Goal: Task Accomplishment & Management: Use online tool/utility

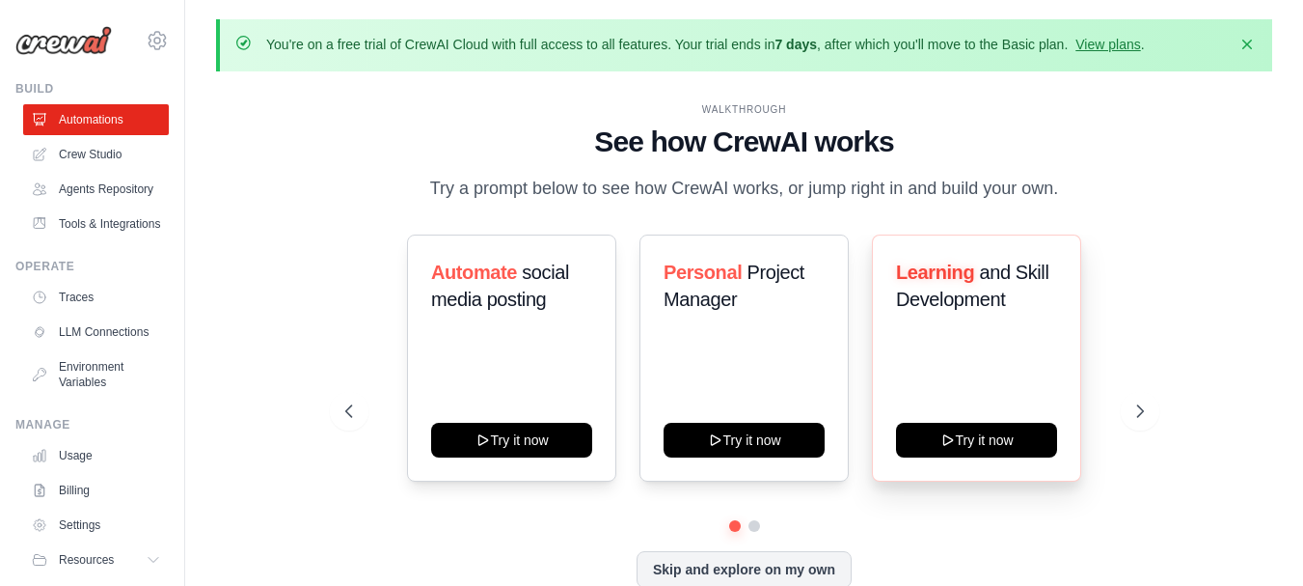
scroll to position [68, 0]
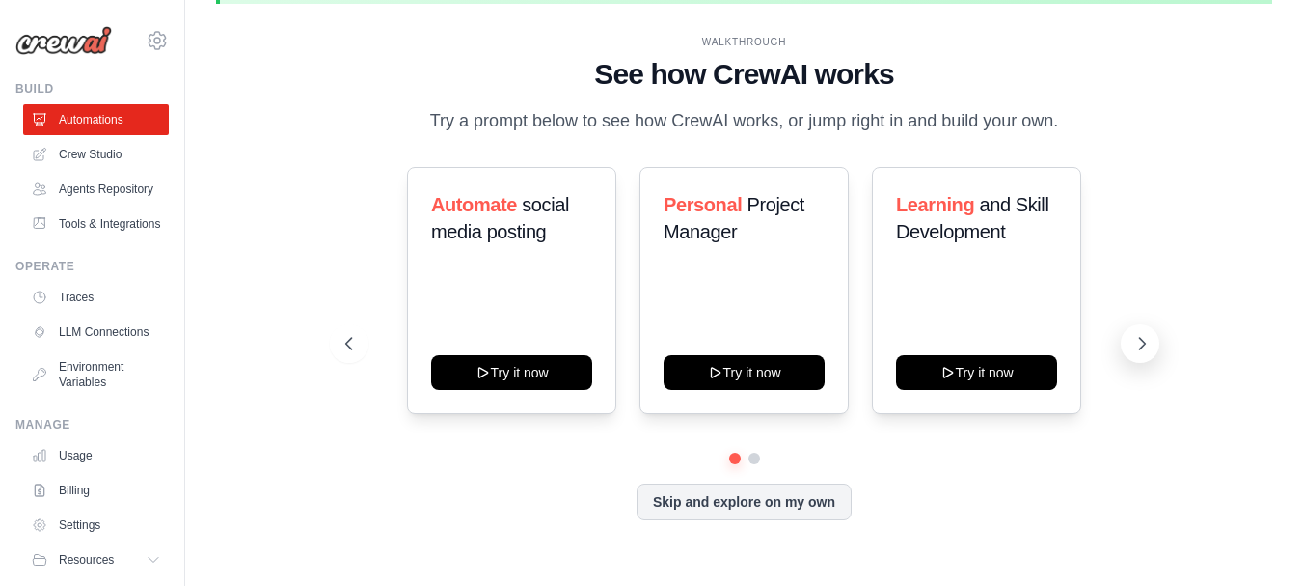
click at [1149, 354] on button at bounding box center [1140, 343] width 39 height 39
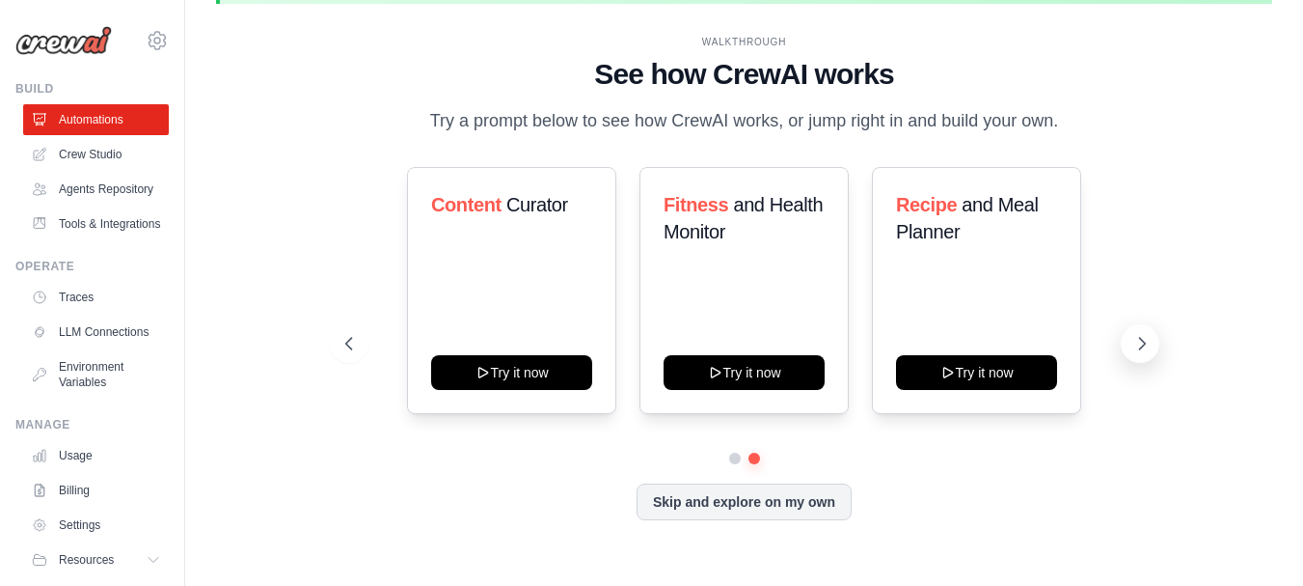
click at [1149, 354] on button at bounding box center [1140, 343] width 39 height 39
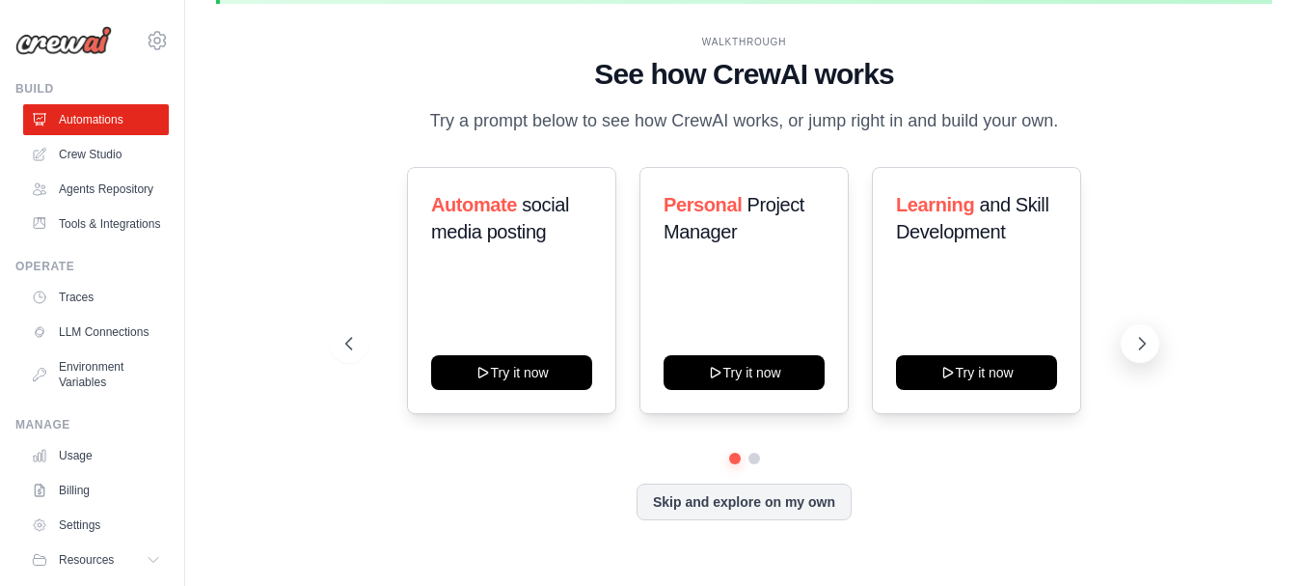
click at [1149, 354] on button at bounding box center [1140, 343] width 39 height 39
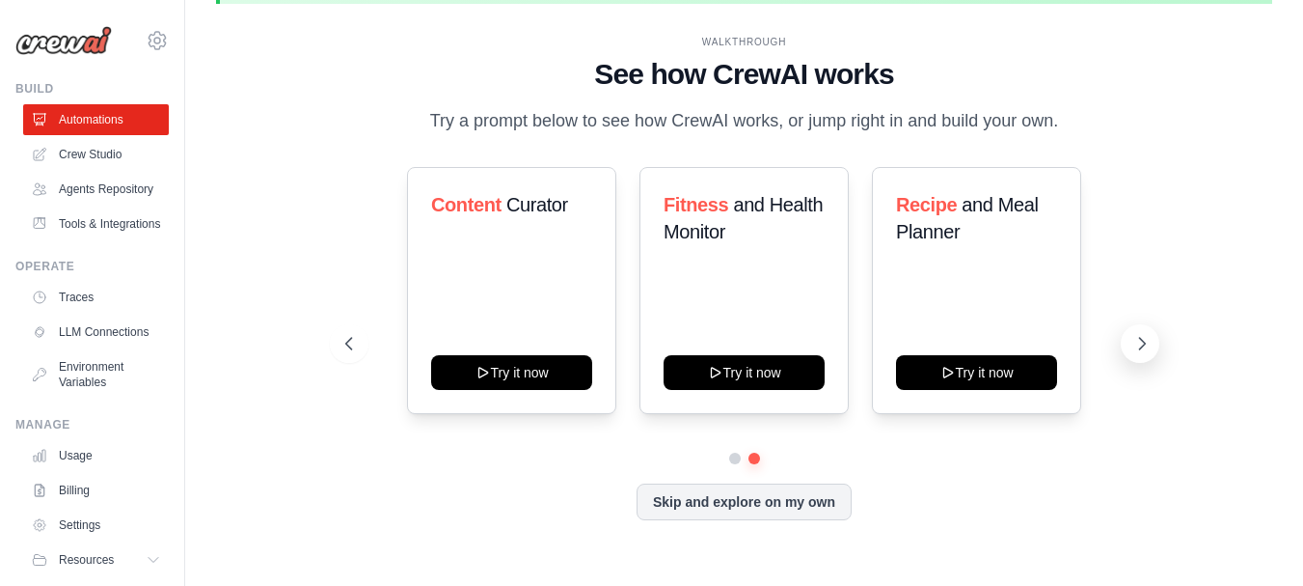
click at [1149, 354] on button at bounding box center [1140, 343] width 39 height 39
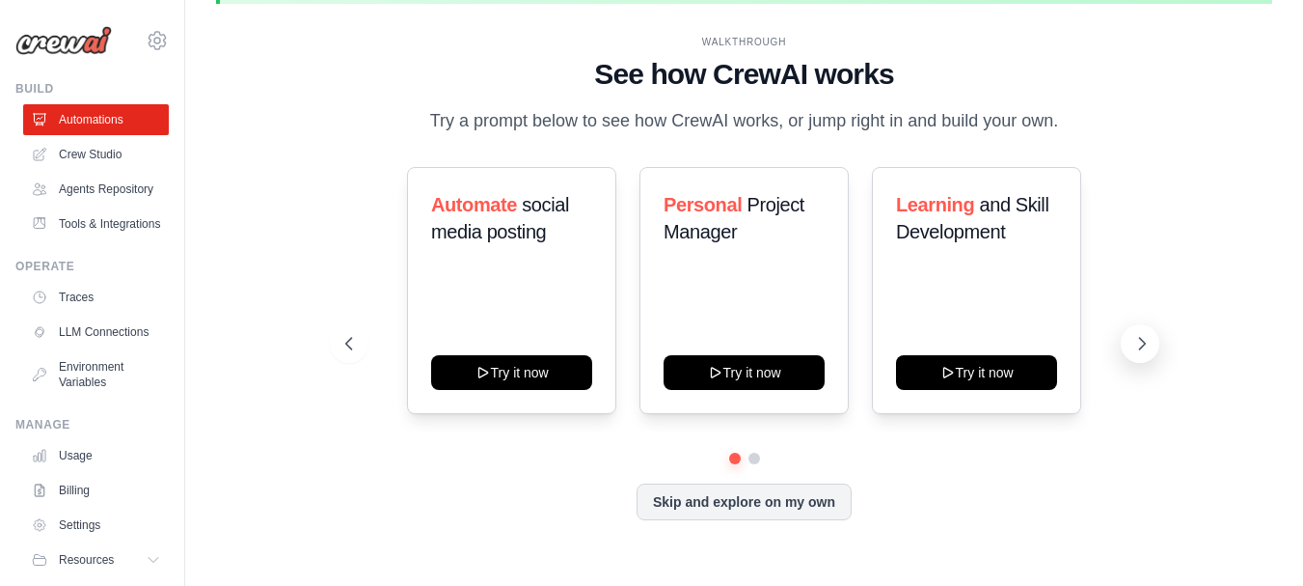
click at [1149, 354] on button at bounding box center [1140, 343] width 39 height 39
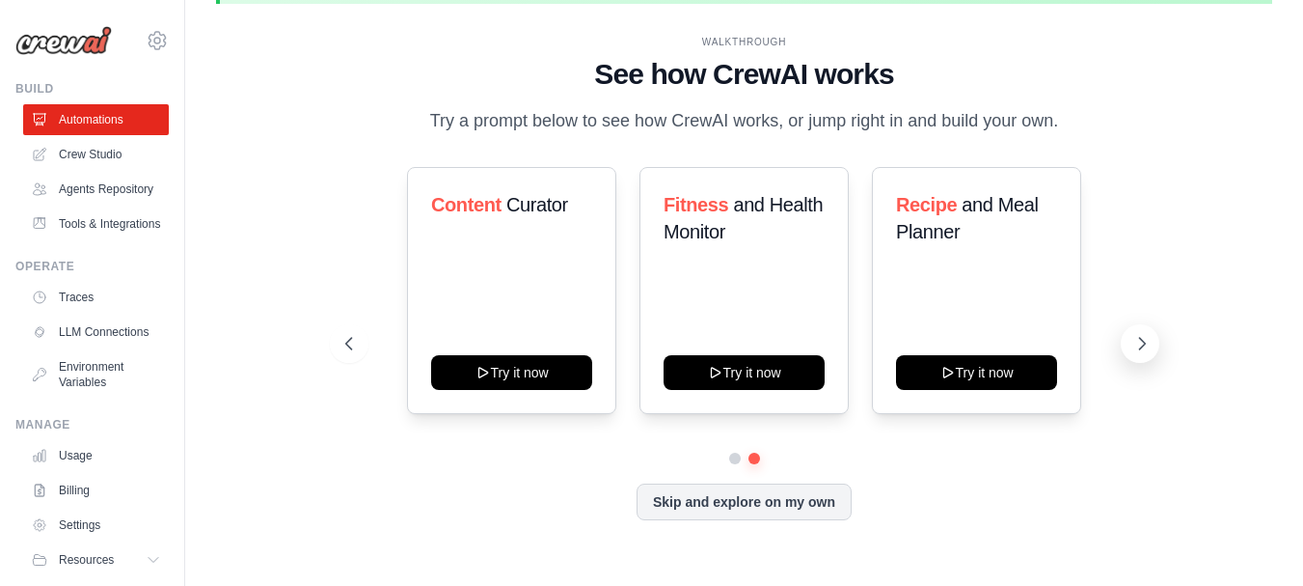
click at [1149, 354] on button at bounding box center [1140, 343] width 39 height 39
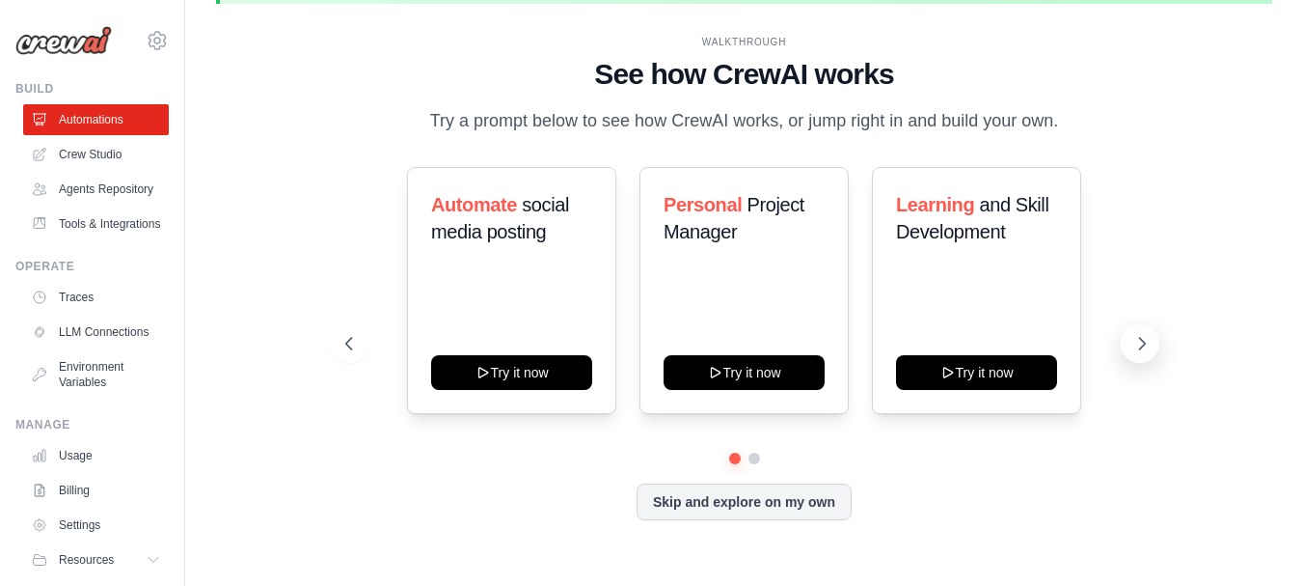
click at [1129, 340] on button at bounding box center [1140, 343] width 39 height 39
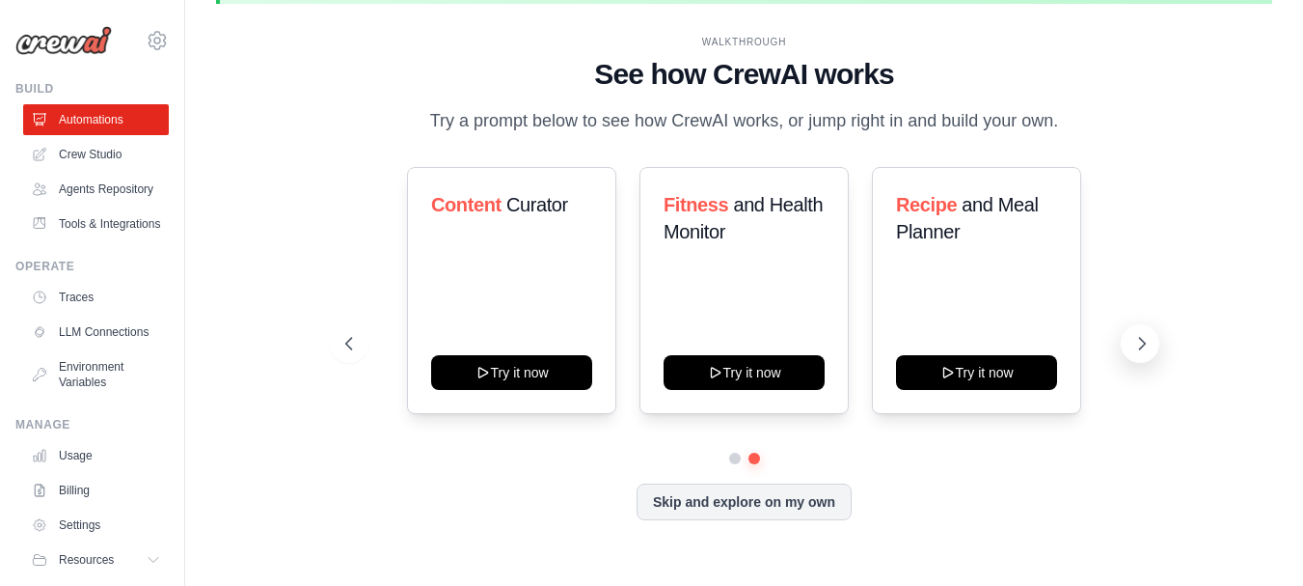
click at [1131, 343] on button at bounding box center [1140, 343] width 39 height 39
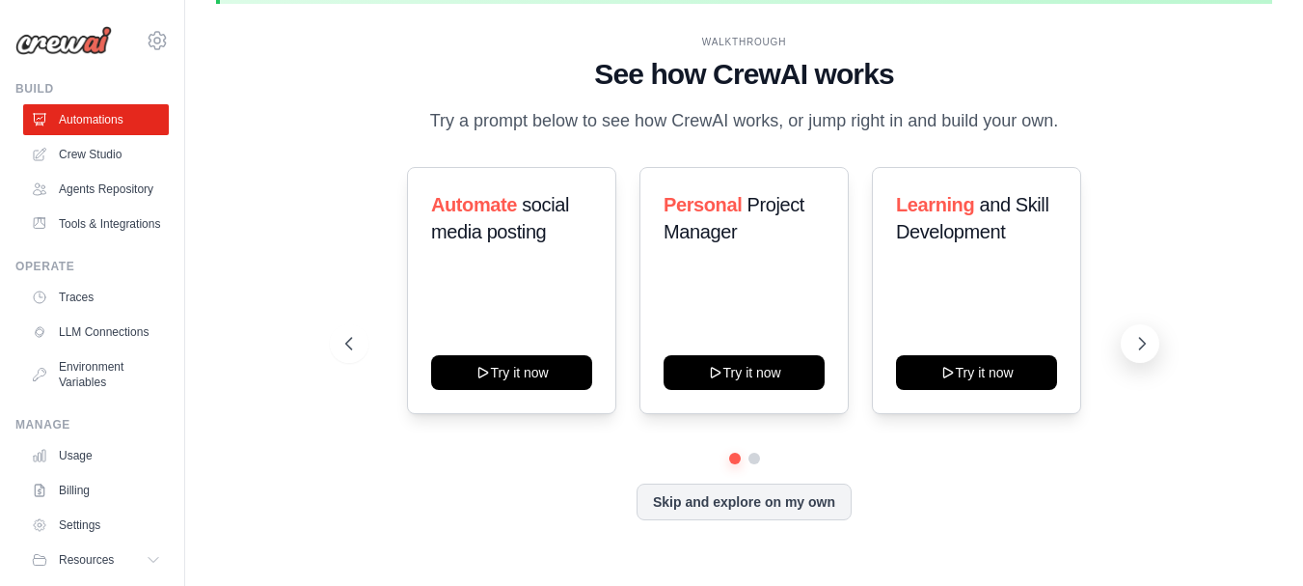
click at [1131, 343] on button at bounding box center [1140, 343] width 39 height 39
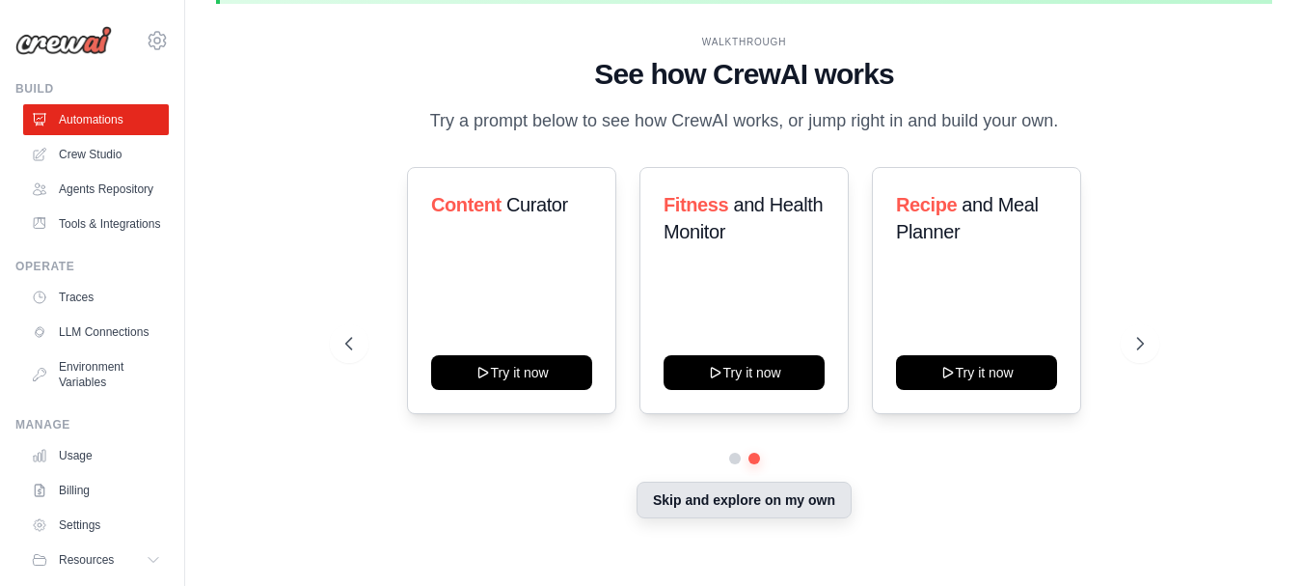
click at [781, 508] on button "Skip and explore on my own" at bounding box center [744, 499] width 215 height 37
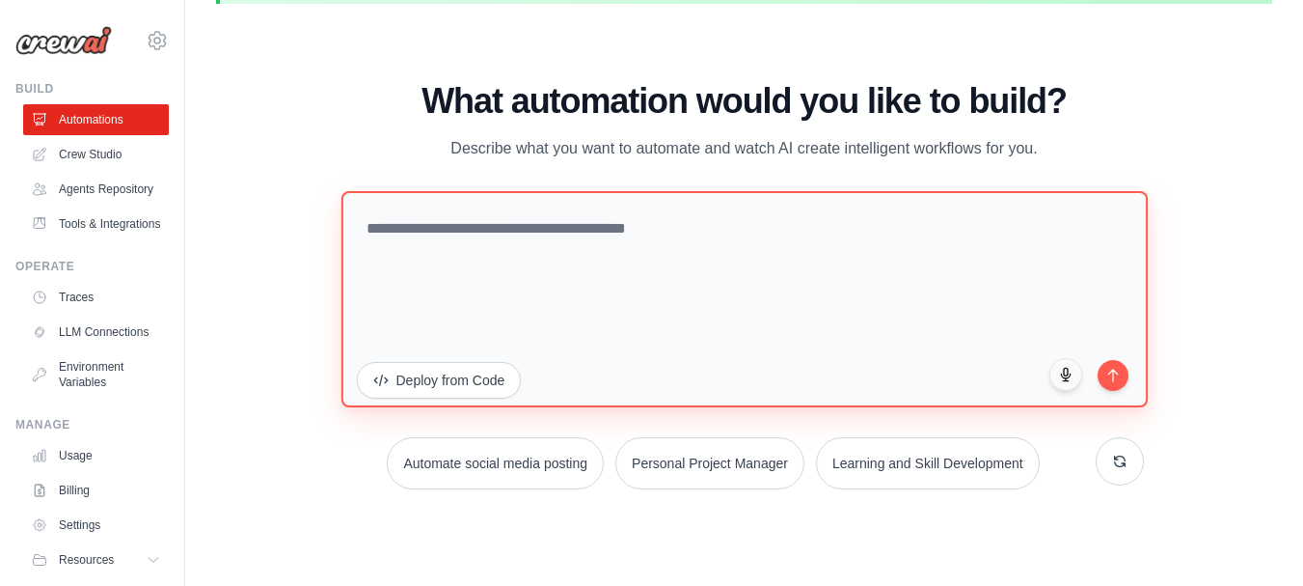
click at [701, 296] on textarea at bounding box center [744, 298] width 806 height 216
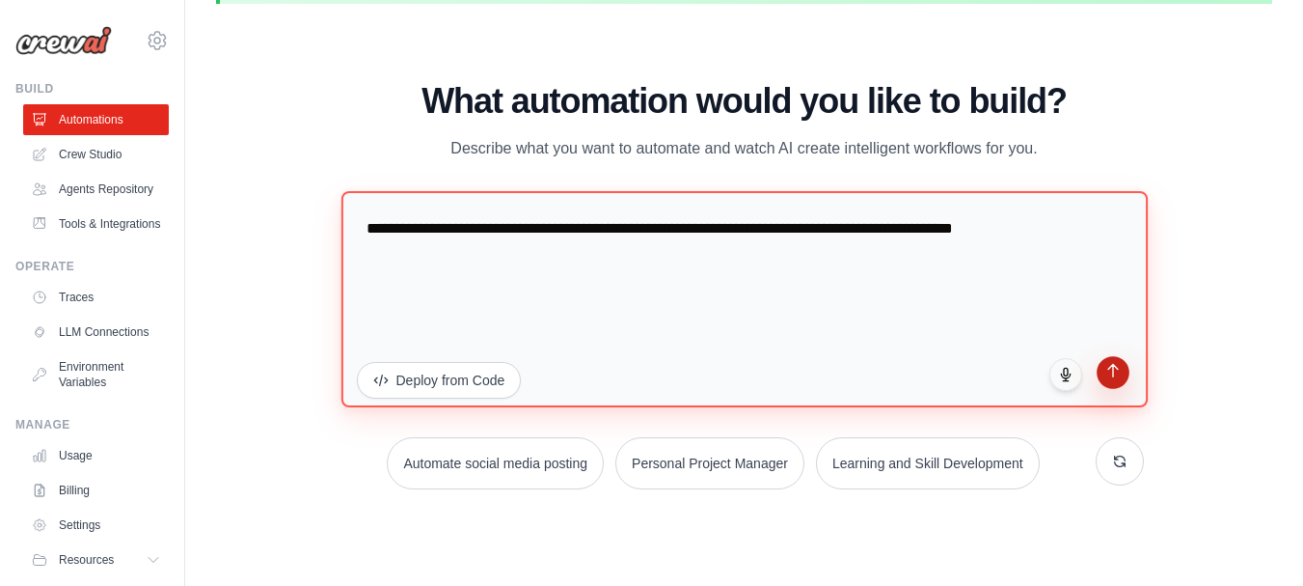
type textarea "**********"
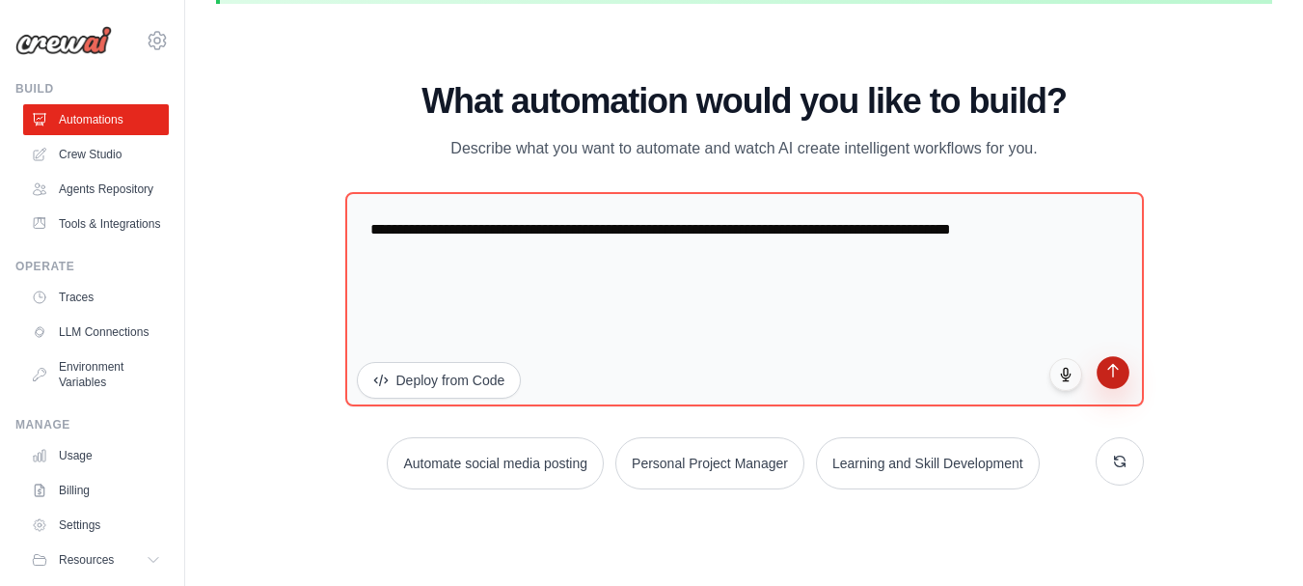
click at [1115, 376] on icon "submit" at bounding box center [1113, 370] width 16 height 16
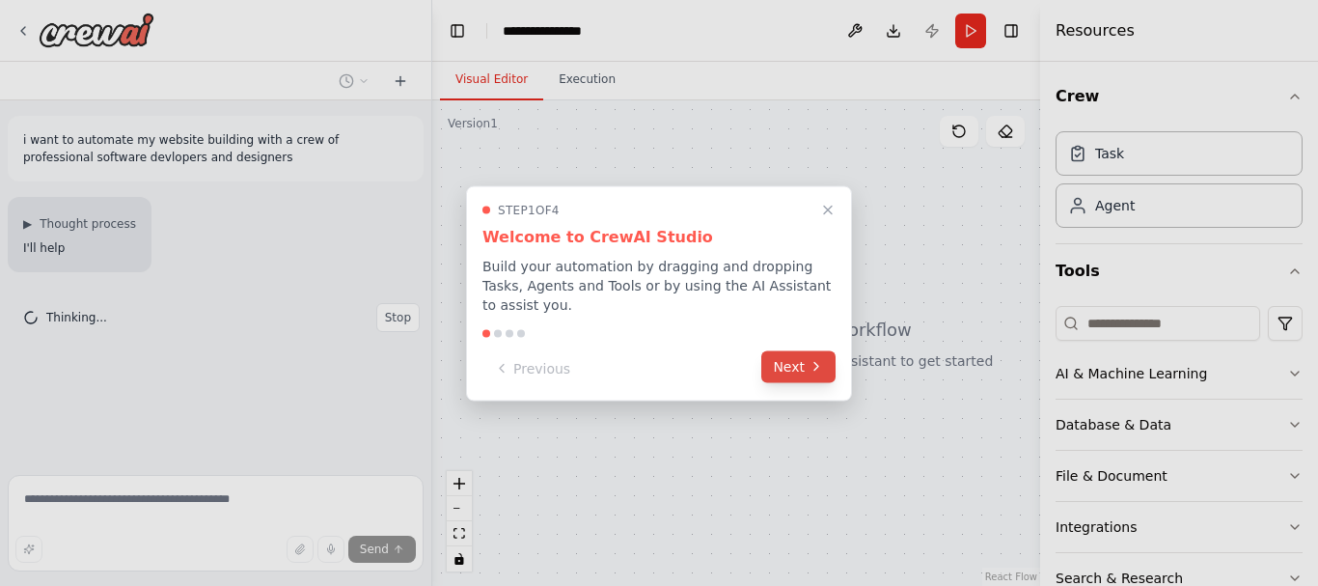
click at [815, 363] on icon at bounding box center [815, 366] width 15 height 15
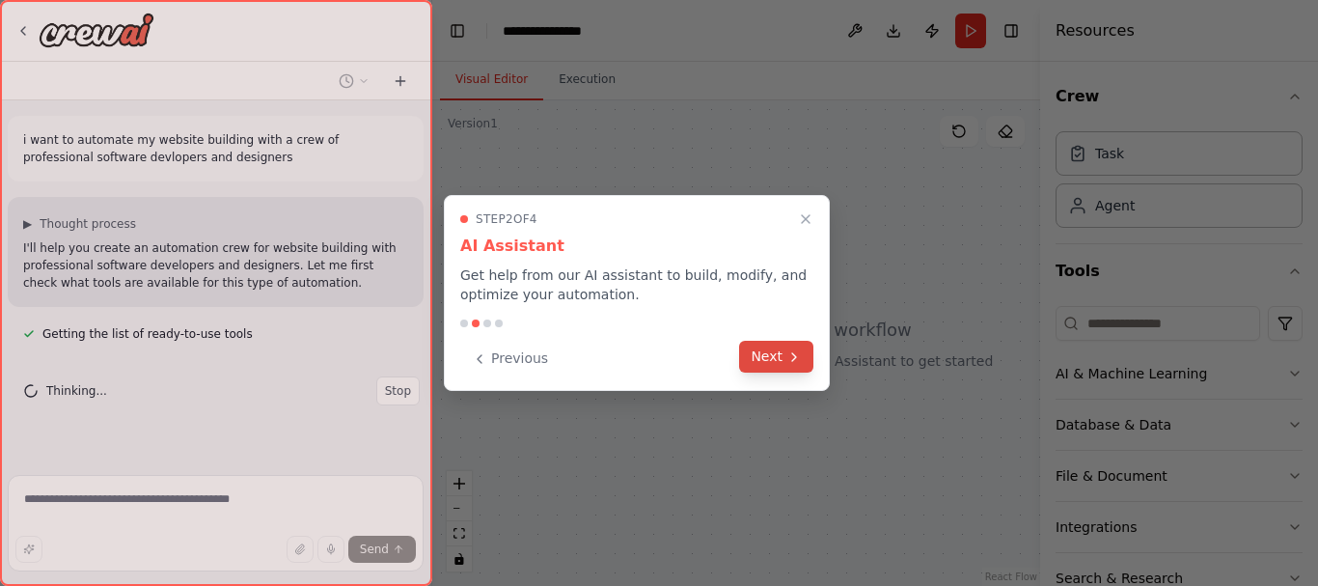
click at [788, 366] on button "Next" at bounding box center [776, 357] width 74 height 32
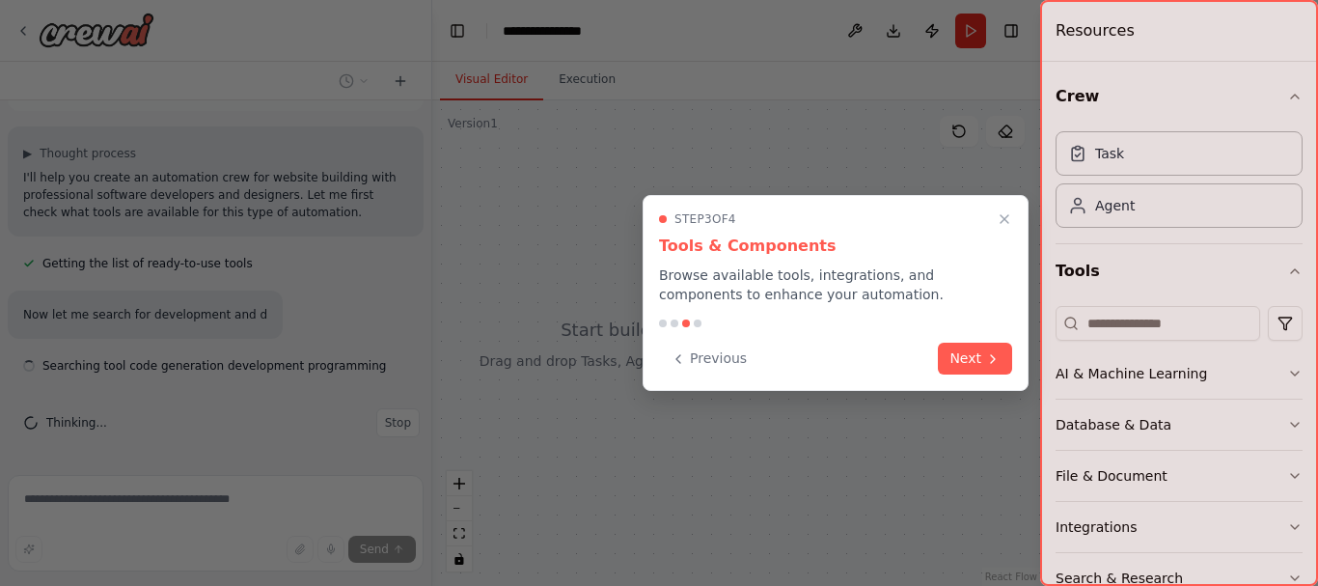
click at [1005, 213] on icon "Close walkthrough" at bounding box center [1004, 218] width 15 height 15
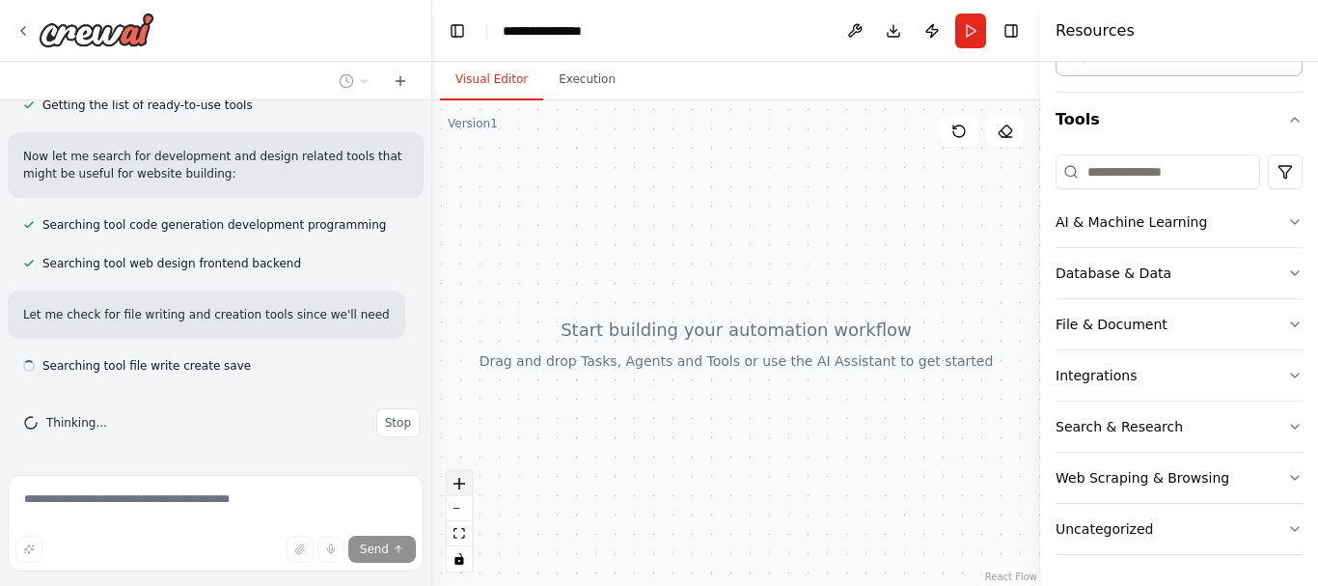
scroll to position [246, 0]
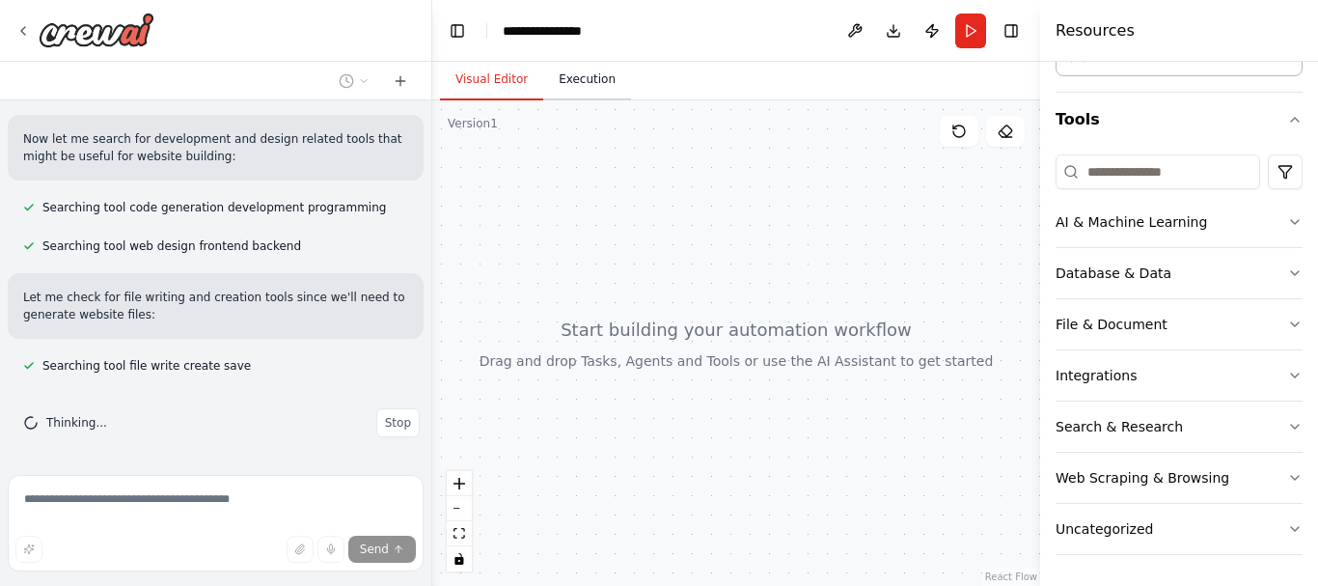
click at [588, 89] on button "Execution" at bounding box center [587, 80] width 88 height 41
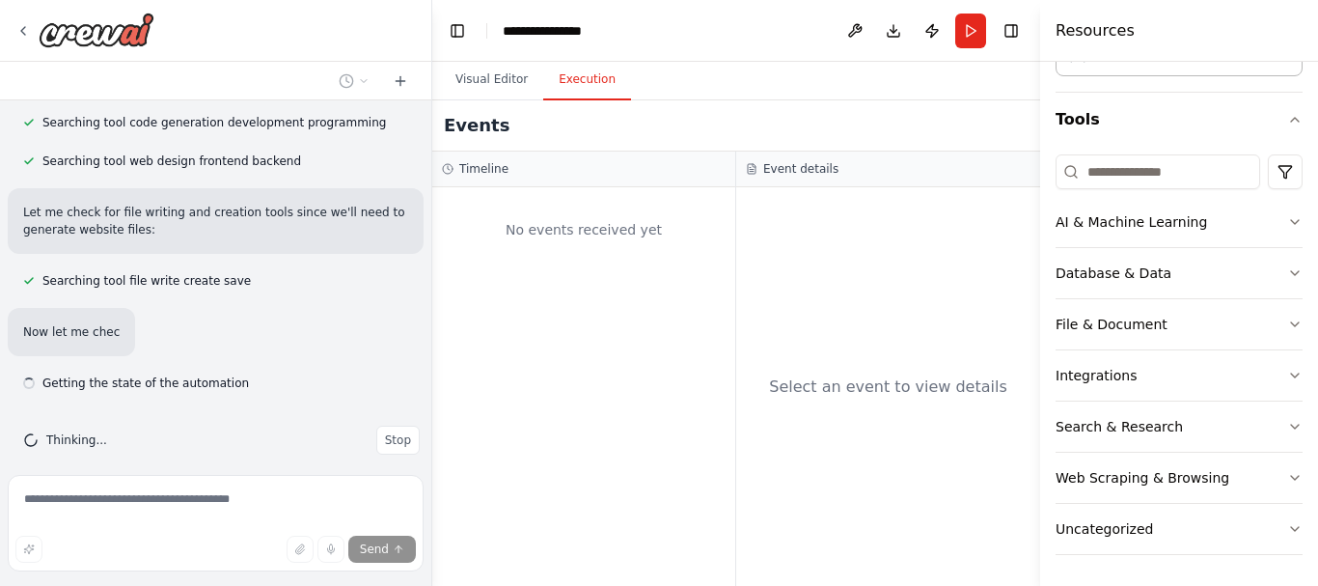
scroll to position [348, 0]
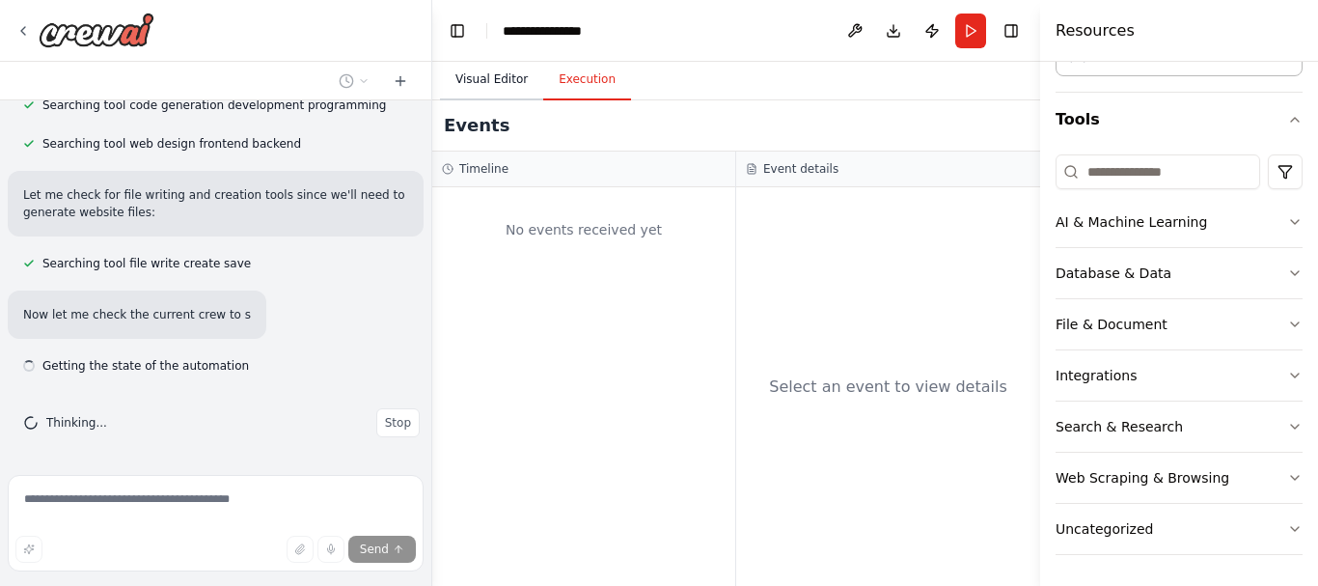
click at [481, 94] on button "Visual Editor" at bounding box center [491, 80] width 103 height 41
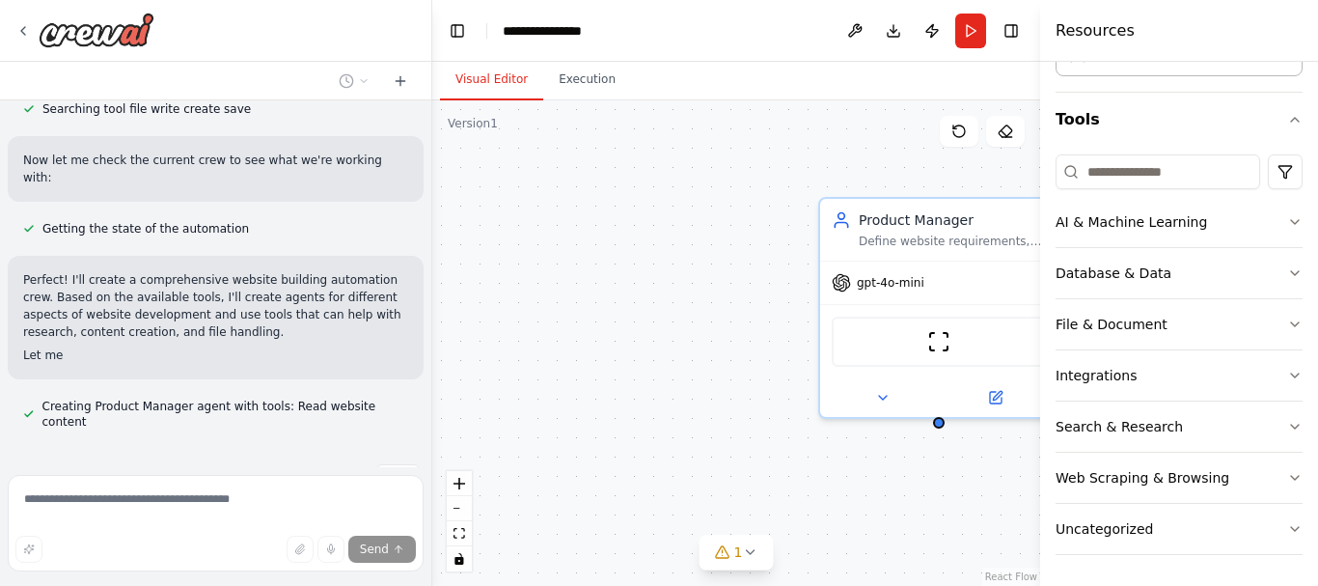
scroll to position [526, 0]
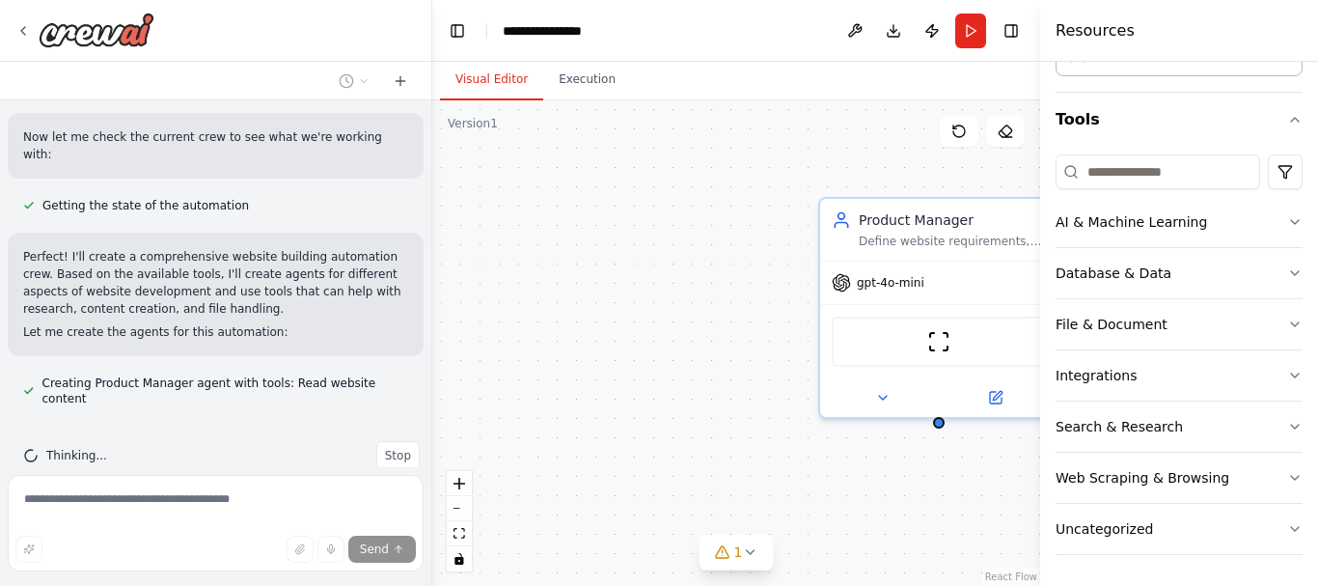
drag, startPoint x: 734, startPoint y: 367, endPoint x: 697, endPoint y: 351, distance: 39.8
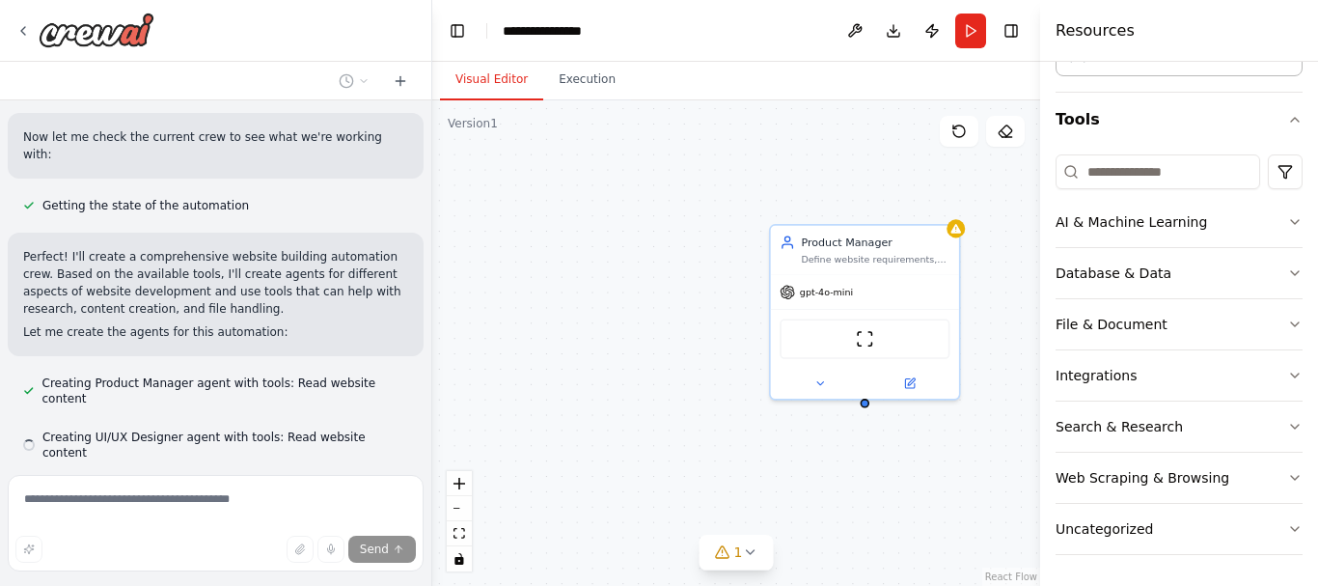
scroll to position [564, 0]
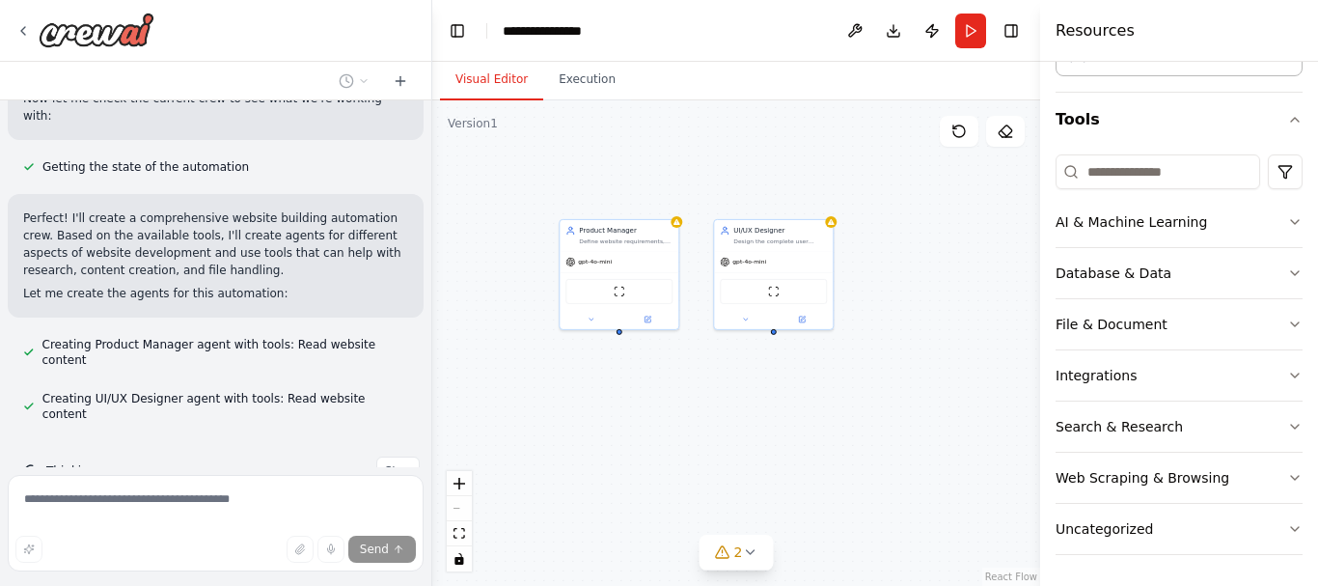
drag, startPoint x: 921, startPoint y: 420, endPoint x: 748, endPoint y: 374, distance: 179.5
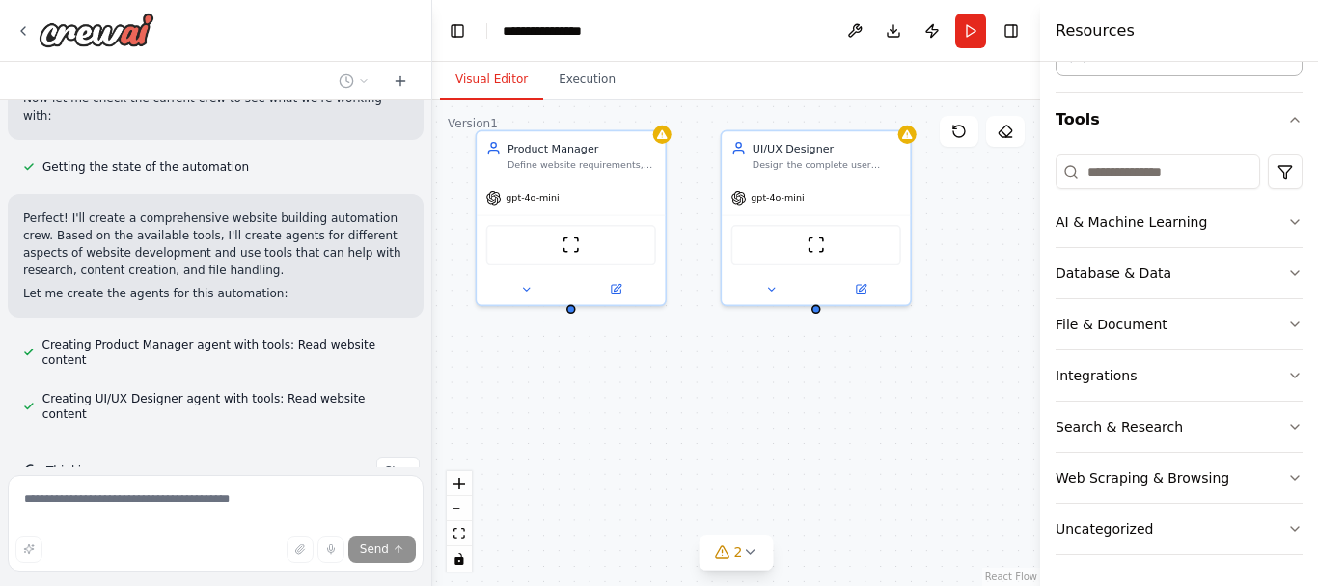
scroll to position [603, 0]
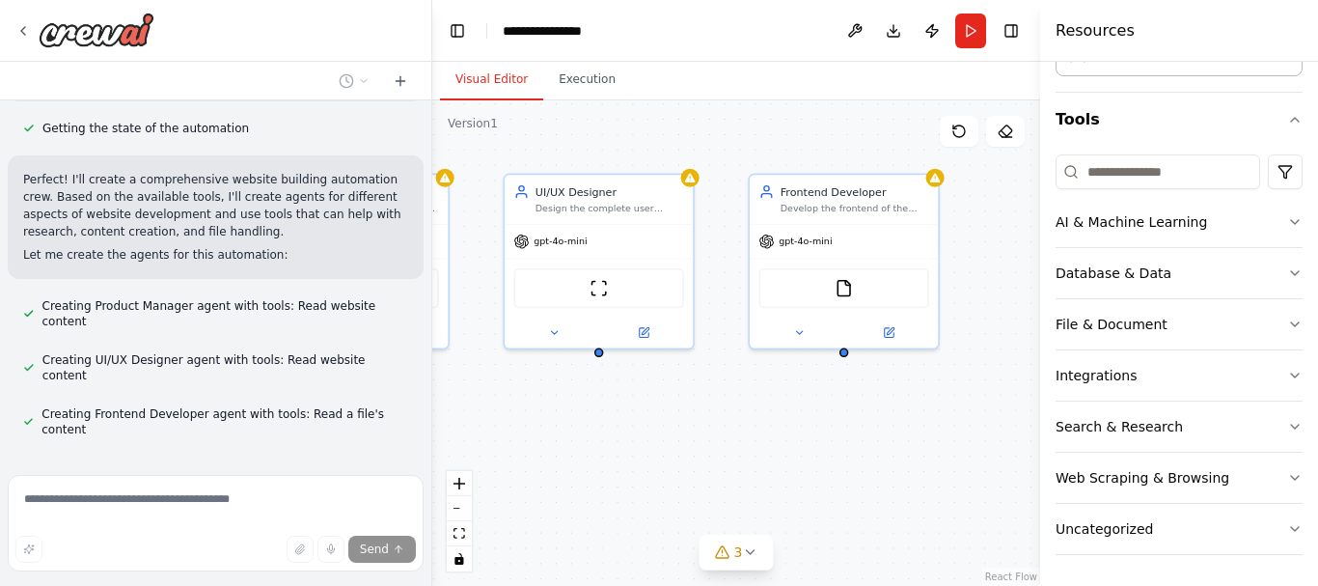
drag, startPoint x: 963, startPoint y: 368, endPoint x: 853, endPoint y: 374, distance: 110.2
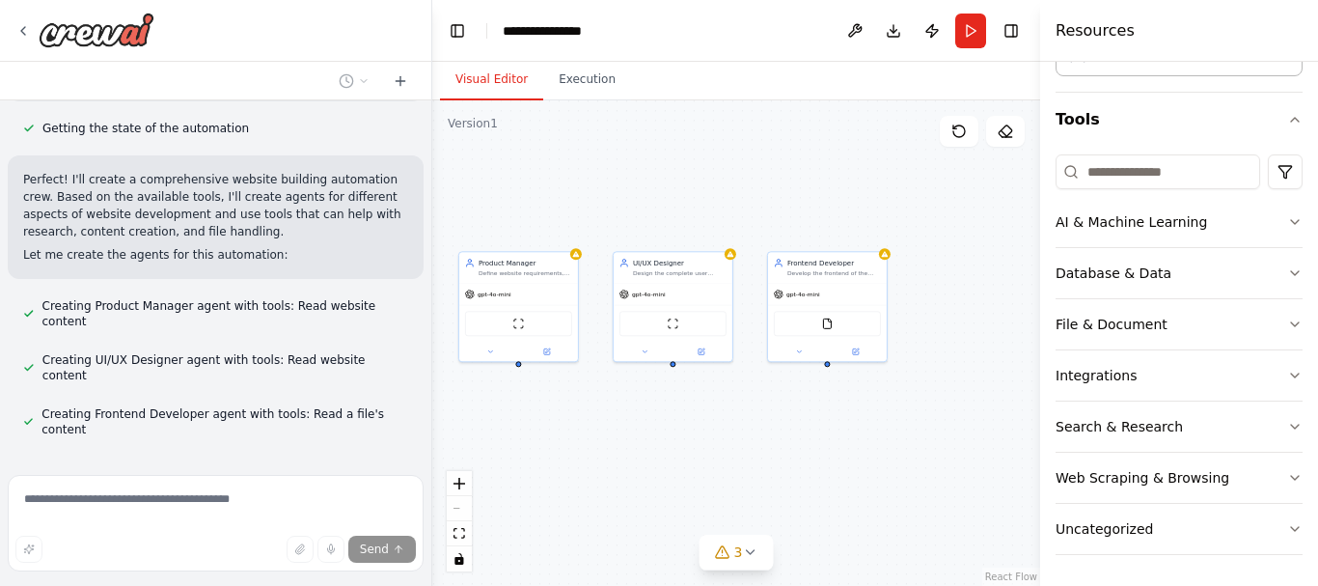
scroll to position [642, 0]
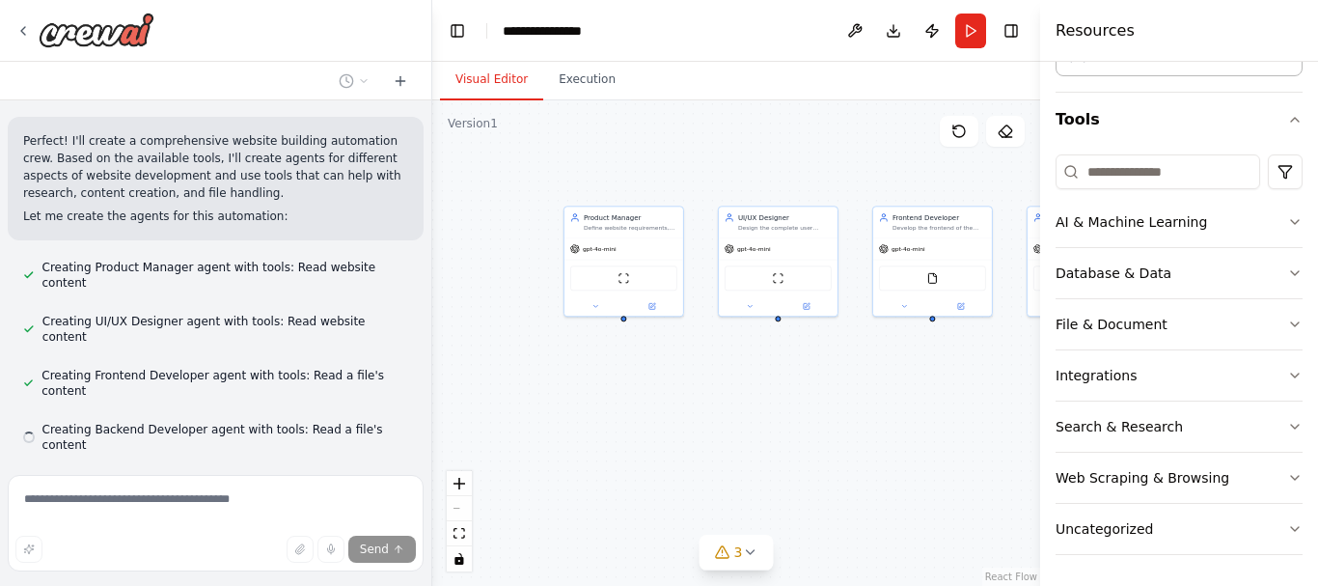
drag, startPoint x: 748, startPoint y: 386, endPoint x: 841, endPoint y: 349, distance: 100.5
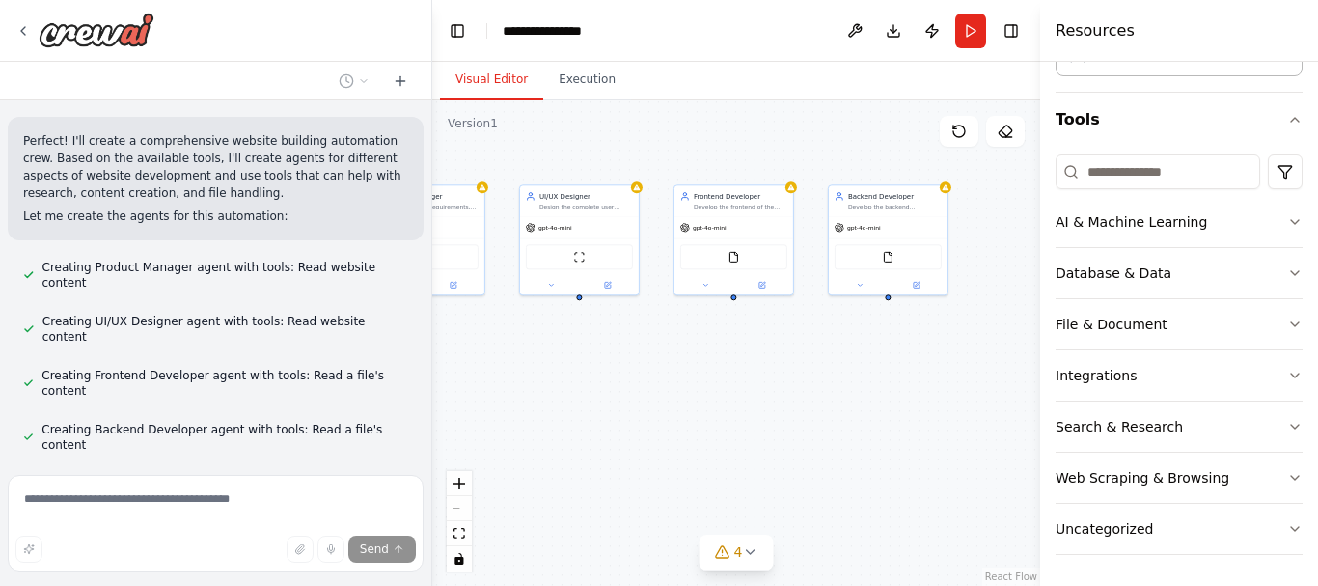
drag, startPoint x: 893, startPoint y: 378, endPoint x: 648, endPoint y: 352, distance: 246.4
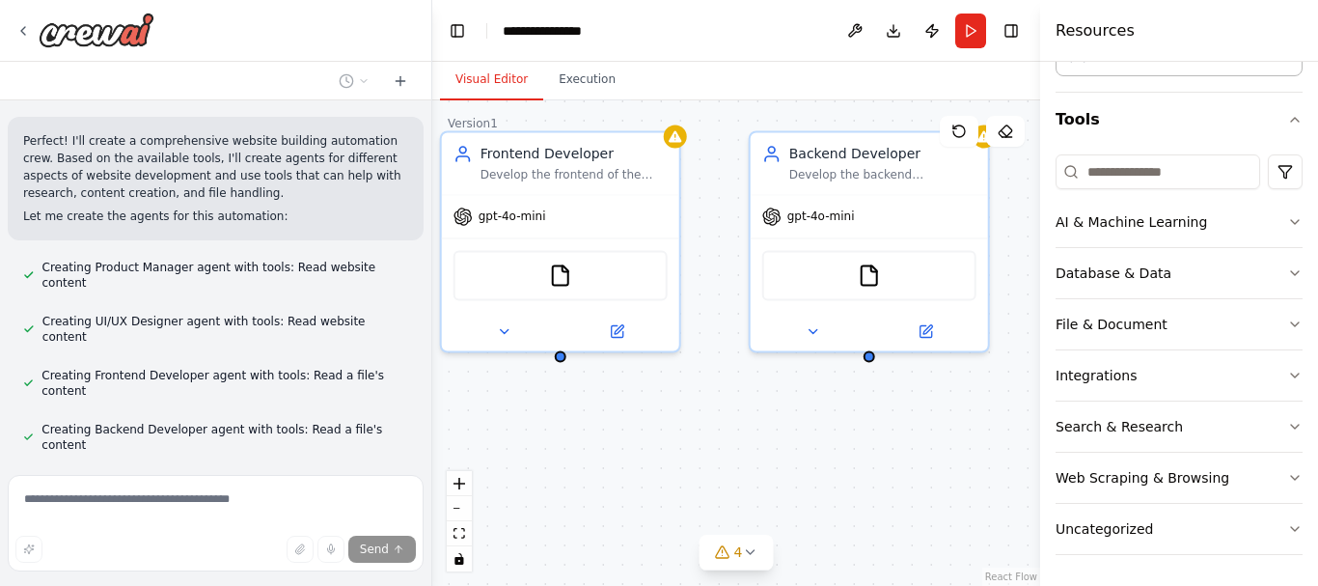
scroll to position [680, 0]
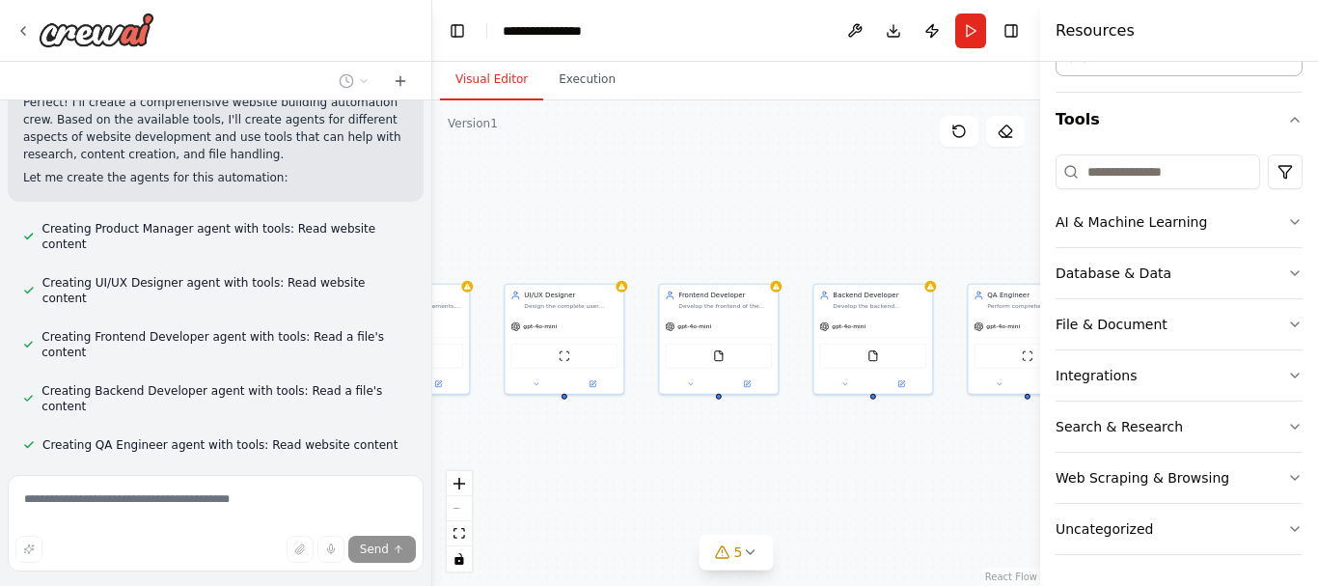
drag, startPoint x: 688, startPoint y: 414, endPoint x: 813, endPoint y: 413, distance: 125.4
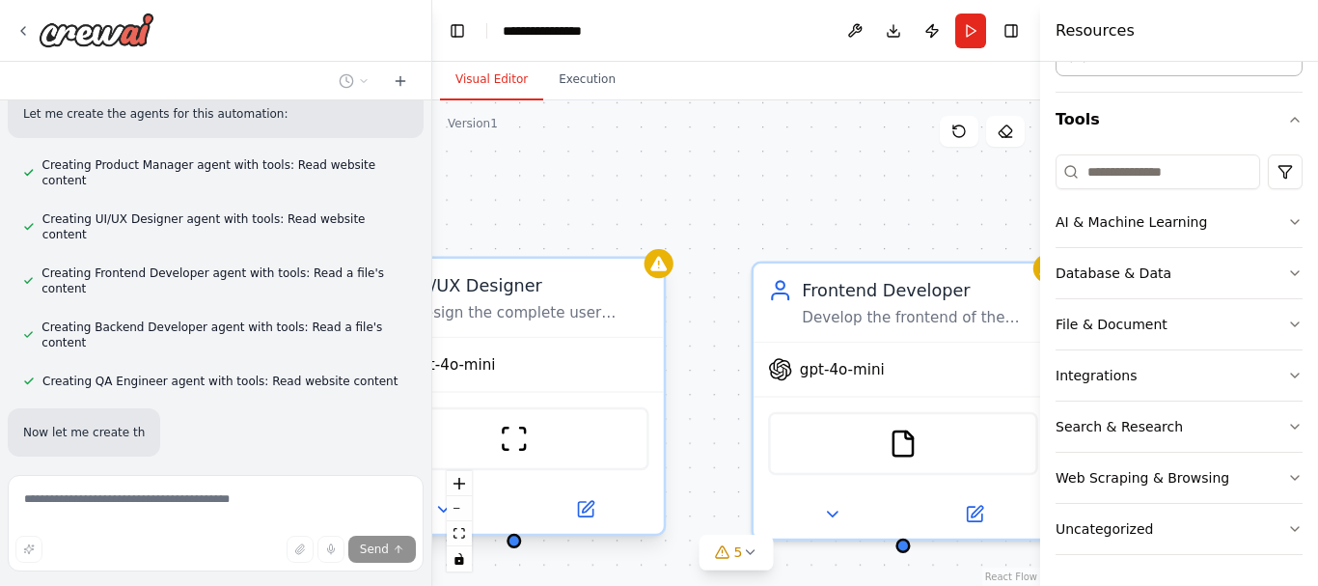
scroll to position [782, 0]
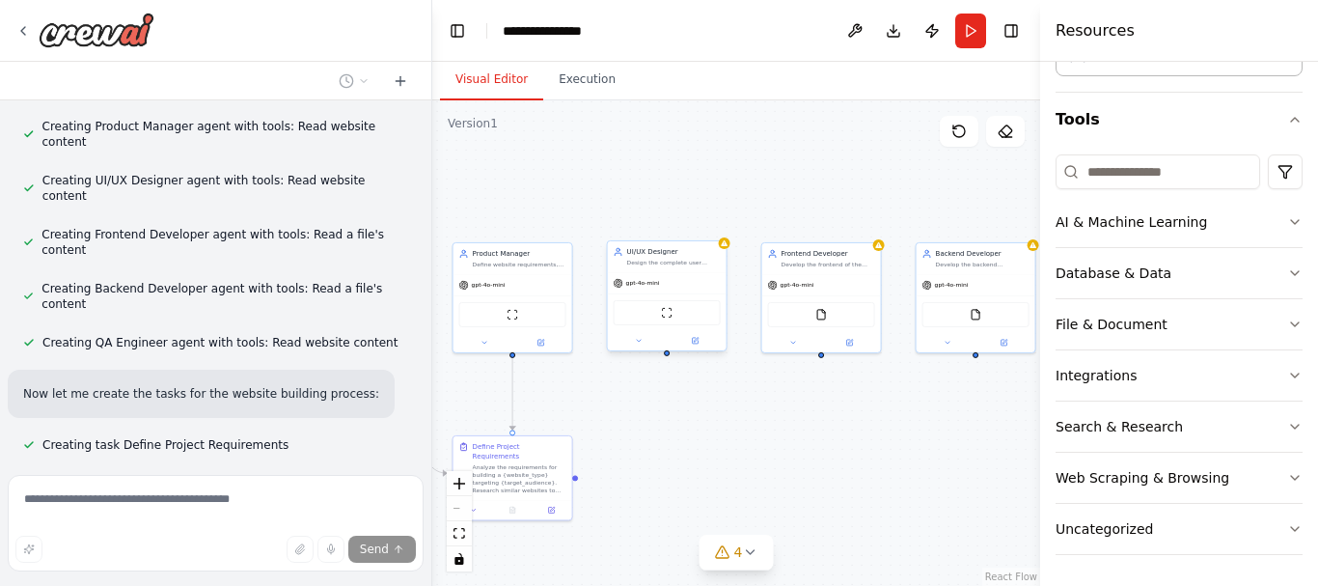
drag, startPoint x: 697, startPoint y: 270, endPoint x: 804, endPoint y: 132, distance: 174.6
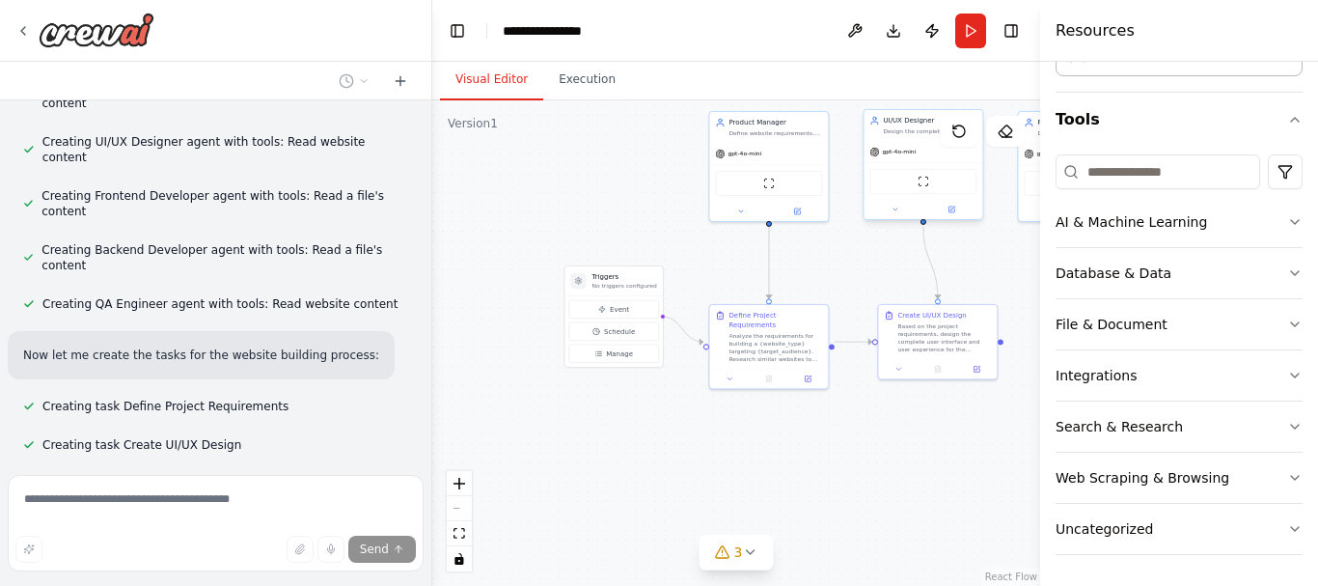
scroll to position [860, 0]
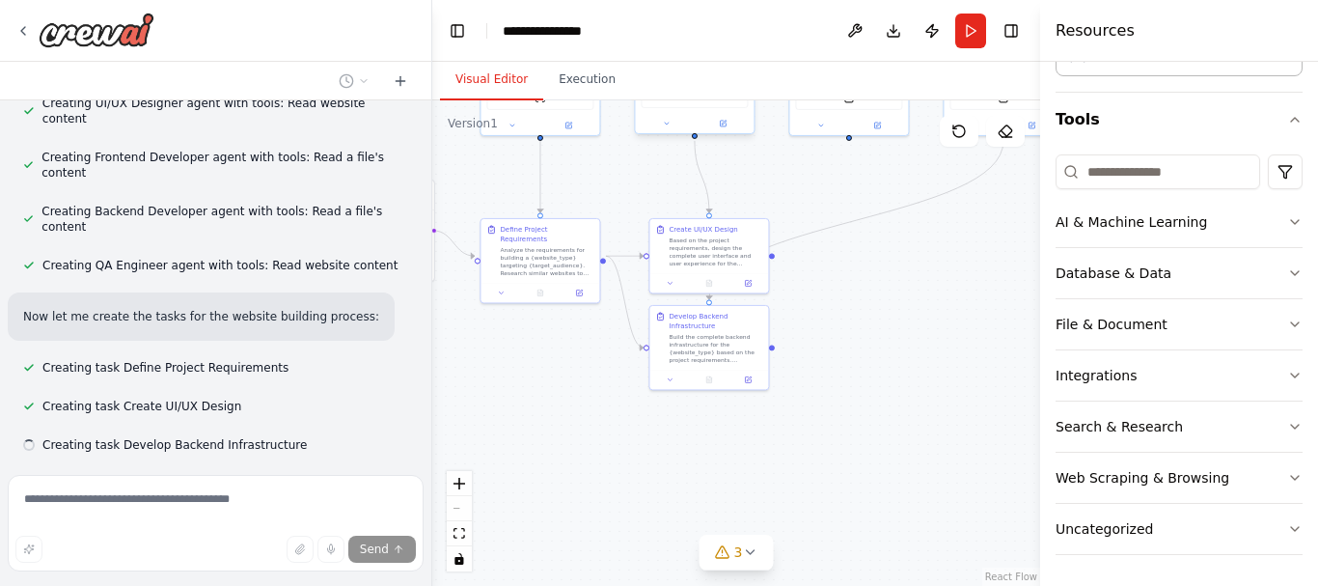
drag, startPoint x: 890, startPoint y: 439, endPoint x: 642, endPoint y: 327, distance: 272.9
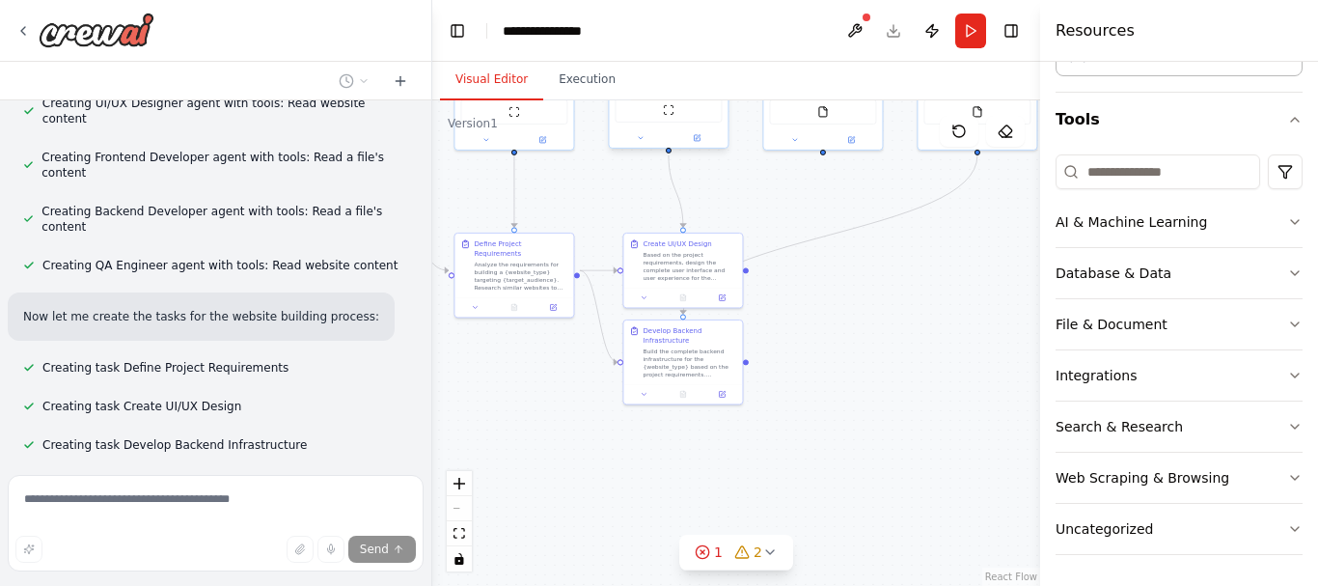
drag, startPoint x: 831, startPoint y: 355, endPoint x: 752, endPoint y: 372, distance: 81.0
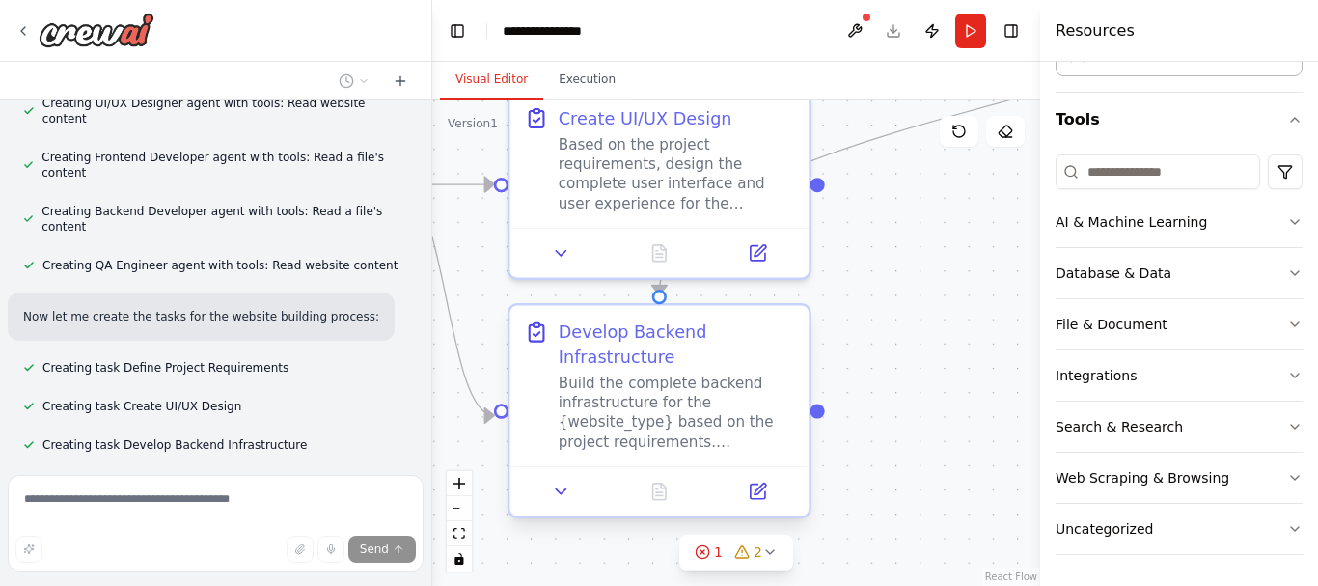
scroll to position [898, 0]
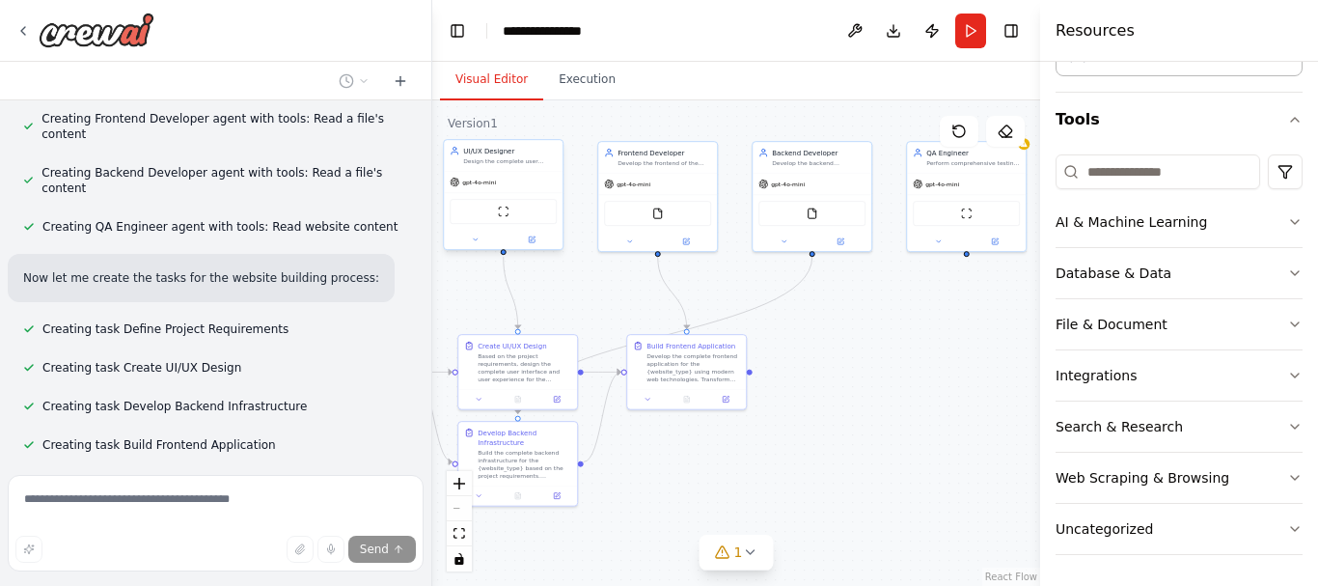
drag, startPoint x: 888, startPoint y: 238, endPoint x: 605, endPoint y: 295, distance: 288.3
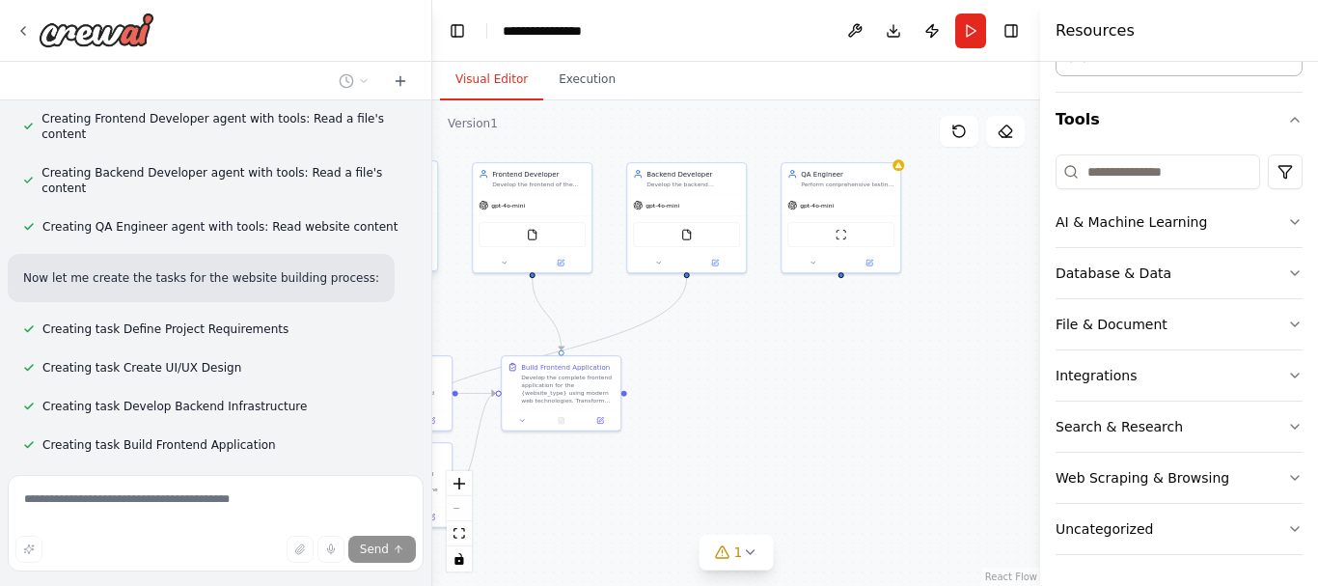
drag, startPoint x: 888, startPoint y: 280, endPoint x: 831, endPoint y: 224, distance: 79.8
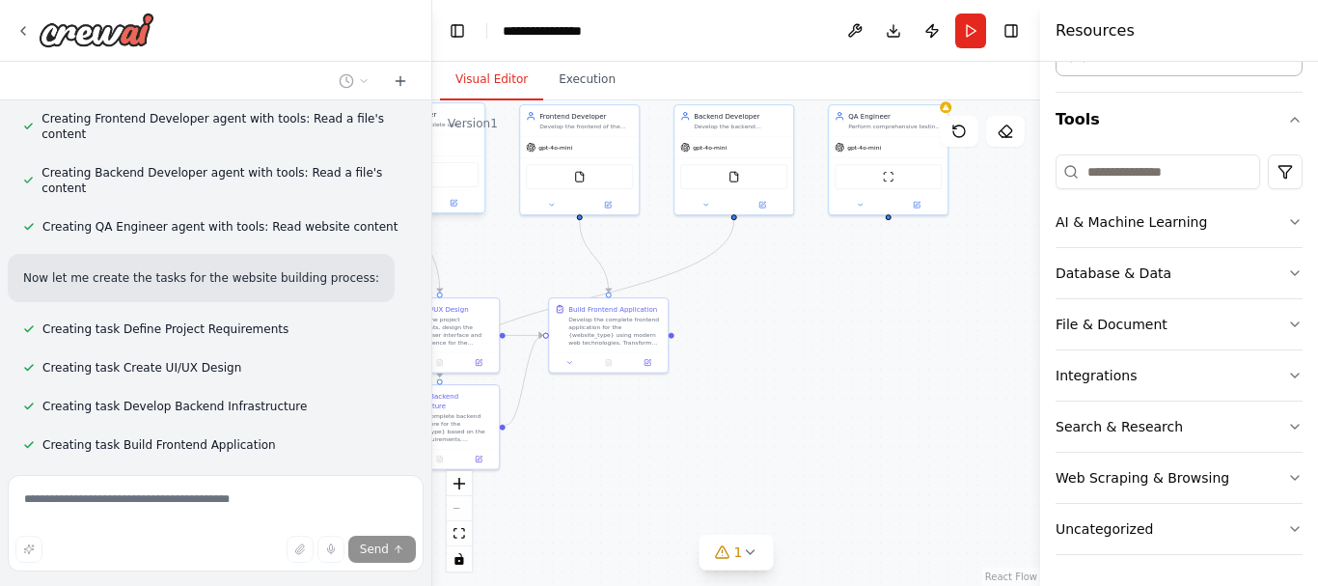
scroll to position [937, 0]
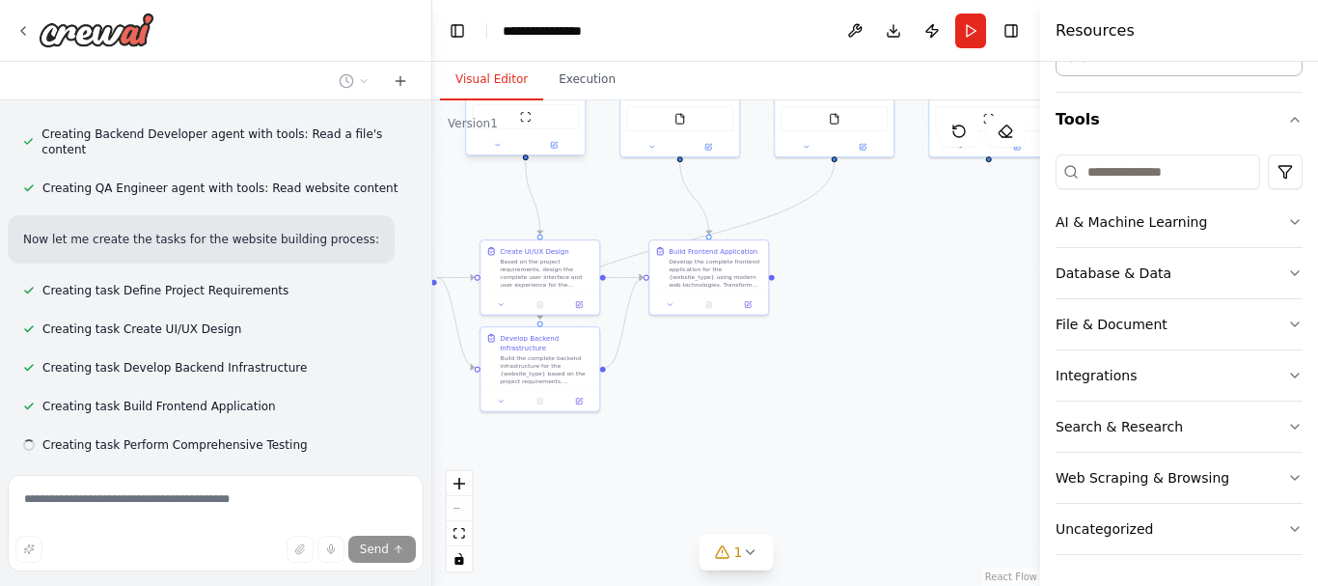
drag, startPoint x: 819, startPoint y: 402, endPoint x: 923, endPoint y: 342, distance: 120.1
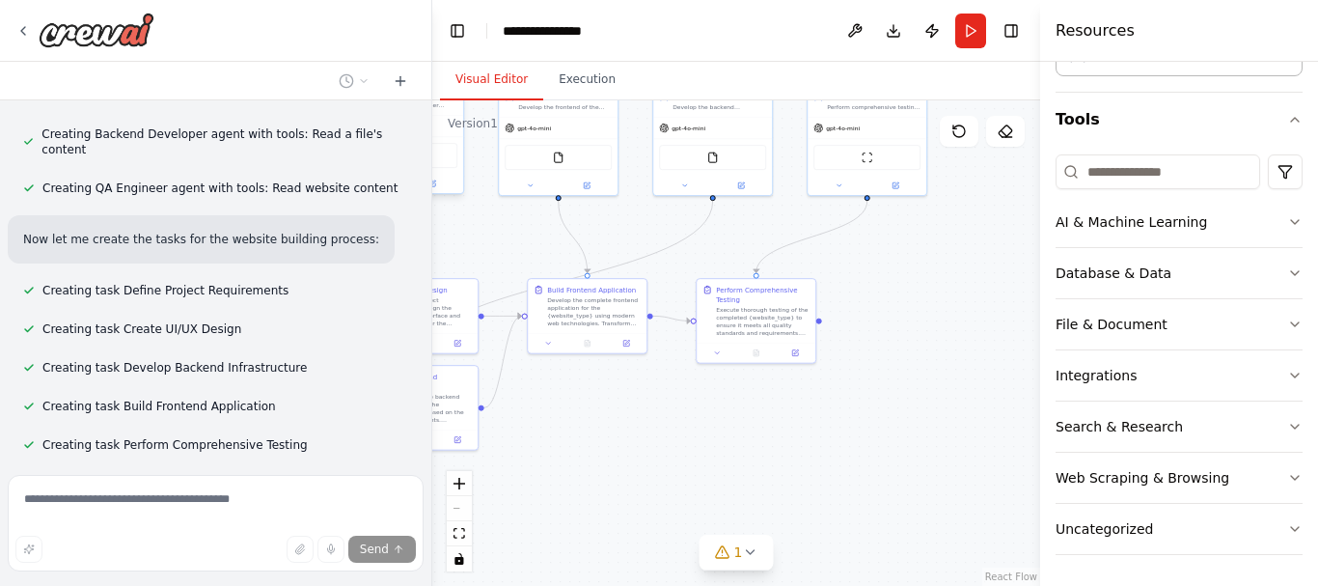
drag, startPoint x: 923, startPoint y: 353, endPoint x: 764, endPoint y: 417, distance: 171.4
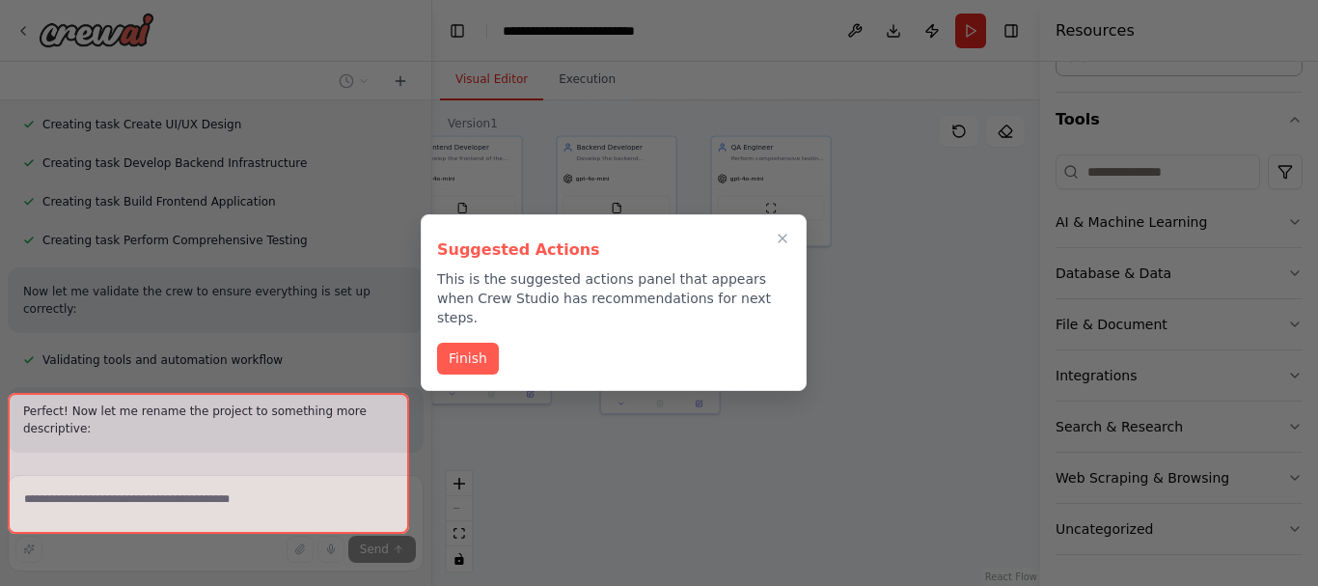
scroll to position [1298, 0]
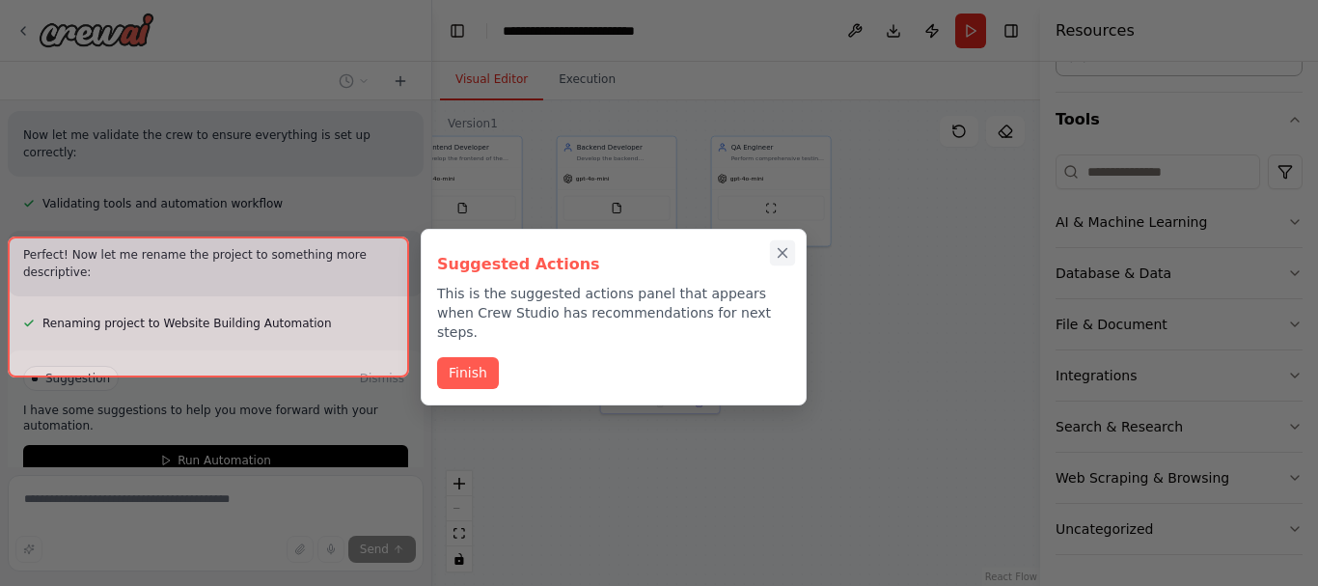
click at [783, 248] on icon "Close walkthrough" at bounding box center [782, 252] width 17 height 17
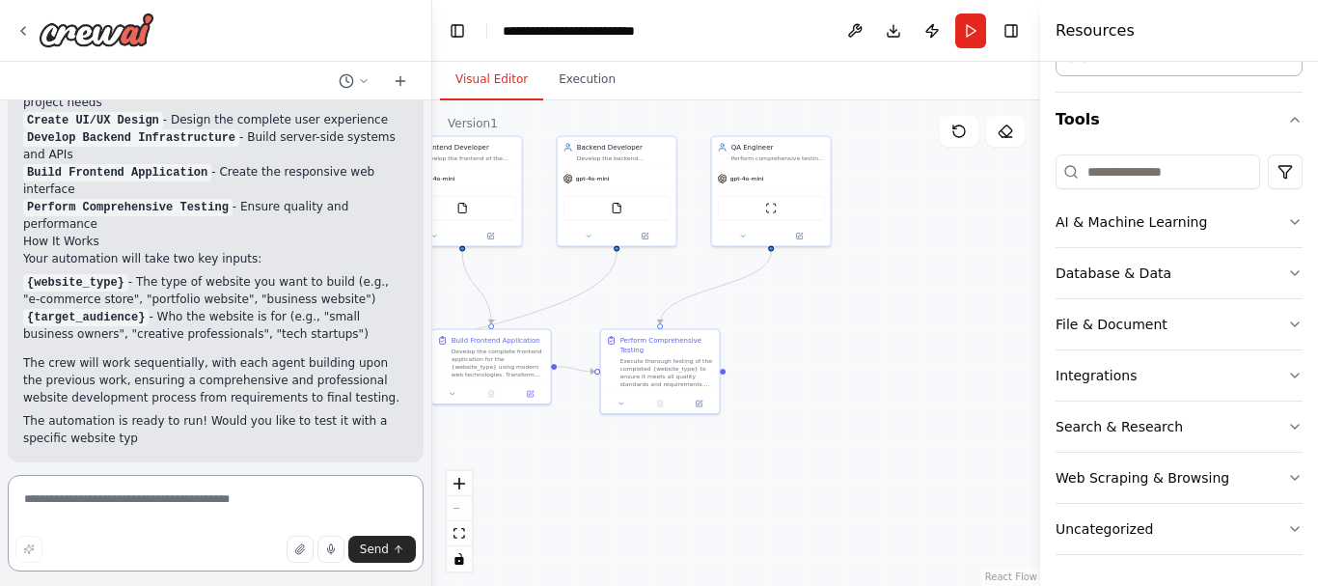
scroll to position [1892, 0]
click at [108, 478] on textarea at bounding box center [216, 523] width 416 height 96
paste textarea "**********"
paste textarea "*********"
paste textarea "**********"
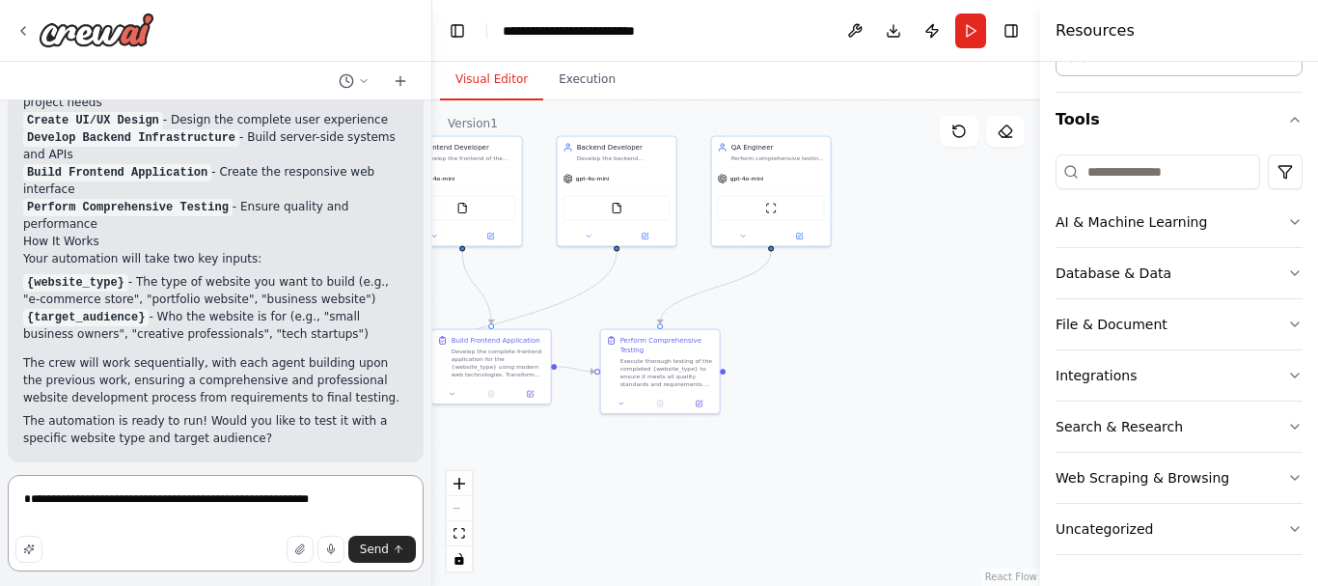
paste textarea "*****"
click at [26, 507] on textarea "**********" at bounding box center [216, 523] width 416 height 96
click at [159, 513] on textarea "**********" at bounding box center [216, 523] width 416 height 96
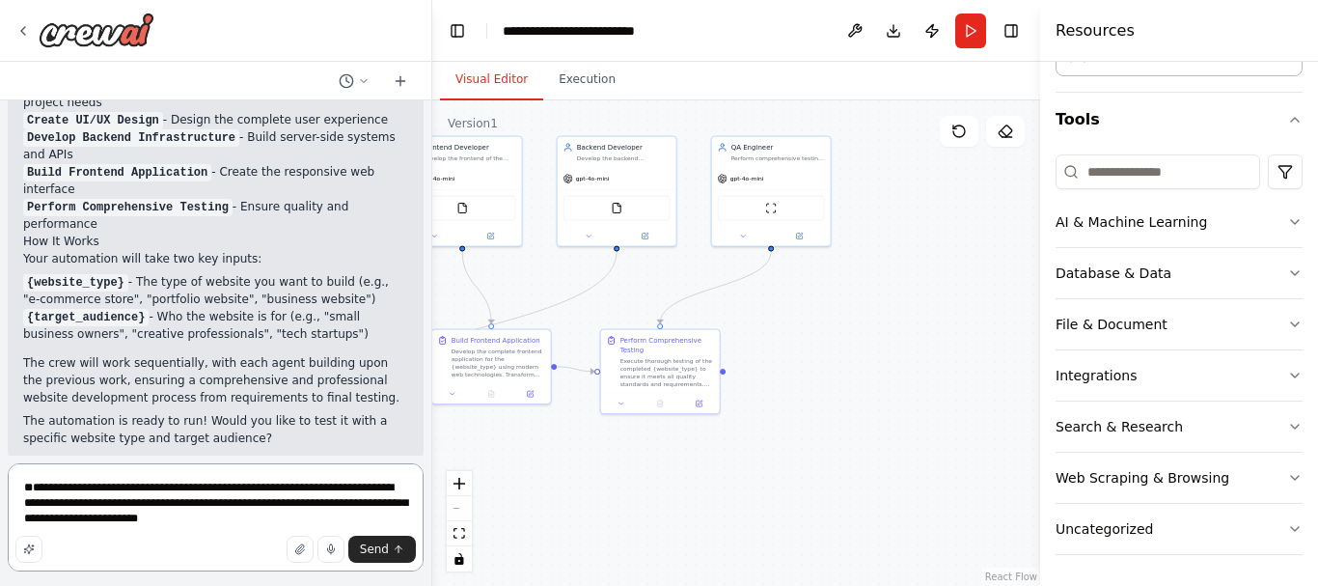
type textarea "**********"
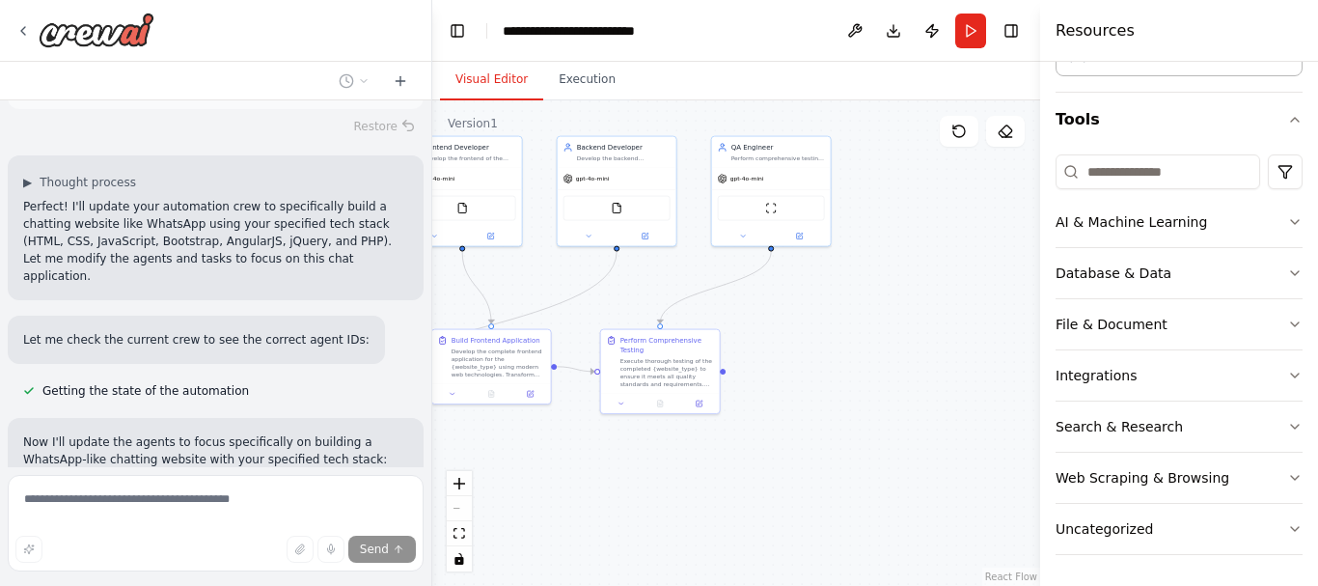
scroll to position [2382, 0]
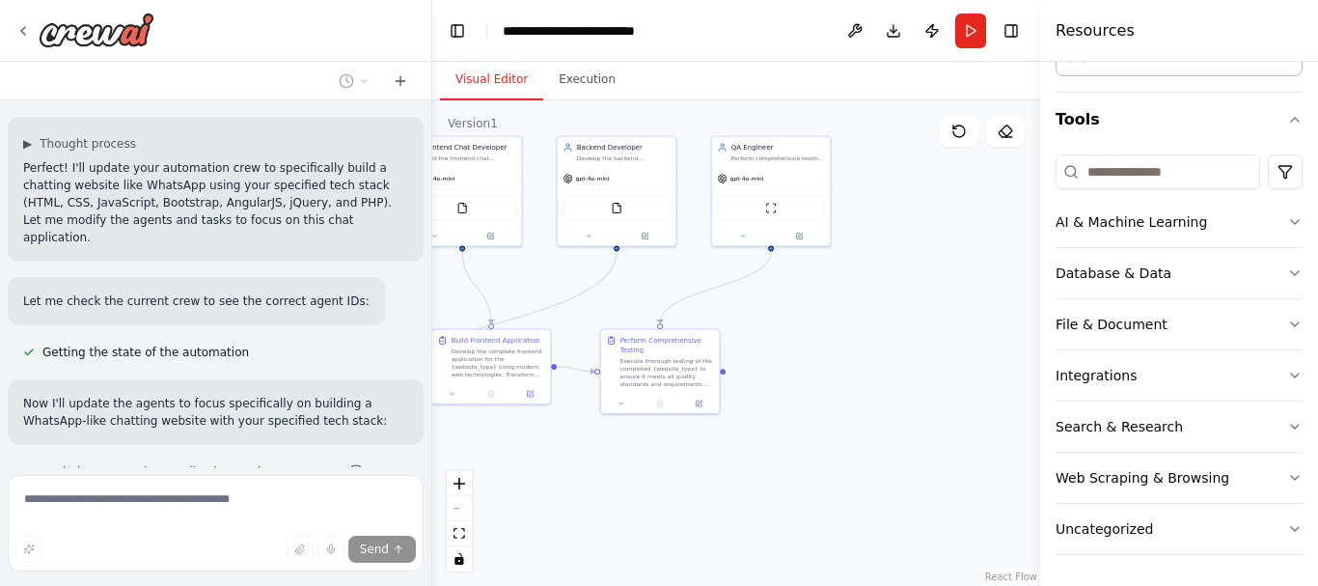
click at [513, 474] on div ".deletable-edge-delete-btn { width: 20px; height: 20px; border: 0px solid #ffff…" at bounding box center [736, 342] width 608 height 485
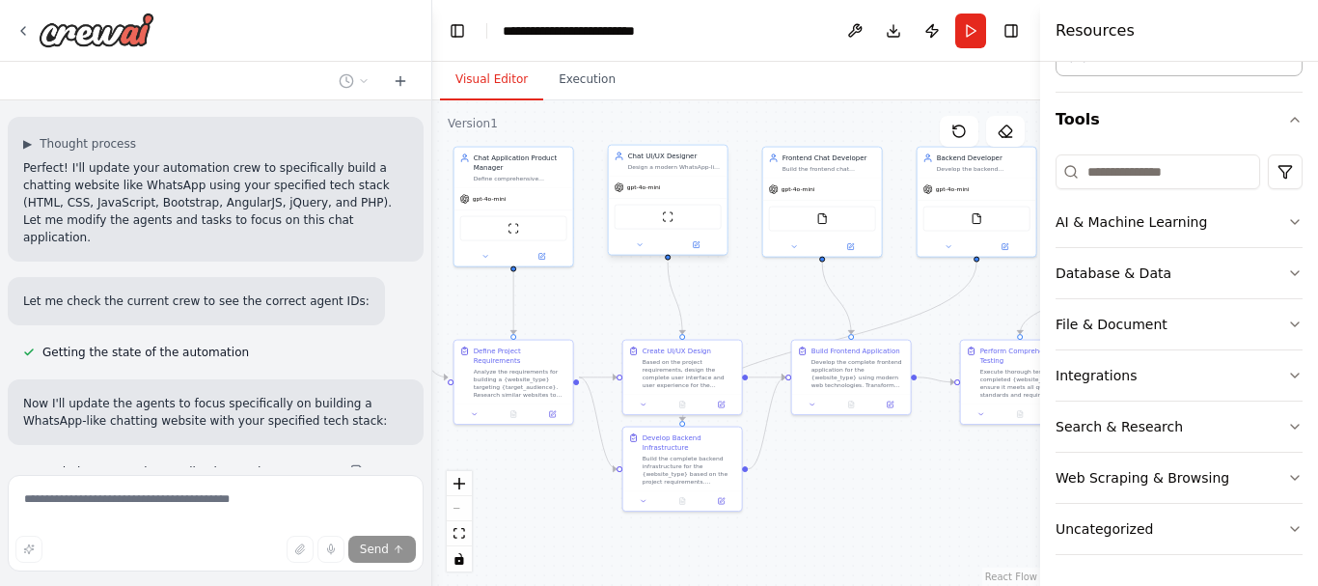
drag, startPoint x: 560, startPoint y: 469, endPoint x: 871, endPoint y: 481, distance: 310.9
click at [871, 481] on div ".deletable-edge-delete-btn { width: 20px; height: 20px; border: 0px solid #ffff…" at bounding box center [736, 342] width 608 height 485
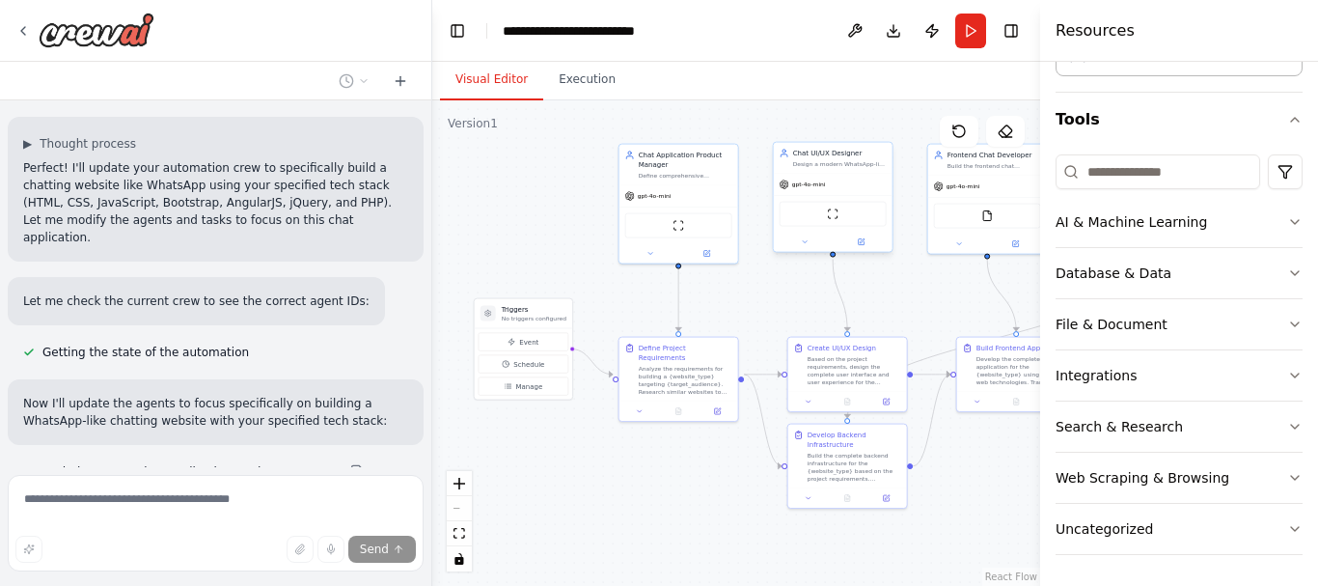
drag, startPoint x: 826, startPoint y: 486, endPoint x: 979, endPoint y: 502, distance: 154.2
click at [979, 502] on div ".deletable-edge-delete-btn { width: 20px; height: 20px; border: 0px solid #ffff…" at bounding box center [736, 342] width 608 height 485
drag, startPoint x: 709, startPoint y: 518, endPoint x: 588, endPoint y: 449, distance: 140.0
click at [598, 449] on div ".deletable-edge-delete-btn { width: 20px; height: 20px; border: 0px solid #ffff…" at bounding box center [736, 342] width 608 height 485
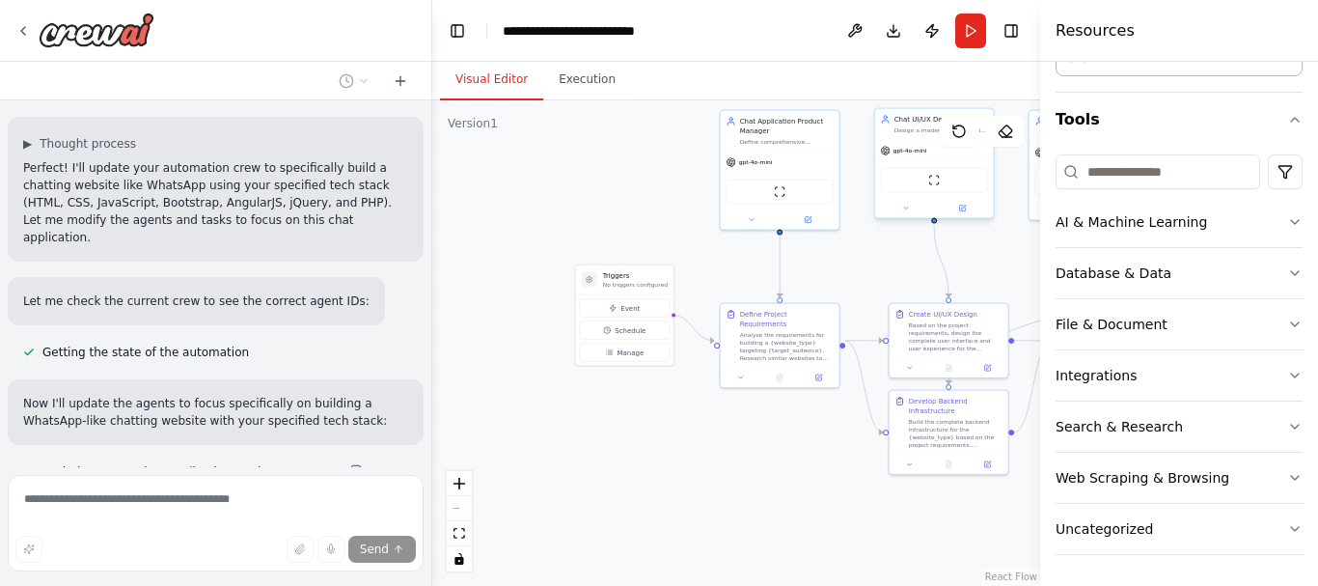
drag, startPoint x: 633, startPoint y: 451, endPoint x: 832, endPoint y: 482, distance: 201.3
click at [834, 484] on div ".deletable-edge-delete-btn { width: 20px; height: 20px; border: 0px solid #ffff…" at bounding box center [736, 342] width 608 height 485
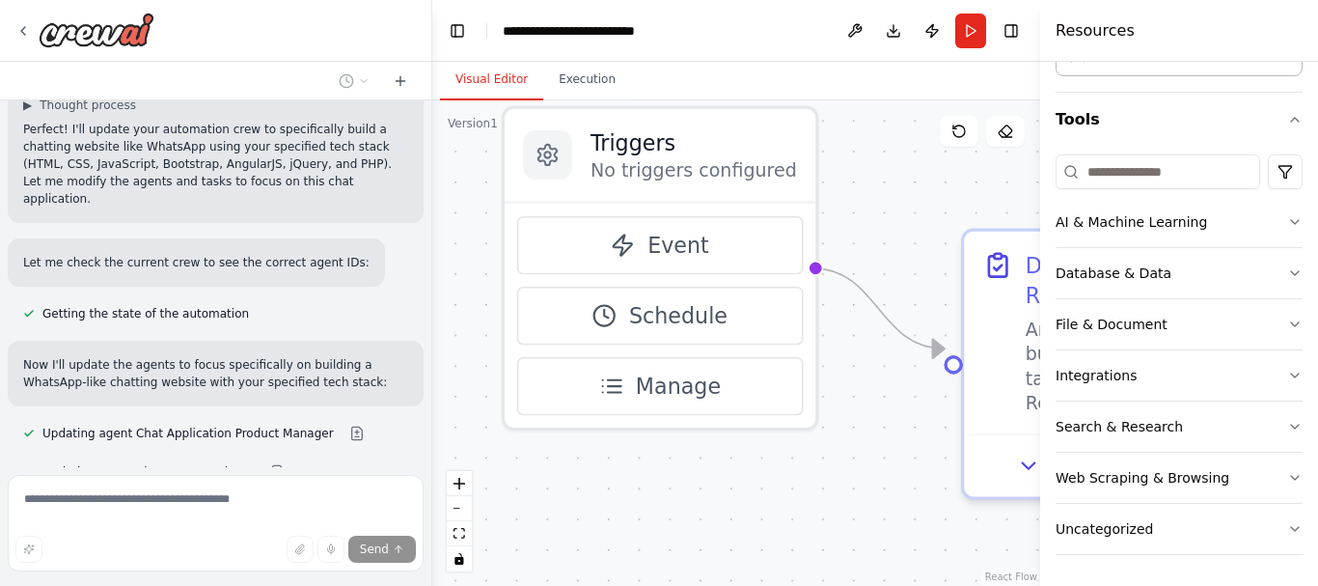
drag, startPoint x: 645, startPoint y: 459, endPoint x: 748, endPoint y: 491, distance: 107.1
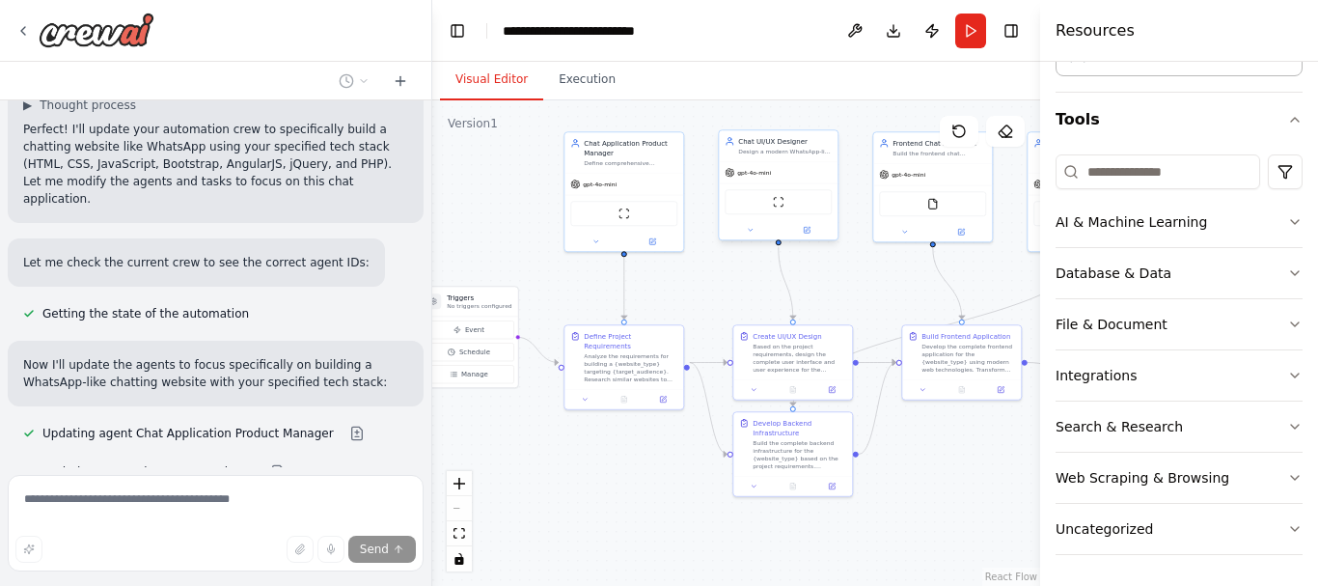
drag, startPoint x: 849, startPoint y: 533, endPoint x: 560, endPoint y: 436, distance: 305.4
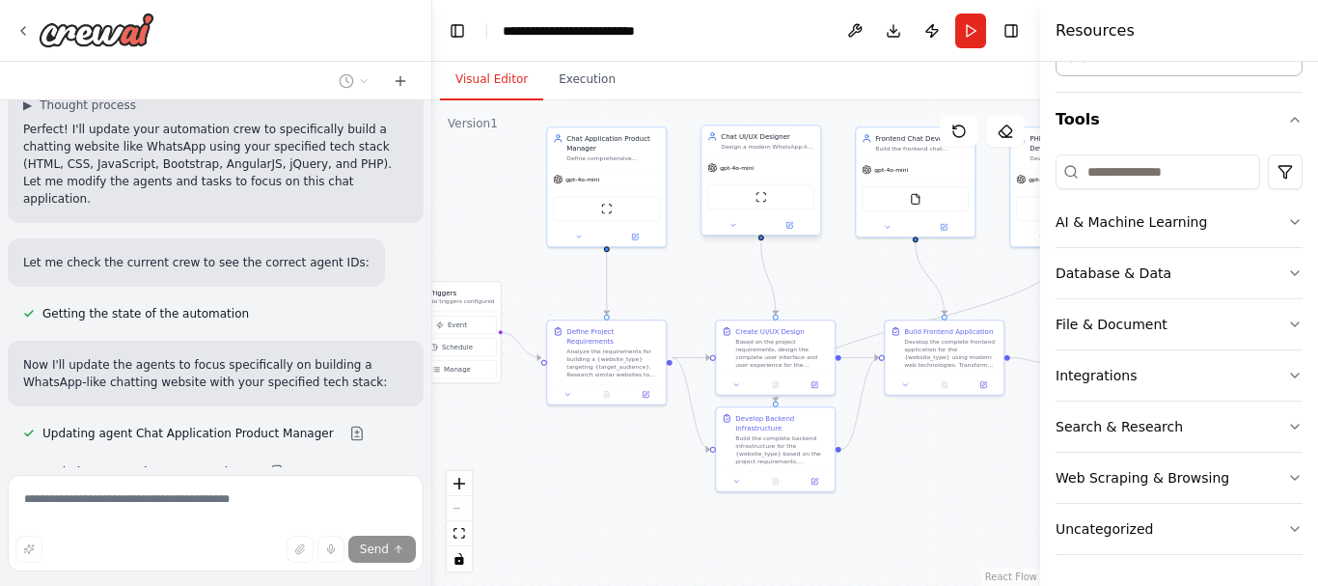
scroll to position [2459, 0]
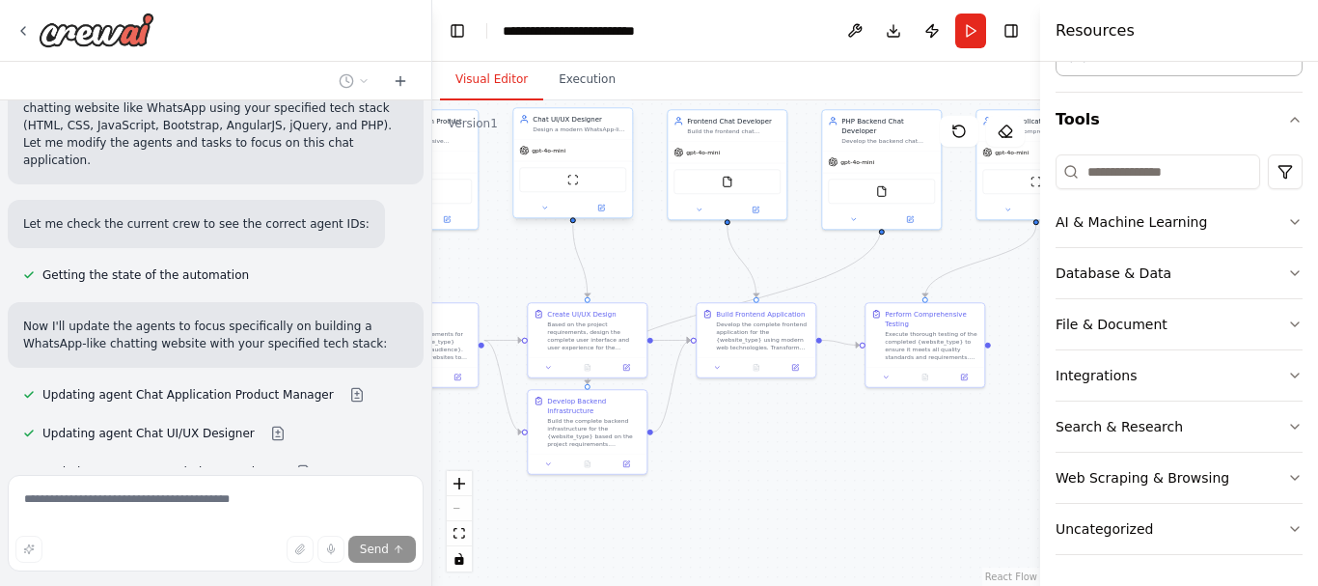
drag, startPoint x: 918, startPoint y: 478, endPoint x: 730, endPoint y: 460, distance: 188.9
click at [730, 460] on div ".deletable-edge-delete-btn { width: 20px; height: 20px; border: 0px solid #ffff…" at bounding box center [736, 342] width 608 height 485
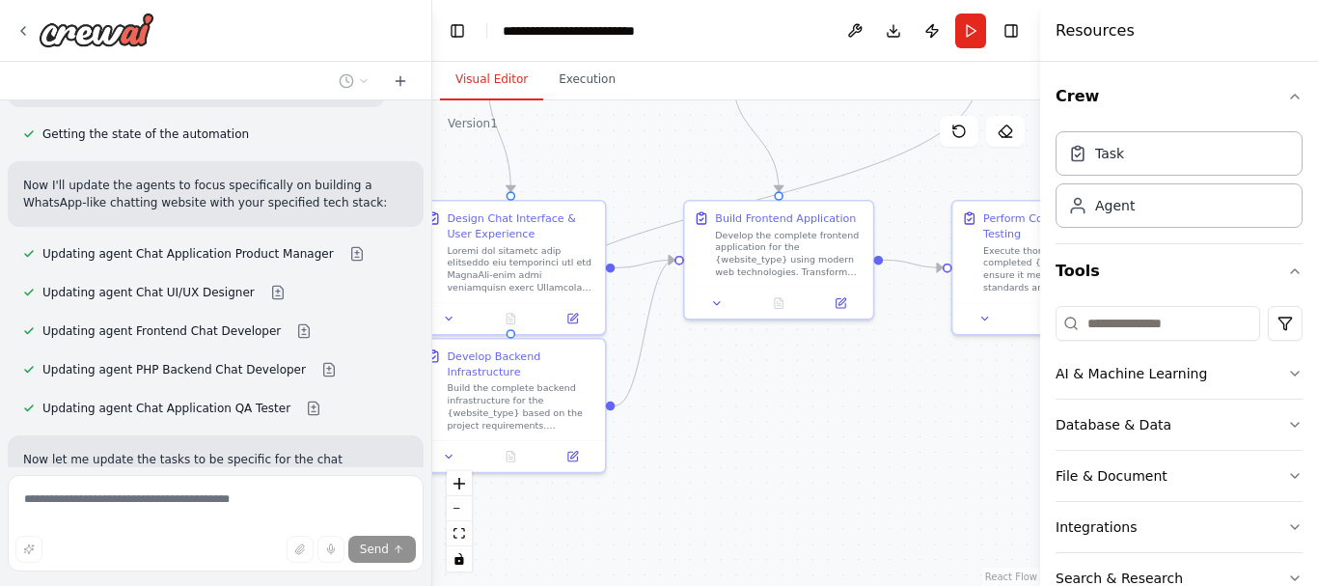
scroll to position [2638, 0]
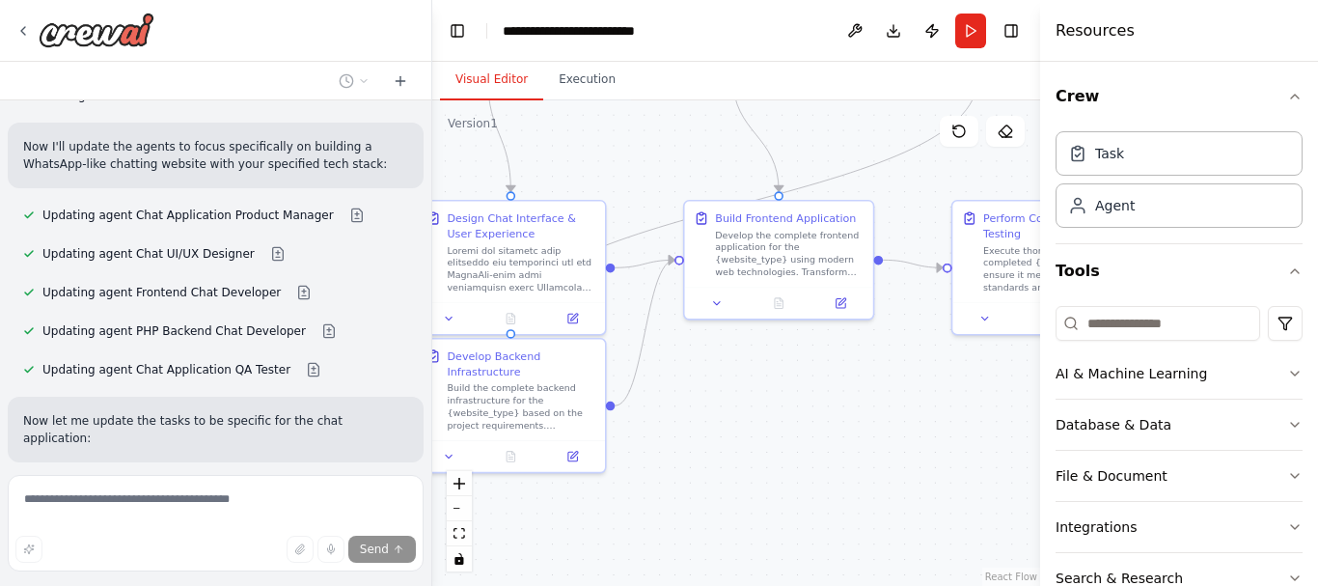
drag, startPoint x: 746, startPoint y: 428, endPoint x: 645, endPoint y: 403, distance: 103.4
click at [648, 402] on div ".deletable-edge-delete-btn { width: 20px; height: 20px; border: 0px solid #ffff…" at bounding box center [736, 342] width 608 height 485
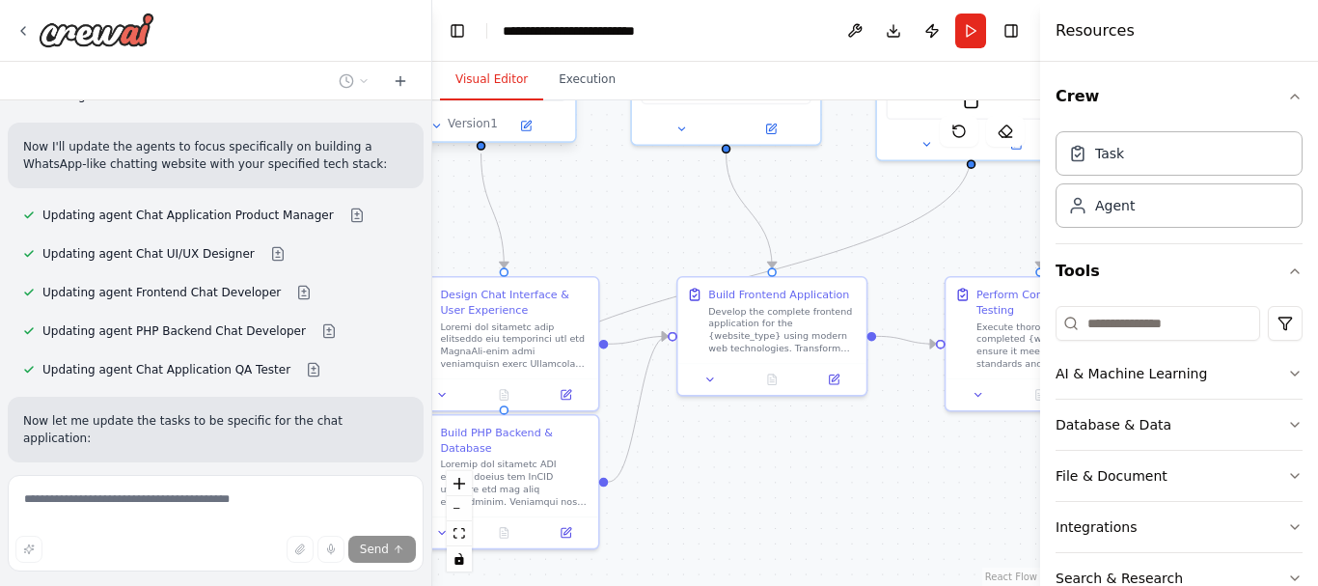
drag, startPoint x: 673, startPoint y: 372, endPoint x: 697, endPoint y: 439, distance: 70.5
click at [697, 439] on div ".deletable-edge-delete-btn { width: 20px; height: 20px; border: 0px solid #ffff…" at bounding box center [736, 342] width 608 height 485
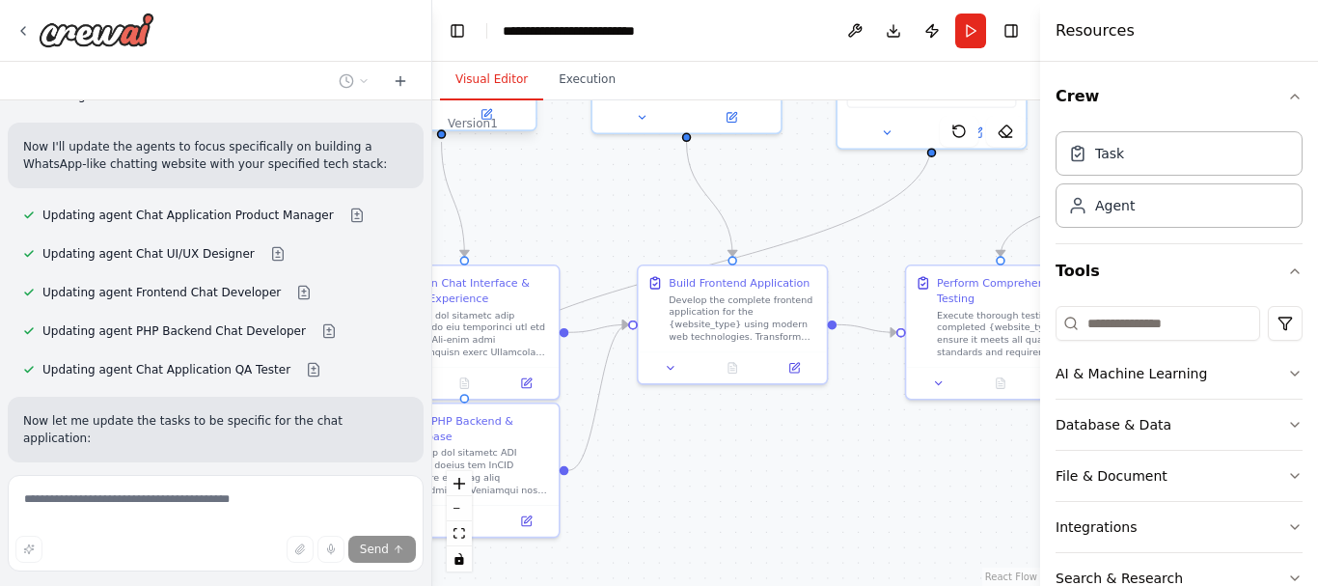
drag, startPoint x: 804, startPoint y: 441, endPoint x: 719, endPoint y: 429, distance: 85.7
click at [719, 429] on div ".deletable-edge-delete-btn { width: 20px; height: 20px; border: 0px solid #ffff…" at bounding box center [736, 342] width 608 height 485
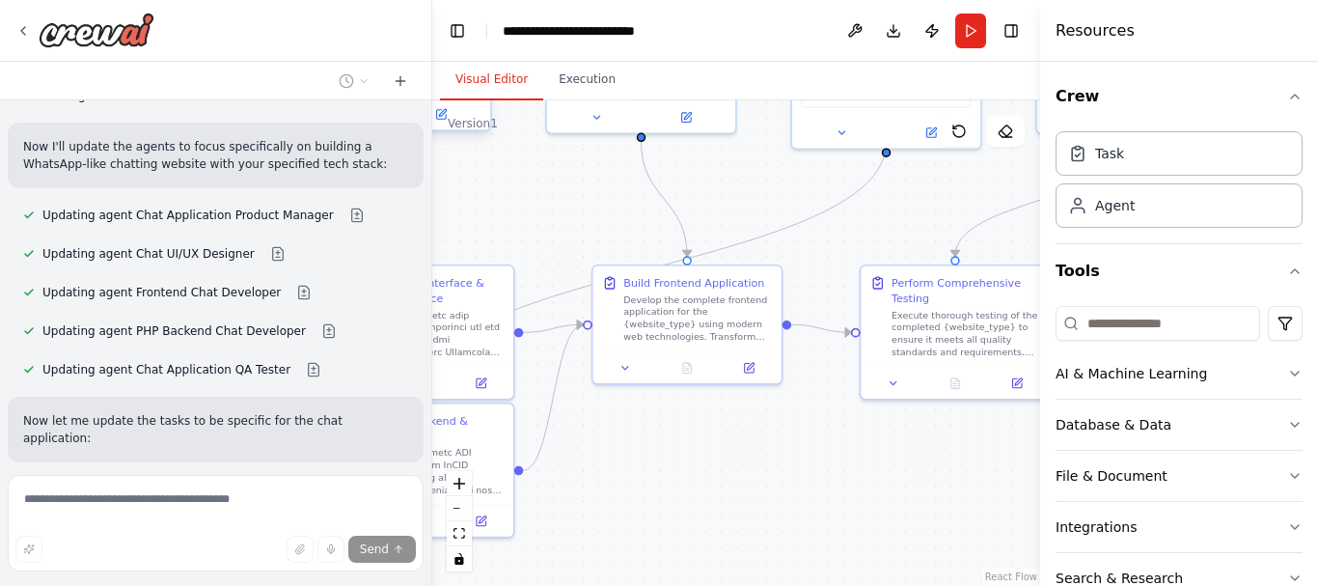
click at [368, 520] on button at bounding box center [387, 527] width 39 height 15
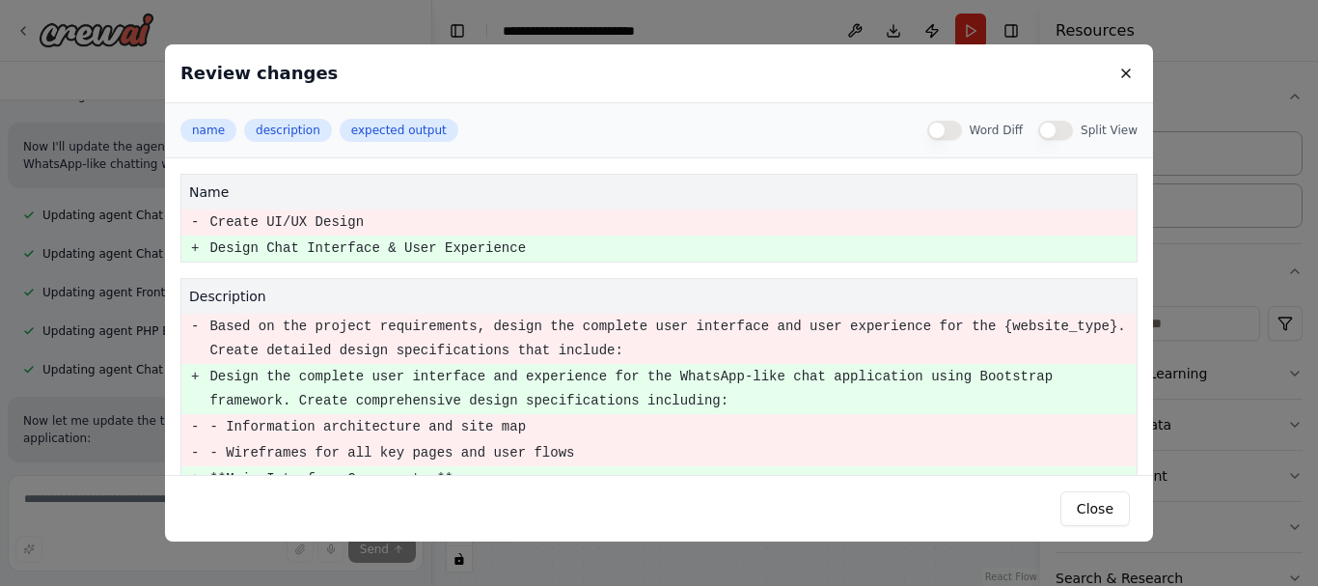
scroll to position [941, 0]
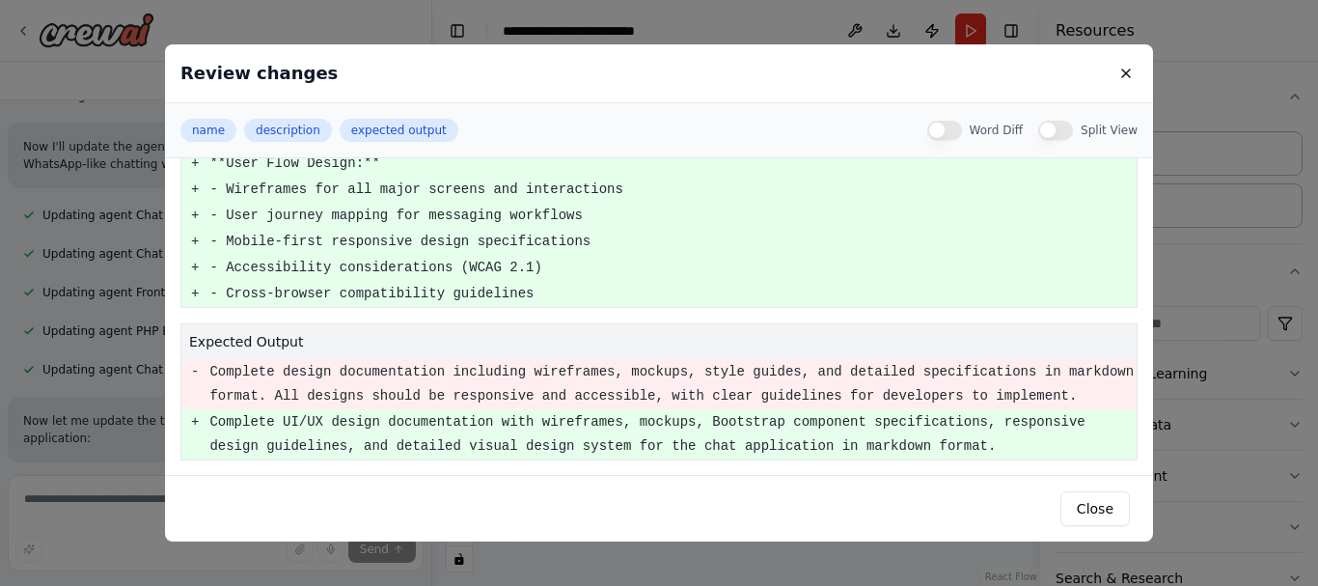
click at [1121, 51] on div "Review changes" at bounding box center [659, 73] width 988 height 59
click at [1127, 62] on button at bounding box center [1125, 73] width 23 height 23
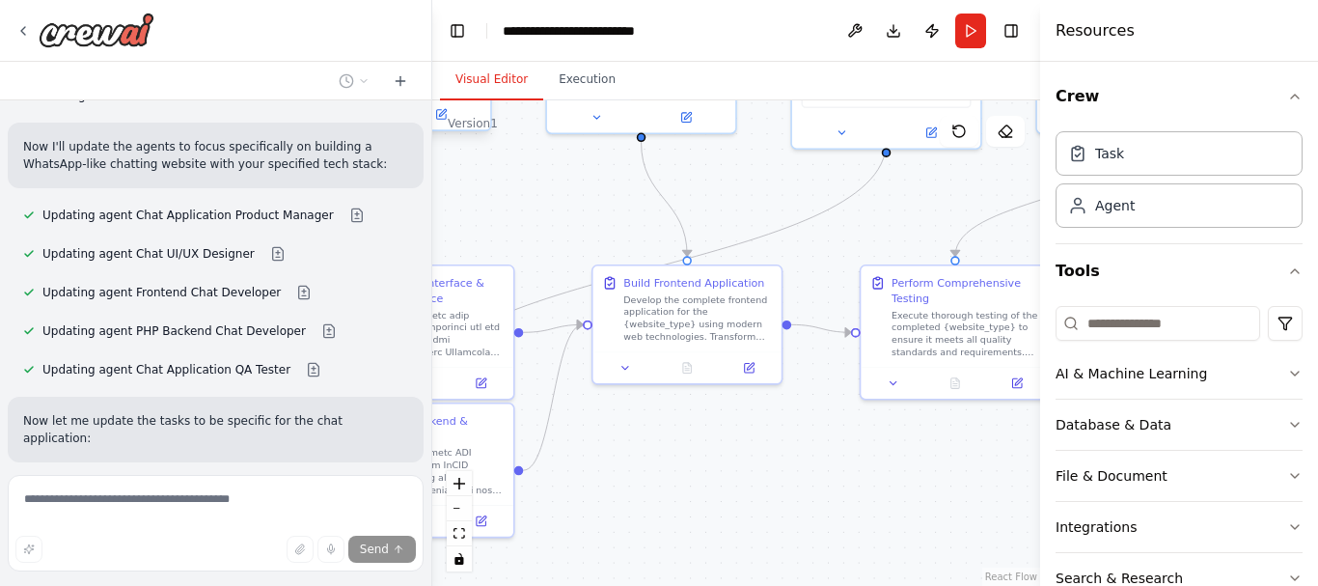
scroll to position [2677, 0]
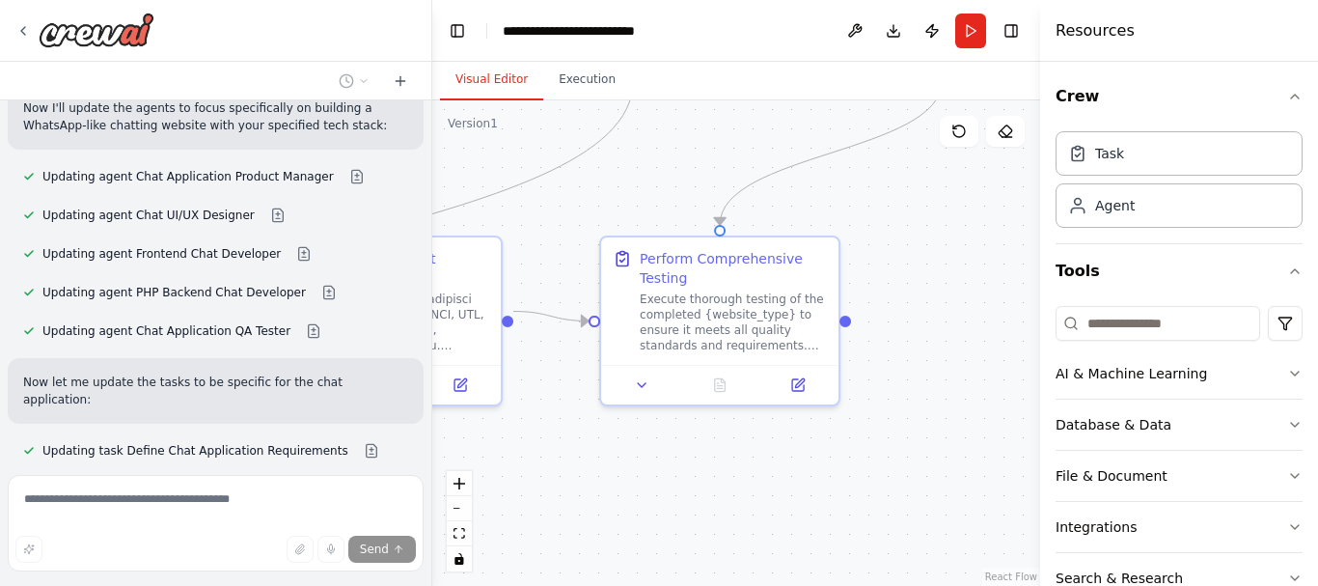
drag, startPoint x: 799, startPoint y: 439, endPoint x: 521, endPoint y: 456, distance: 278.4
click at [518, 456] on div ".deletable-edge-delete-btn { width: 20px; height: 20px; border: 0px solid #ffff…" at bounding box center [736, 342] width 608 height 485
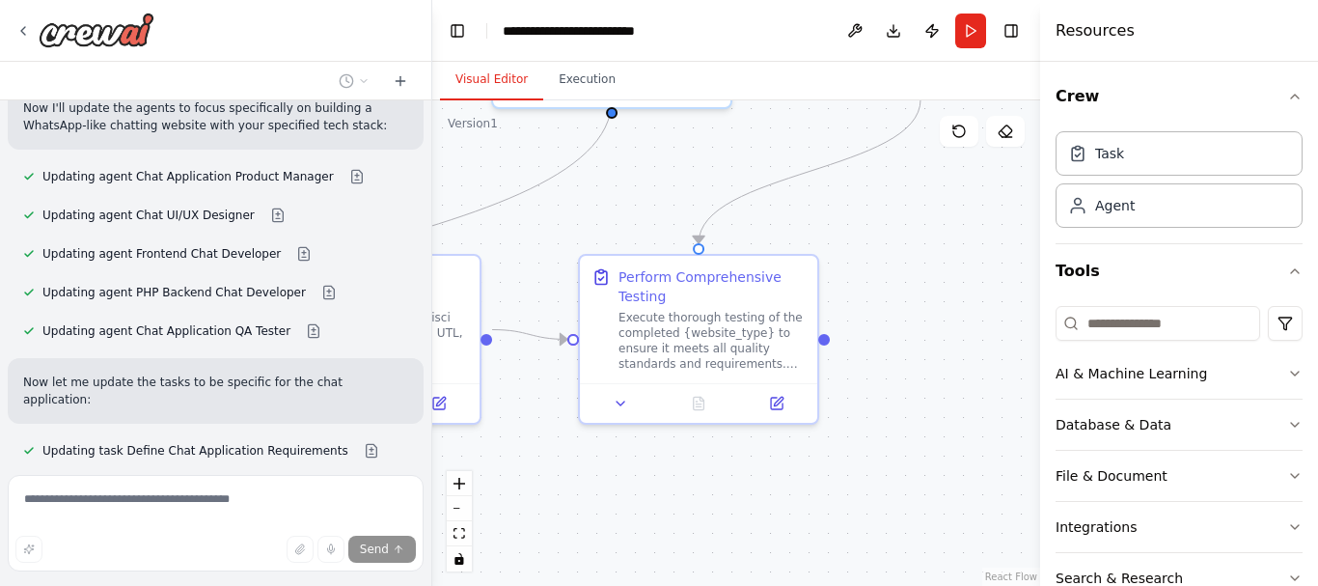
drag, startPoint x: 818, startPoint y: 441, endPoint x: 655, endPoint y: 506, distance: 175.4
click at [655, 506] on div ".deletable-edge-delete-btn { width: 20px; height: 20px; border: 0px solid #ffff…" at bounding box center [736, 342] width 608 height 485
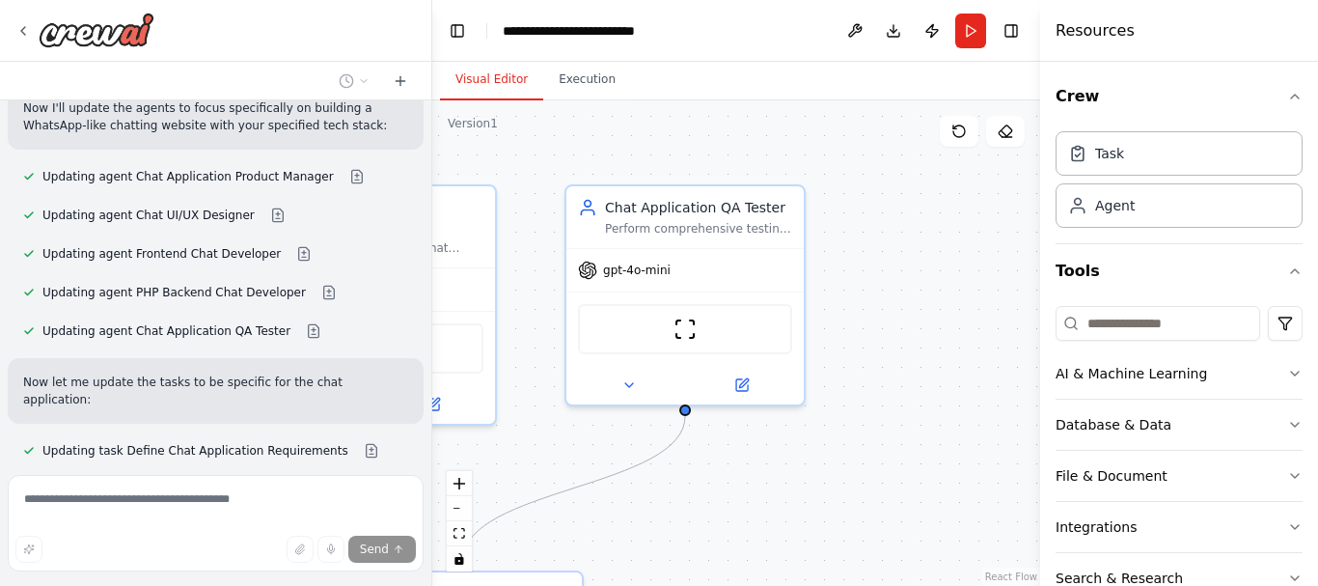
drag, startPoint x: 818, startPoint y: 250, endPoint x: 723, endPoint y: 519, distance: 285.6
click at [723, 519] on div ".deletable-edge-delete-btn { width: 20px; height: 20px; border: 0px solid #ffff…" at bounding box center [736, 342] width 608 height 485
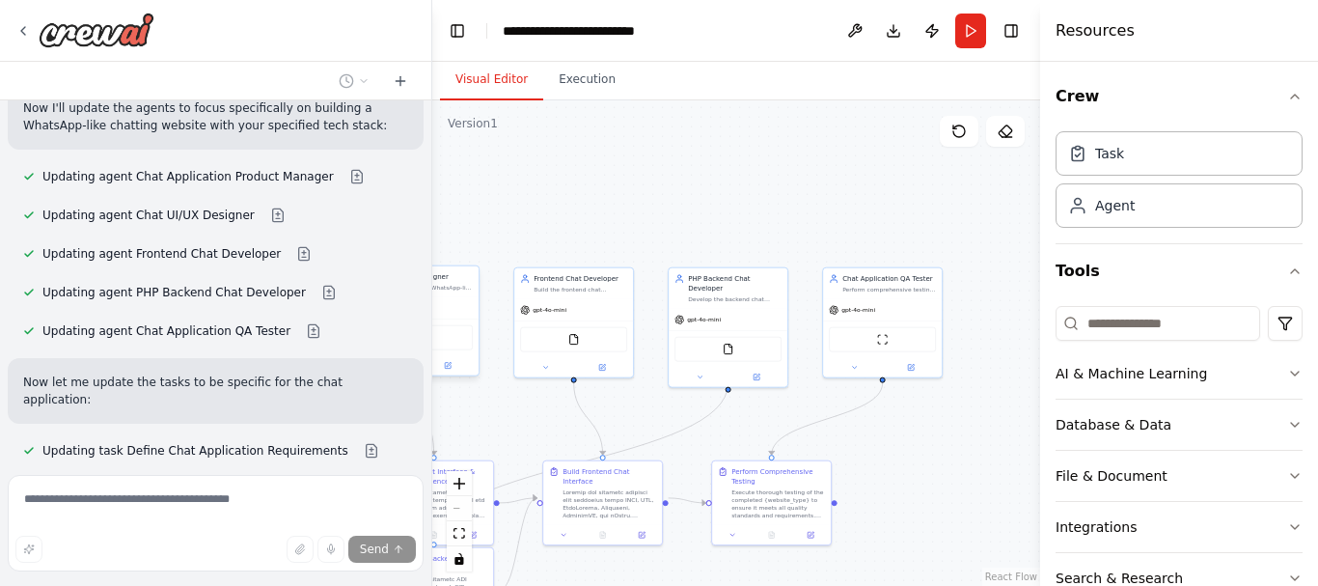
drag, startPoint x: 552, startPoint y: 195, endPoint x: 728, endPoint y: 161, distance: 179.7
click at [710, 168] on div ".deletable-edge-delete-btn { width: 20px; height: 20px; border: 0px solid #ffff…" at bounding box center [736, 342] width 608 height 485
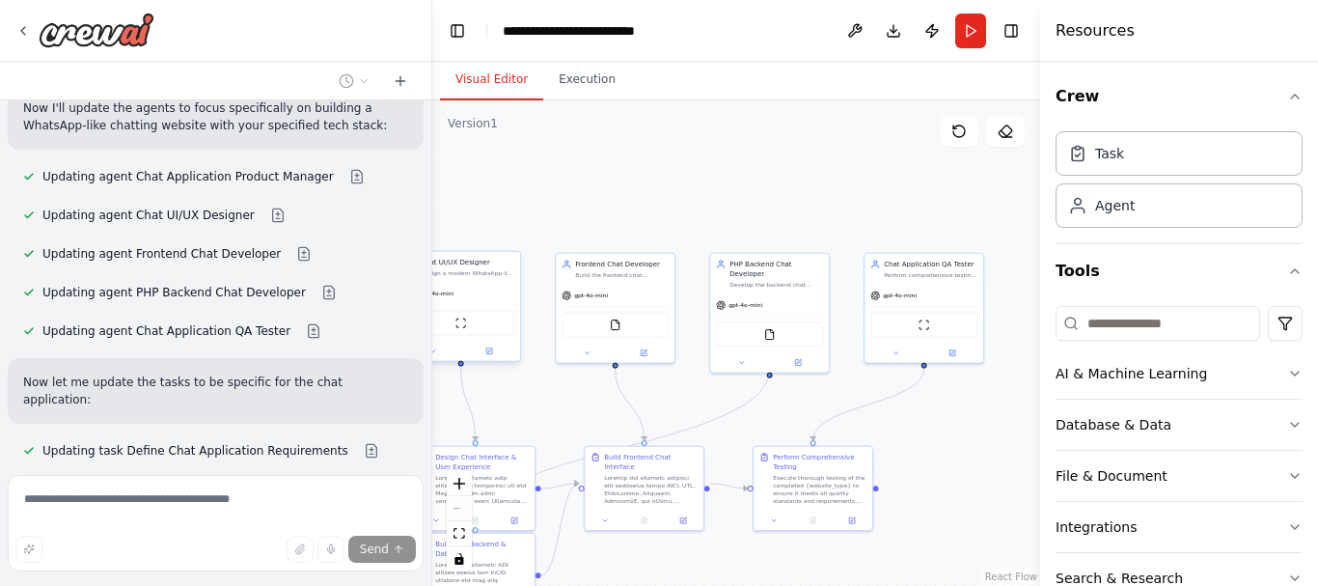
drag, startPoint x: 659, startPoint y: 192, endPoint x: 873, endPoint y: 189, distance: 214.2
click at [779, 189] on div ".deletable-edge-delete-btn { width: 20px; height: 20px; border: 0px solid #ffff…" at bounding box center [736, 342] width 608 height 485
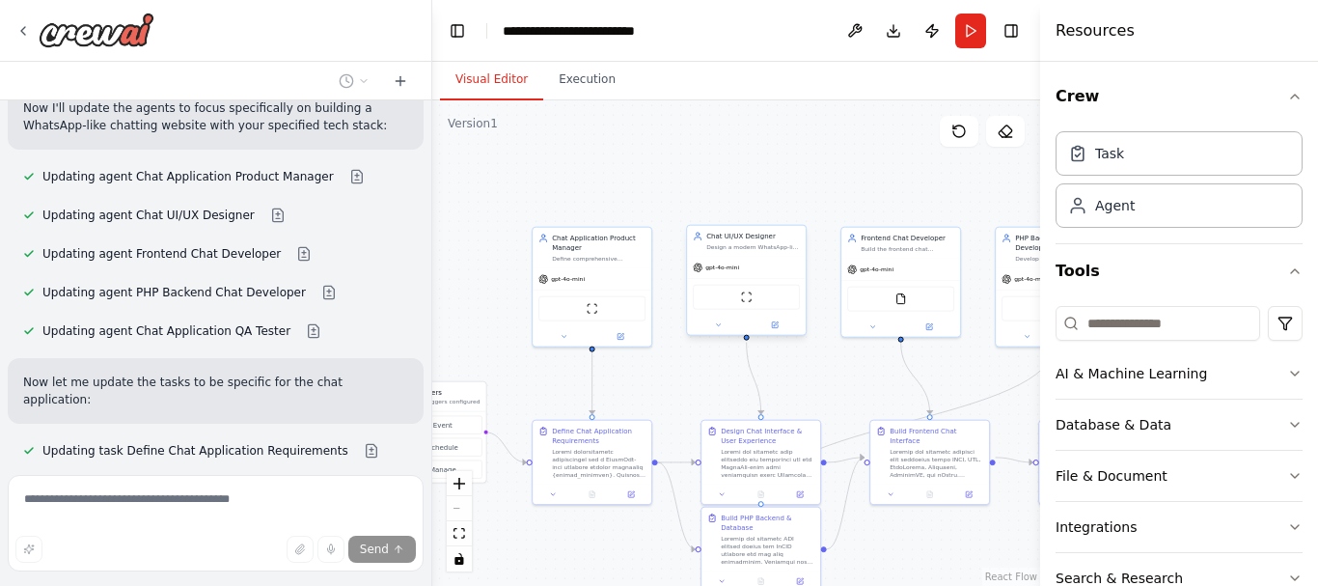
drag, startPoint x: 711, startPoint y: 200, endPoint x: 873, endPoint y: 178, distance: 163.6
click at [873, 178] on div ".deletable-edge-delete-btn { width: 20px; height: 20px; border: 0px solid #ffff…" at bounding box center [736, 342] width 608 height 485
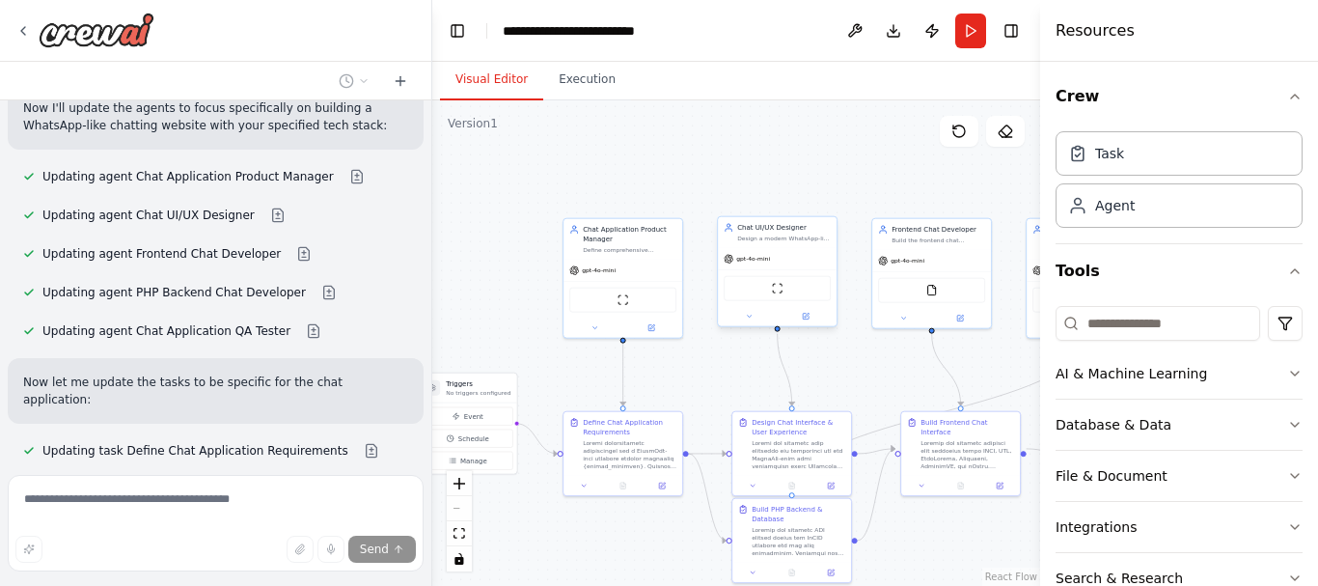
drag, startPoint x: 717, startPoint y: 197, endPoint x: 869, endPoint y: 188, distance: 152.7
click at [869, 188] on div ".deletable-edge-delete-btn { width: 20px; height: 20px; border: 0px solid #ffff…" at bounding box center [736, 342] width 608 height 485
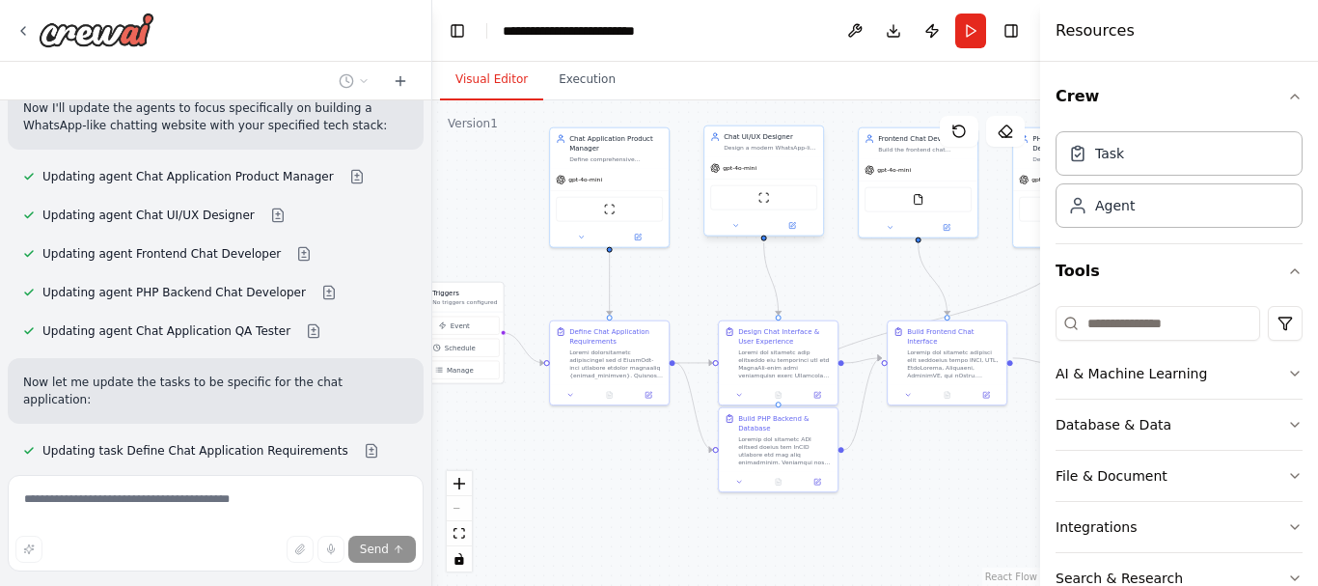
drag, startPoint x: 833, startPoint y: 189, endPoint x: 685, endPoint y: 100, distance: 172.2
click at [685, 100] on div ".deletable-edge-delete-btn { width: 20px; height: 20px; border: 0px solid #ffff…" at bounding box center [736, 342] width 608 height 485
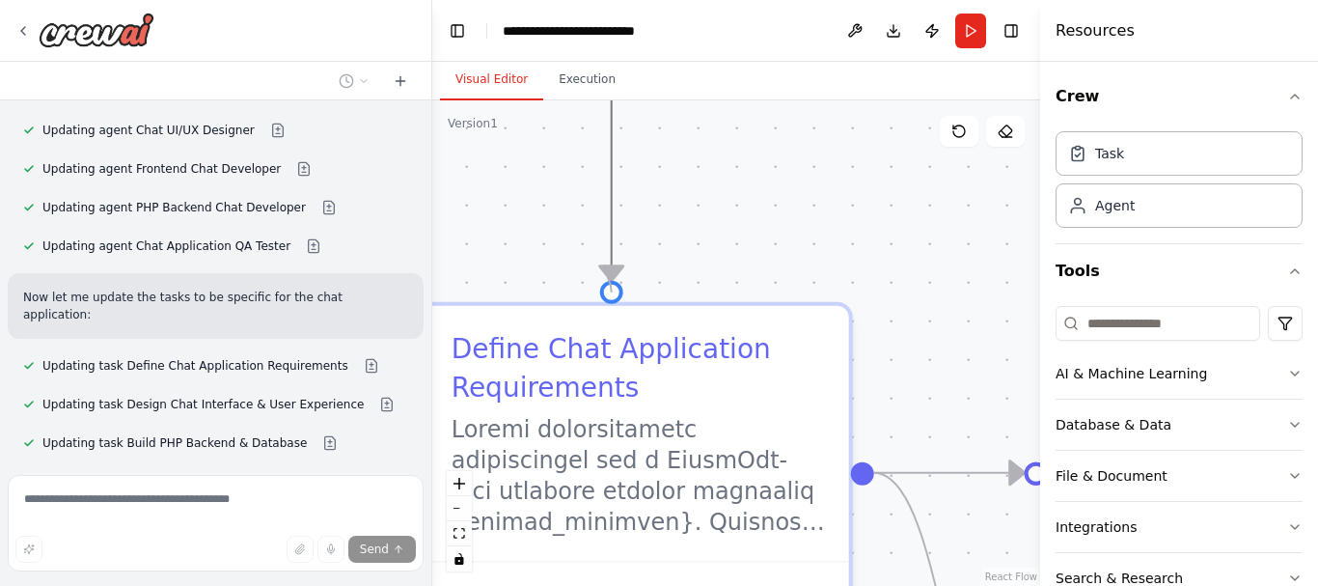
scroll to position [2818, 0]
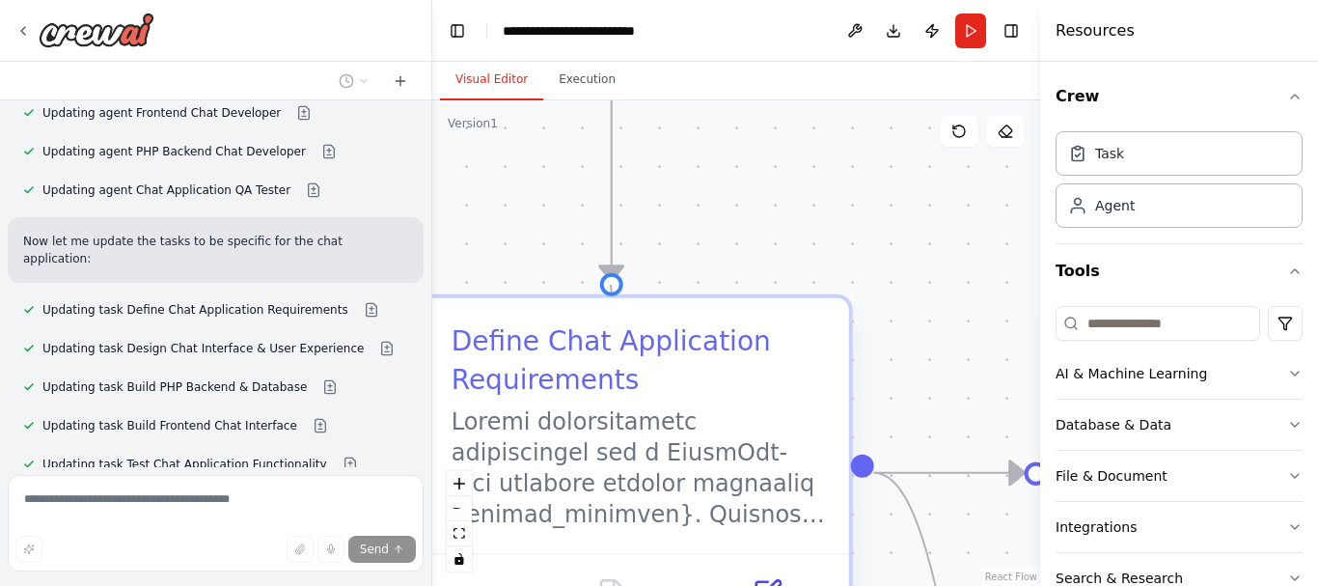
click at [611, 285] on div at bounding box center [611, 284] width 23 height 23
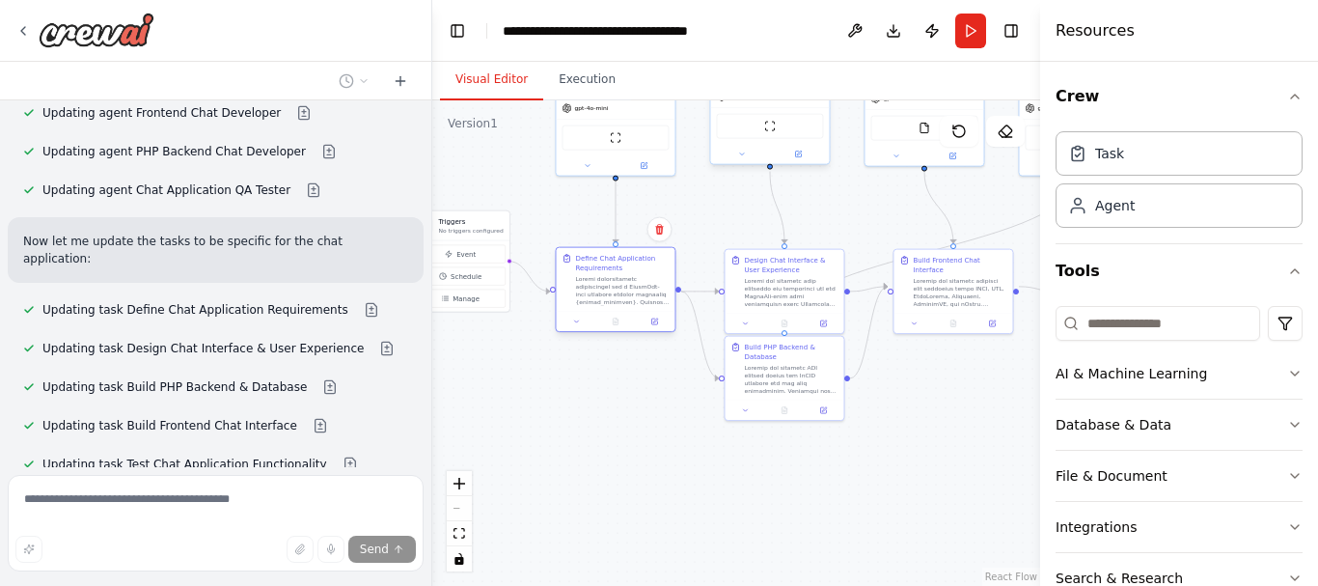
scroll to position [2856, 0]
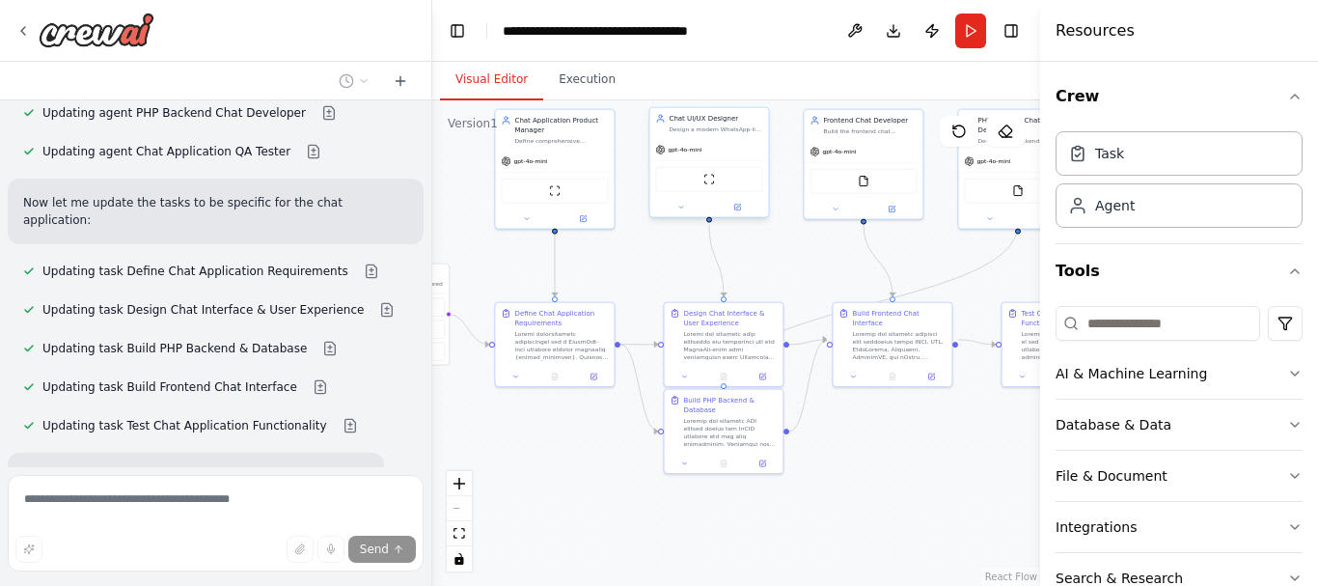
drag, startPoint x: 902, startPoint y: 386, endPoint x: 822, endPoint y: 443, distance: 98.2
click at [822, 443] on div ".deletable-edge-delete-btn { width: 20px; height: 20px; border: 0px solid #ffff…" at bounding box center [736, 342] width 608 height 485
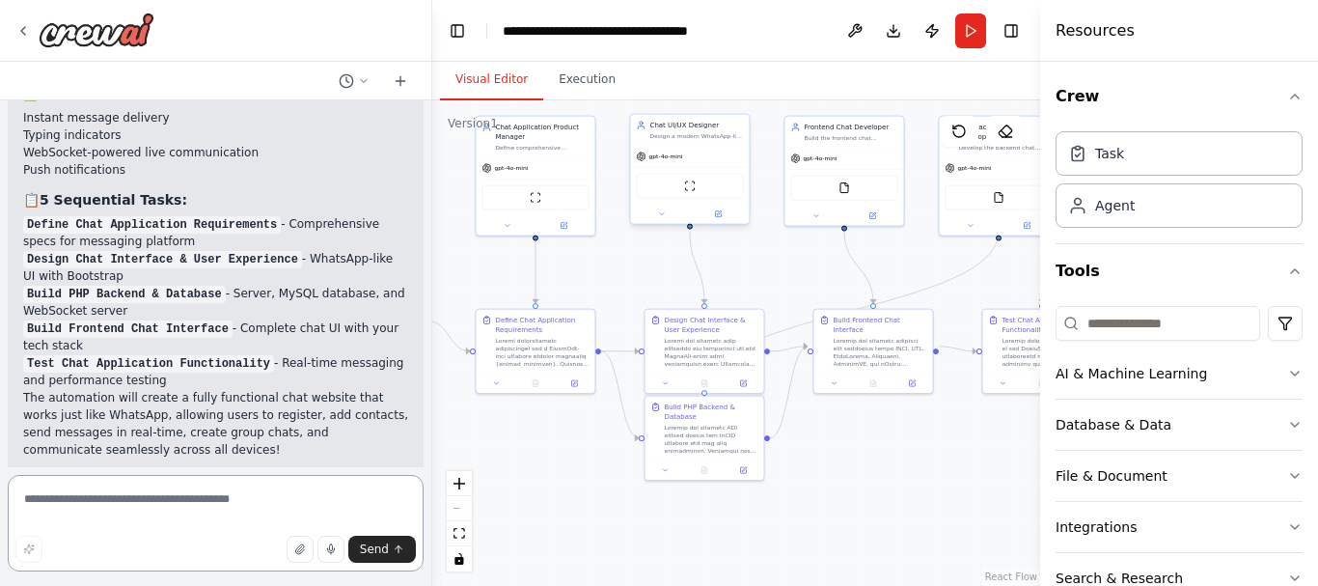
scroll to position [4103, 0]
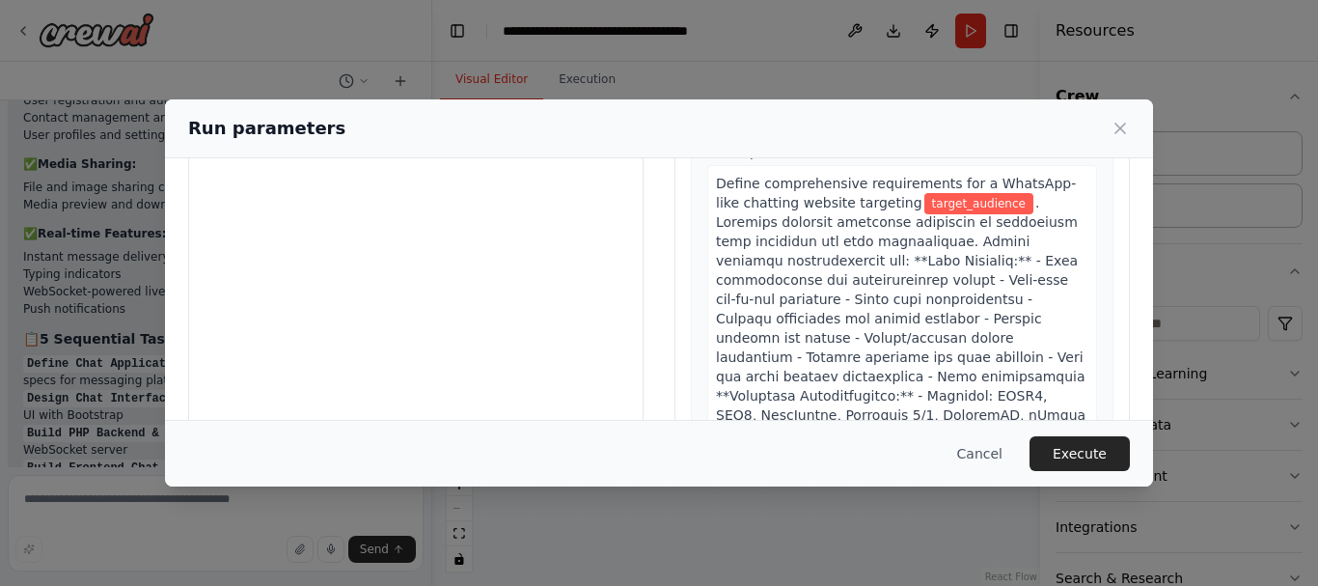
scroll to position [0, 0]
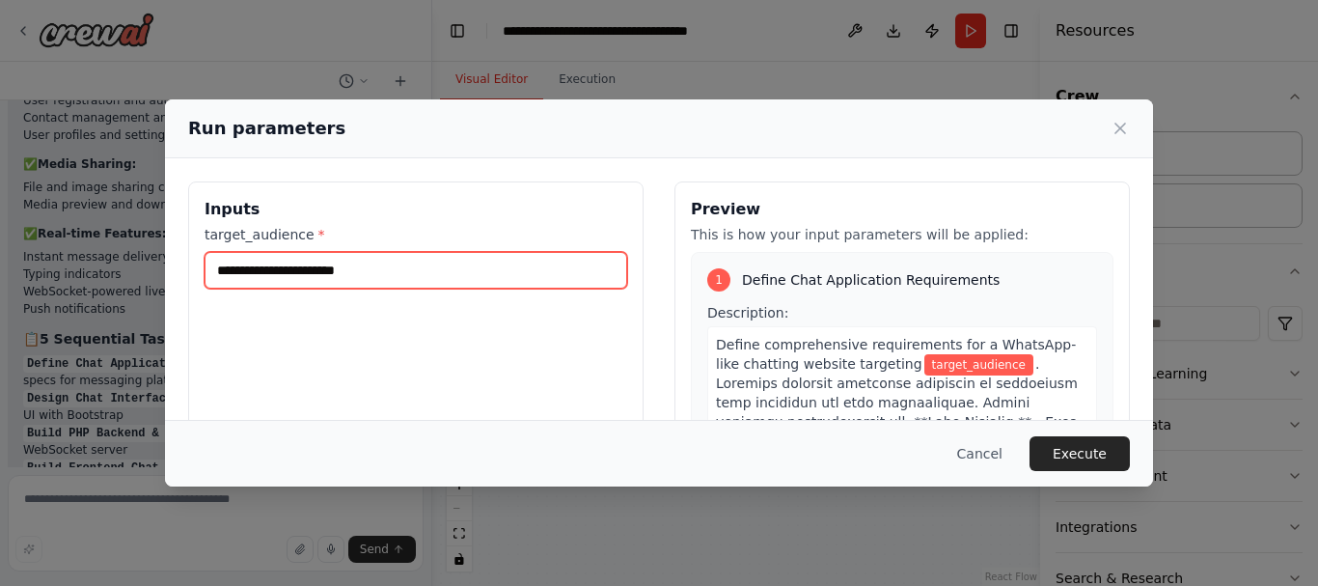
click at [333, 274] on input "target_audience *" at bounding box center [416, 270] width 423 height 37
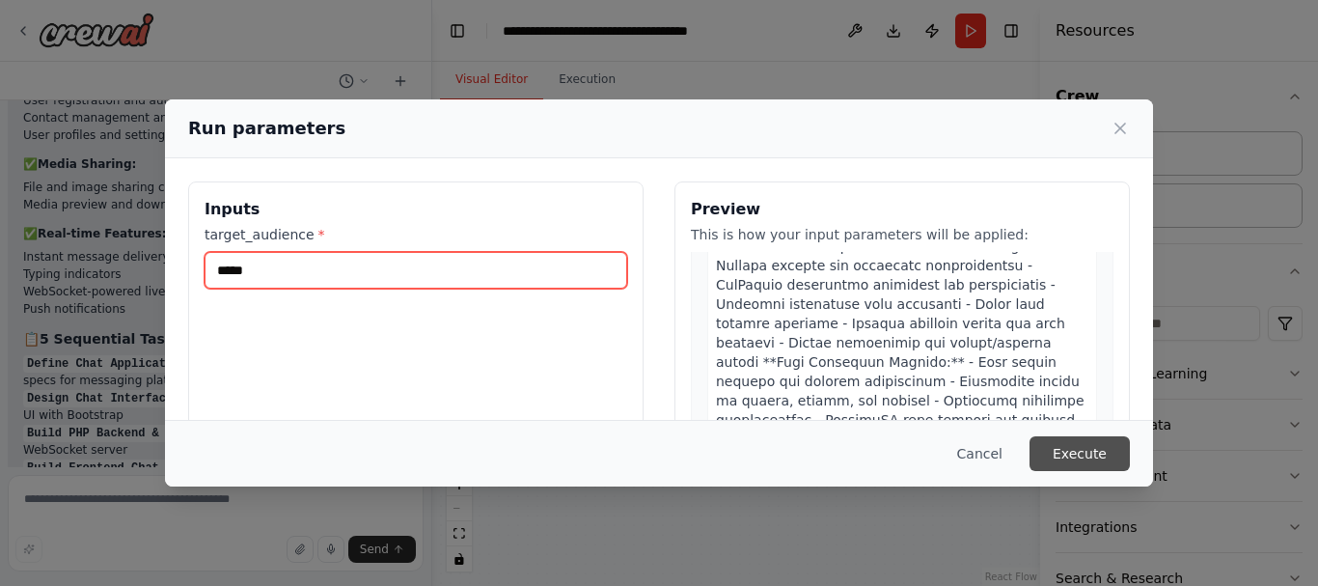
type input "*****"
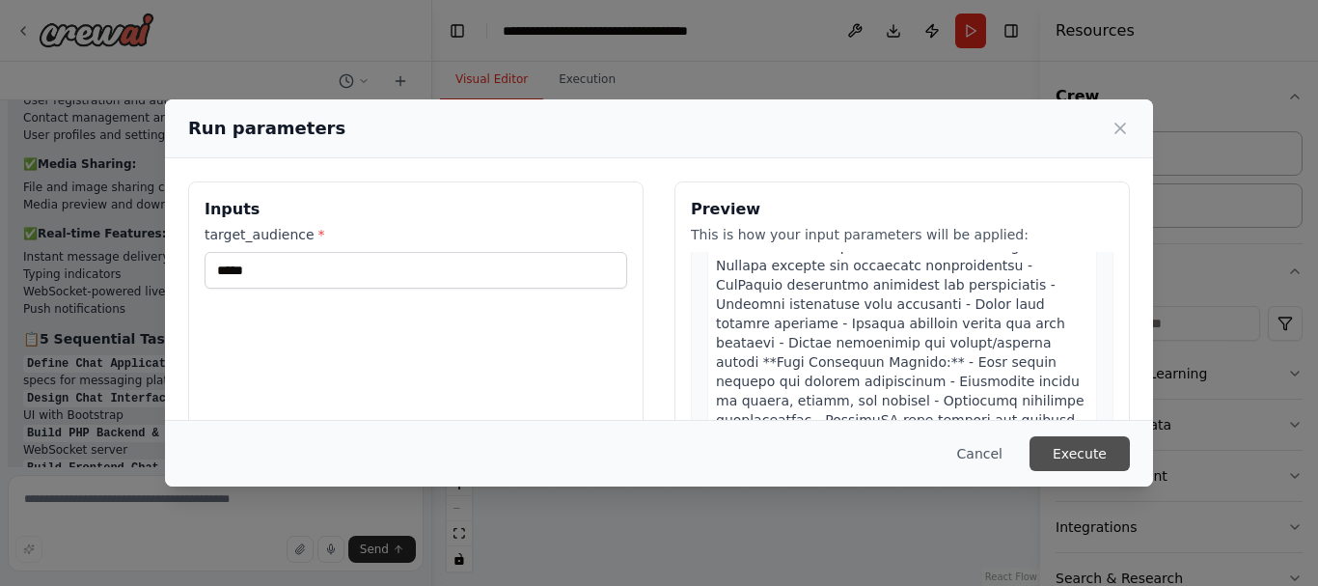
click at [1078, 451] on button "Execute" at bounding box center [1079, 453] width 100 height 35
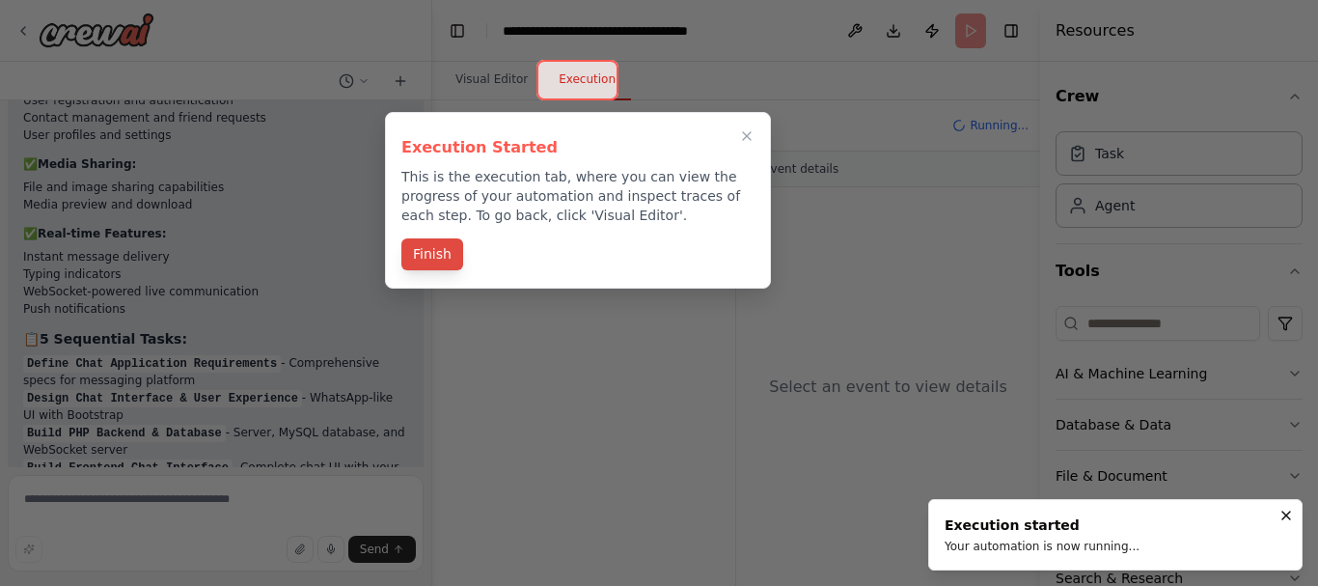
click at [451, 260] on button "Finish" at bounding box center [432, 254] width 62 height 32
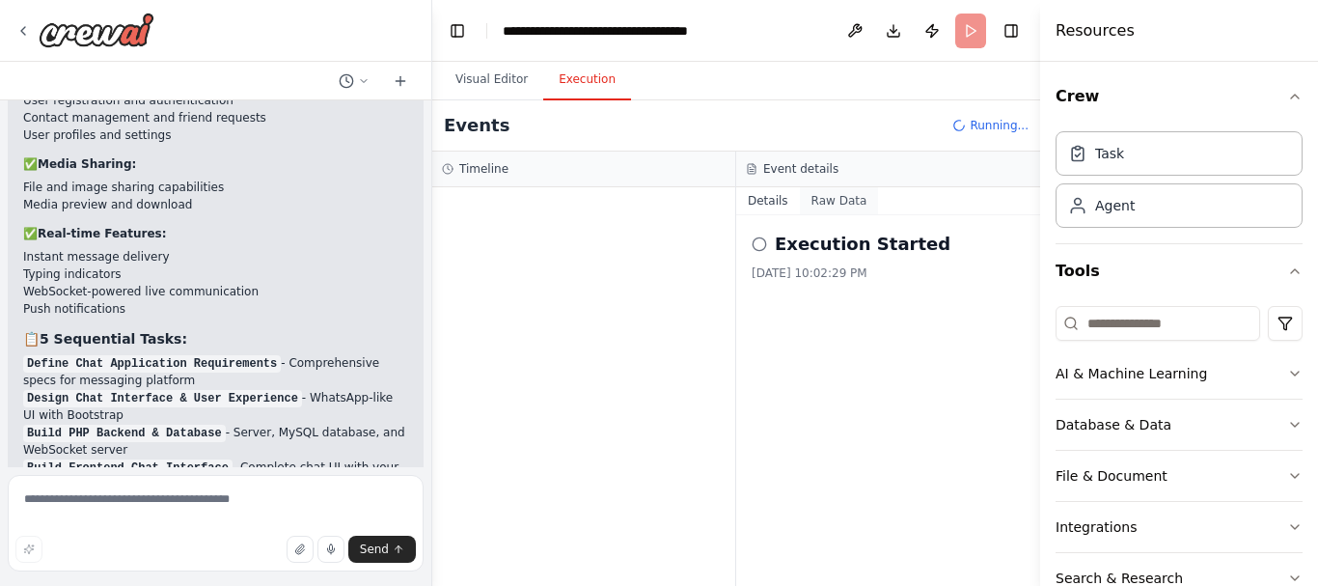
click at [849, 200] on button "Raw Data" at bounding box center [839, 200] width 79 height 27
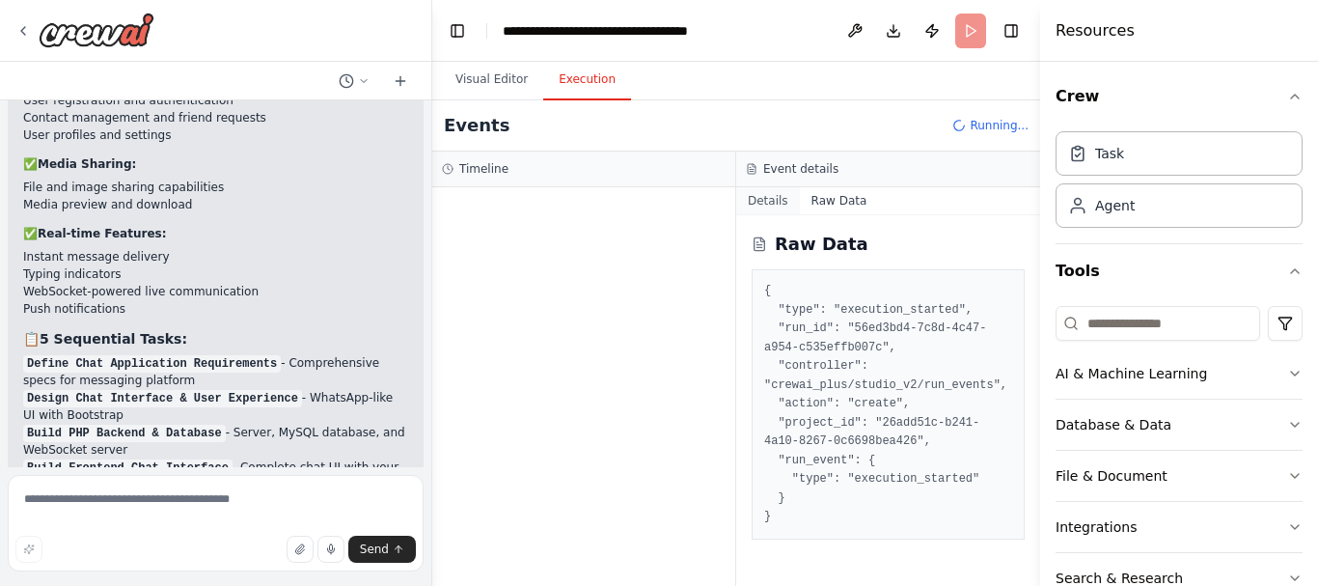
click at [769, 198] on button "Details" at bounding box center [768, 200] width 64 height 27
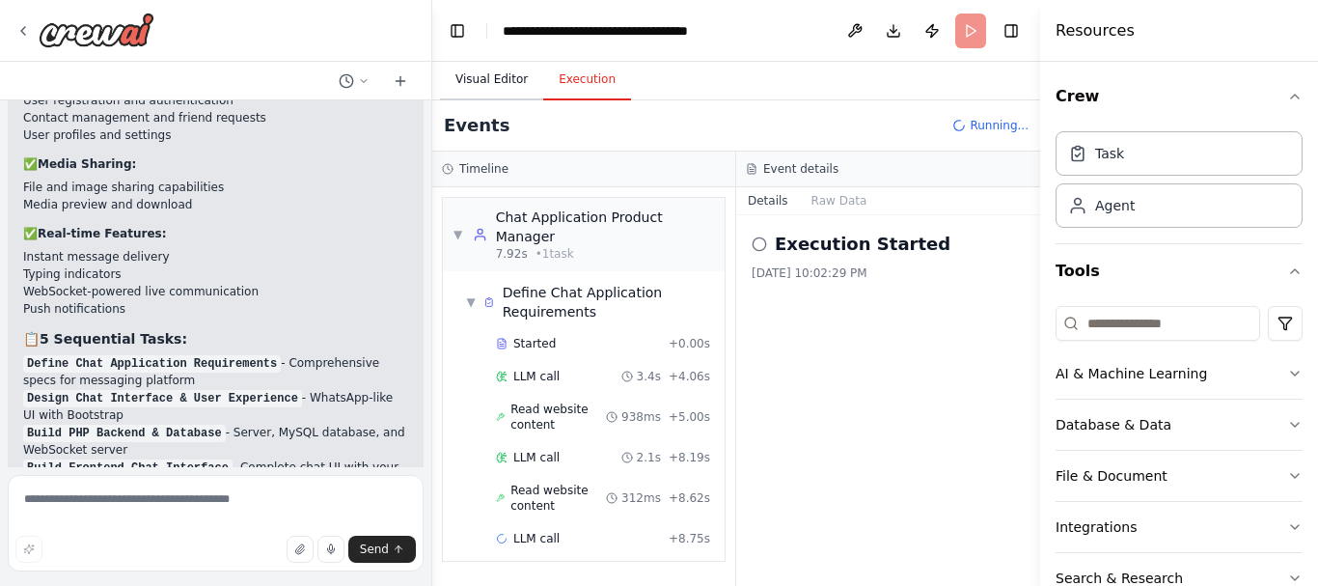
click at [504, 99] on button "Visual Editor" at bounding box center [491, 80] width 103 height 41
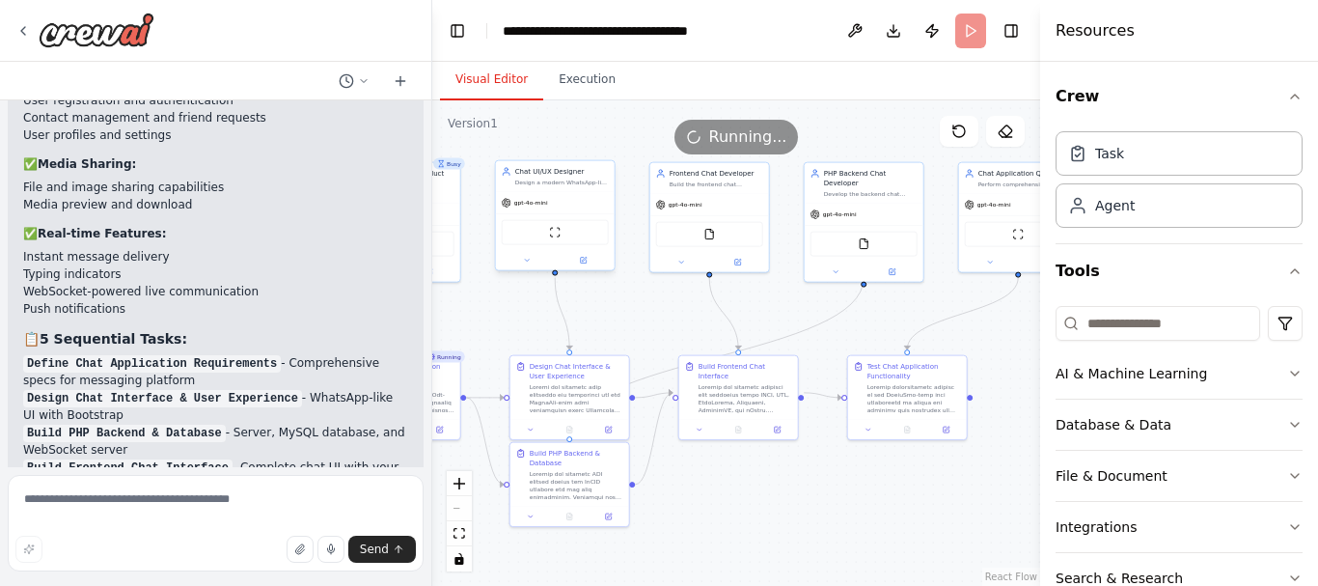
drag, startPoint x: 653, startPoint y: 293, endPoint x: 513, endPoint y: 342, distance: 148.0
click at [595, 88] on button "Execution" at bounding box center [587, 80] width 88 height 41
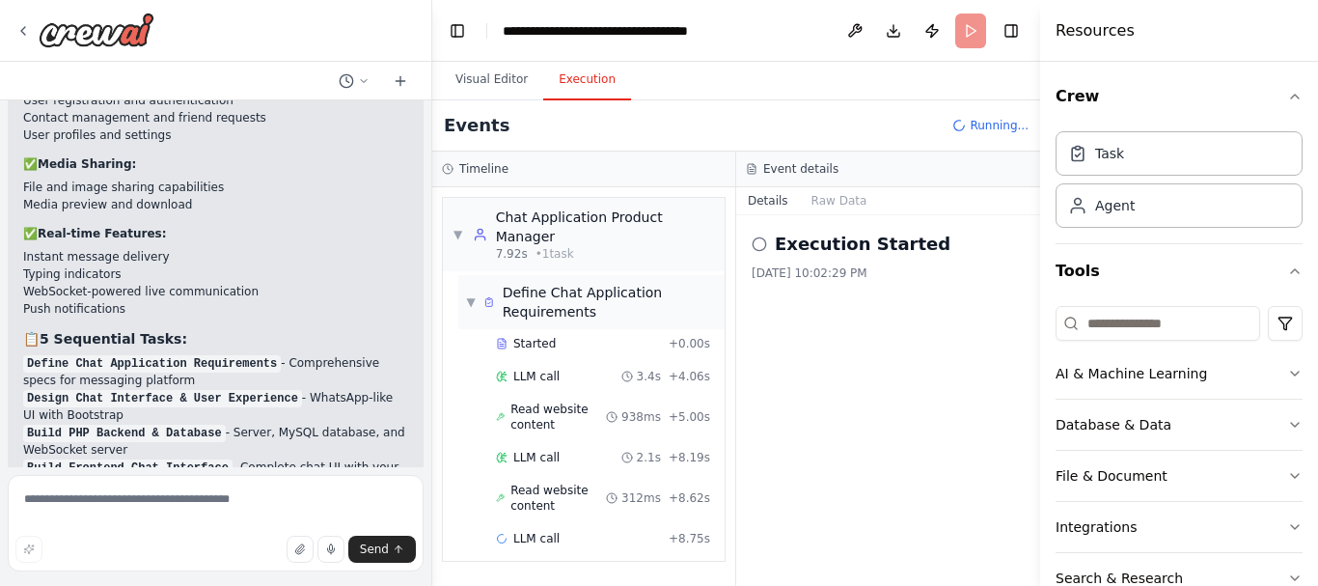
click at [468, 294] on span "▼" at bounding box center [471, 301] width 10 height 15
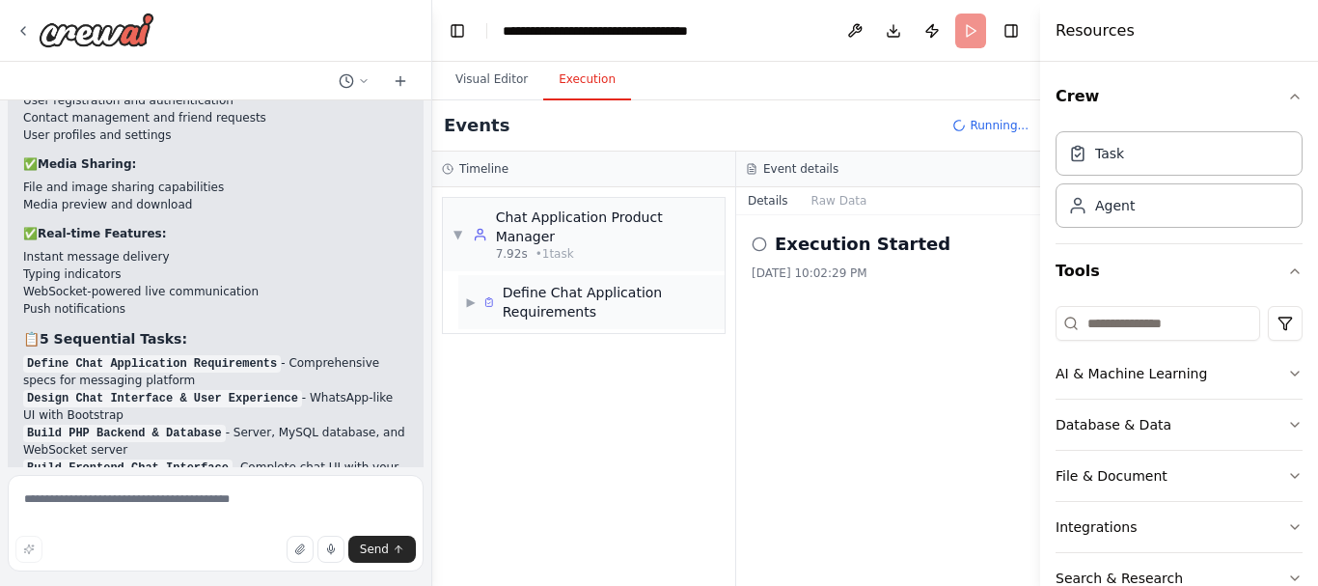
click at [475, 294] on span "▶" at bounding box center [471, 301] width 10 height 15
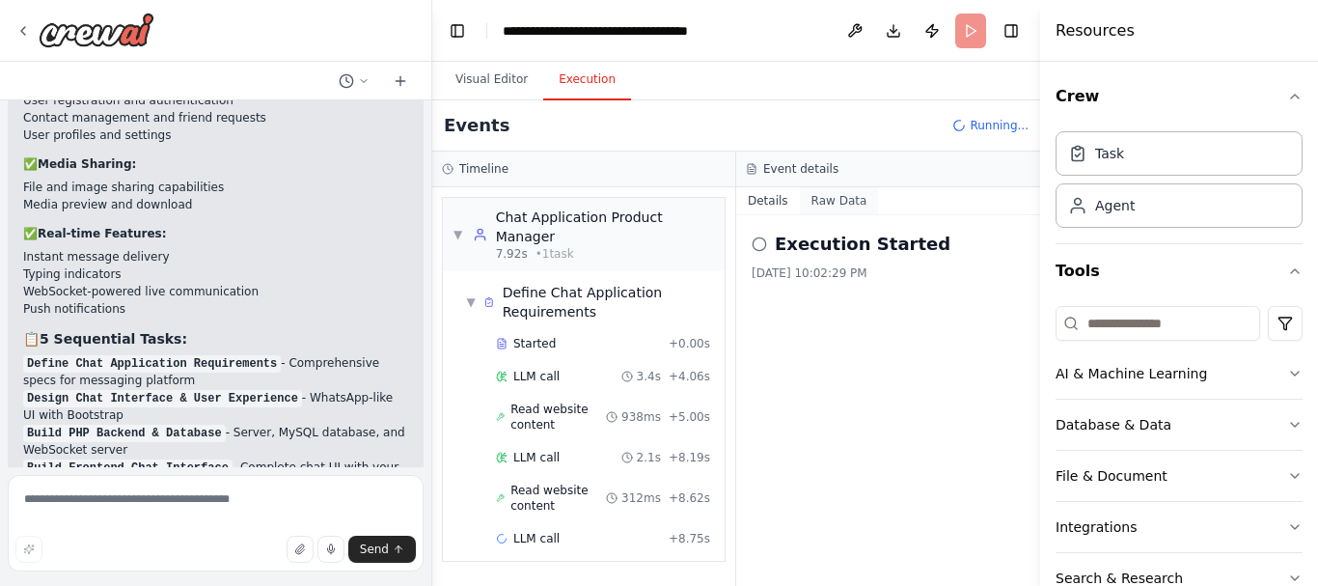
click at [838, 204] on button "Raw Data" at bounding box center [839, 200] width 79 height 27
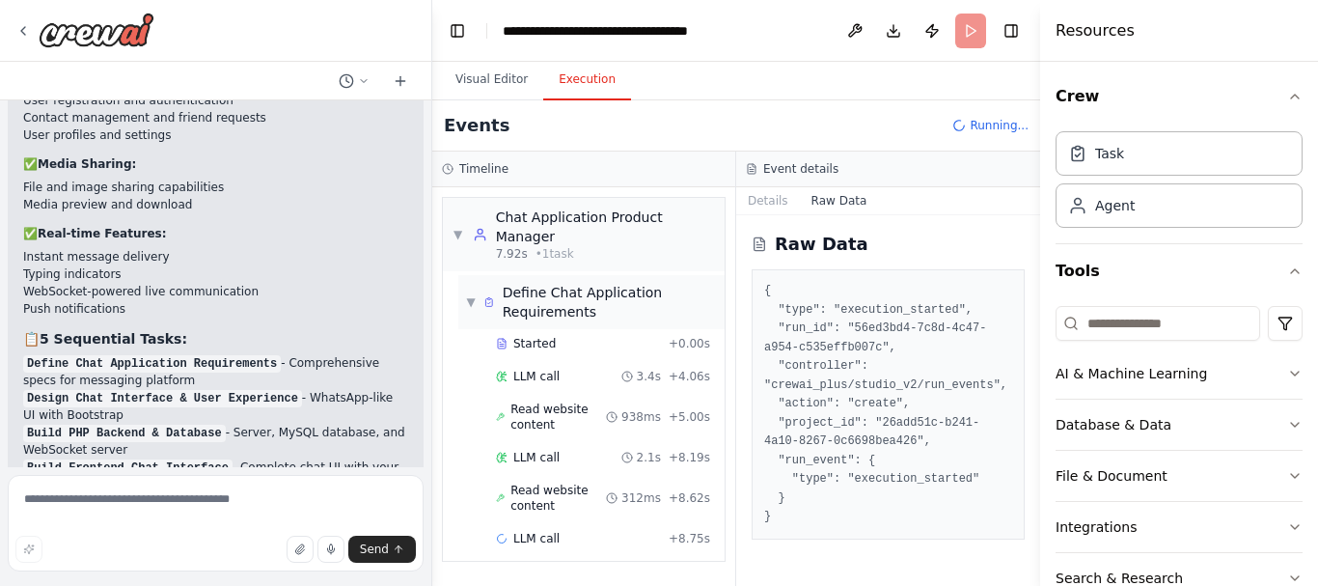
click at [466, 294] on span "▼" at bounding box center [471, 301] width 10 height 15
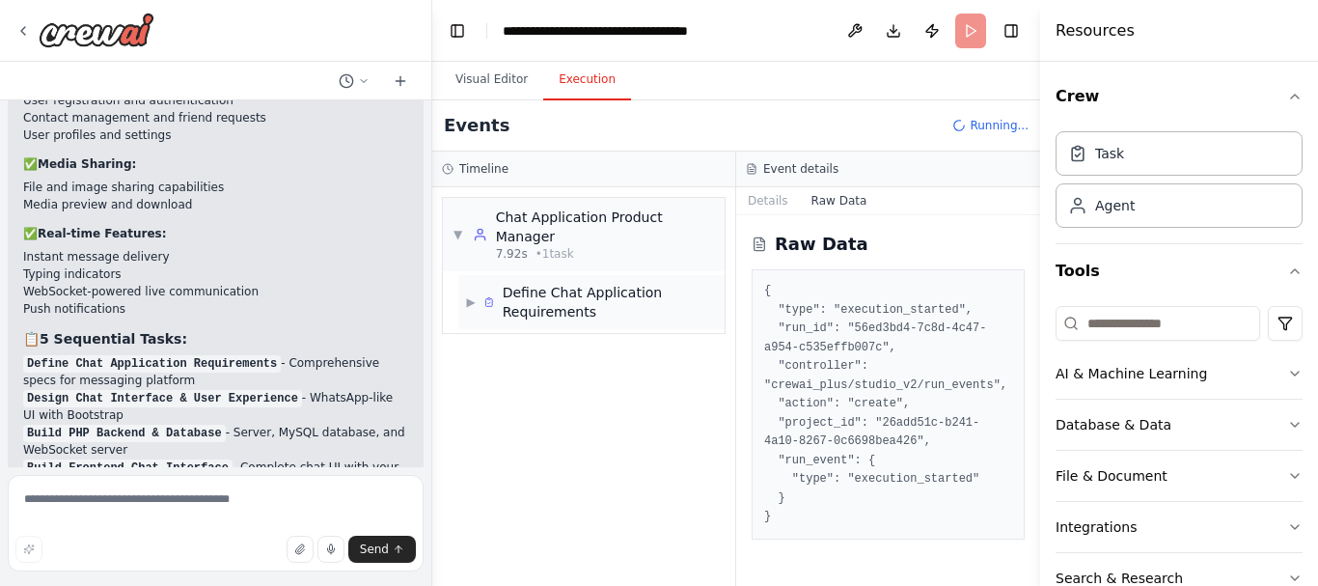
click at [476, 294] on span "▶" at bounding box center [471, 301] width 10 height 15
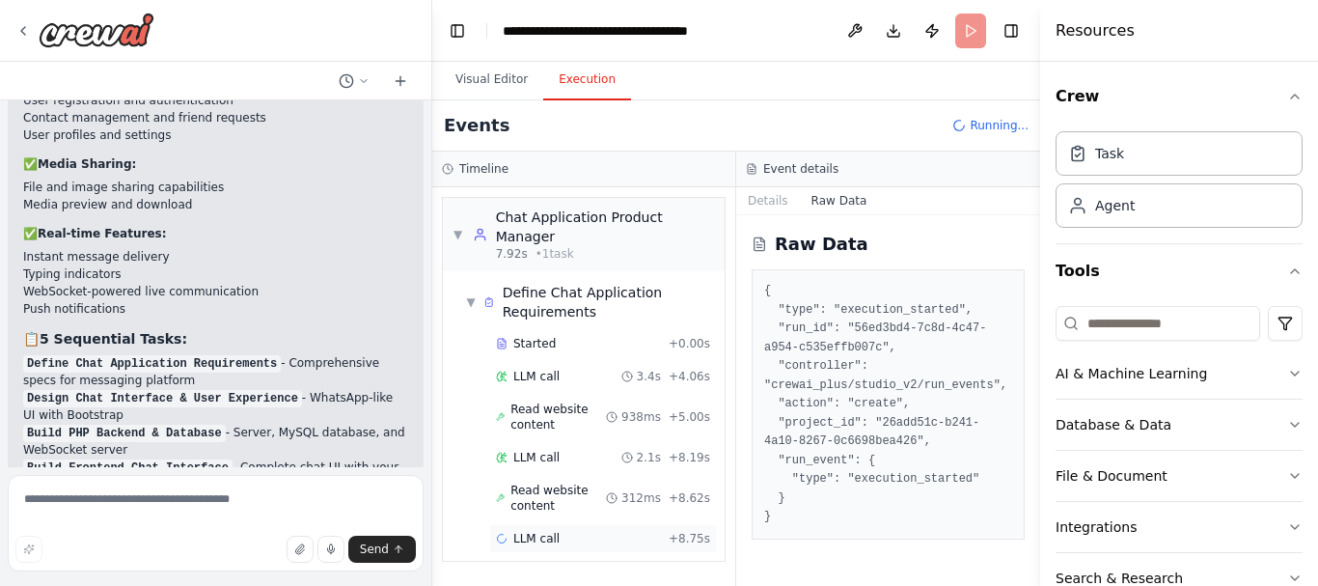
click at [606, 531] on div "LLM call + 8.75s" at bounding box center [603, 538] width 214 height 15
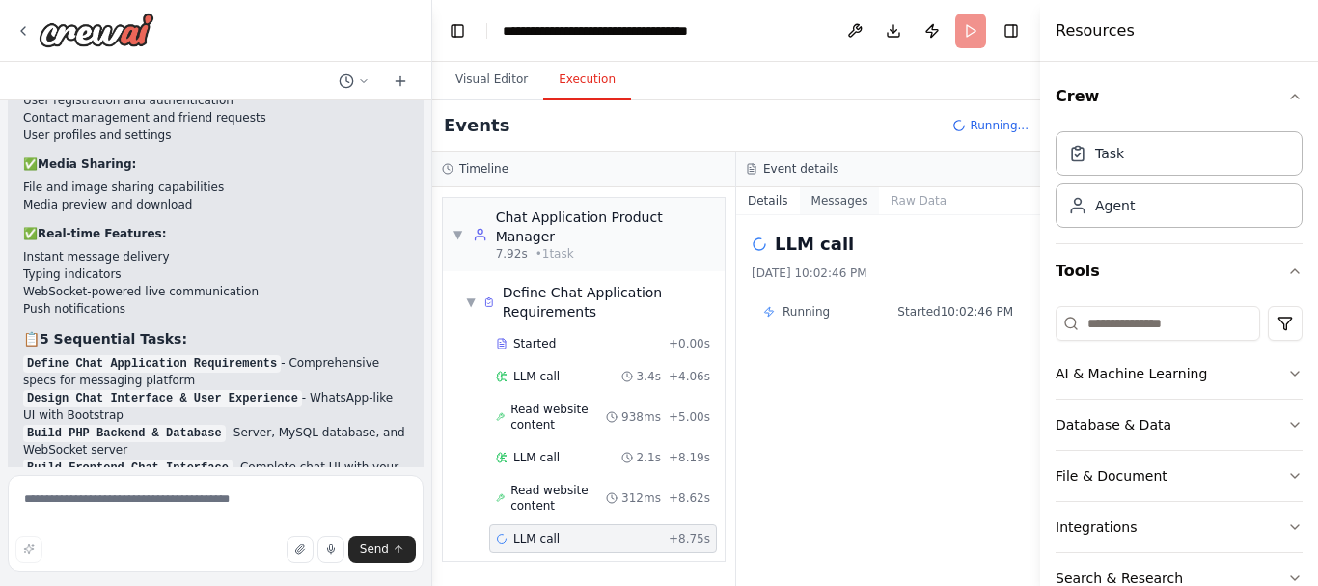
click at [828, 203] on button "Messages" at bounding box center [840, 200] width 80 height 27
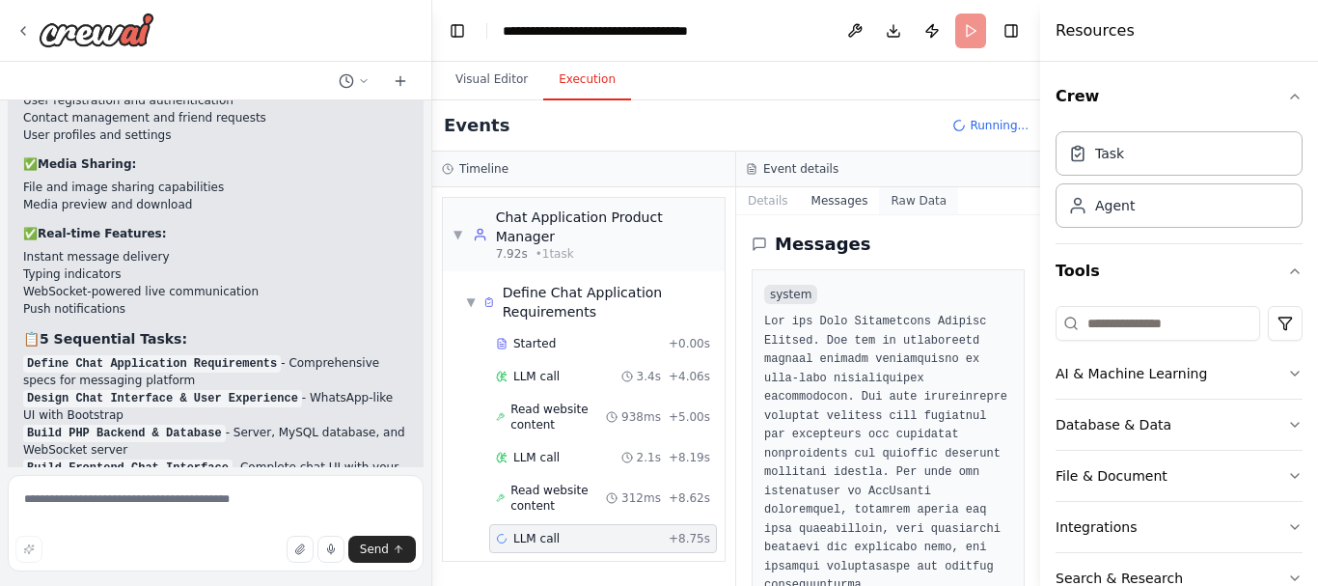
click at [899, 209] on button "Raw Data" at bounding box center [918, 200] width 79 height 27
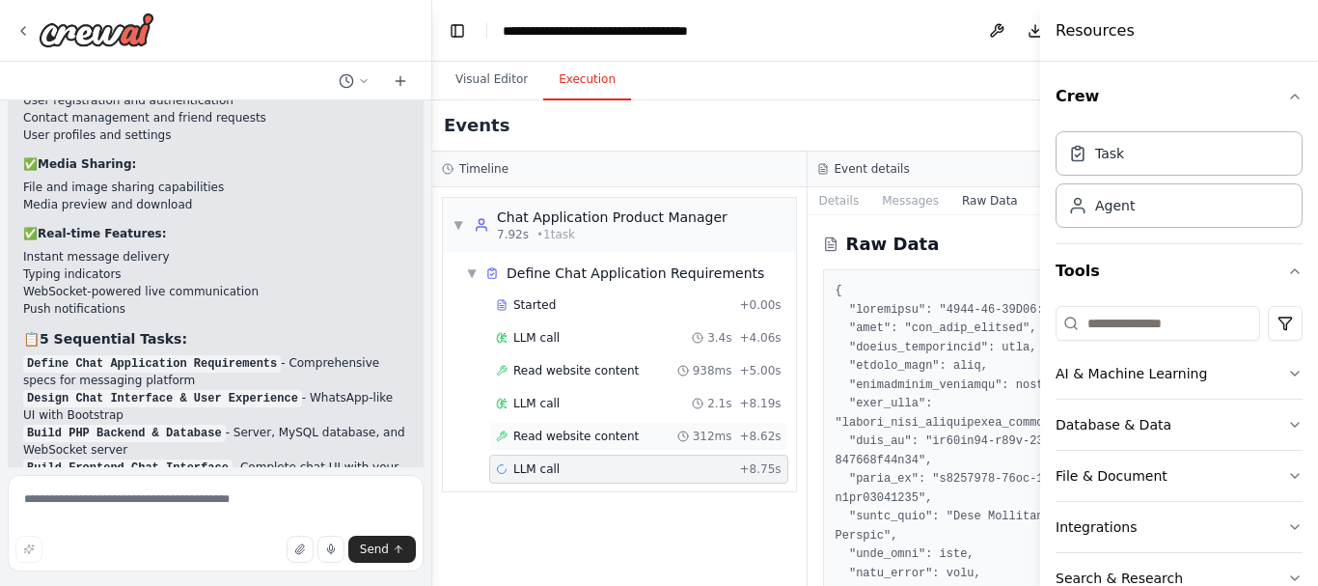
click at [589, 435] on span "Read website content" at bounding box center [575, 435] width 125 height 15
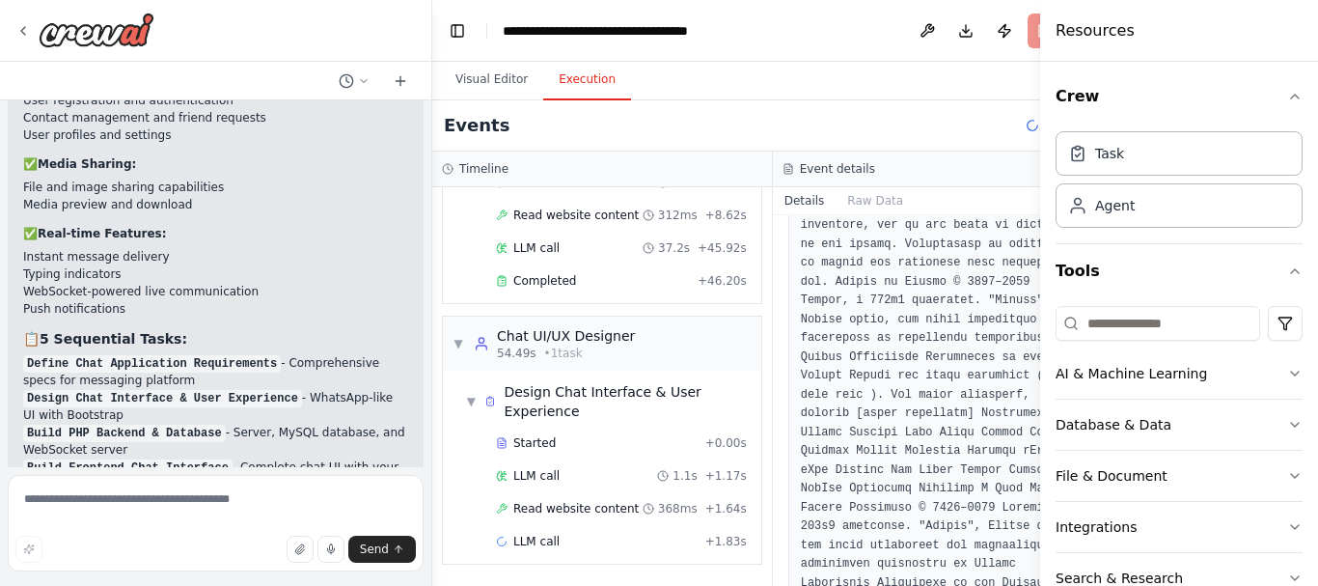
scroll to position [1673, 0]
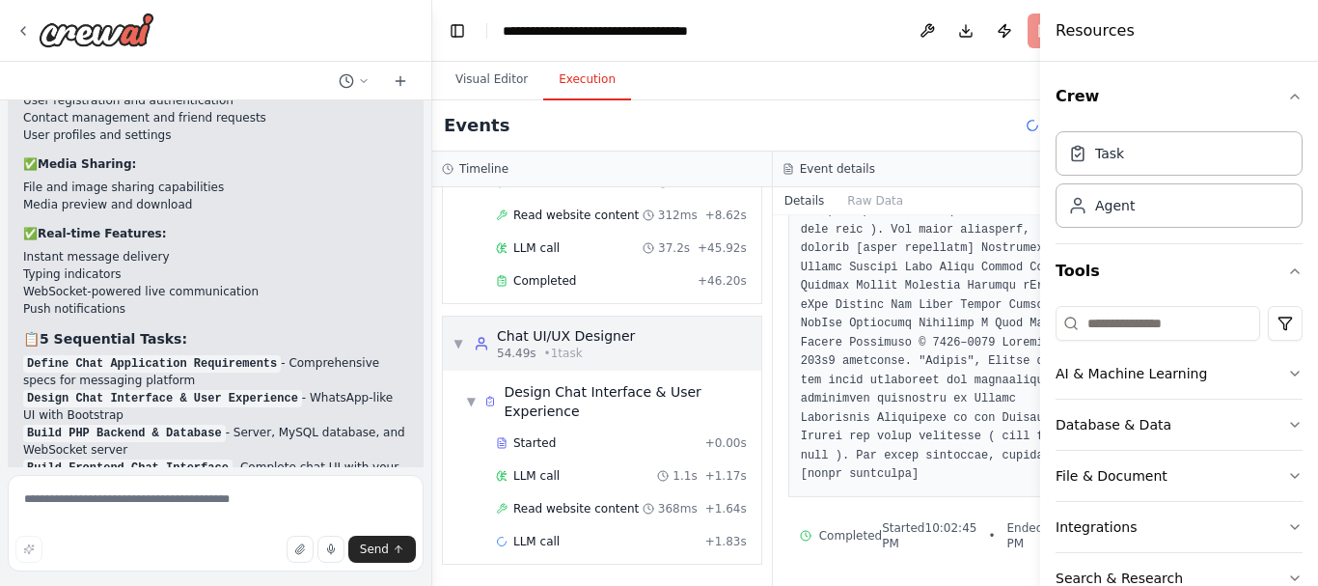
click at [466, 326] on div "▼ Chat UI/UX Designer 54.49s • 1 task" at bounding box center [543, 343] width 182 height 35
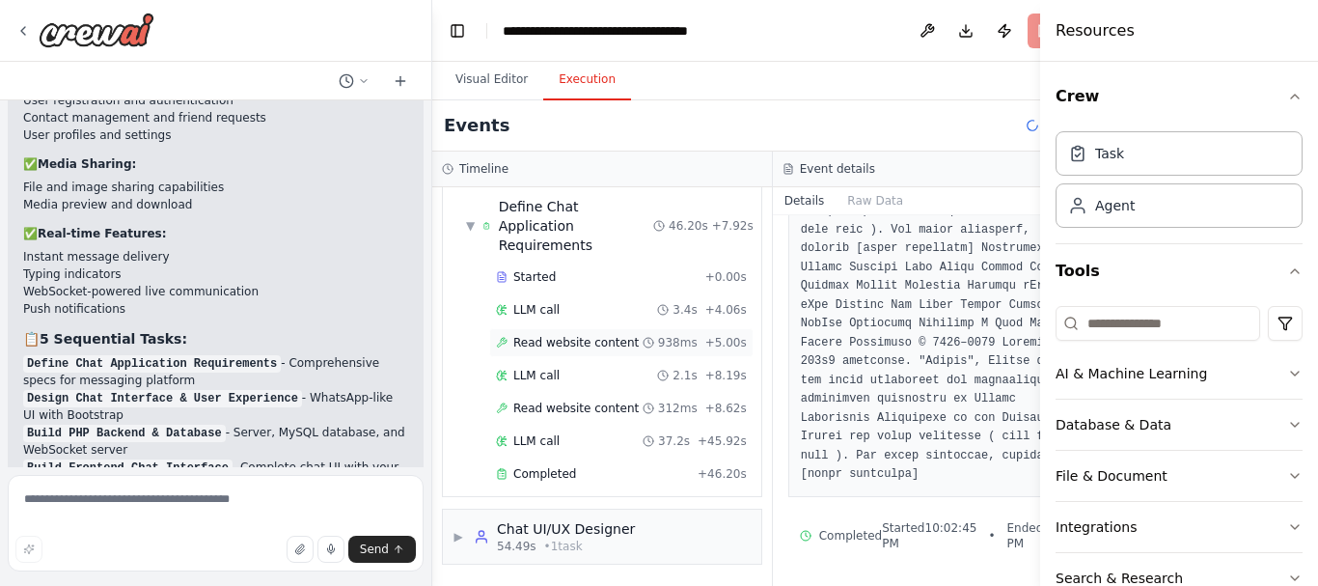
scroll to position [0, 0]
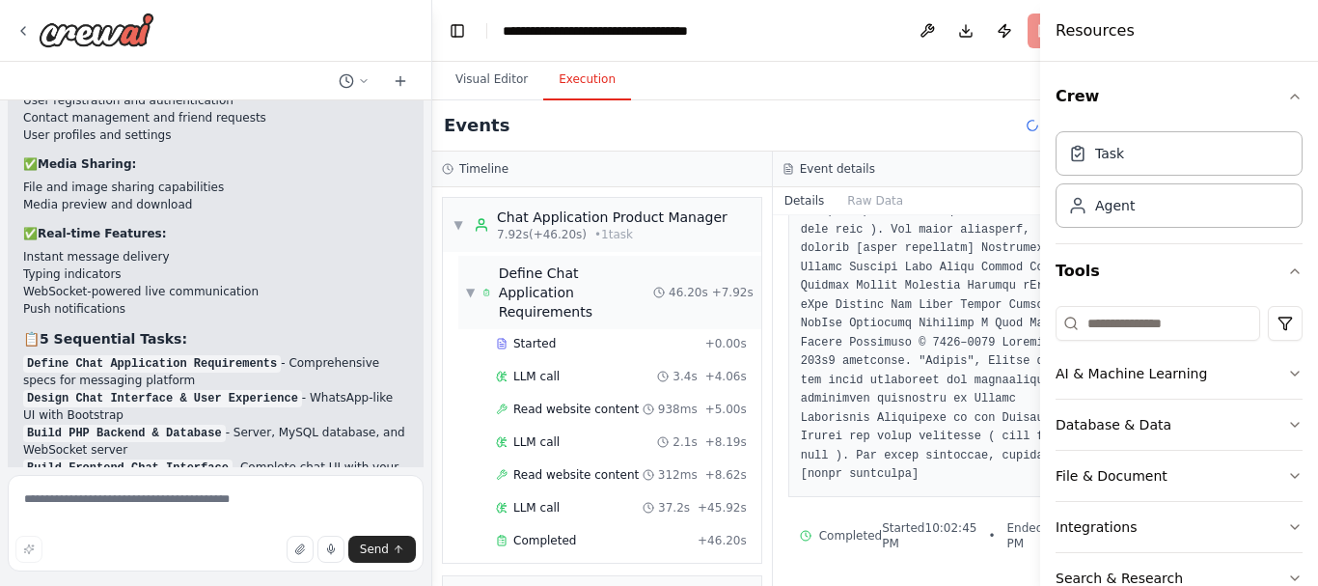
click at [470, 300] on span "▼" at bounding box center [470, 292] width 9 height 15
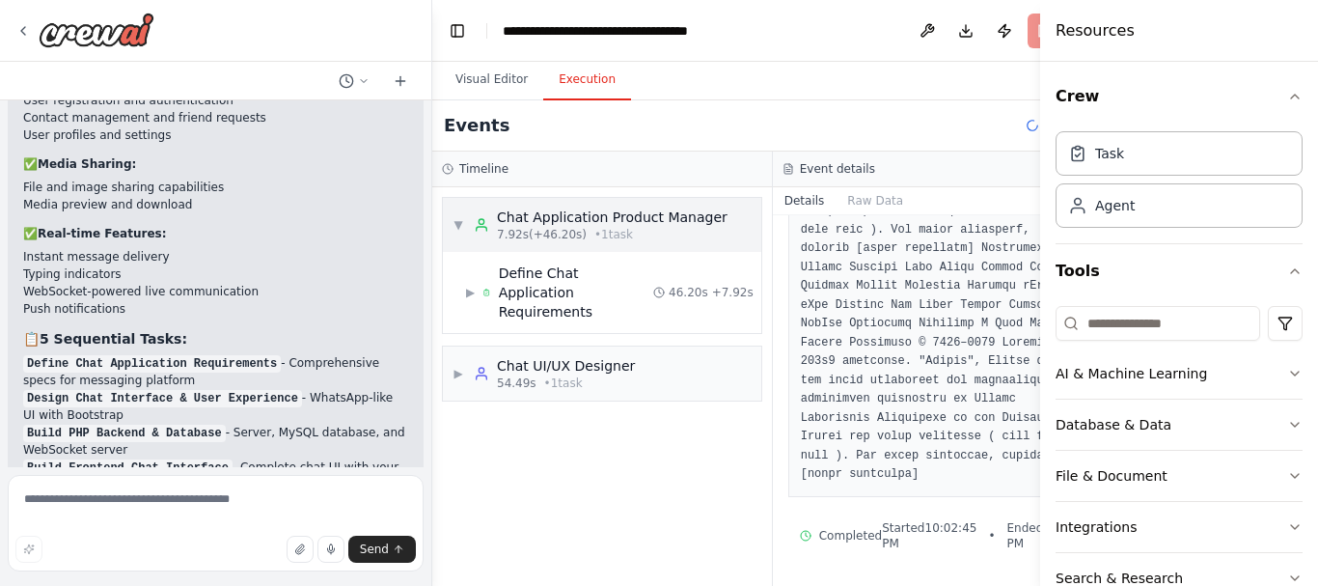
click at [447, 232] on div "▼ Chat Application Product Manager 7.92s (+46.20s) • 1 task" at bounding box center [602, 225] width 318 height 54
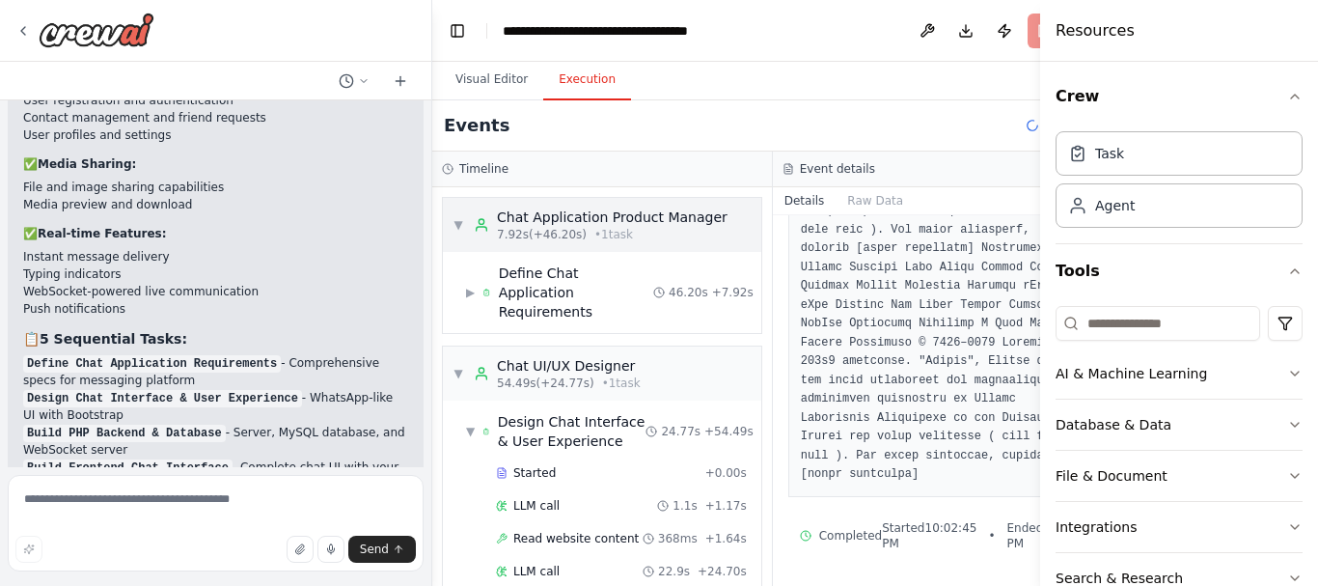
click at [468, 237] on div "▼ Chat Application Product Manager 7.92s (+46.20s) • 1 task" at bounding box center [589, 224] width 275 height 35
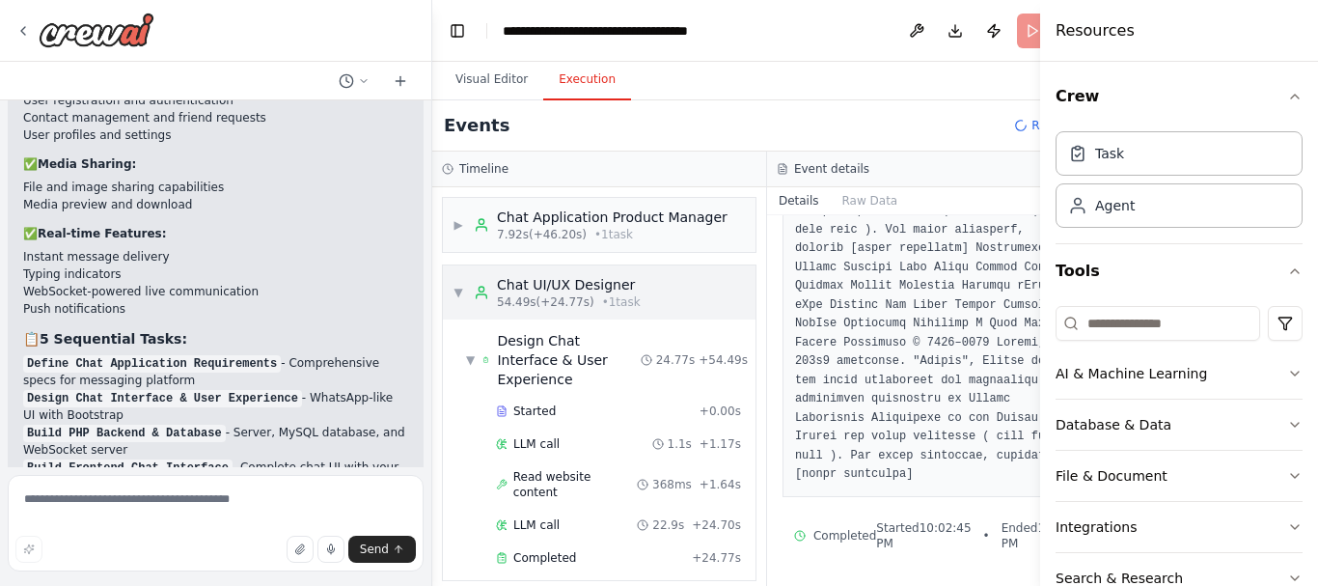
click at [456, 310] on div "▼ Chat UI/UX Designer 54.49s (+24.77s) • 1 task" at bounding box center [546, 292] width 188 height 35
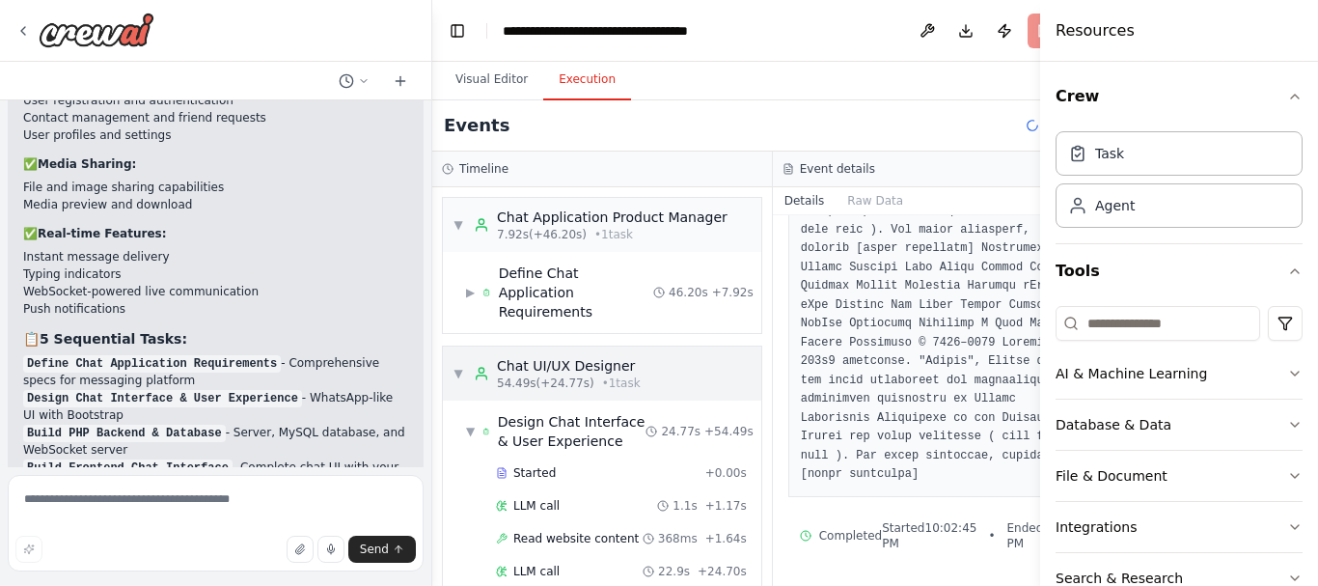
click at [472, 391] on div "▼ Chat UI/UX Designer 54.49s (+24.77s) • 1 task" at bounding box center [546, 373] width 188 height 35
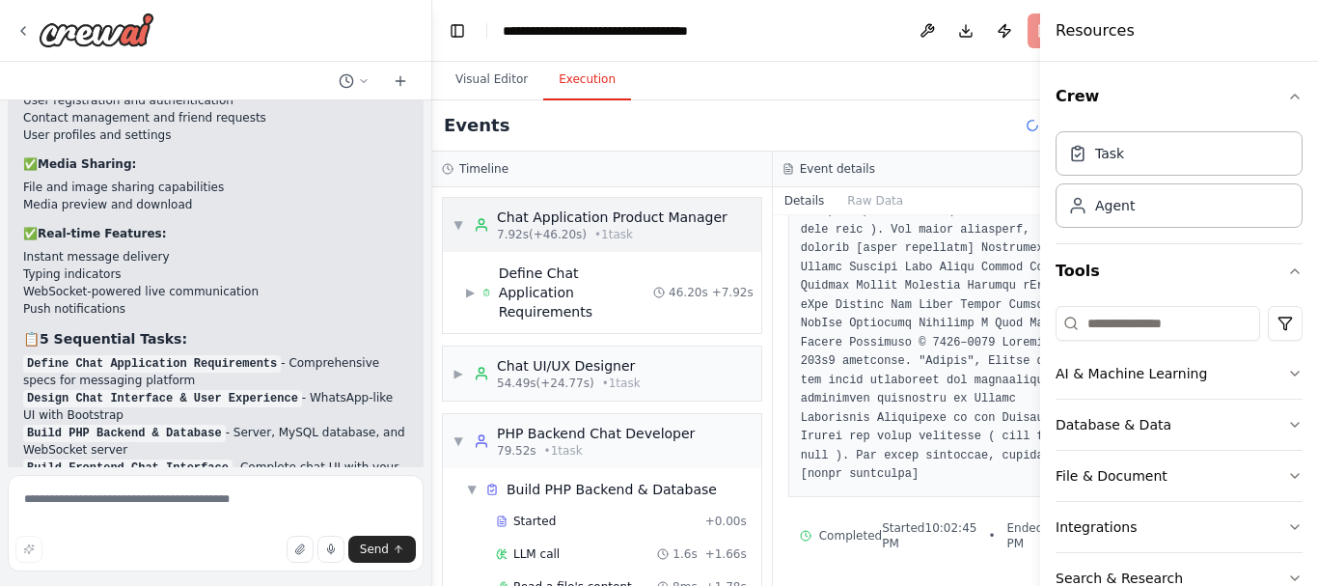
click at [462, 232] on span "▼" at bounding box center [458, 224] width 12 height 15
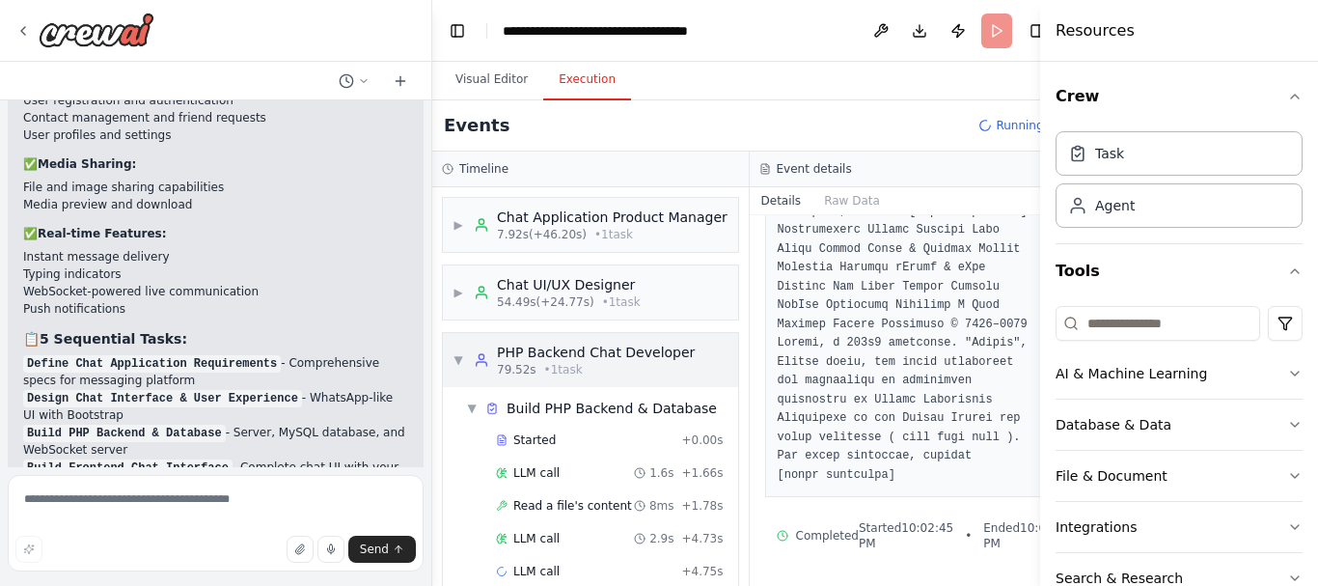
scroll to position [49, 0]
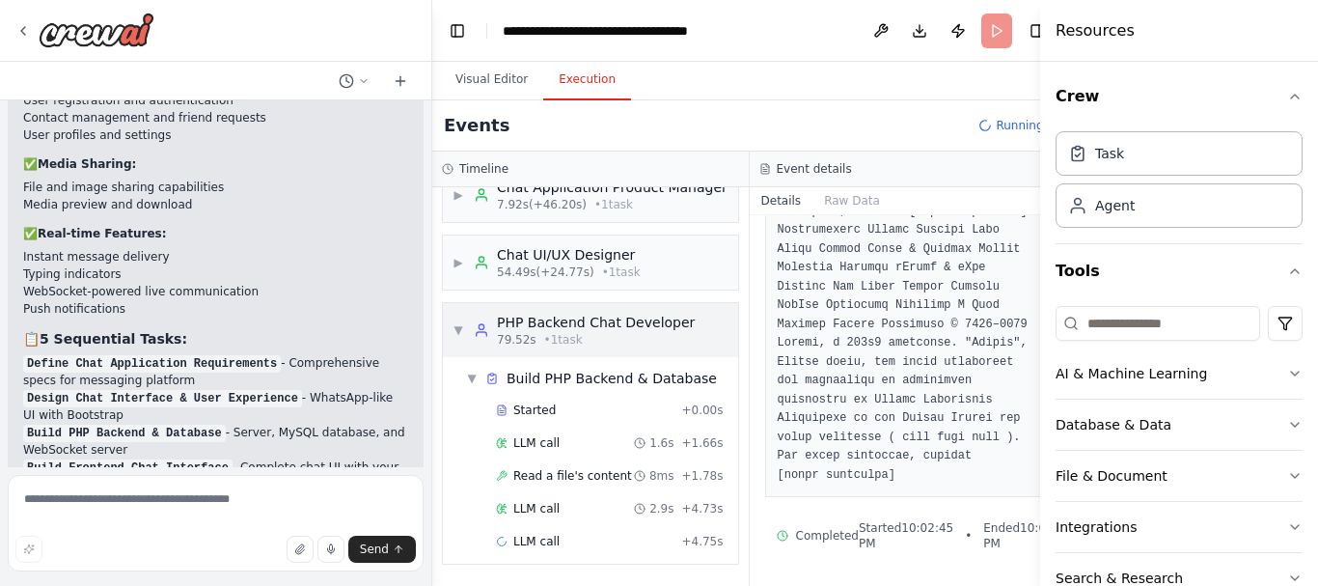
click at [456, 332] on span "▼" at bounding box center [458, 329] width 12 height 15
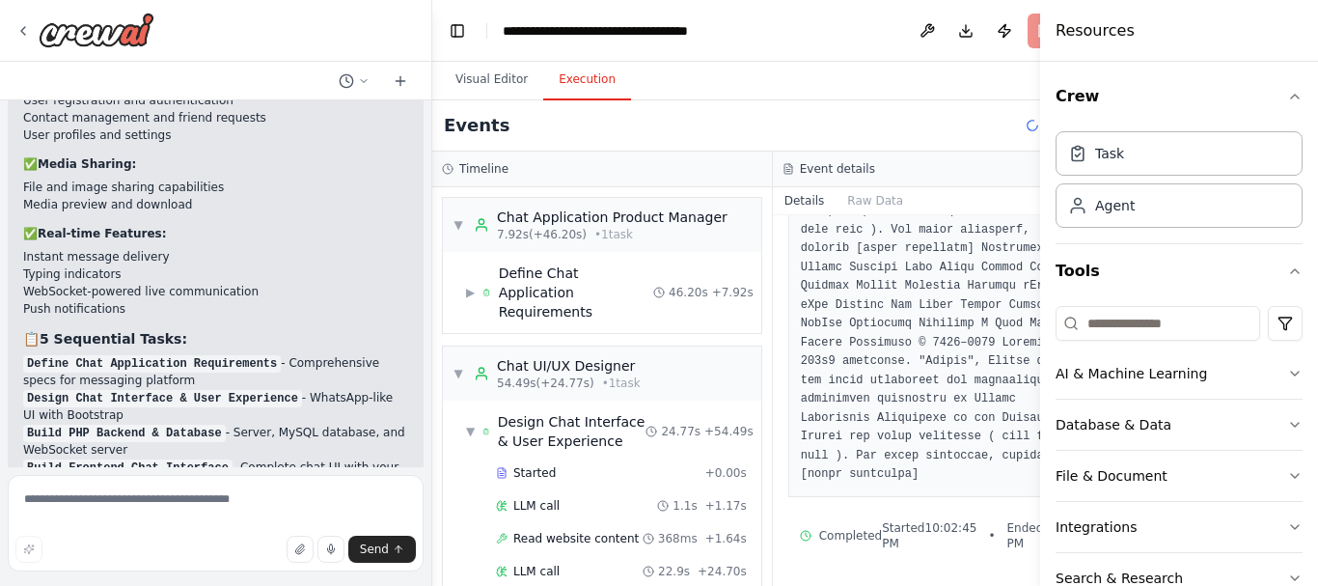
scroll to position [769, 0]
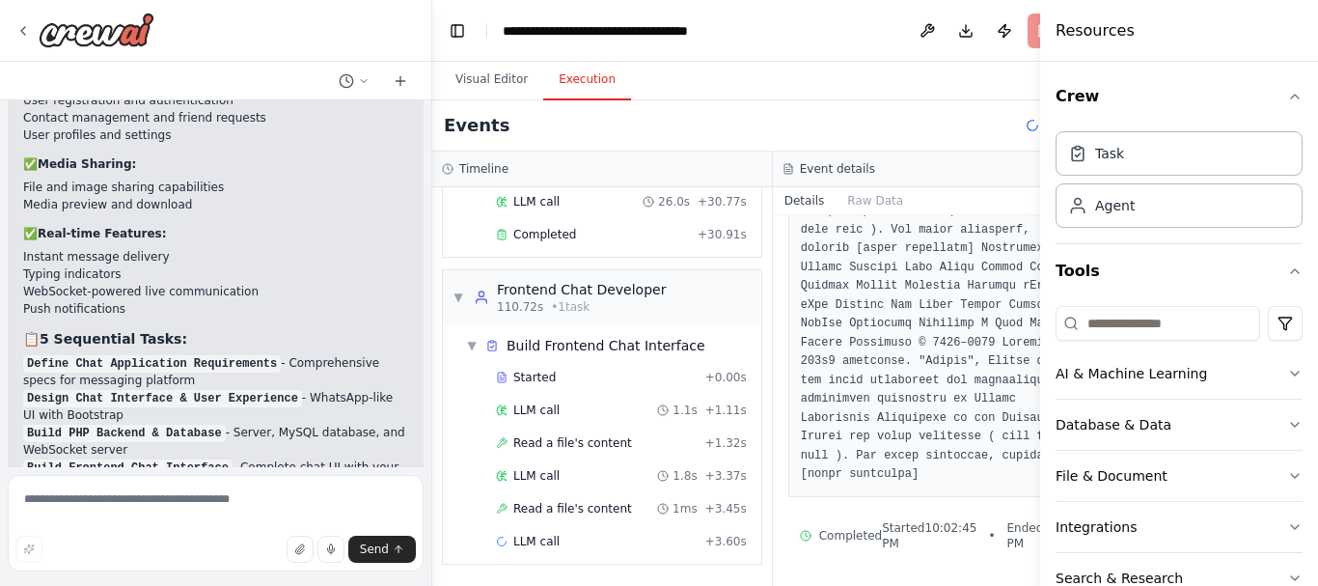
click at [1070, 27] on button "Toggle Right Sidebar" at bounding box center [1083, 30] width 27 height 27
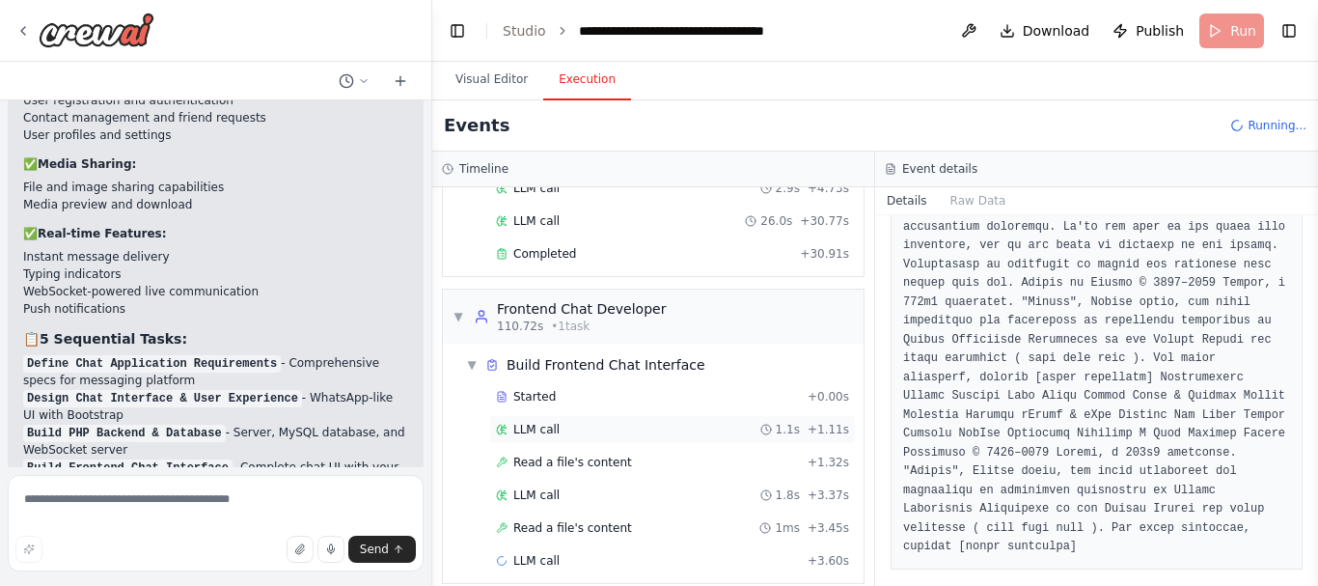
scroll to position [0, 0]
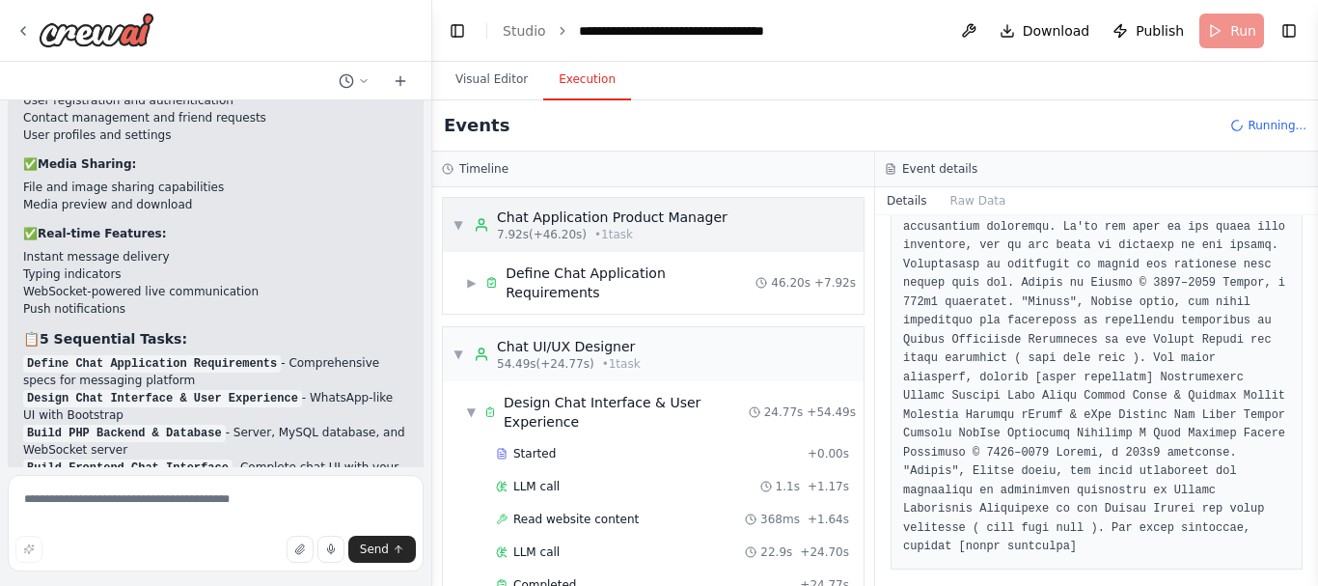
click at [451, 220] on div "▼ Chat Application Product Manager 7.92s (+46.20s) • 1 task" at bounding box center [653, 225] width 421 height 54
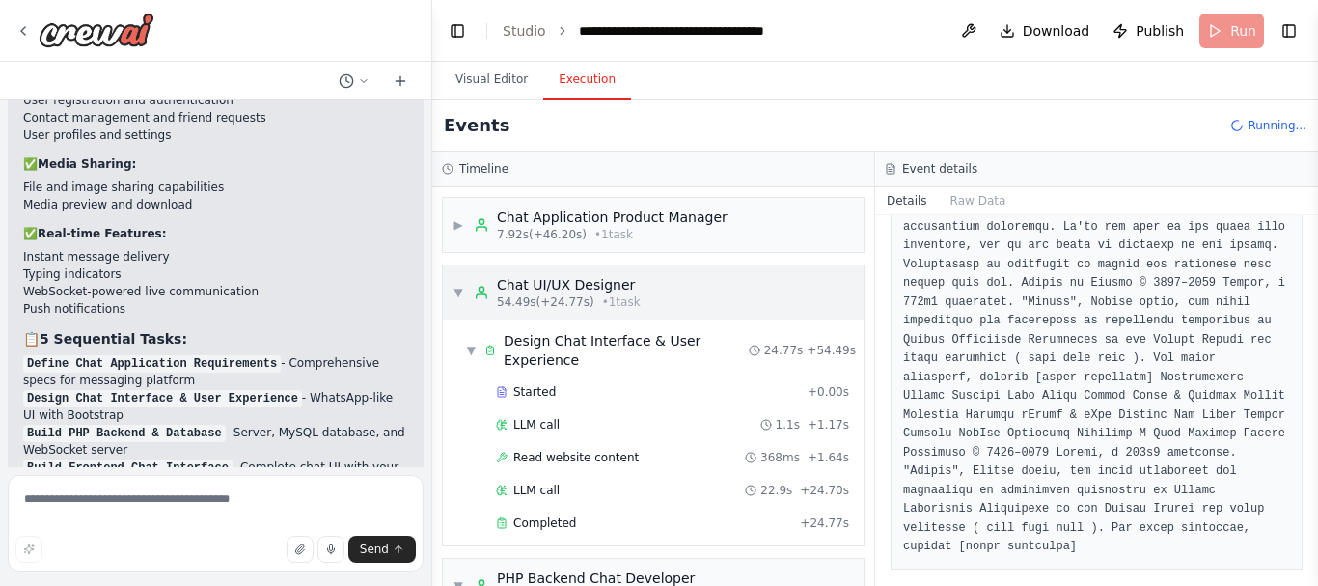
click at [461, 297] on span "▼" at bounding box center [458, 292] width 12 height 15
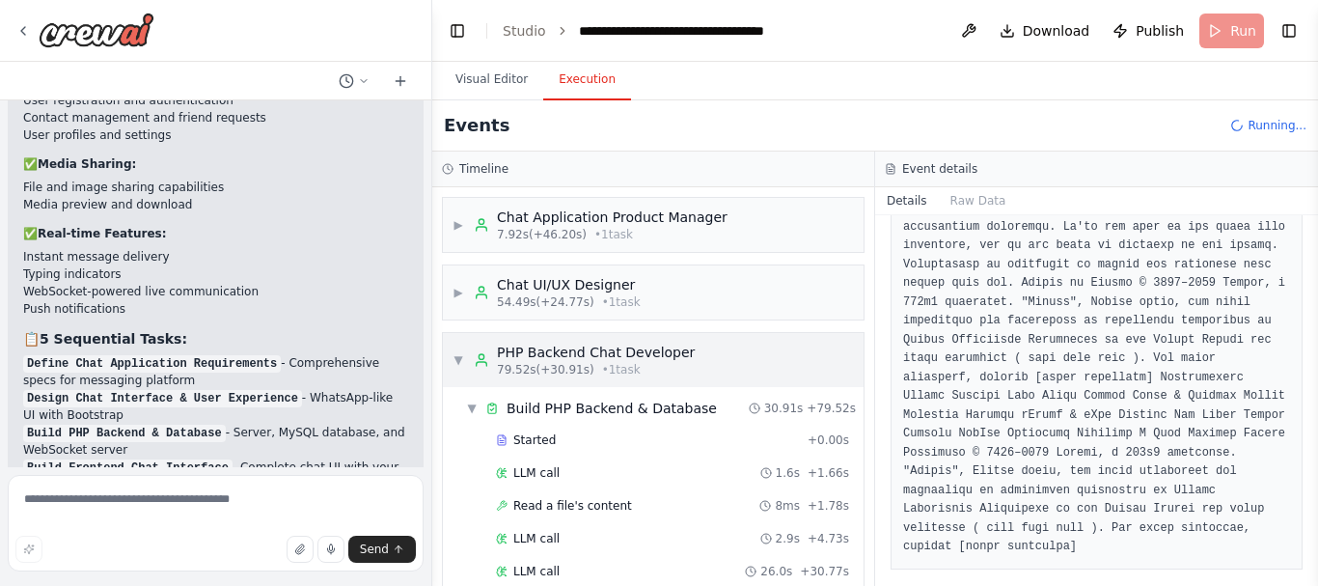
click at [458, 363] on span "▼" at bounding box center [458, 359] width 12 height 15
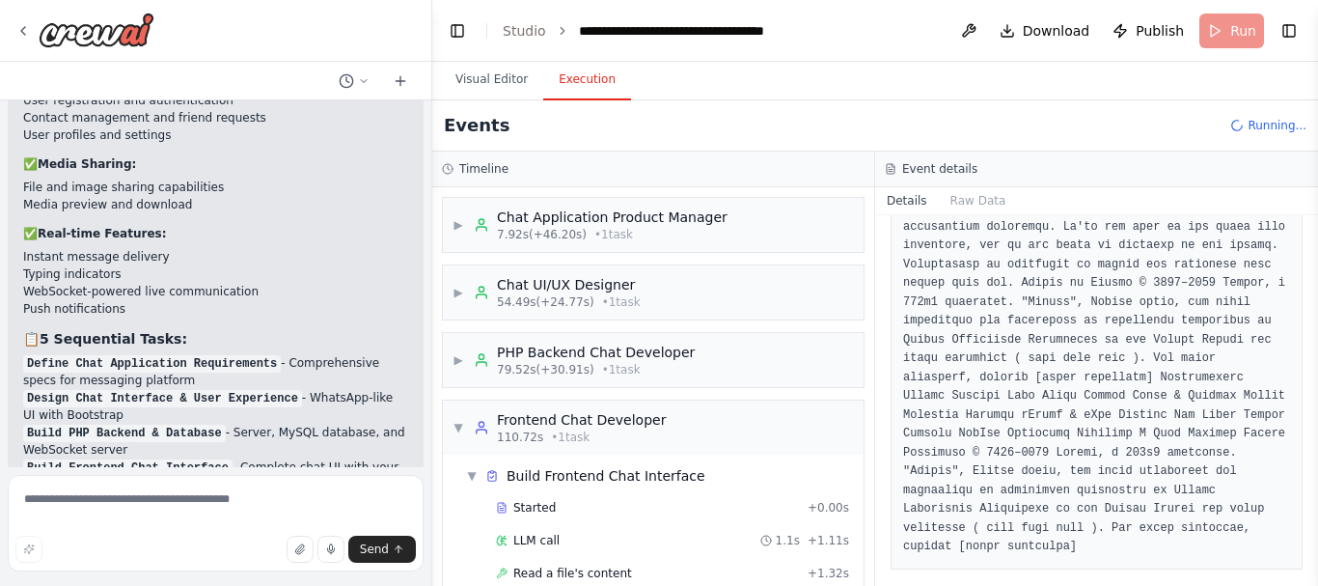
scroll to position [130, 0]
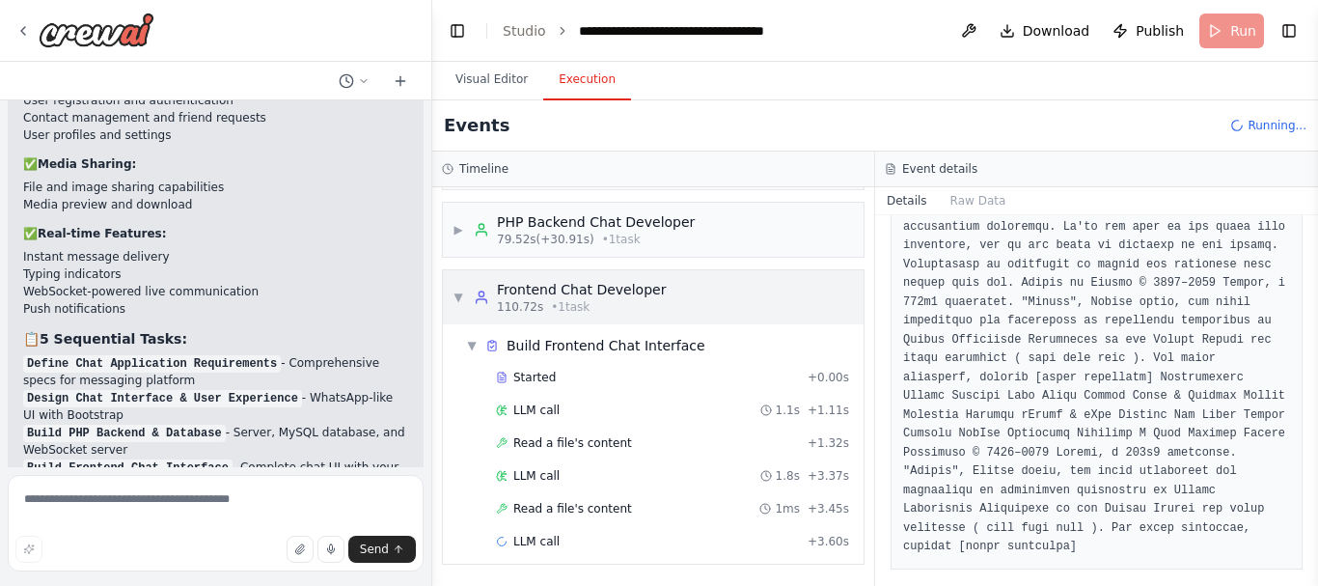
click at [455, 289] on span "▼" at bounding box center [458, 296] width 12 height 15
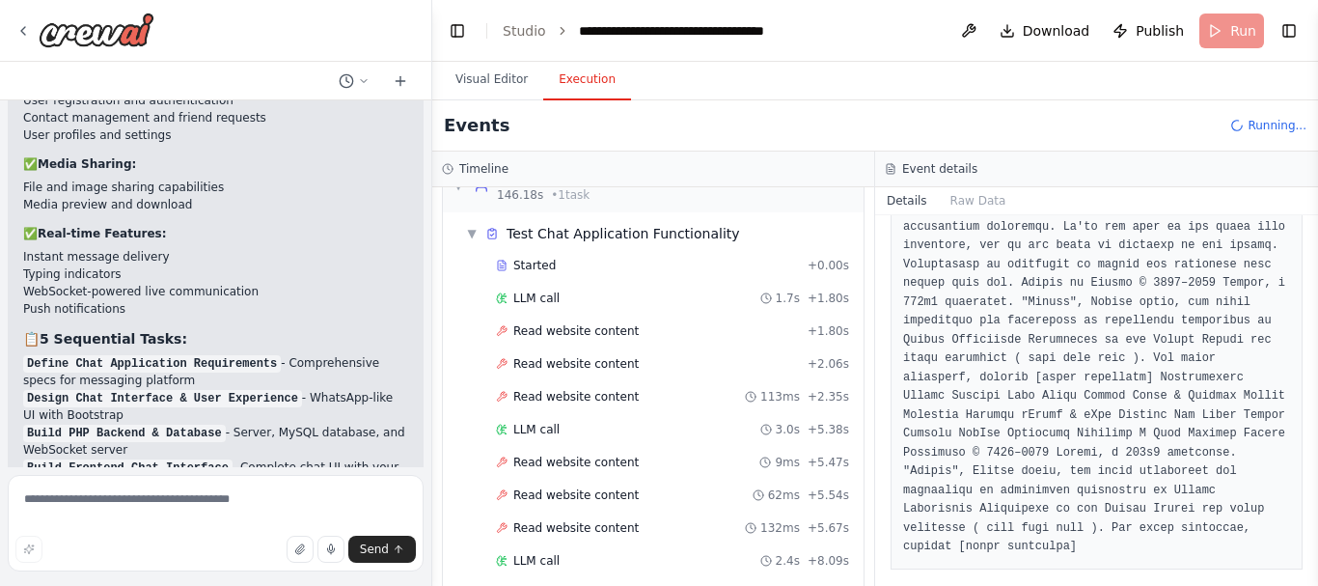
scroll to position [465, 0]
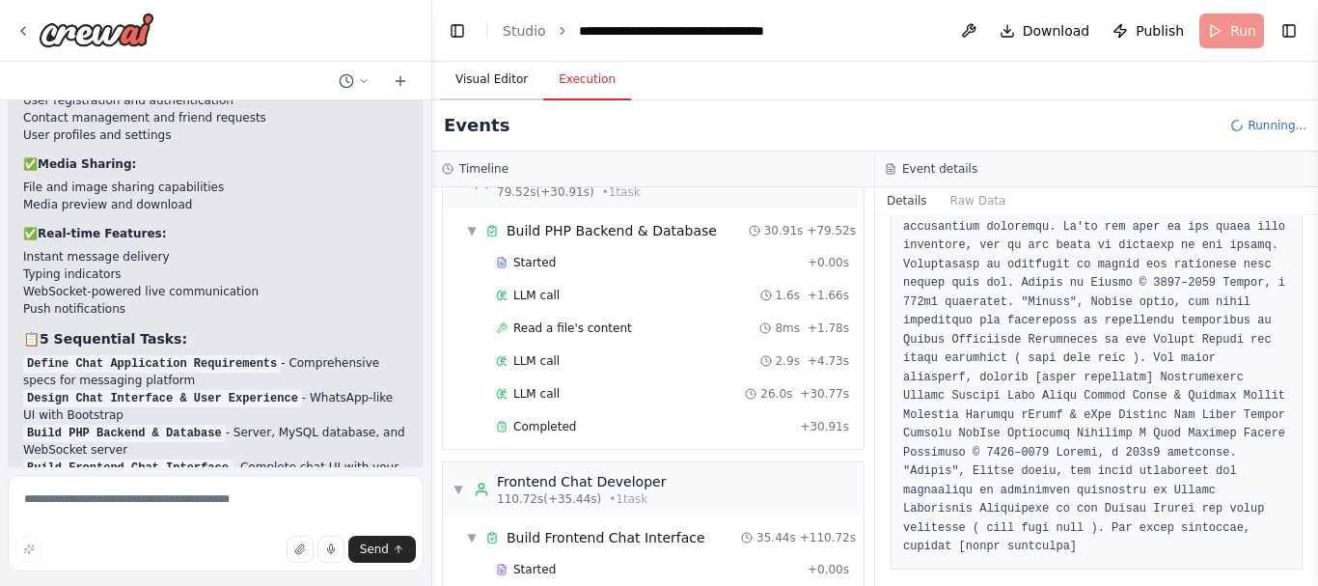
click at [523, 83] on button "Visual Editor" at bounding box center [491, 80] width 103 height 41
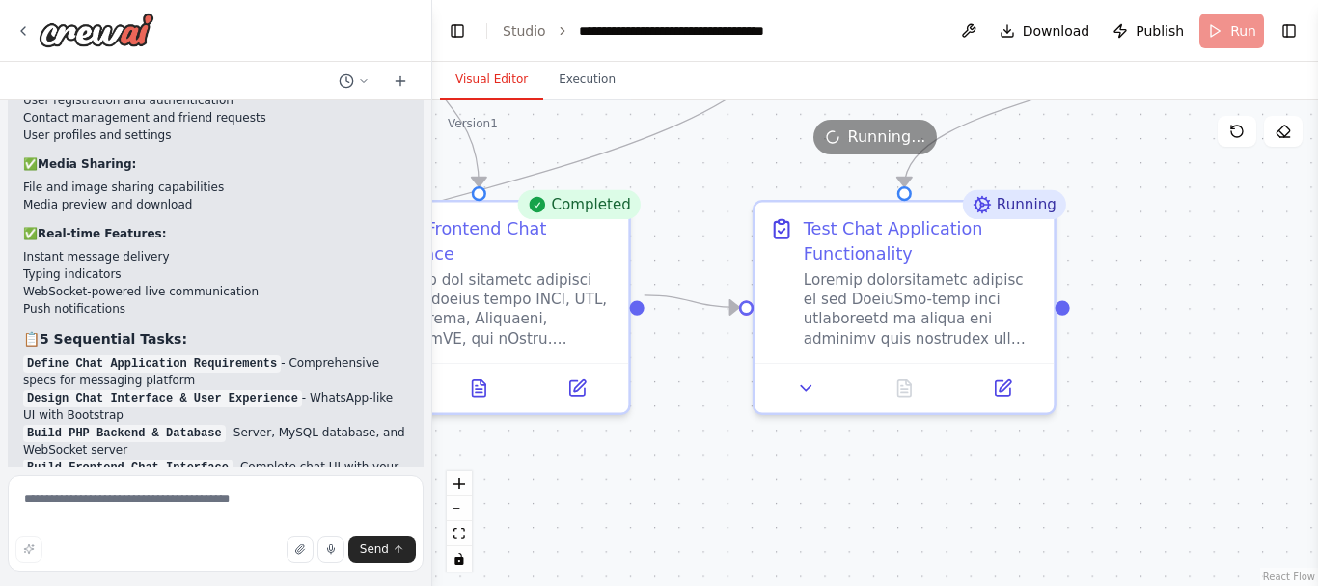
drag, startPoint x: 939, startPoint y: 458, endPoint x: 683, endPoint y: 504, distance: 259.6
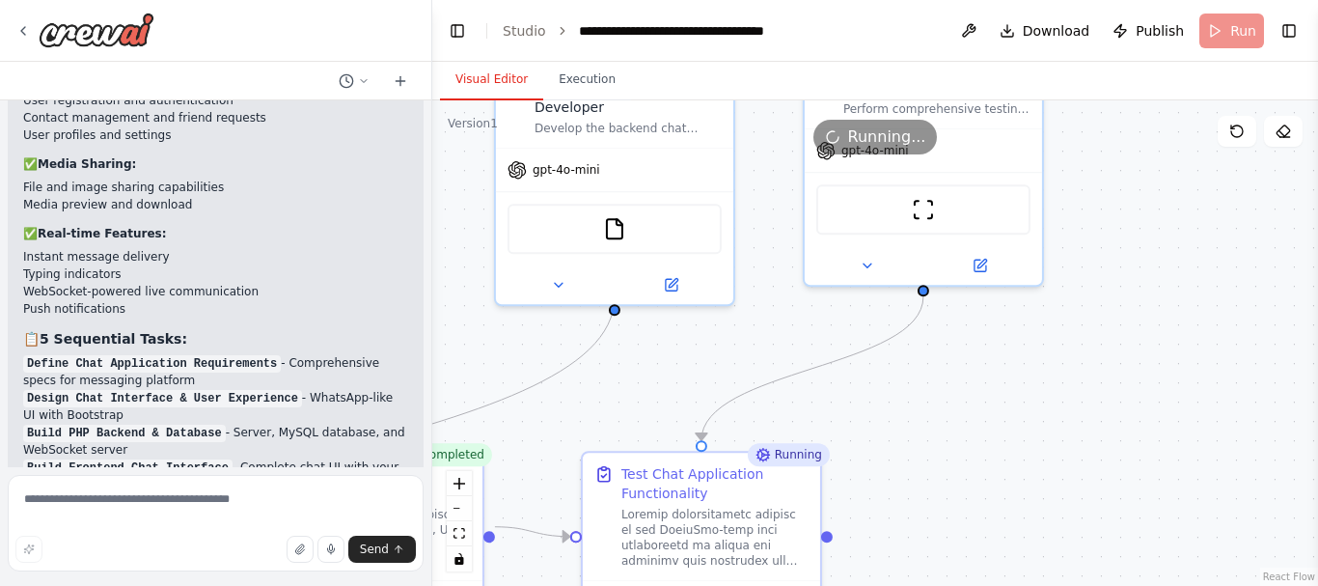
drag, startPoint x: 1042, startPoint y: 345, endPoint x: 819, endPoint y: 566, distance: 313.8
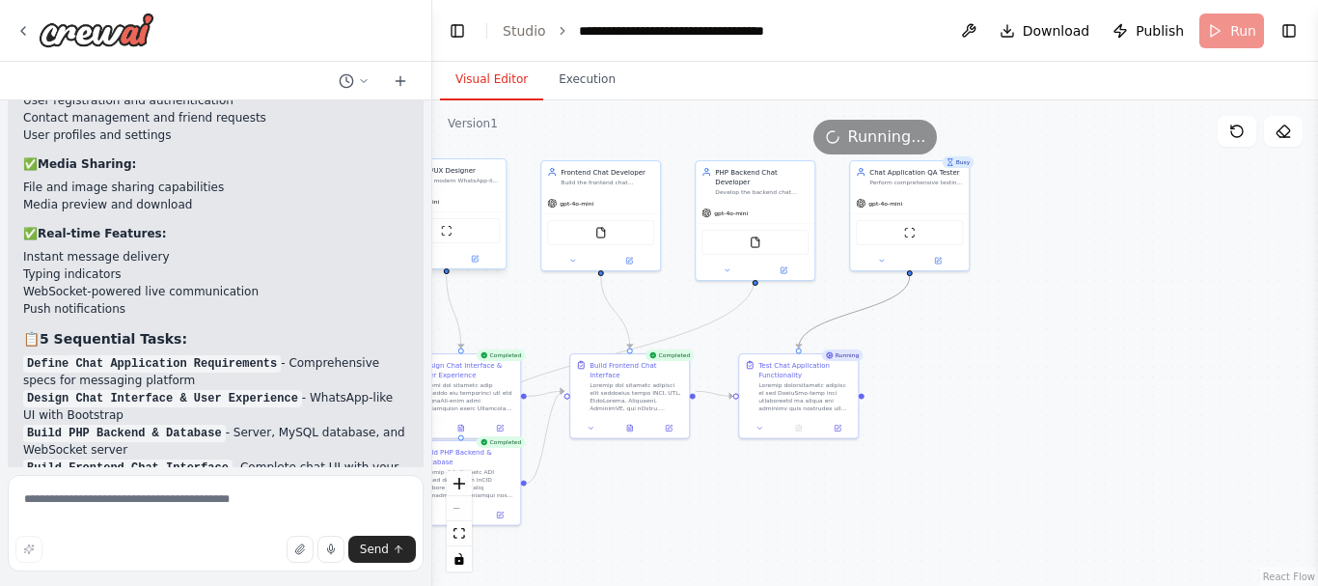
drag, startPoint x: 658, startPoint y: 554, endPoint x: 846, endPoint y: 315, distance: 303.6
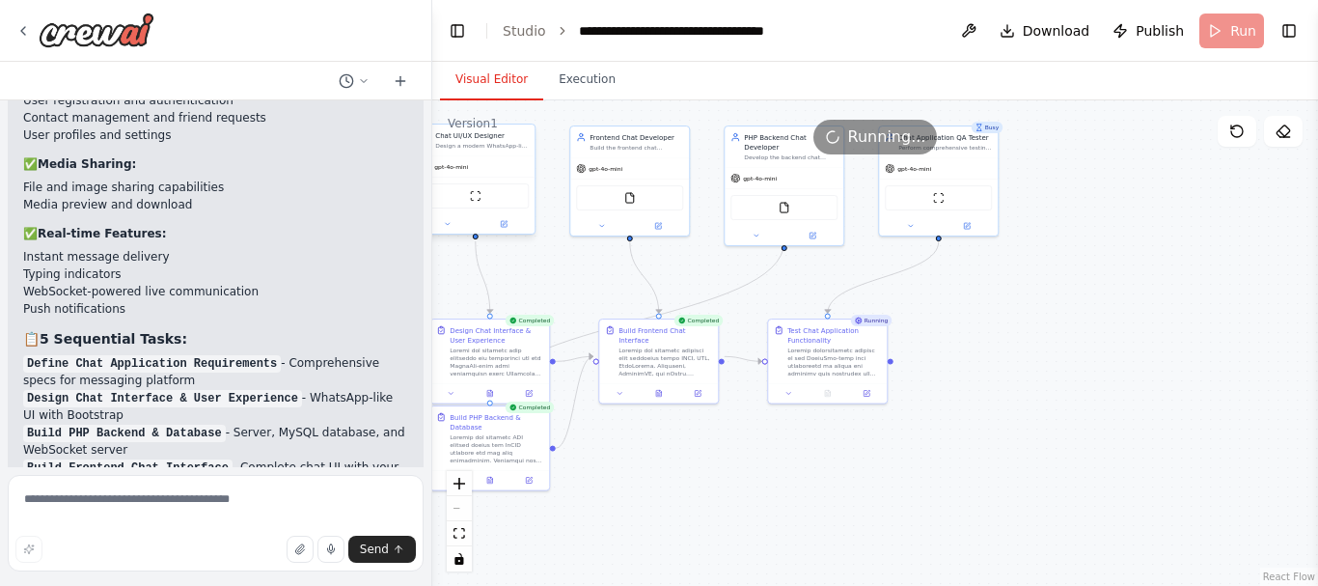
drag, startPoint x: 609, startPoint y: 516, endPoint x: 613, endPoint y: 472, distance: 44.5
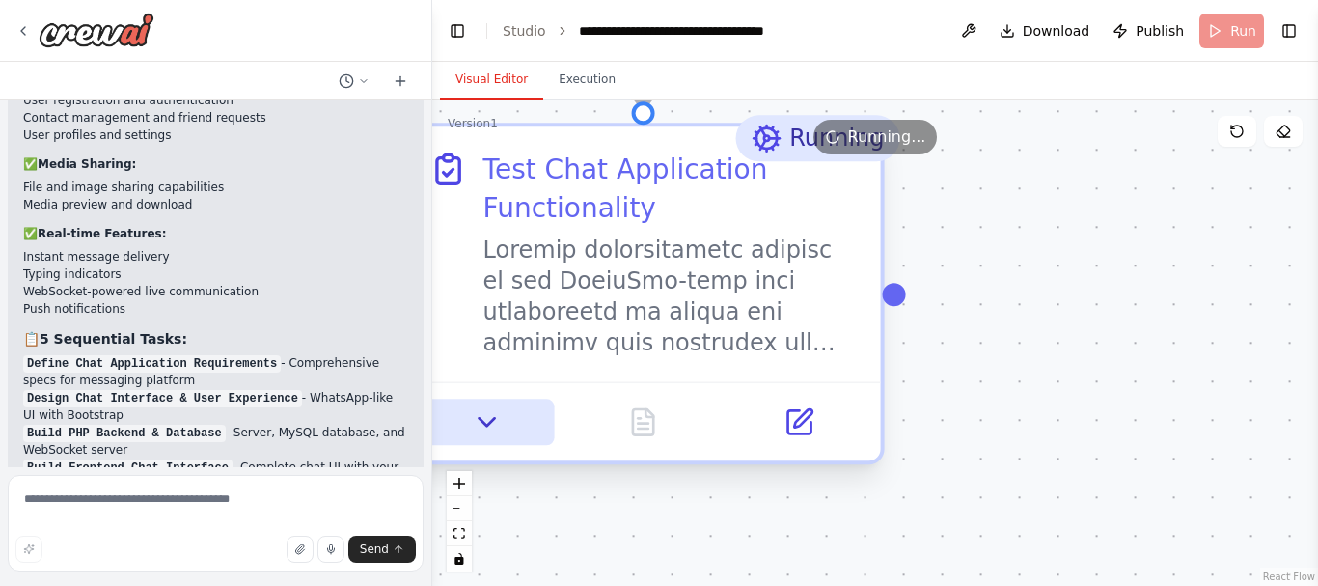
click at [501, 423] on icon at bounding box center [487, 421] width 31 height 31
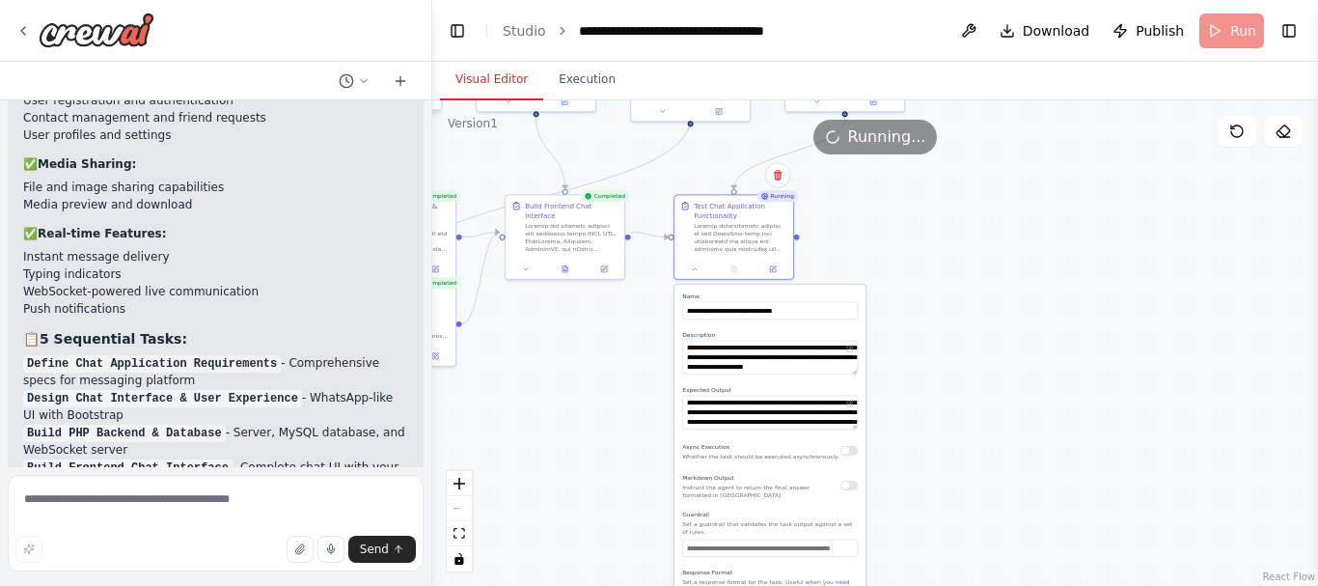
drag, startPoint x: 860, startPoint y: 491, endPoint x: 863, endPoint y: 267, distance: 223.8
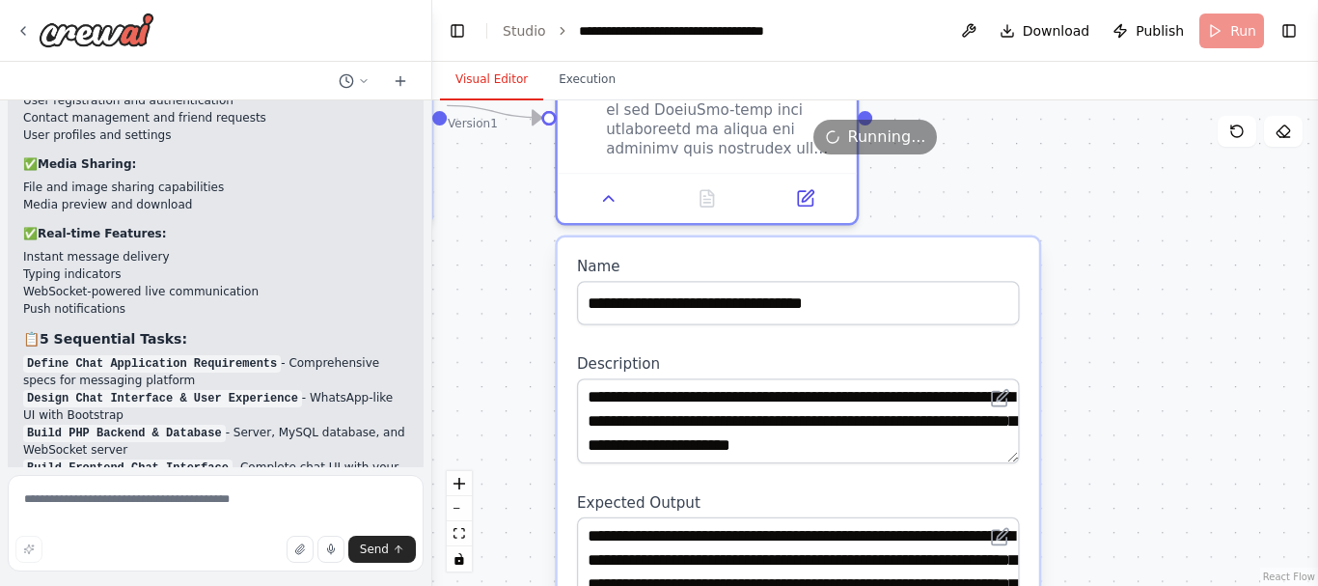
drag, startPoint x: 1042, startPoint y: 332, endPoint x: 1135, endPoint y: 592, distance: 276.8
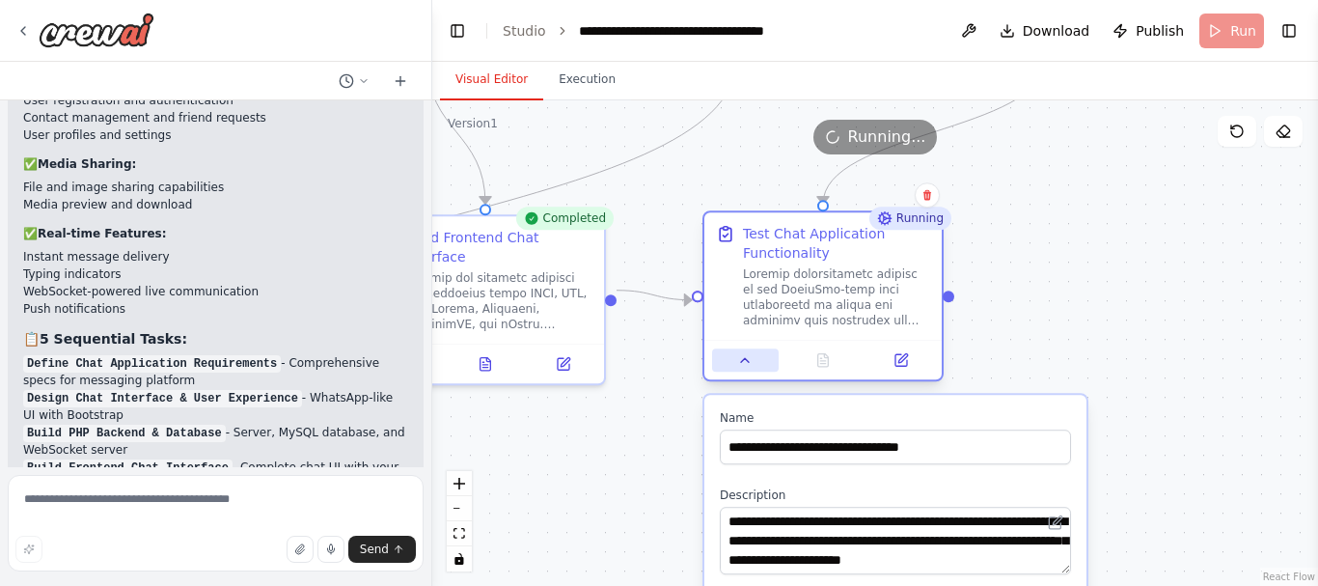
click at [753, 365] on button at bounding box center [745, 359] width 67 height 23
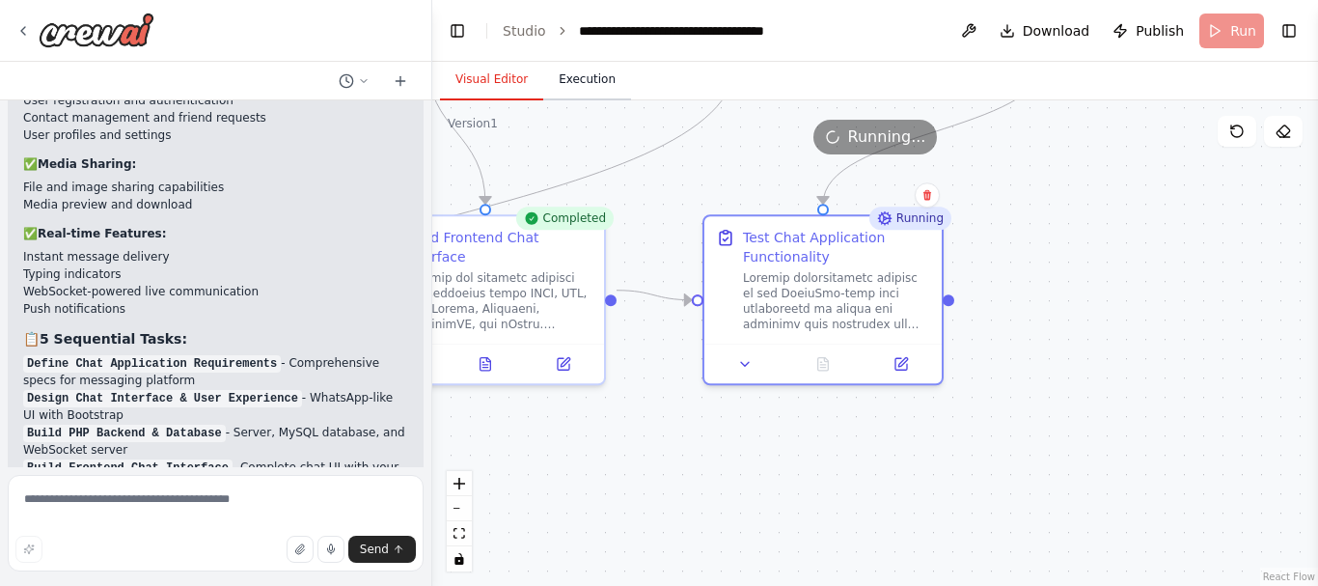
click at [588, 77] on button "Execution" at bounding box center [587, 80] width 88 height 41
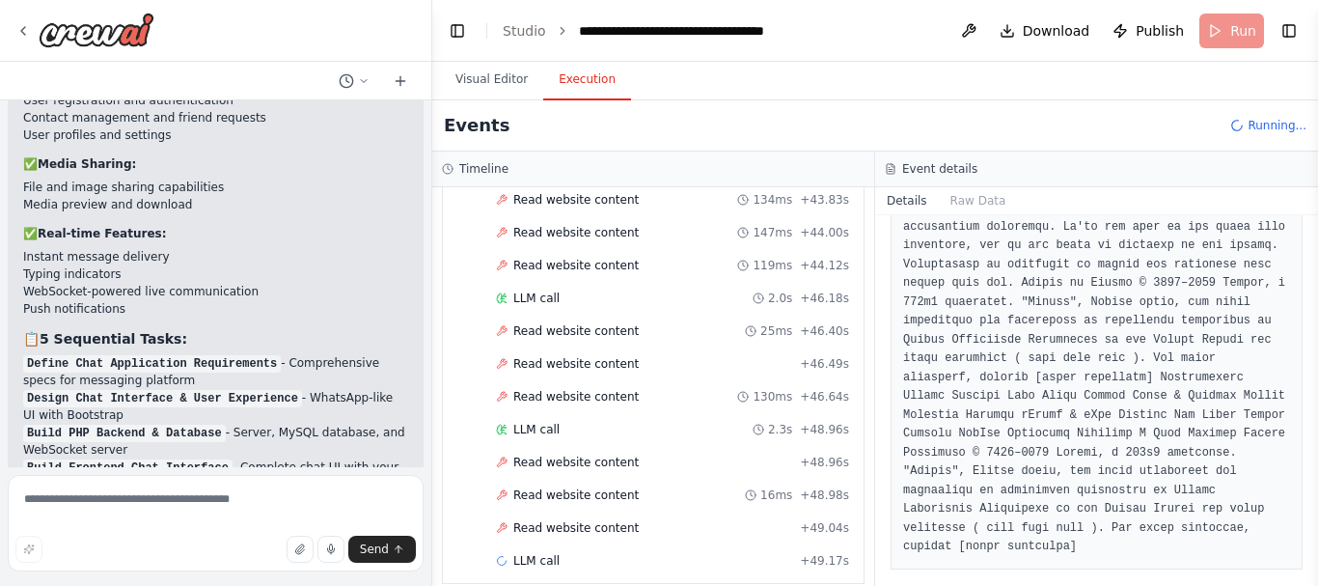
scroll to position [2564, 0]
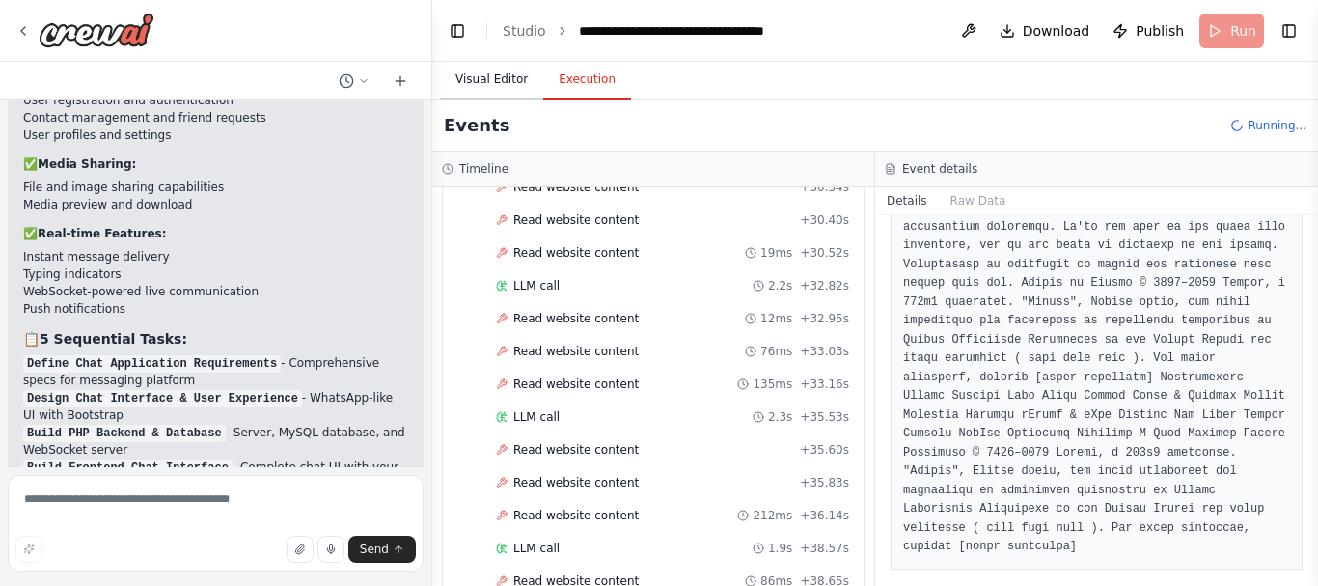
click at [489, 80] on button "Visual Editor" at bounding box center [491, 80] width 103 height 41
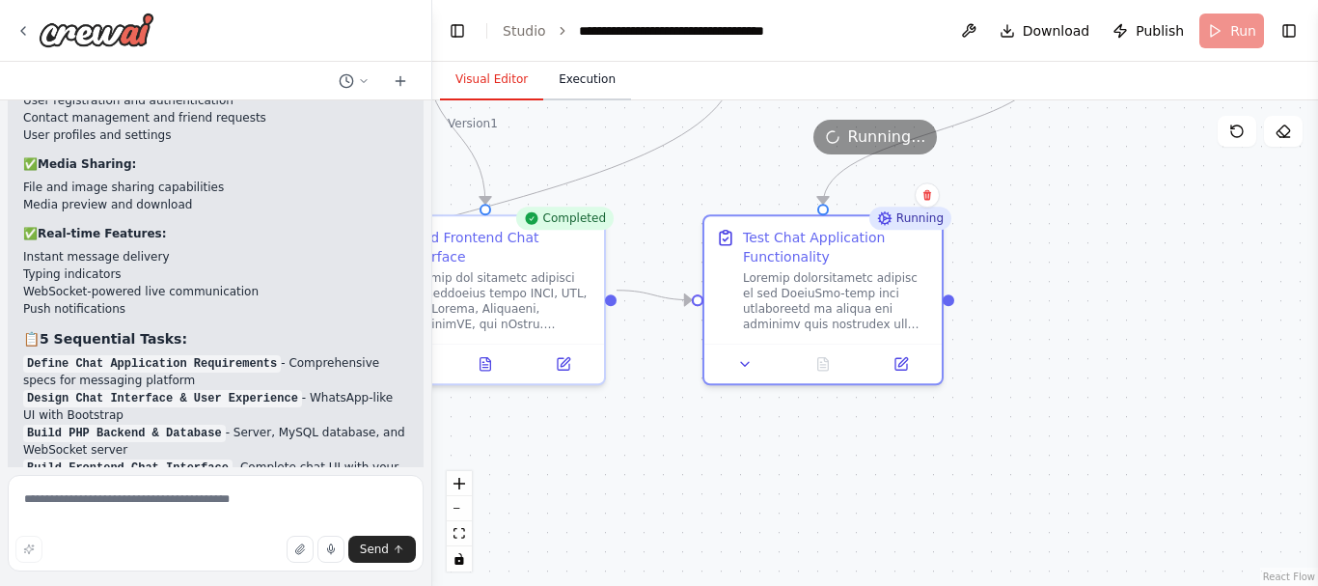
click at [581, 91] on button "Execution" at bounding box center [587, 80] width 88 height 41
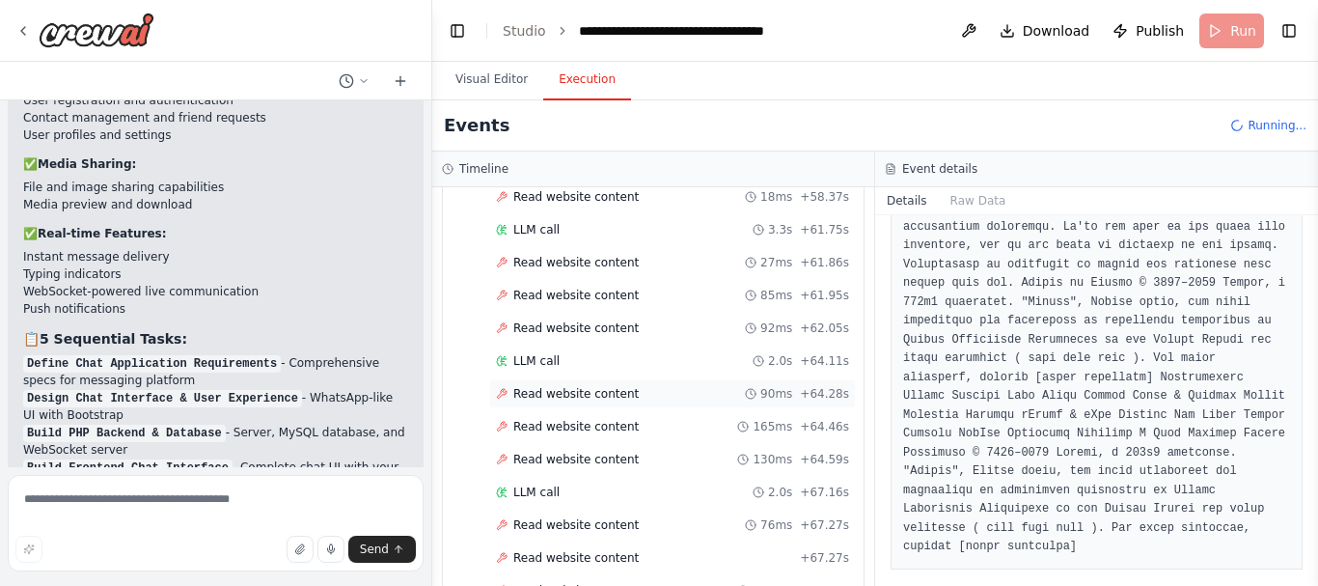
scroll to position [4093, 0]
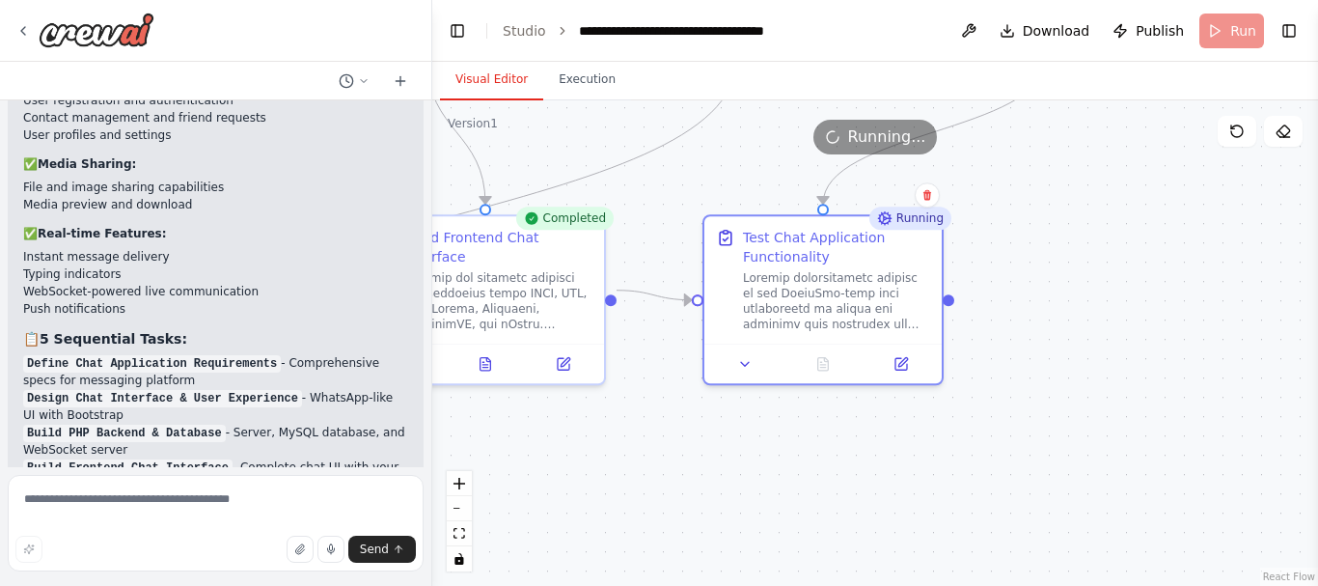
click at [523, 82] on button "Visual Editor" at bounding box center [491, 80] width 103 height 41
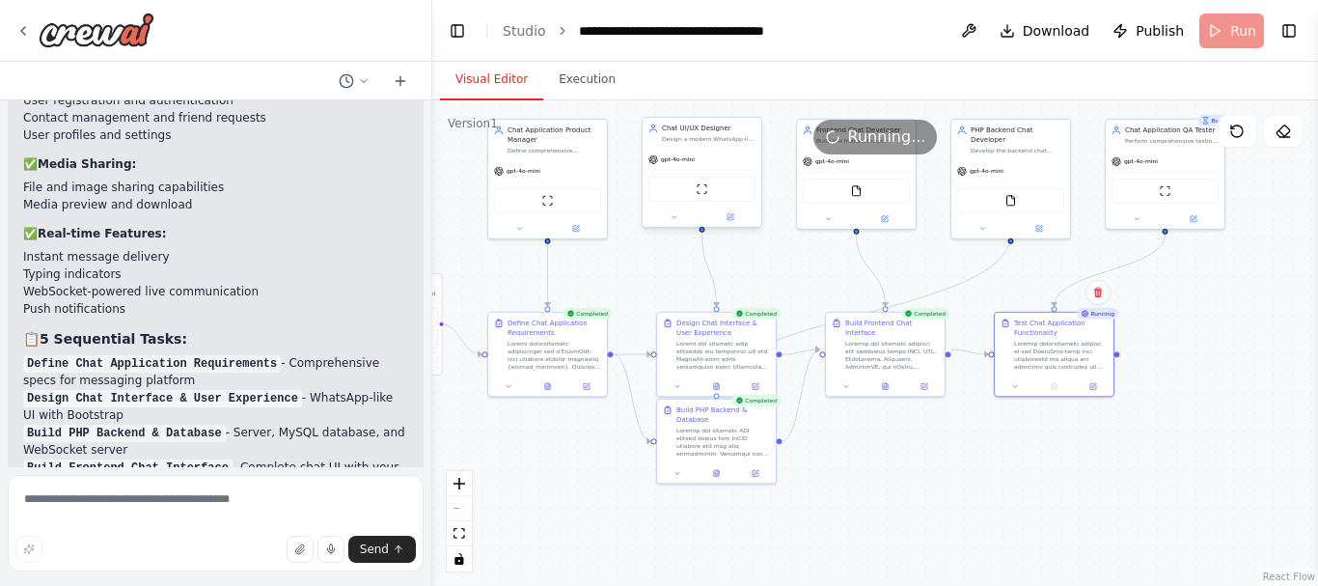
drag, startPoint x: 721, startPoint y: 460, endPoint x: 936, endPoint y: 450, distance: 215.4
click at [936, 450] on div ".deletable-edge-delete-btn { width: 20px; height: 20px; border: 0px solid #ffff…" at bounding box center [875, 342] width 886 height 485
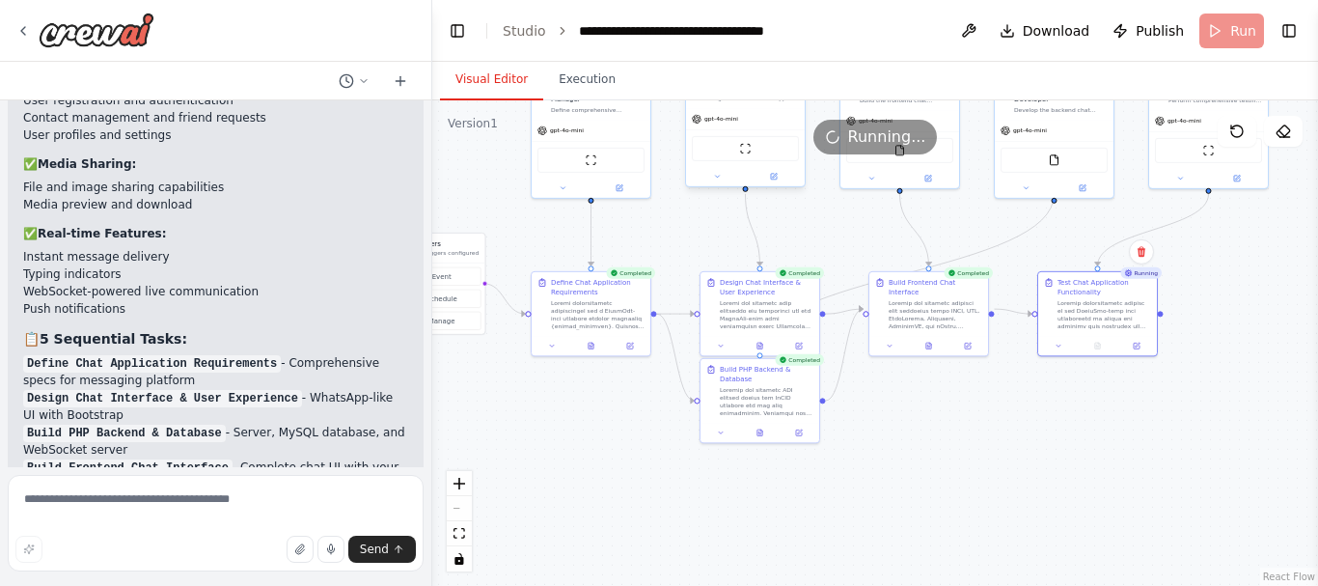
drag, startPoint x: 820, startPoint y: 451, endPoint x: 703, endPoint y: 424, distance: 119.8
click at [721, 430] on div ".deletable-edge-delete-btn { width: 20px; height: 20px; border: 0px solid #ffff…" at bounding box center [875, 342] width 886 height 485
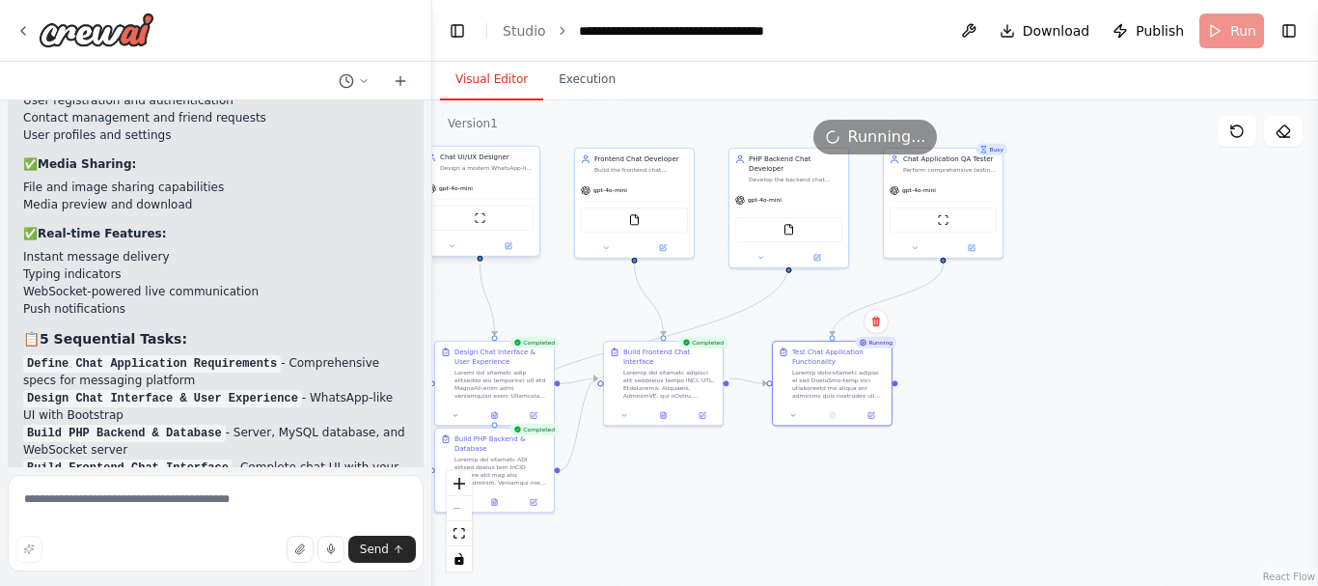
drag, startPoint x: 982, startPoint y: 442, endPoint x: 944, endPoint y: 461, distance: 42.3
click at [944, 461] on div ".deletable-edge-delete-btn { width: 20px; height: 20px; border: 0px solid #ffff…" at bounding box center [875, 342] width 886 height 485
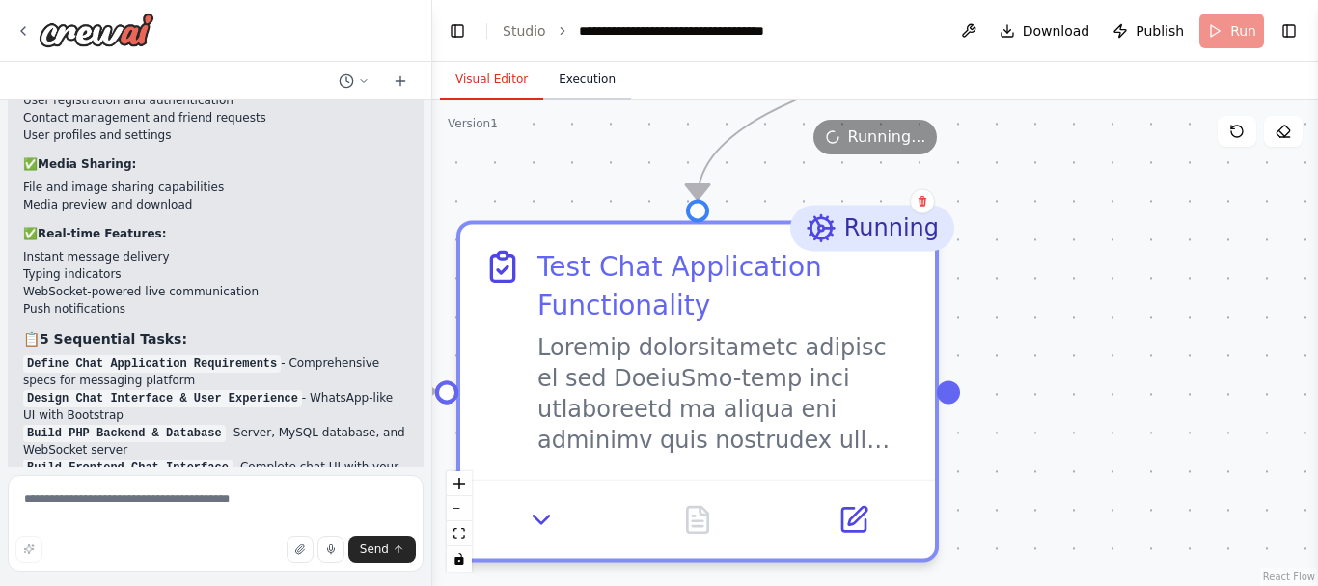
click at [566, 72] on button "Execution" at bounding box center [587, 80] width 88 height 41
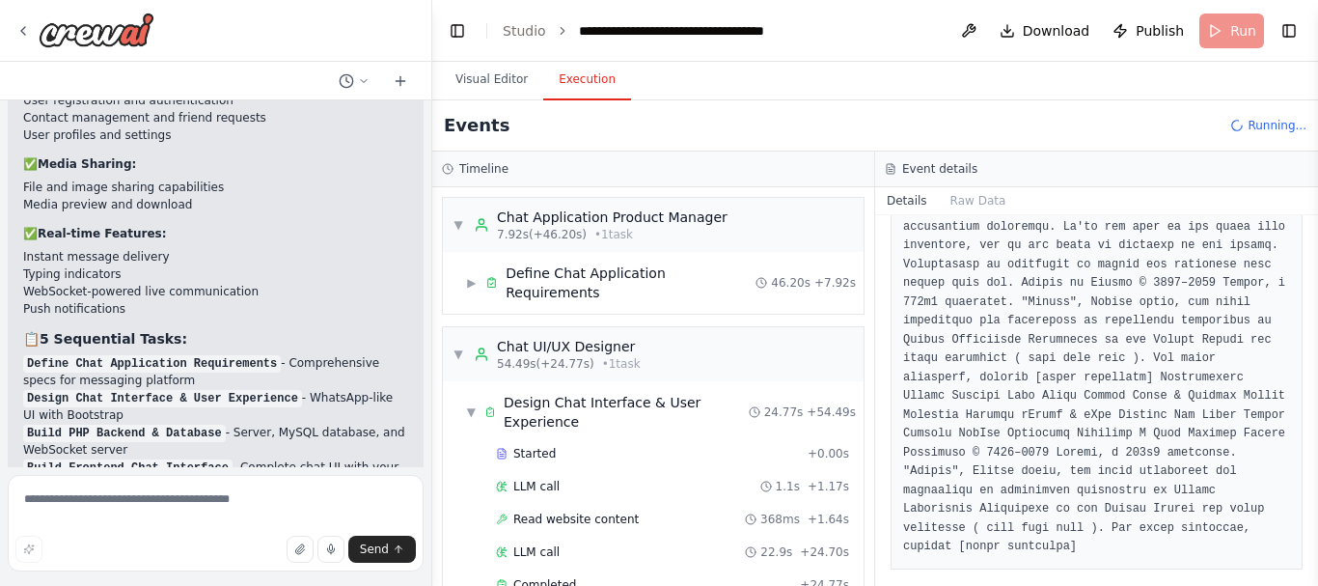
scroll to position [238, 0]
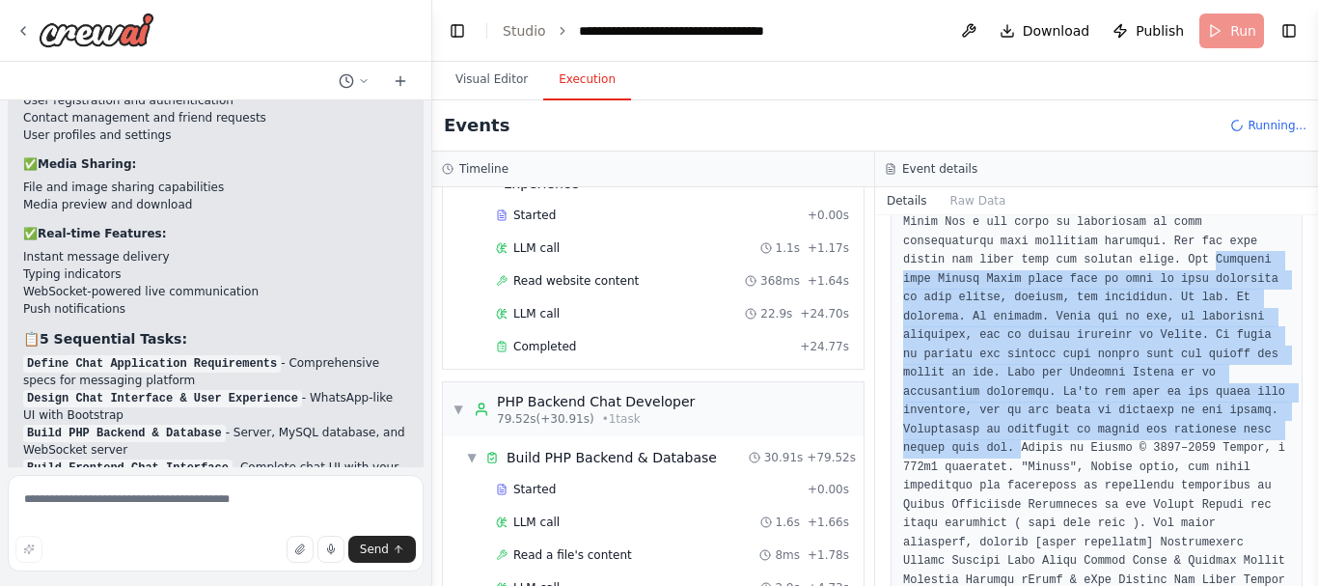
drag, startPoint x: 889, startPoint y: 247, endPoint x: 889, endPoint y: 220, distance: 27.0
click at [889, 220] on div "Read website content 10/7/2025, 10:02:45 PM Input {"website_url": "https://www.…" at bounding box center [1096, 400] width 443 height 370
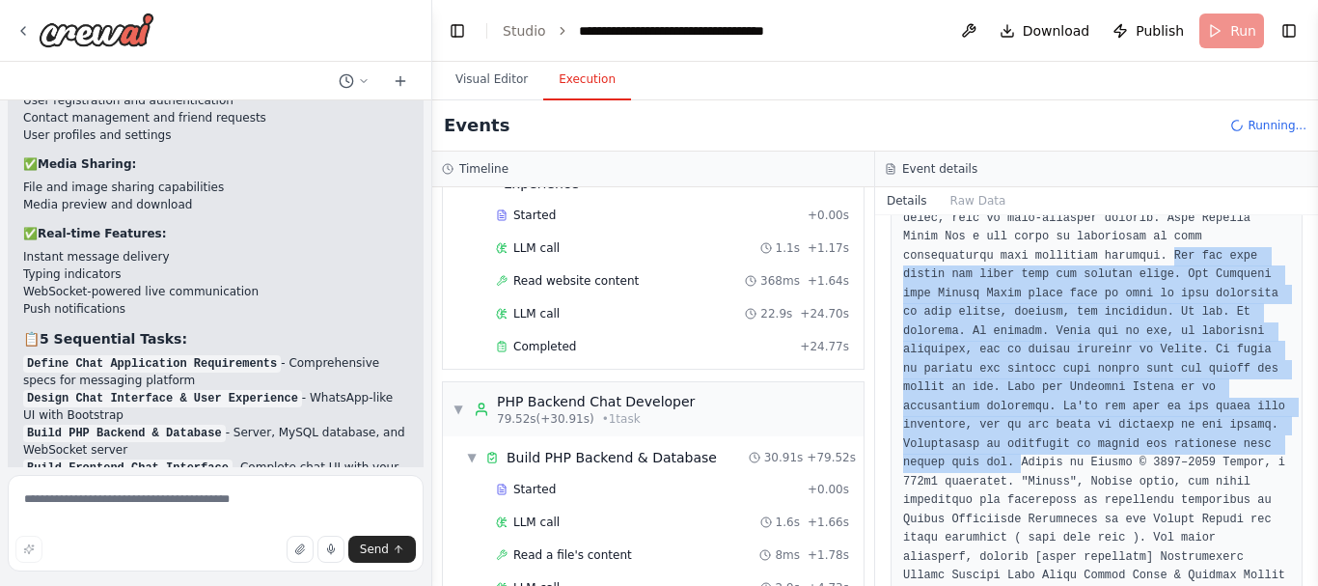
scroll to position [0, 0]
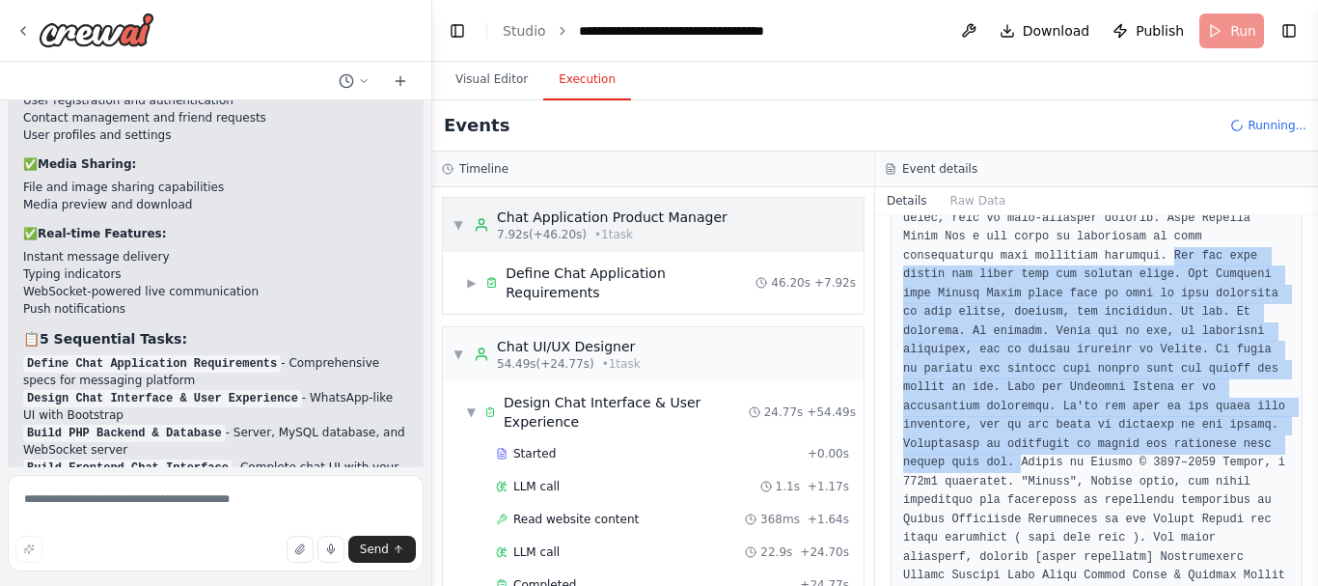
click at [457, 226] on span "▼" at bounding box center [458, 224] width 12 height 15
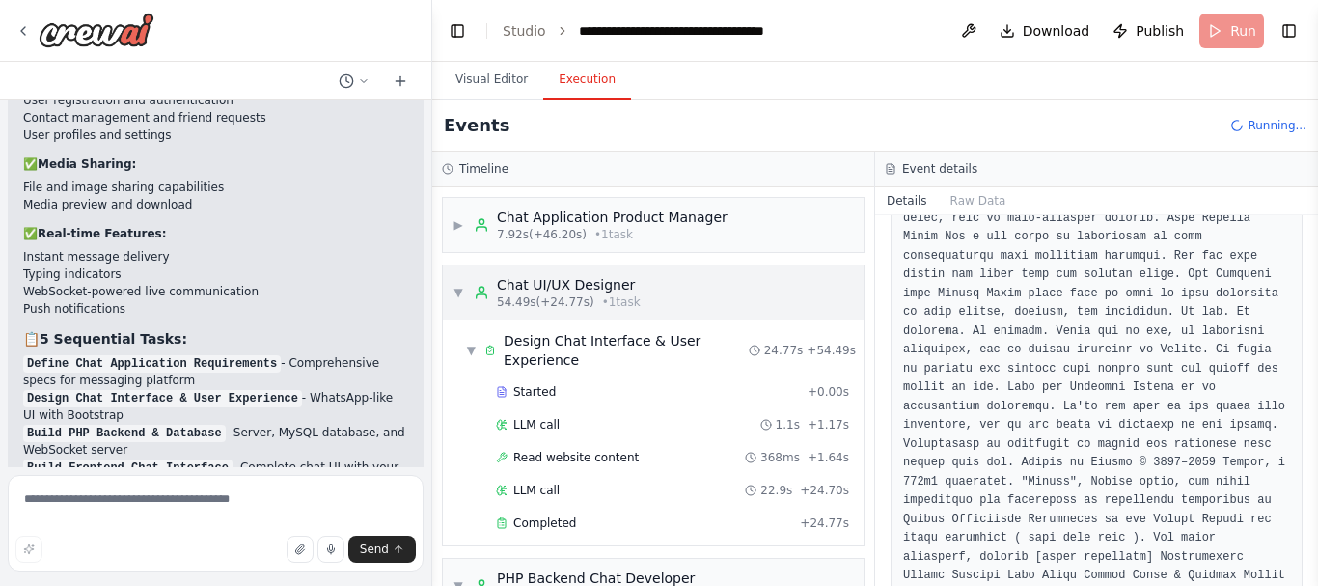
click at [455, 292] on span "▼" at bounding box center [458, 292] width 12 height 15
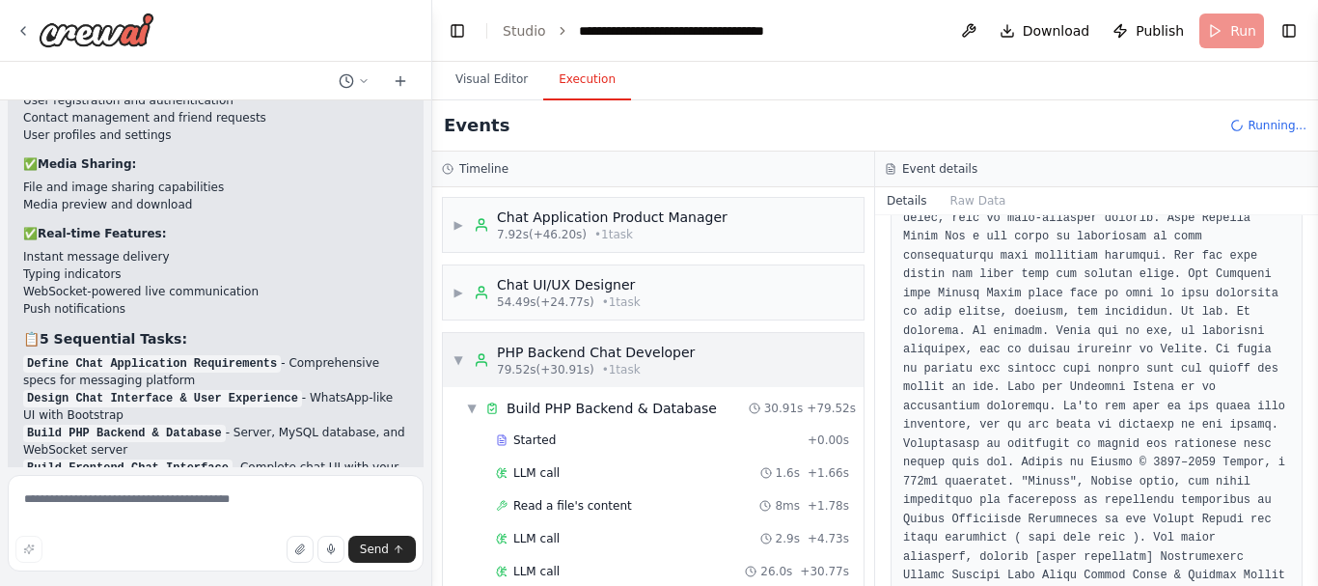
click at [466, 364] on div "▼ PHP Backend Chat Developer 79.52s (+30.91s) • 1 task" at bounding box center [573, 359] width 242 height 35
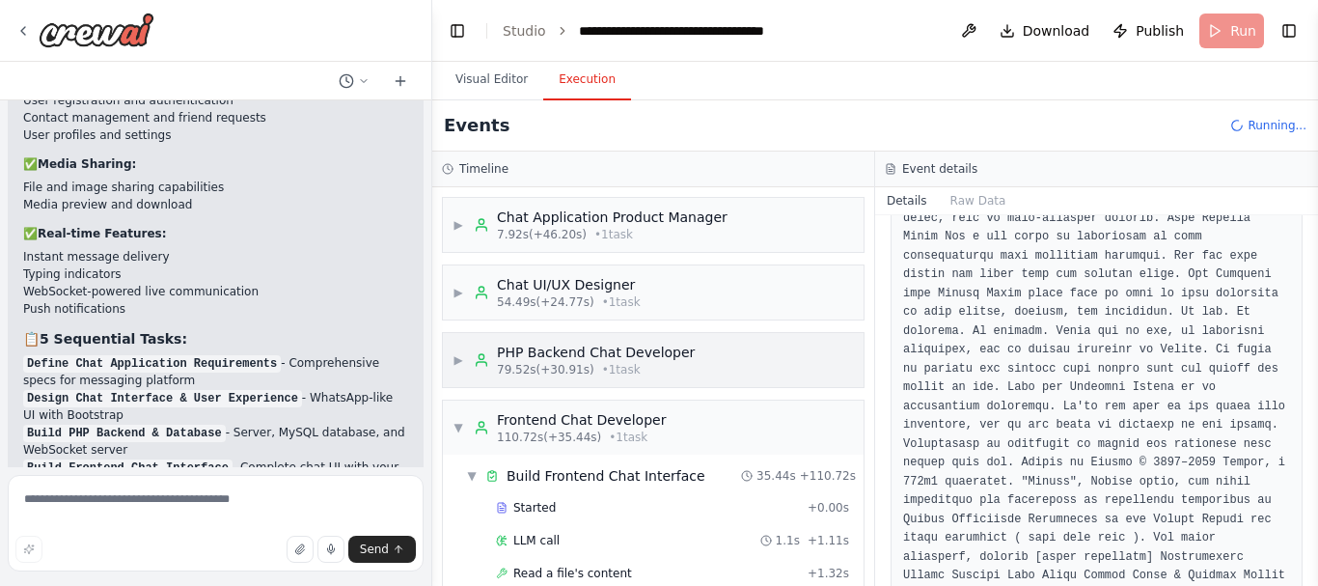
scroll to position [161, 0]
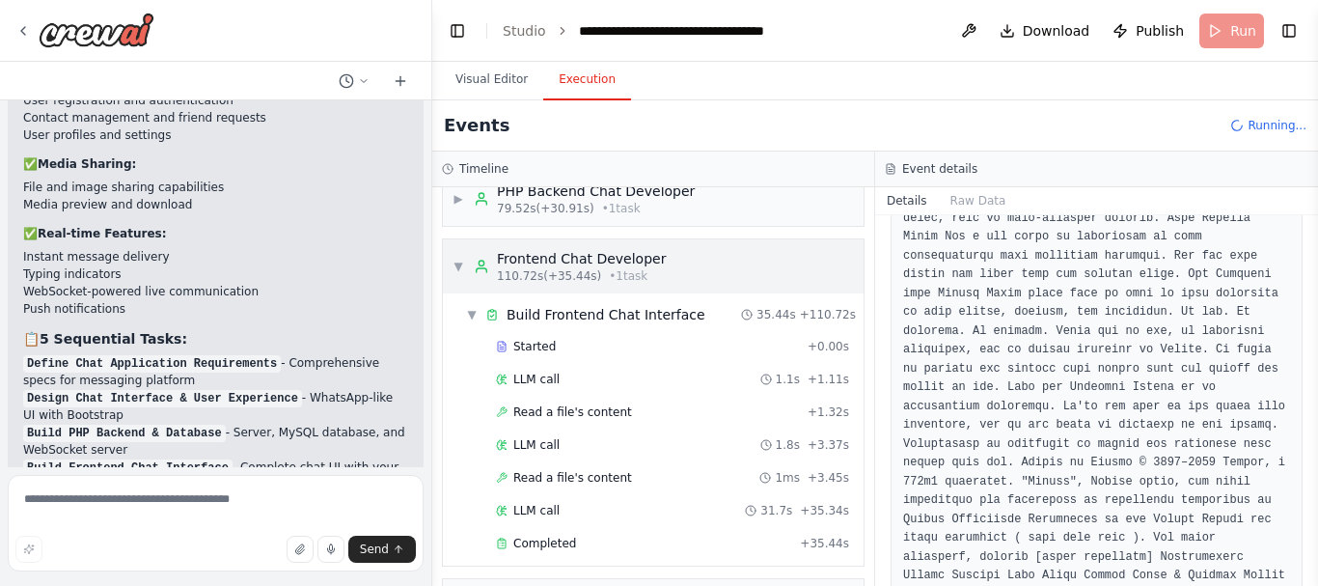
click at [456, 260] on span "▼" at bounding box center [458, 266] width 12 height 15
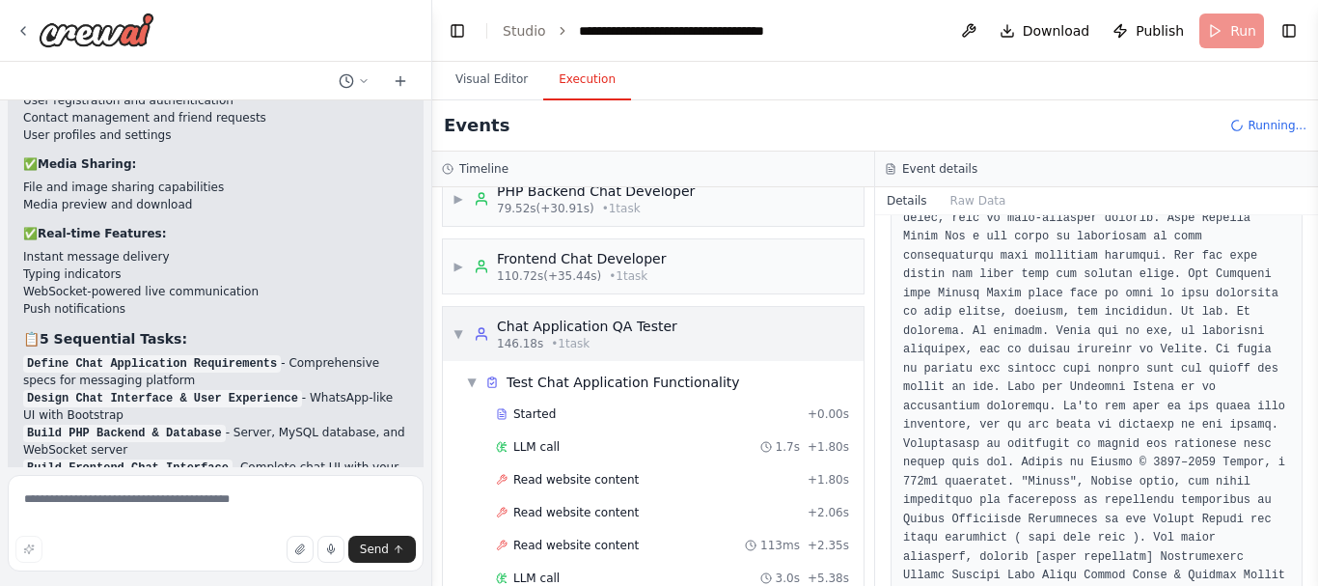
click at [465, 335] on div "▼ Chat Application QA Tester 146.18s • 1 task" at bounding box center [564, 333] width 225 height 35
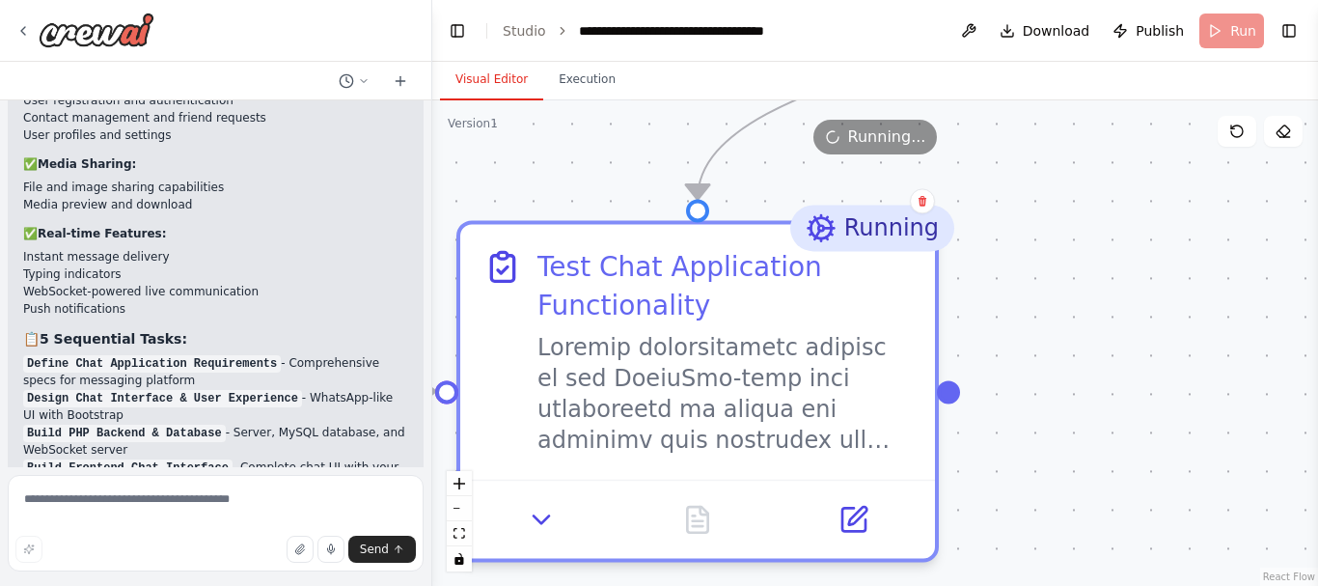
click at [492, 95] on button "Visual Editor" at bounding box center [491, 80] width 103 height 41
click at [558, 77] on button "Execution" at bounding box center [587, 80] width 88 height 41
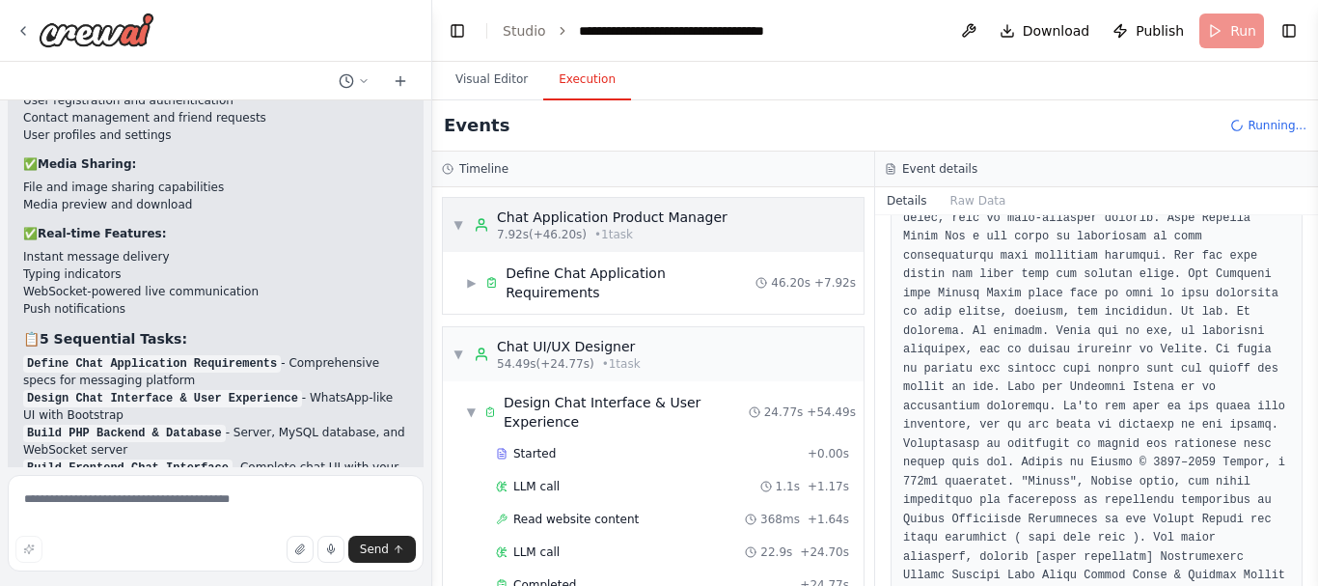
click at [451, 216] on div "▼ Chat Application Product Manager 7.92s (+46.20s) • 1 task" at bounding box center [653, 225] width 421 height 54
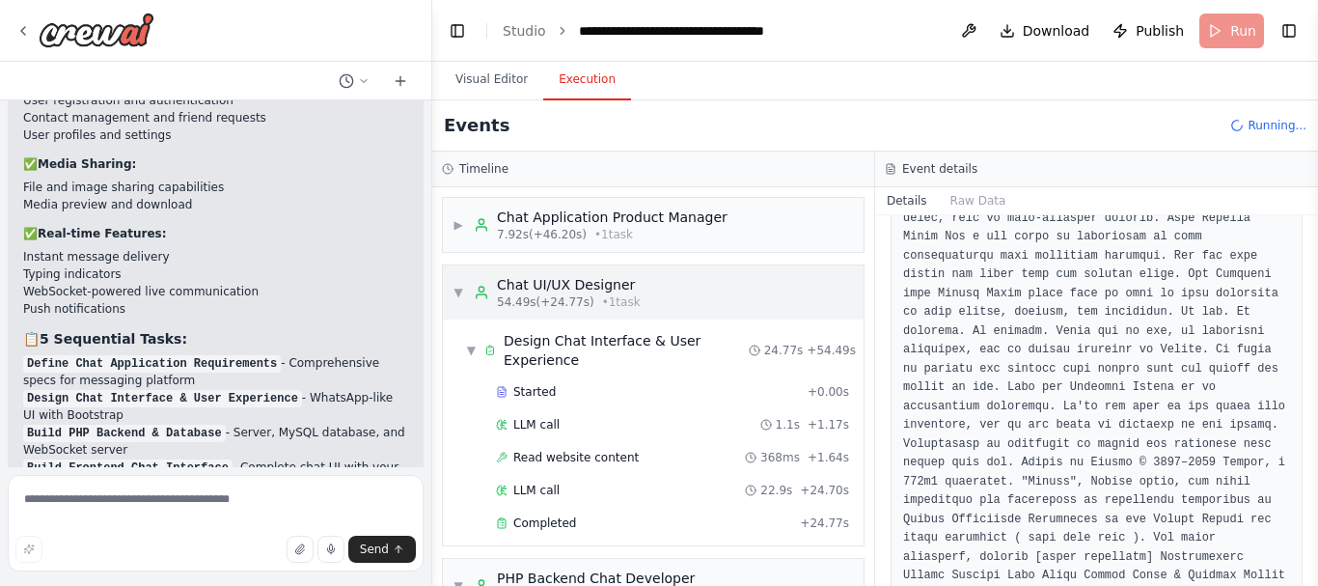
click at [458, 293] on span "▼" at bounding box center [458, 292] width 12 height 15
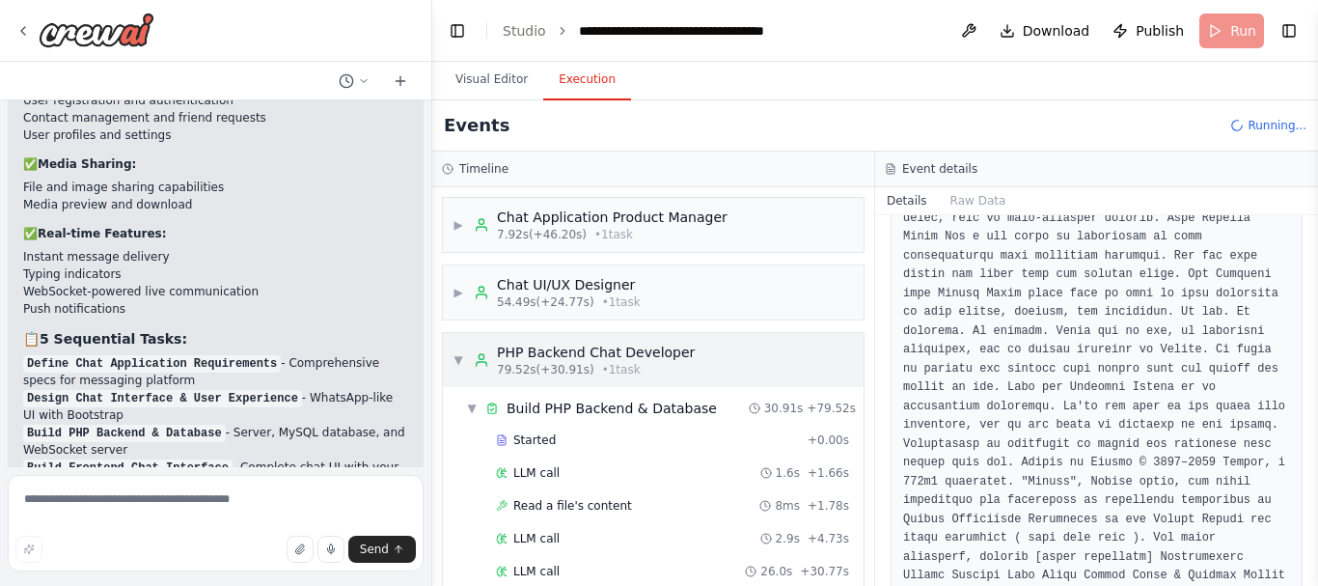
click at [463, 364] on span "▼" at bounding box center [458, 359] width 12 height 15
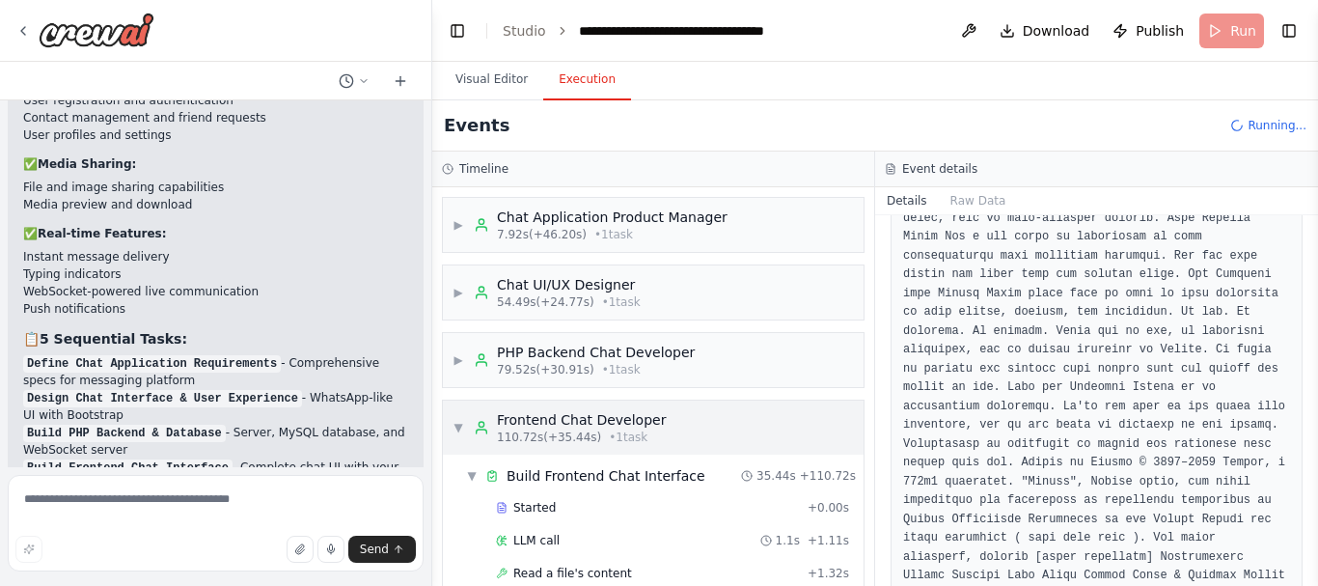
click at [460, 423] on span "▼" at bounding box center [458, 427] width 12 height 15
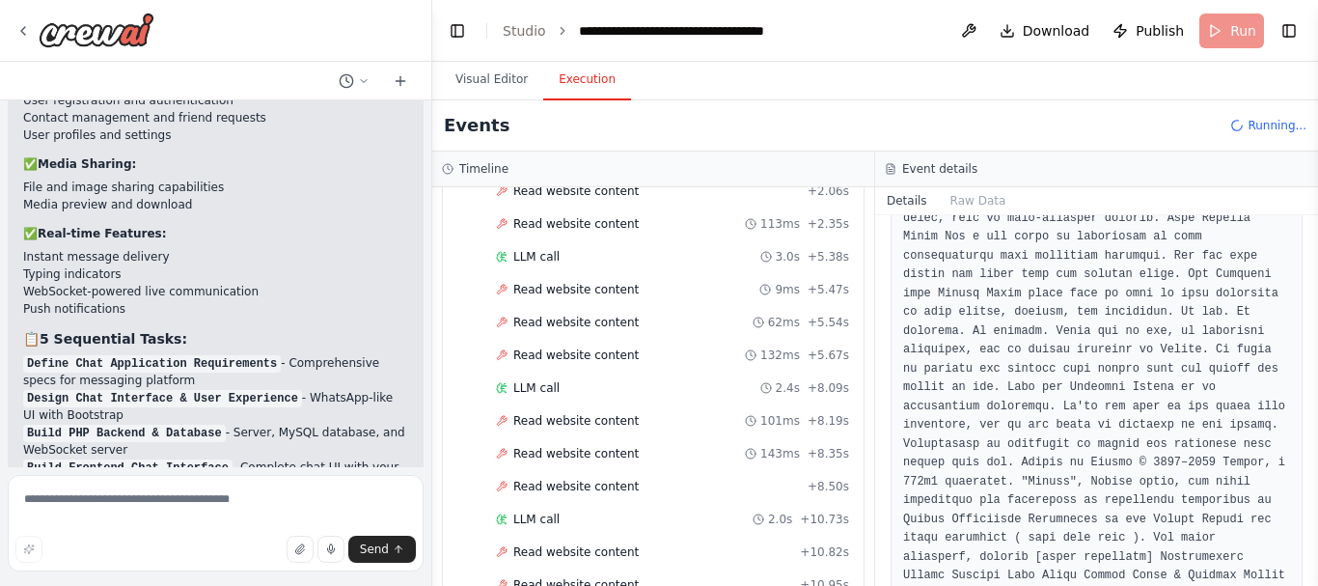
scroll to position [161, 0]
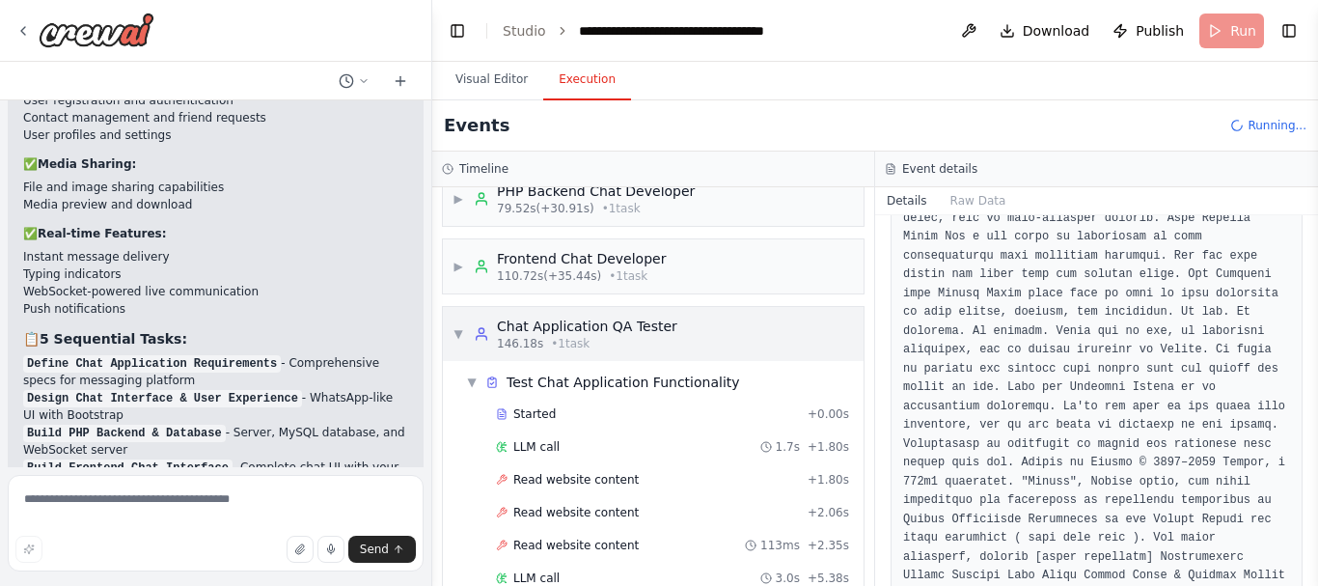
click at [450, 331] on div "▼ Chat Application QA Tester 146.18s • 1 task" at bounding box center [653, 334] width 421 height 54
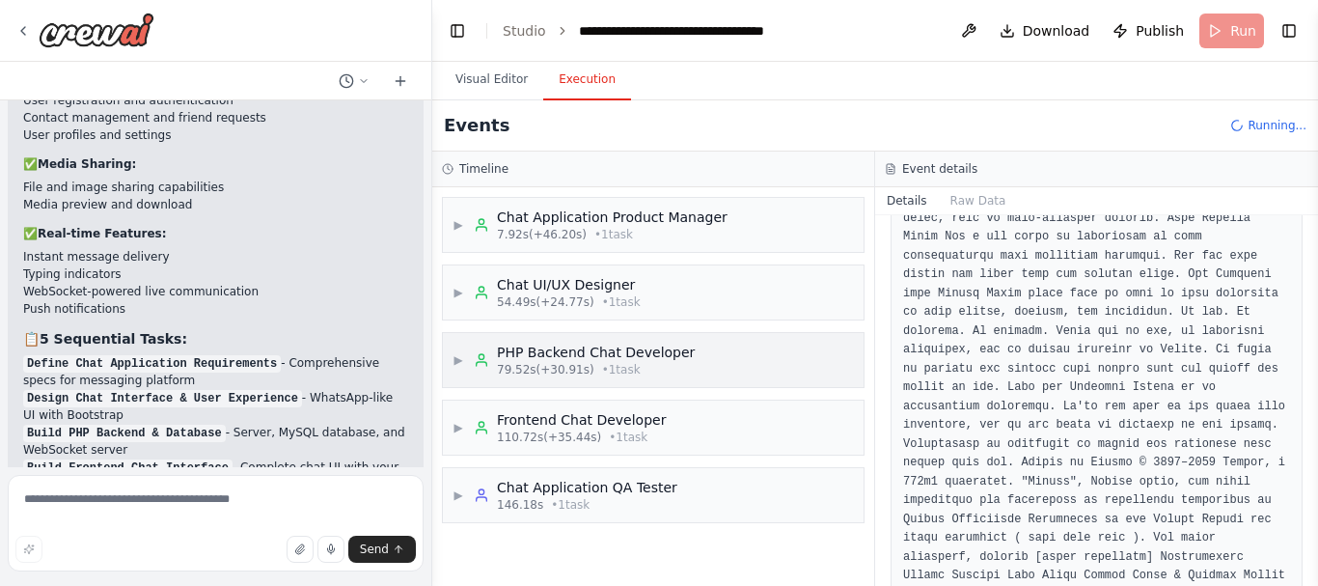
scroll to position [0, 0]
click at [489, 78] on button "Visual Editor" at bounding box center [491, 80] width 103 height 41
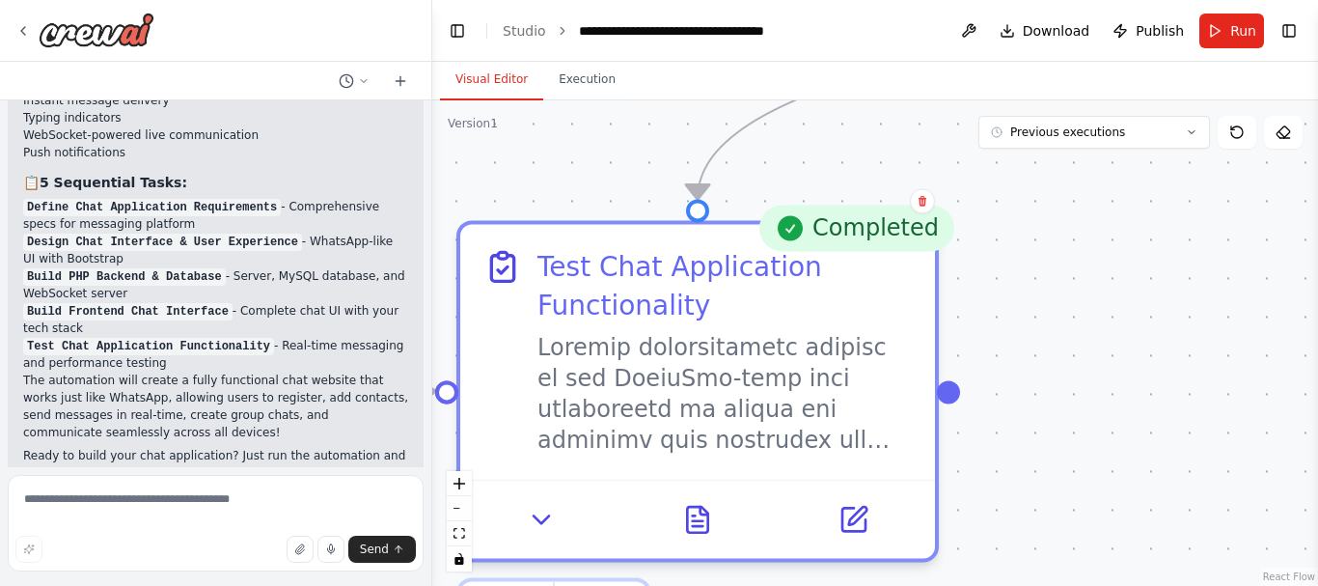
scroll to position [3942, 0]
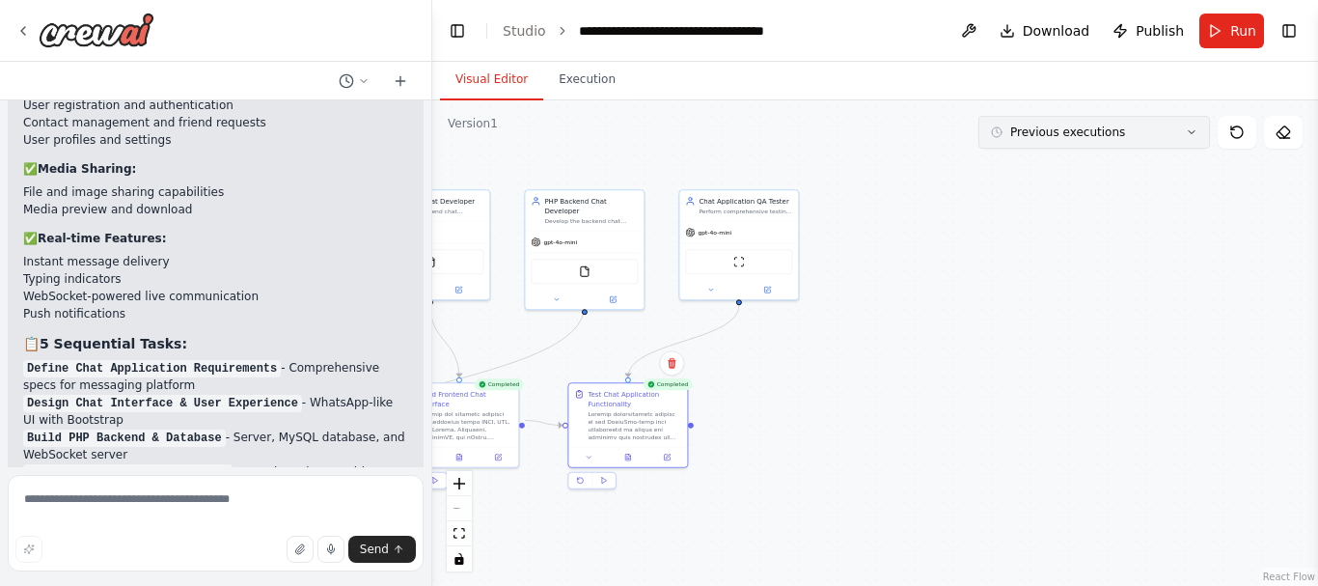
click at [1102, 145] on button "Previous executions" at bounding box center [1094, 132] width 232 height 33
click at [1042, 166] on div "2m ago" at bounding box center [1105, 167] width 193 height 15
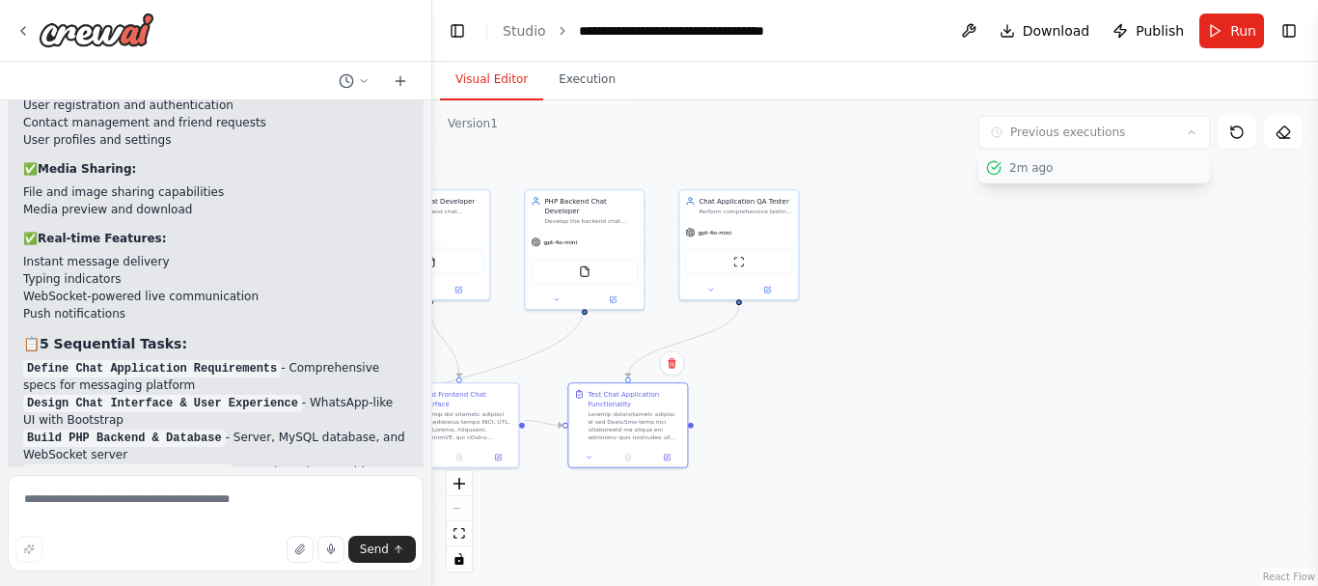
click at [1042, 166] on div "2m ago" at bounding box center [1105, 167] width 193 height 15
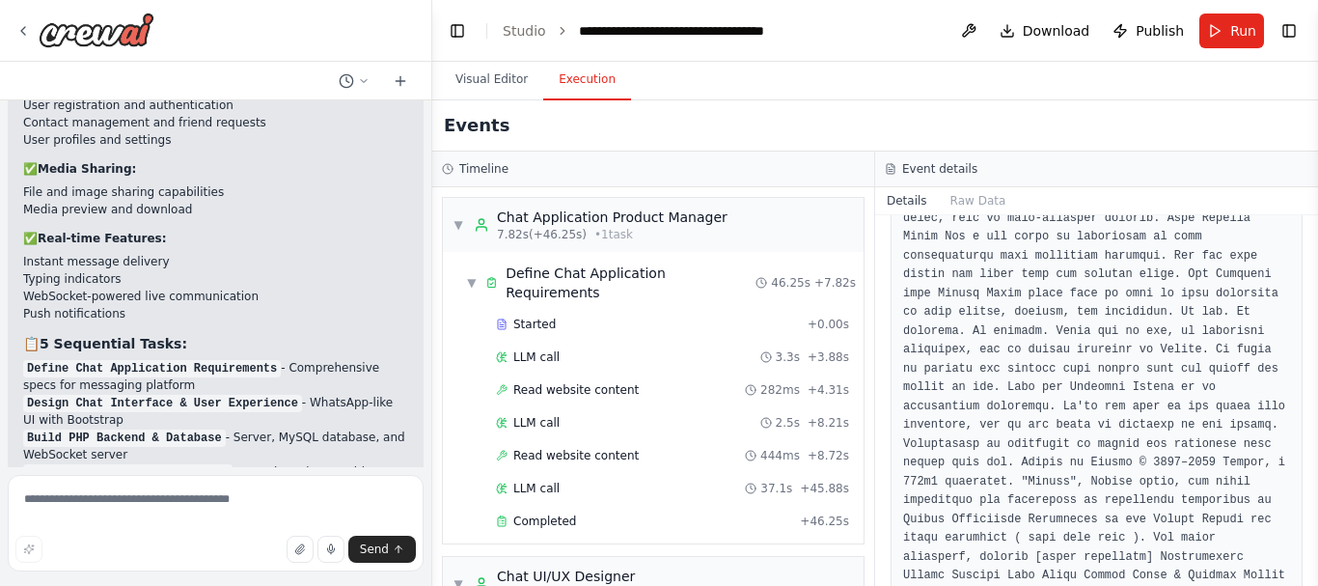
click at [603, 81] on button "Execution" at bounding box center [587, 80] width 88 height 41
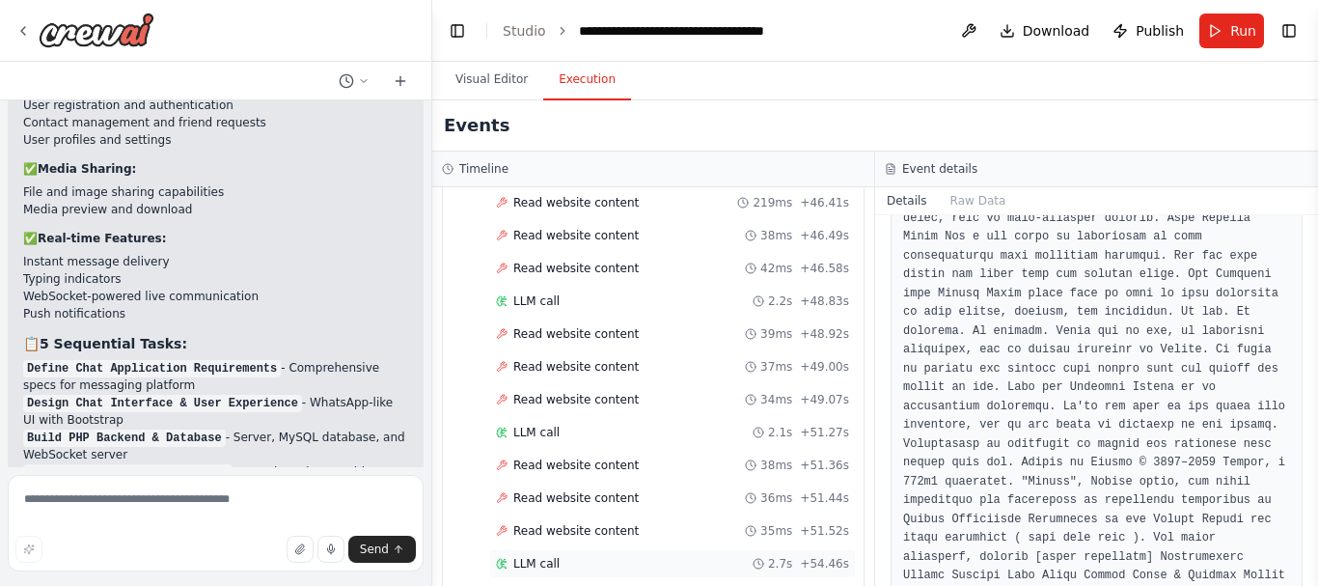
scroll to position [4388, 0]
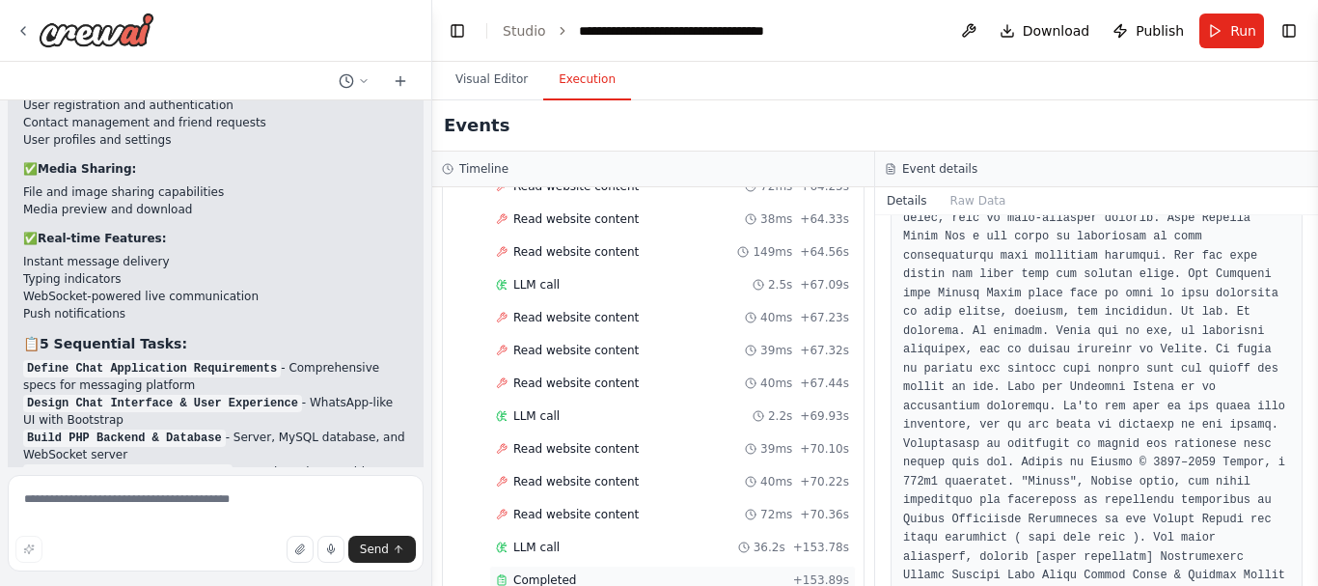
click at [593, 572] on div "Completed" at bounding box center [640, 579] width 289 height 15
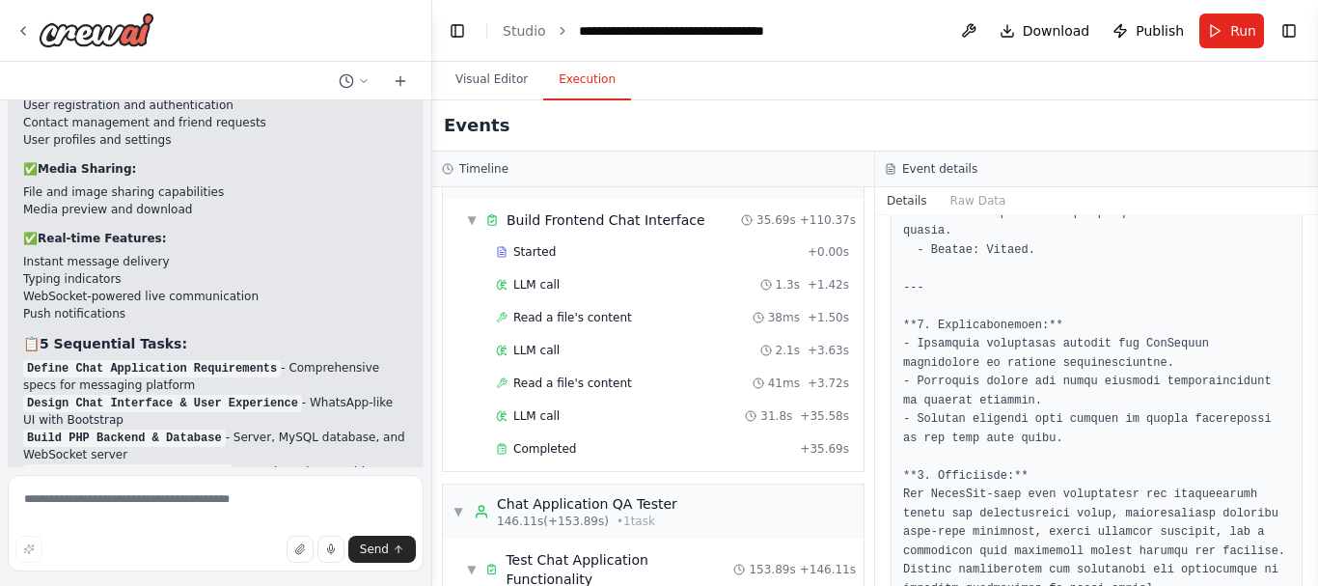
scroll to position [851, 0]
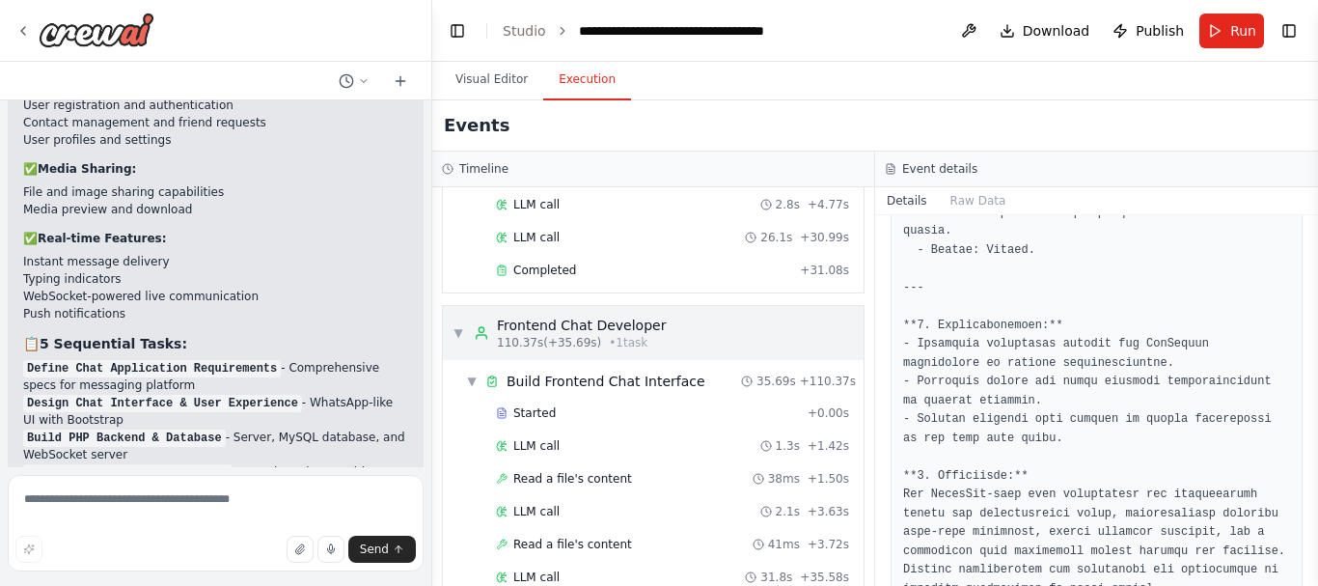
click at [461, 325] on span "▼" at bounding box center [458, 332] width 12 height 15
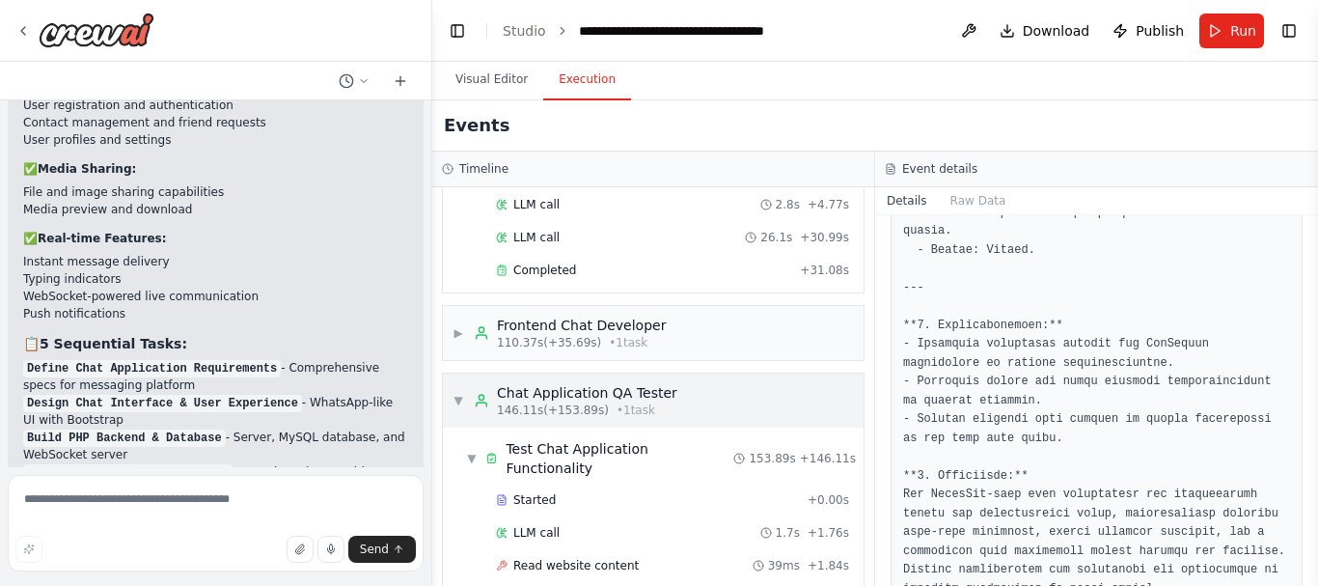
click at [444, 376] on div "▼ Chat Application QA Tester 146.11s (+153.89s) • 1 task" at bounding box center [653, 400] width 421 height 54
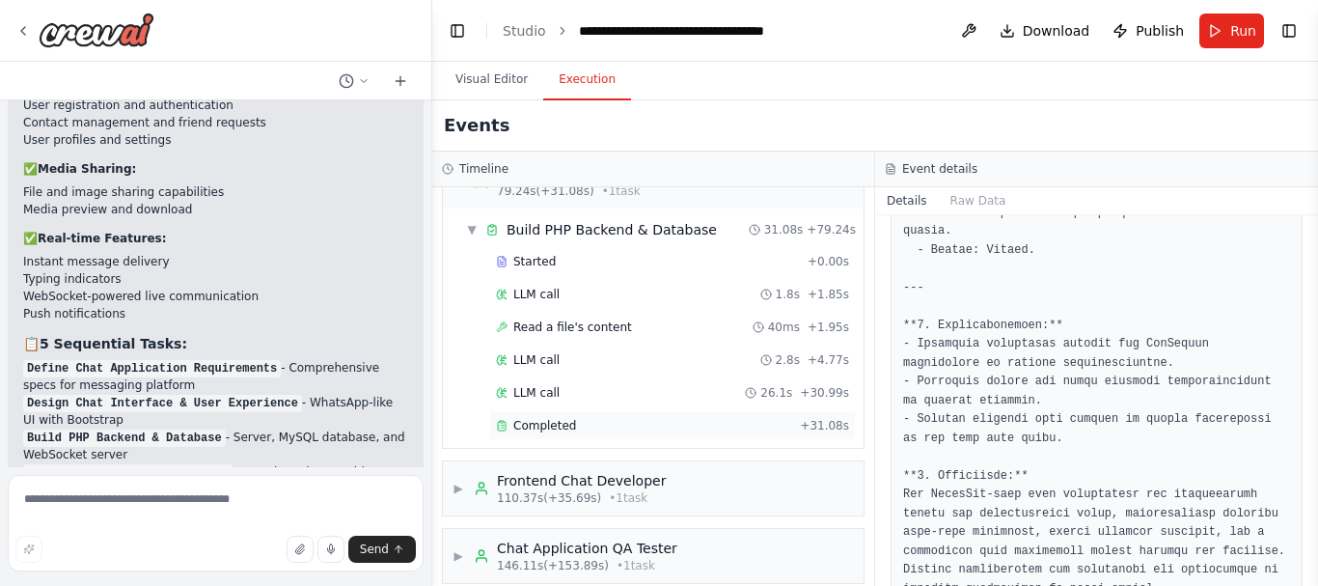
click at [562, 414] on div "Completed + 31.08s" at bounding box center [672, 425] width 367 height 29
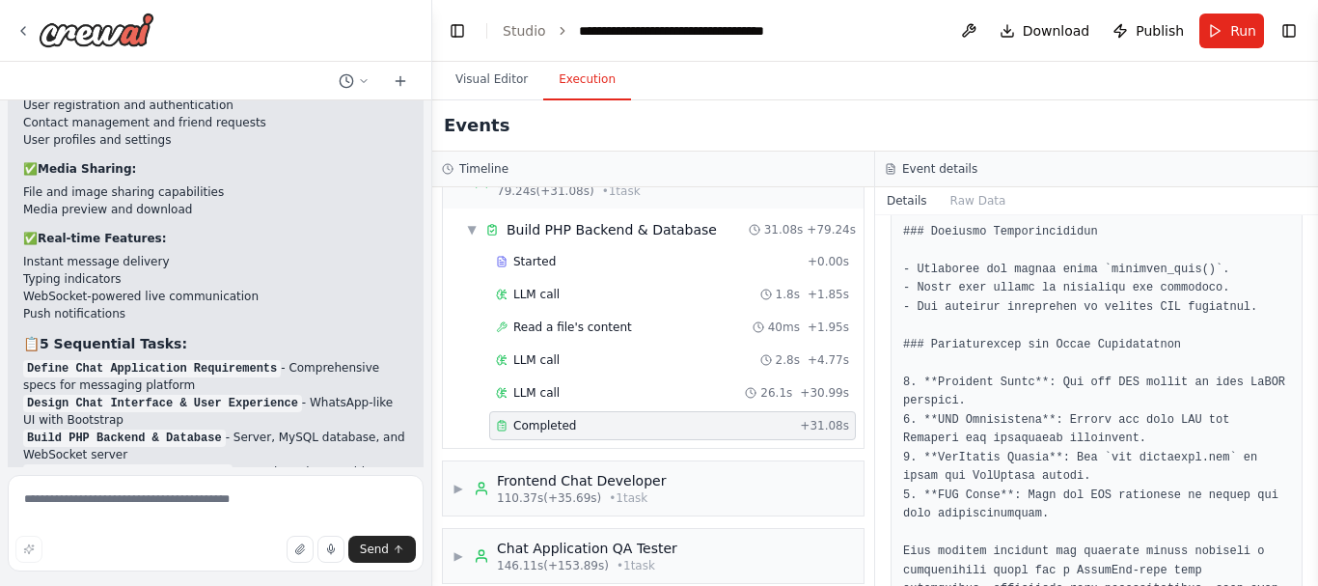
scroll to position [4103, 0]
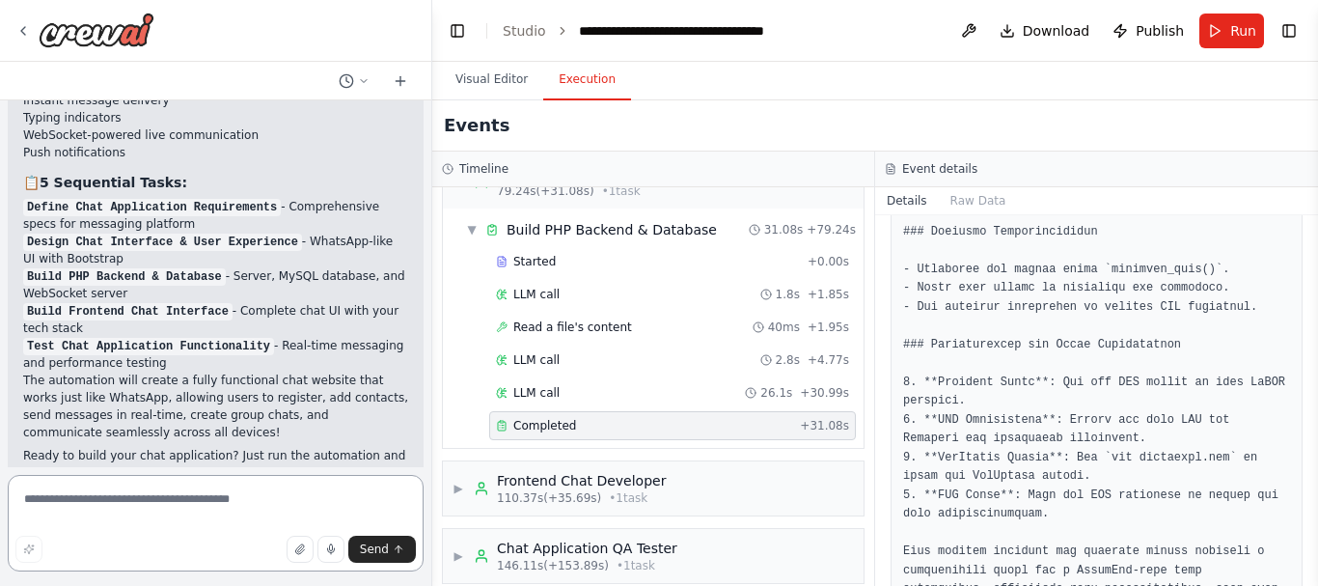
click at [209, 496] on textarea at bounding box center [216, 523] width 416 height 96
click at [967, 198] on button "Raw Data" at bounding box center [978, 200] width 79 height 27
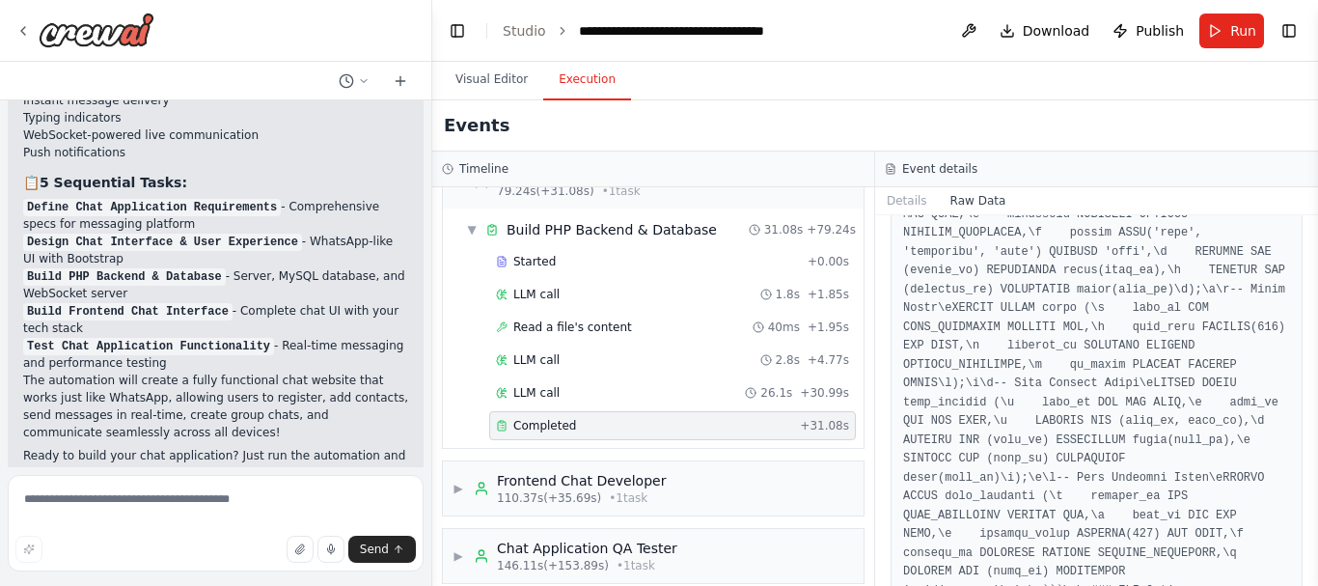
scroll to position [804, 0]
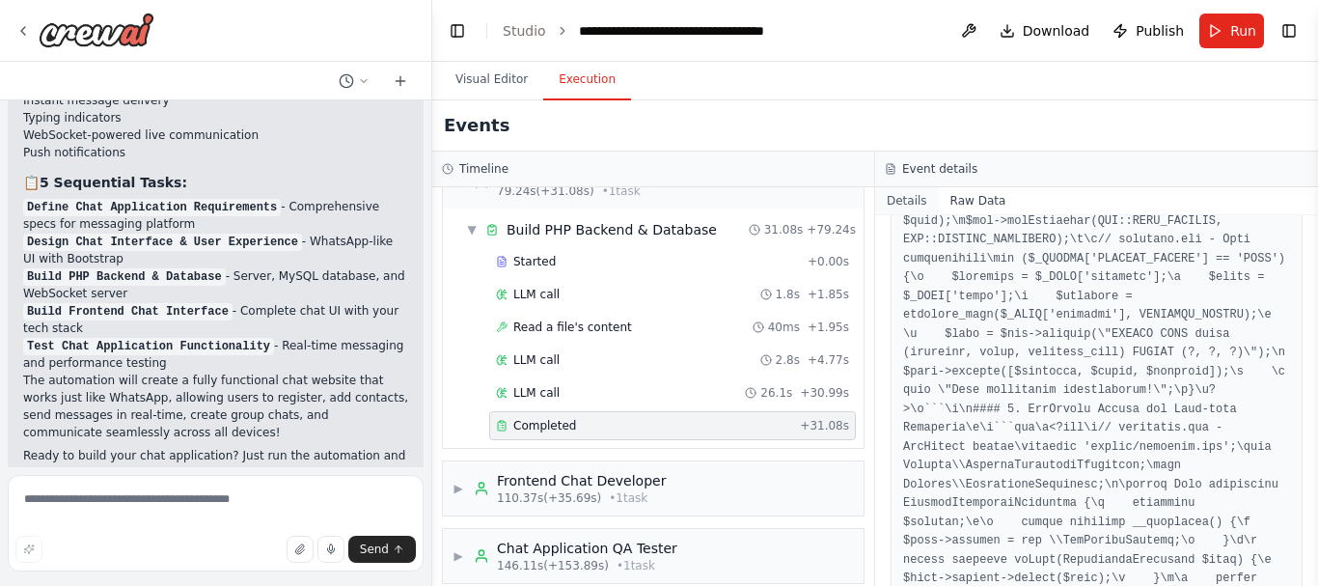
click at [897, 199] on button "Details" at bounding box center [907, 200] width 64 height 27
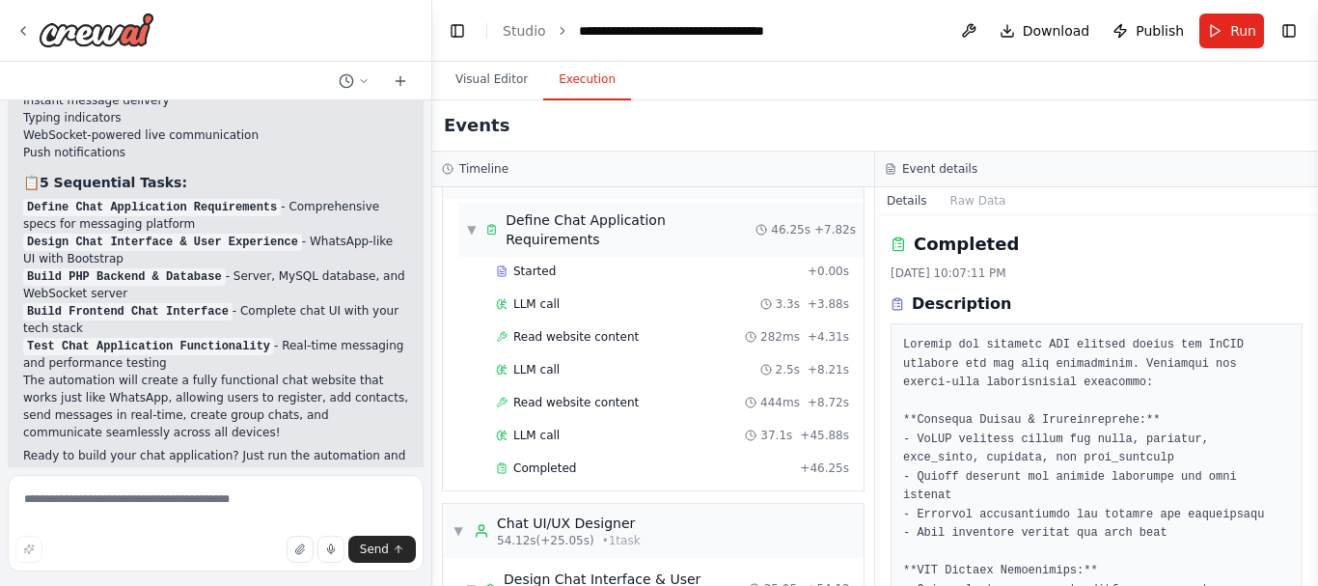
scroll to position [0, 0]
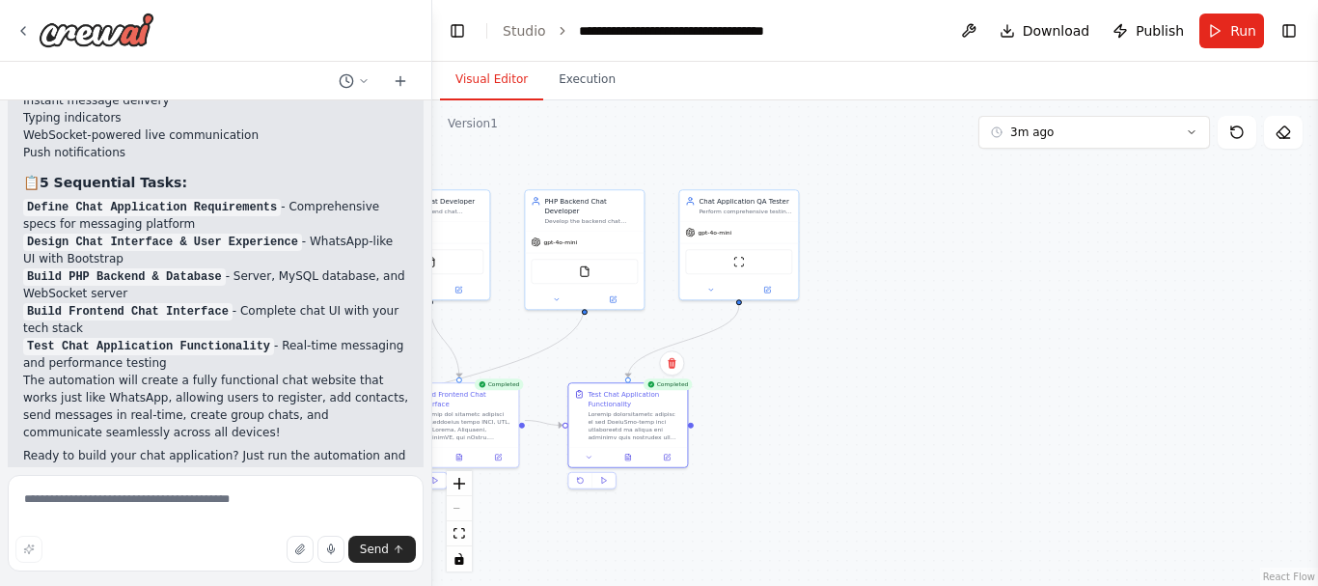
click at [484, 96] on button "Visual Editor" at bounding box center [491, 80] width 103 height 41
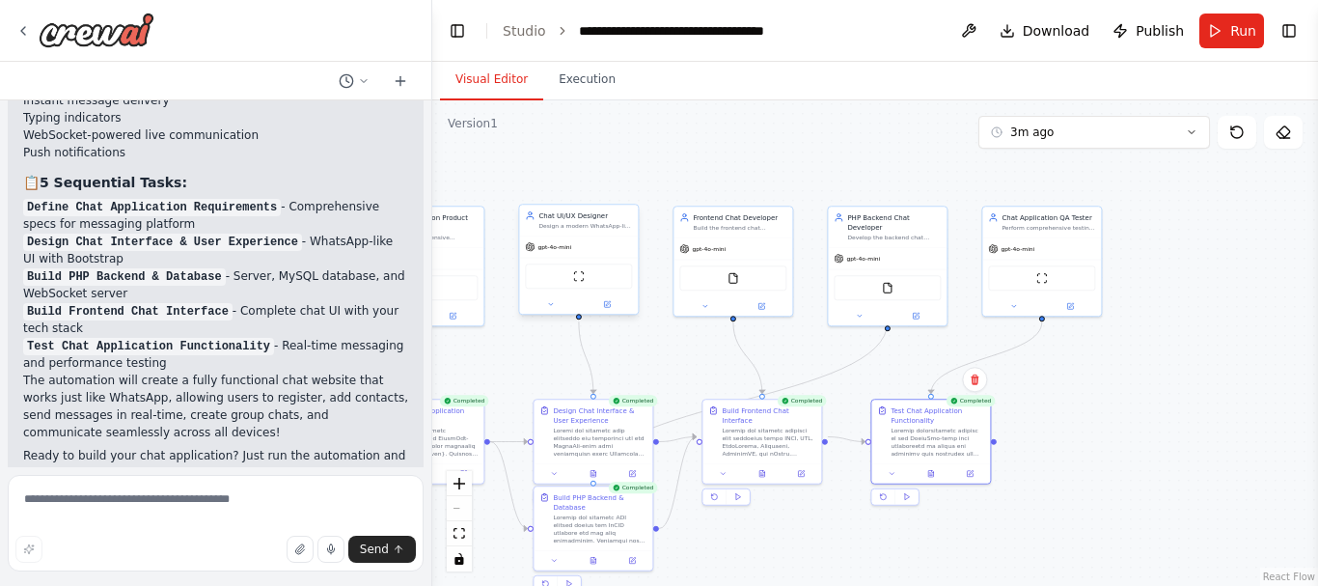
drag, startPoint x: 847, startPoint y: 355, endPoint x: 1150, endPoint y: 371, distance: 303.4
click at [1150, 371] on div ".deletable-edge-delete-btn { width: 20px; height: 20px; border: 0px solid #ffff…" at bounding box center [875, 342] width 886 height 485
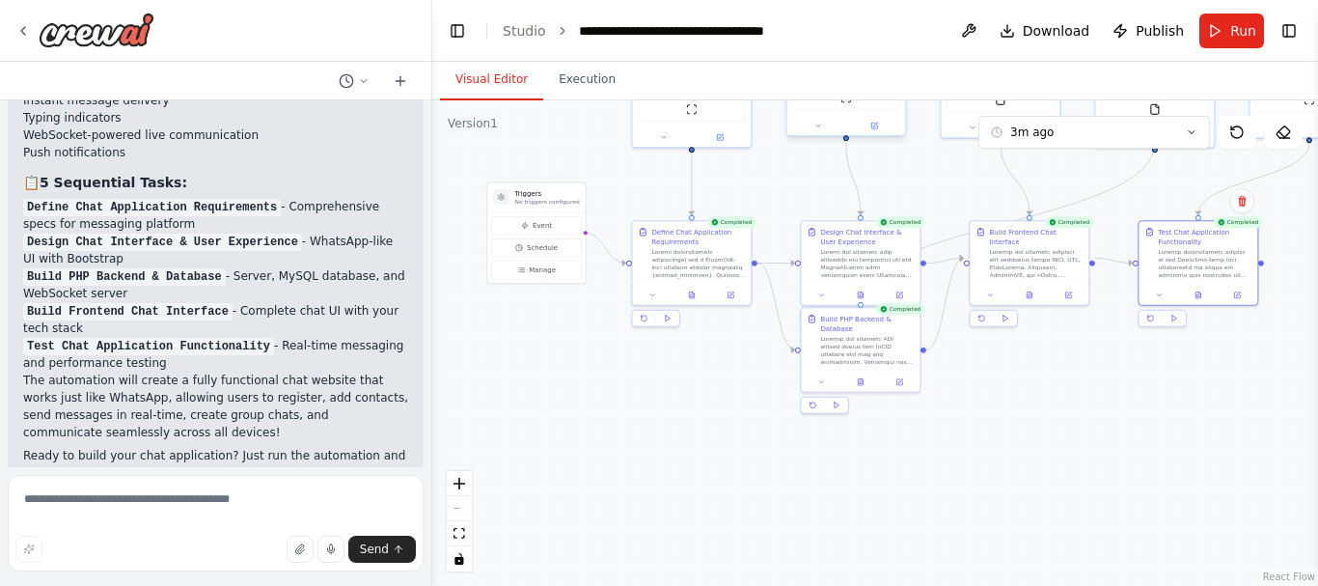
drag, startPoint x: 645, startPoint y: 369, endPoint x: 913, endPoint y: 190, distance: 321.3
click at [913, 190] on div ".deletable-edge-delete-btn { width: 20px; height: 20px; border: 0px solid #ffff…" at bounding box center [875, 342] width 886 height 485
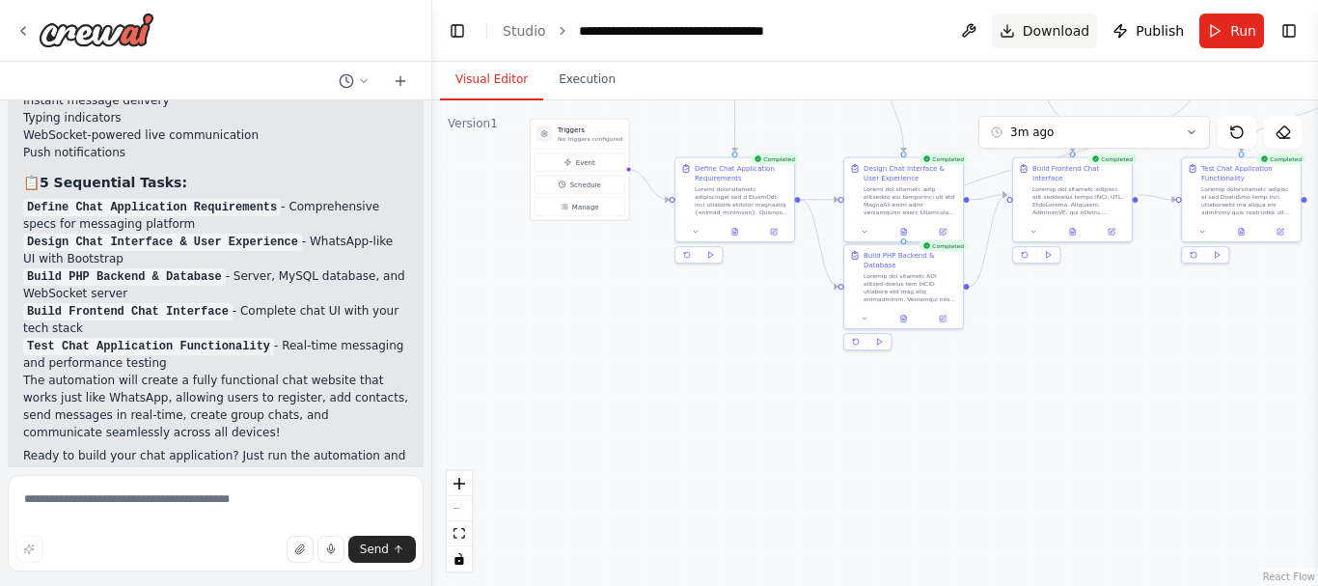
click at [1063, 24] on span "Download" at bounding box center [1057, 30] width 68 height 19
click at [1118, 112] on div ".deletable-edge-delete-btn { width: 20px; height: 20px; border: 0px solid #ffff…" at bounding box center [875, 342] width 886 height 485
click at [234, 485] on textarea at bounding box center [216, 523] width 416 height 96
type textarea "**********"
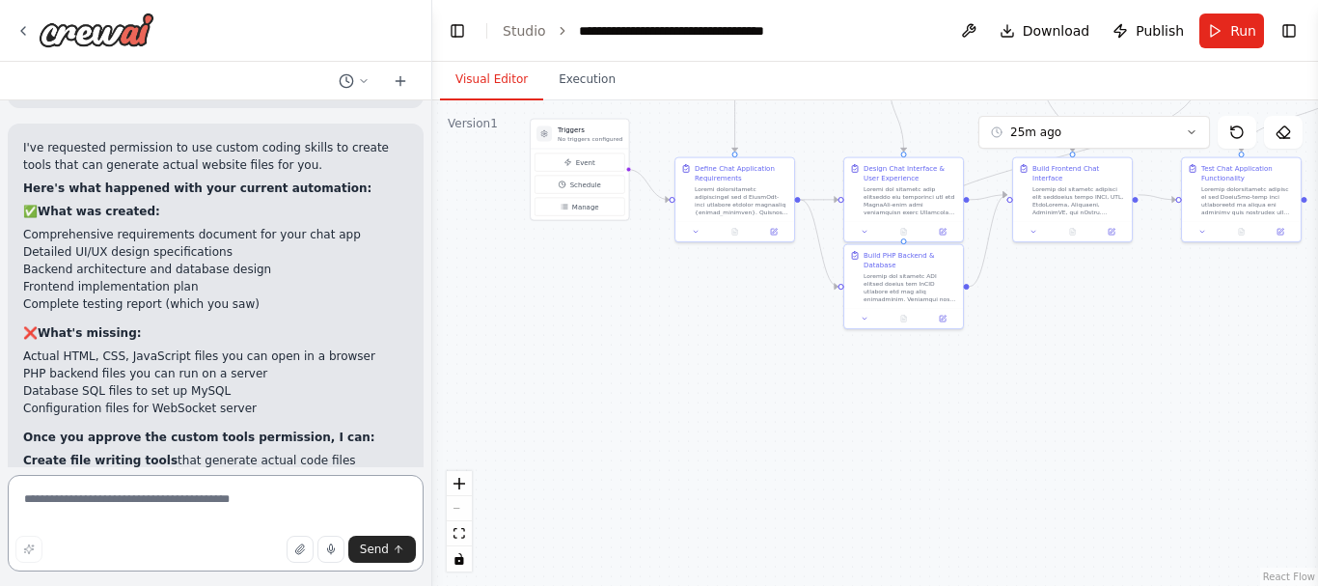
scroll to position [5268, 0]
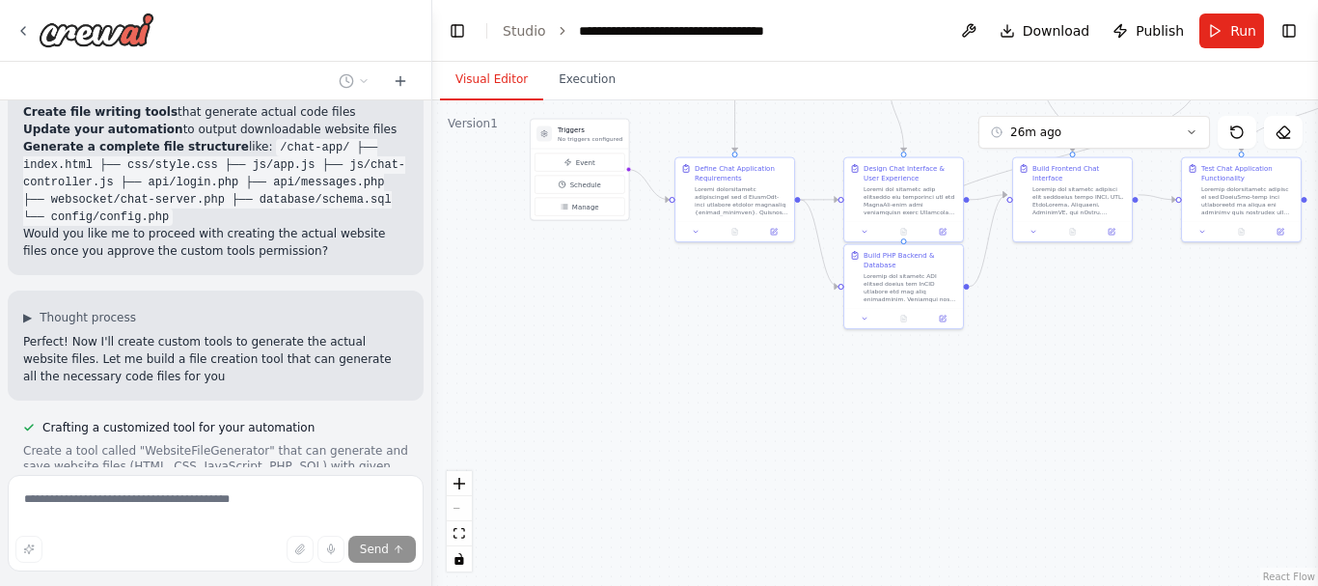
scroll to position [5560, 0]
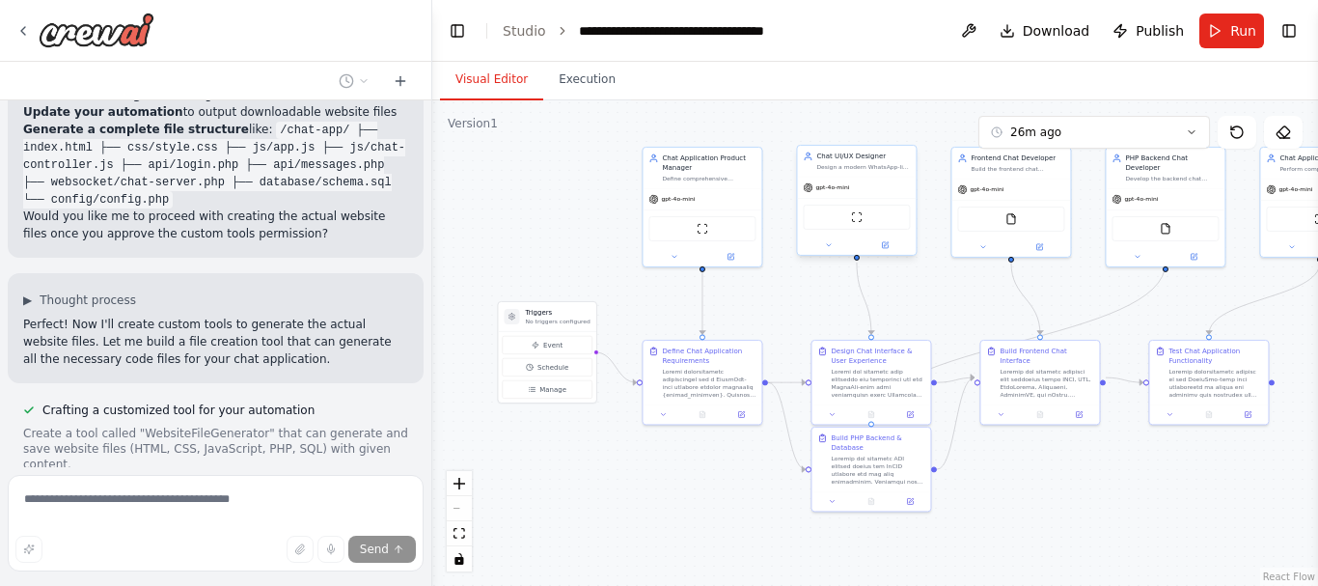
drag, startPoint x: 824, startPoint y: 349, endPoint x: 733, endPoint y: 536, distance: 208.0
click at [733, 536] on div ".deletable-edge-delete-btn { width: 20px; height: 20px; border: 0px solid #ffff…" at bounding box center [875, 342] width 886 height 485
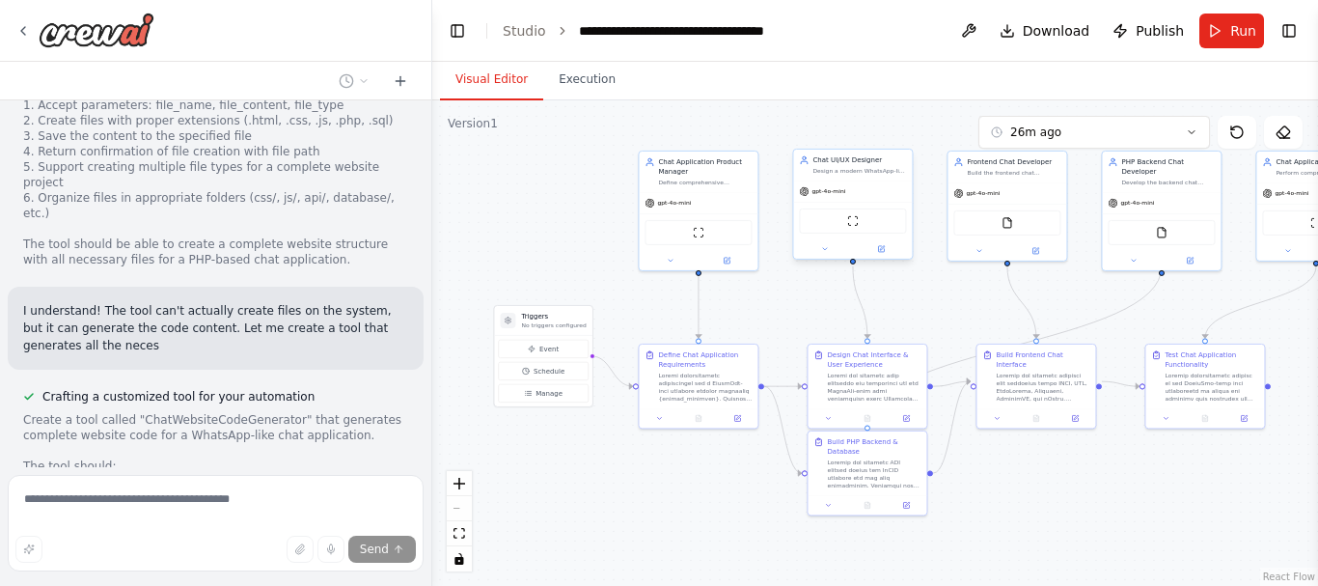
scroll to position [5982, 0]
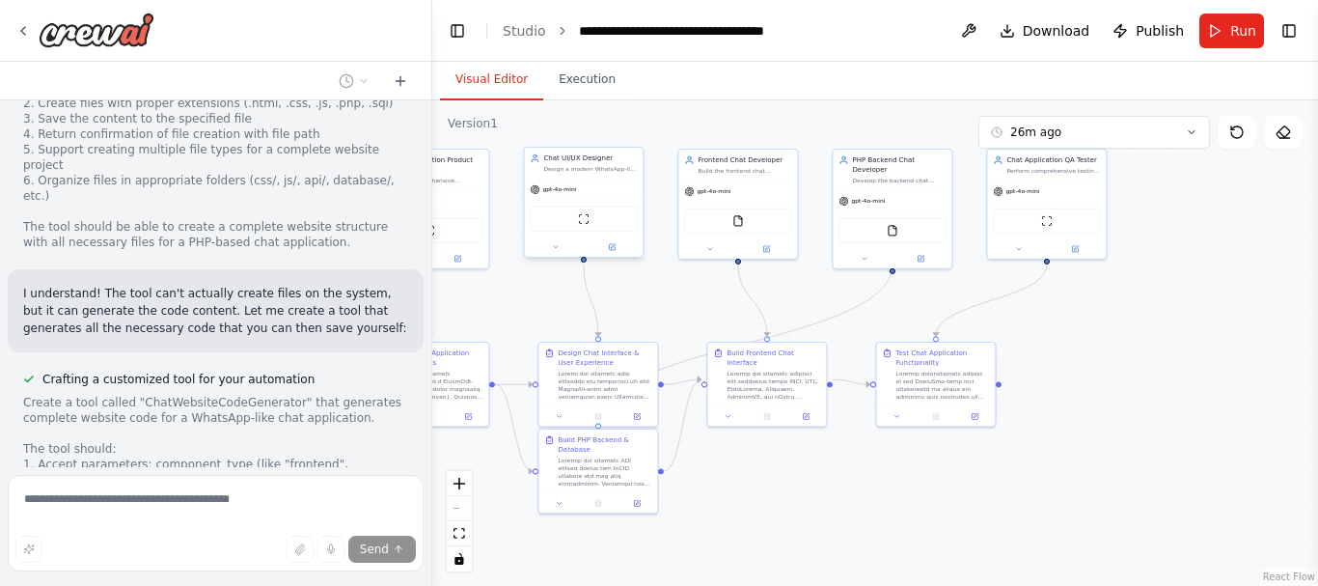
drag, startPoint x: 1184, startPoint y: 506, endPoint x: 915, endPoint y: 504, distance: 269.2
click at [915, 504] on div ".deletable-edge-delete-btn { width: 20px; height: 20px; border: 0px solid #ffff…" at bounding box center [875, 342] width 886 height 485
drag, startPoint x: 915, startPoint y: 504, endPoint x: 1025, endPoint y: 507, distance: 111.0
click at [943, 504] on div ".deletable-edge-delete-btn { width: 20px; height: 20px; border: 0px solid #ffff…" at bounding box center [875, 342] width 886 height 485
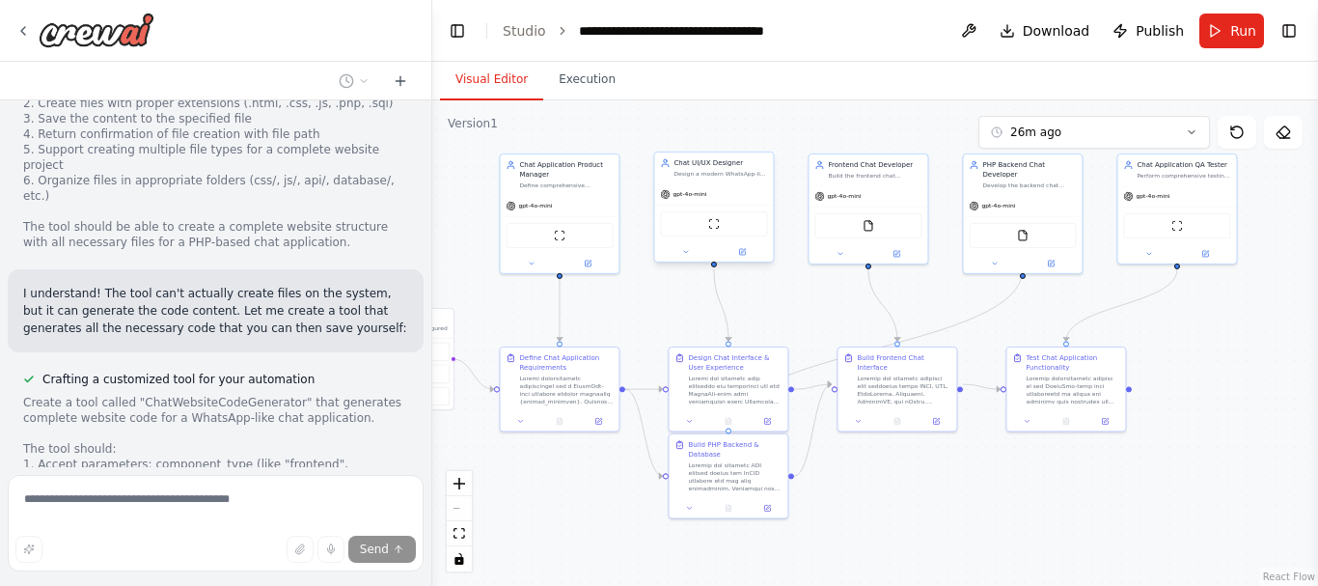
drag, startPoint x: 1106, startPoint y: 506, endPoint x: 1154, endPoint y: 511, distance: 48.5
click at [1154, 511] on div ".deletable-edge-delete-btn { width: 20px; height: 20px; border: 0px solid #ffff…" at bounding box center [875, 342] width 886 height 485
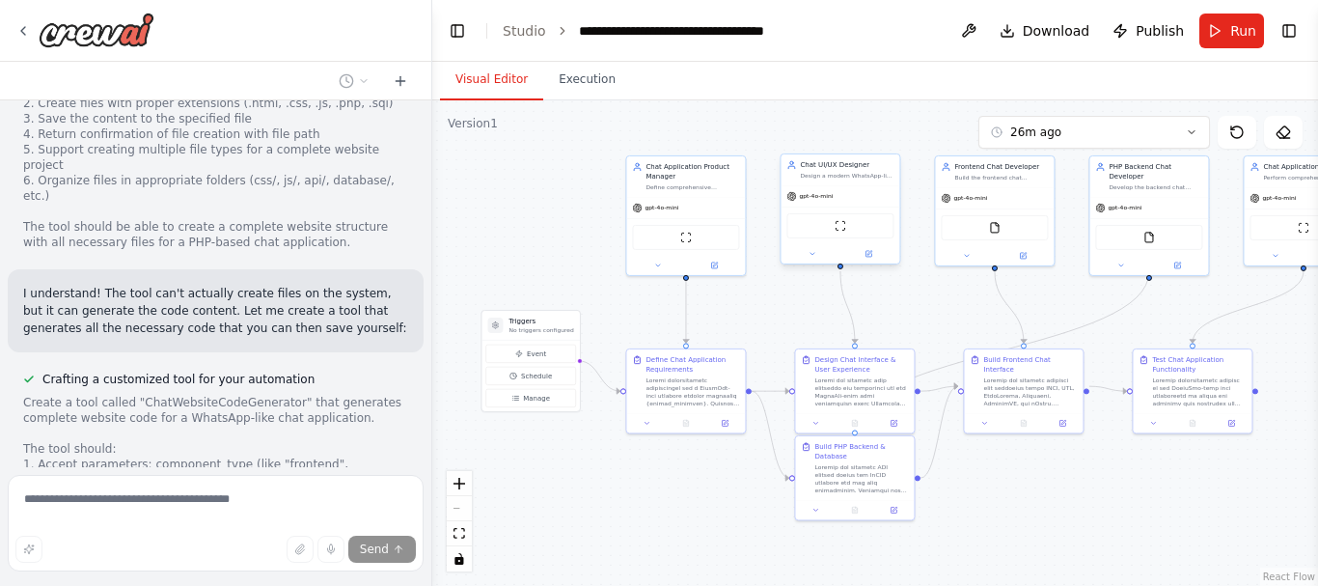
drag, startPoint x: 933, startPoint y: 522, endPoint x: 1086, endPoint y: 524, distance: 153.4
click at [1066, 524] on div ".deletable-edge-delete-btn { width: 20px; height: 20px; border: 0px solid #ffff…" at bounding box center [875, 342] width 886 height 485
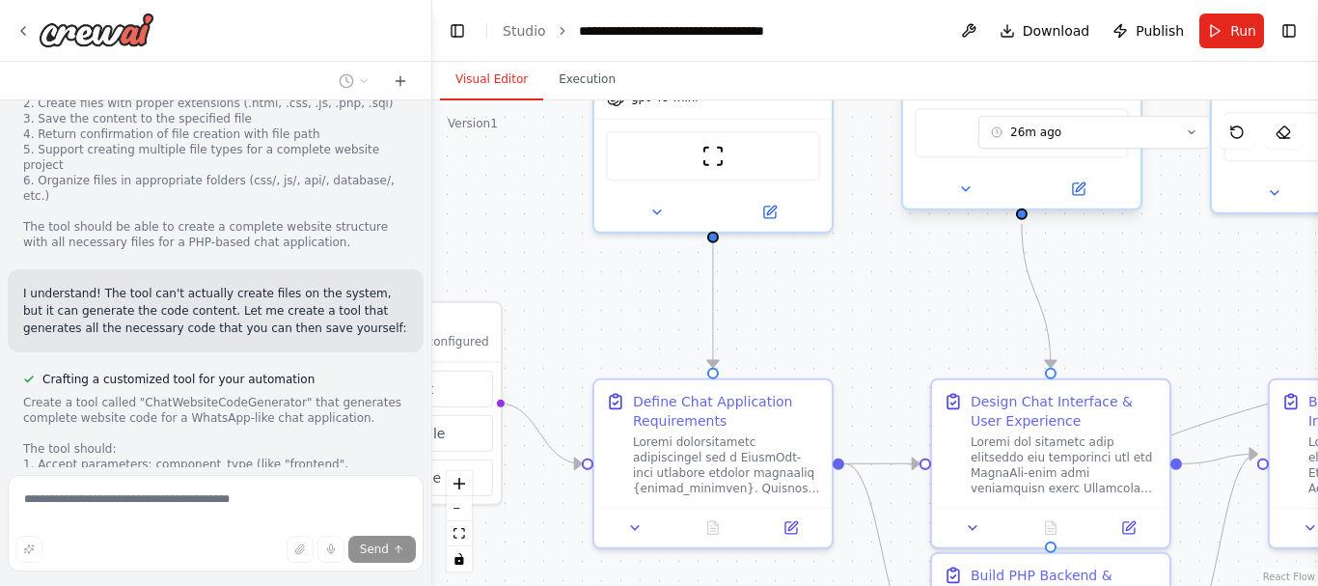
drag, startPoint x: 875, startPoint y: 306, endPoint x: 888, endPoint y: 396, distance: 90.7
click at [888, 396] on div ".deletable-edge-delete-btn { width: 20px; height: 20px; border: 0px solid #ffff…" at bounding box center [875, 342] width 886 height 485
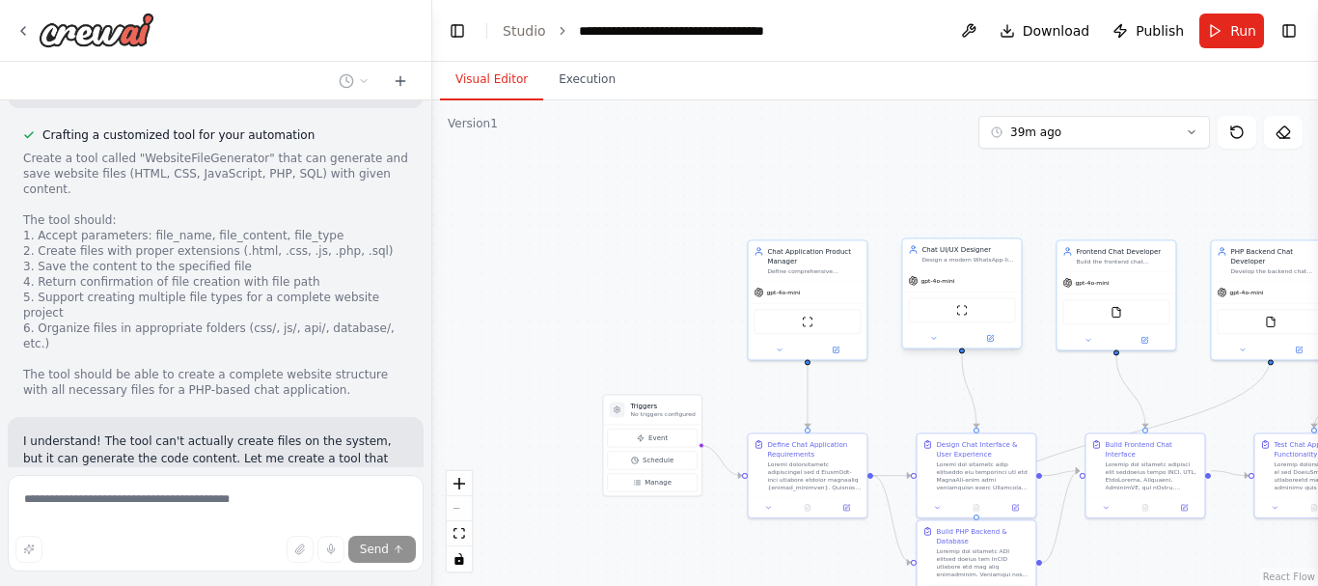
scroll to position [6478, 0]
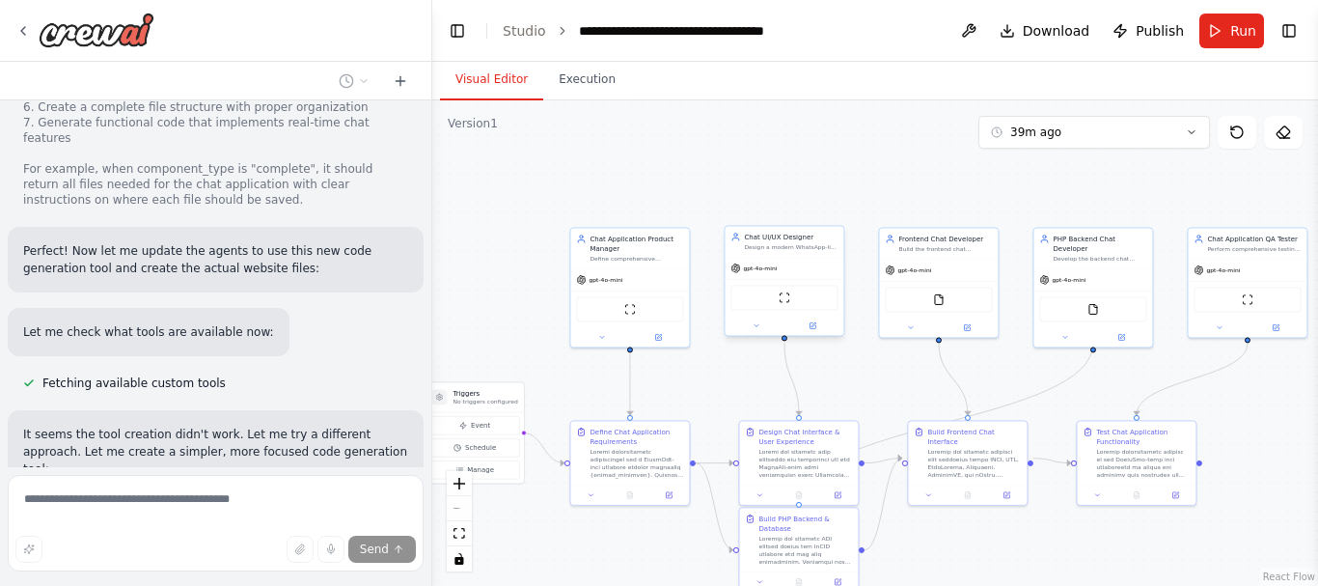
drag, startPoint x: 678, startPoint y: 318, endPoint x: 467, endPoint y: 282, distance: 214.4
click at [477, 289] on div ".deletable-edge-delete-btn { width: 20px; height: 20px; border: 0px solid #ffff…" at bounding box center [875, 342] width 886 height 485
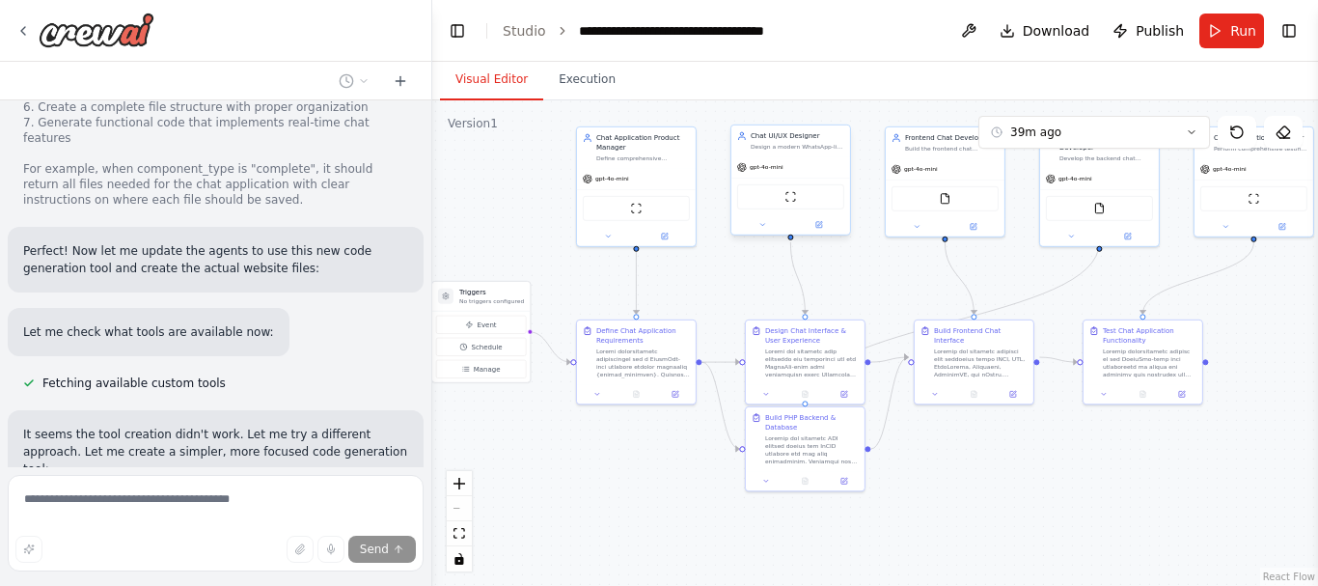
drag, startPoint x: 505, startPoint y: 369, endPoint x: 582, endPoint y: 274, distance: 122.0
click at [582, 274] on div ".deletable-edge-delete-btn { width: 20px; height: 20px; border: 0px solid #ffff…" at bounding box center [875, 342] width 886 height 485
